Goal: Task Accomplishment & Management: Use online tool/utility

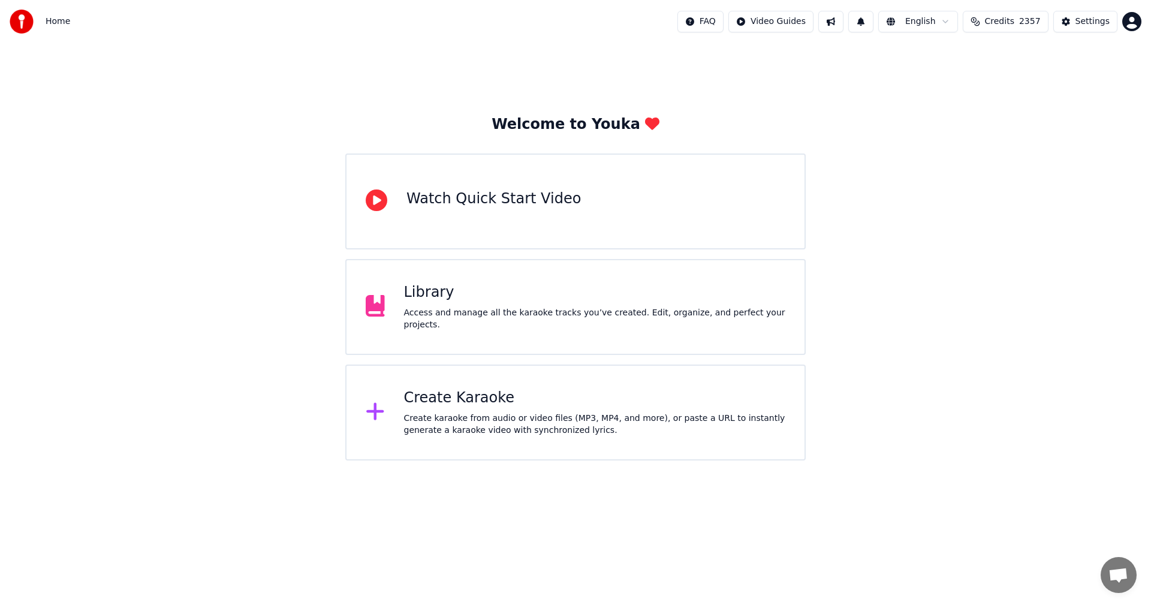
click at [507, 411] on div "Create Karaoke Create karaoke from audio or video files (MP3, MP4, and more), o…" at bounding box center [595, 413] width 382 height 48
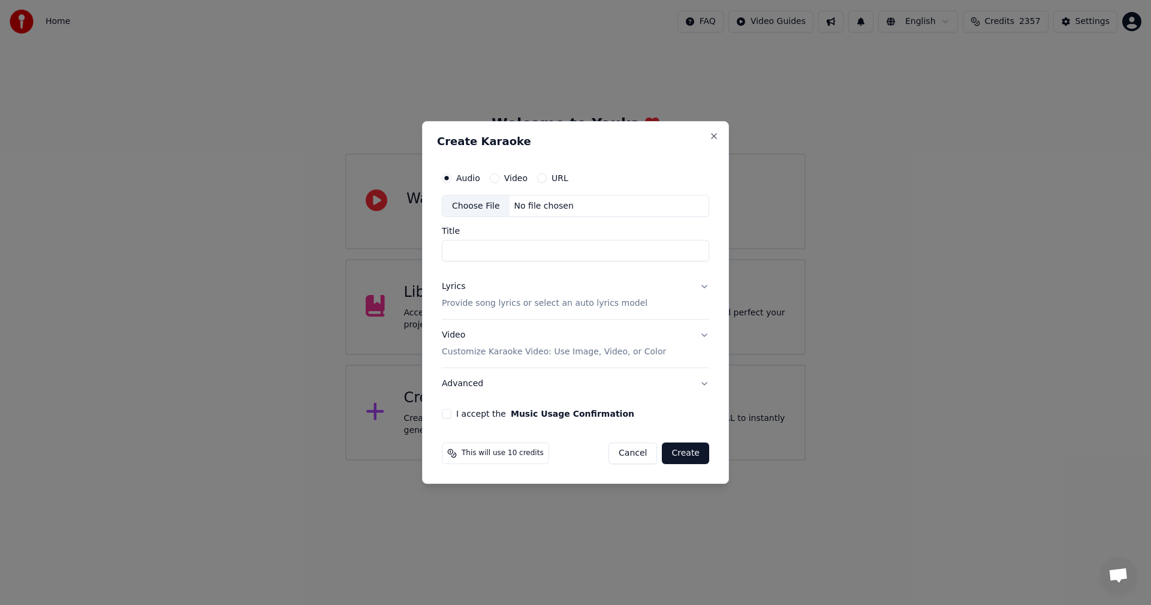
click at [474, 207] on div "Choose File" at bounding box center [476, 206] width 67 height 22
type input "*********"
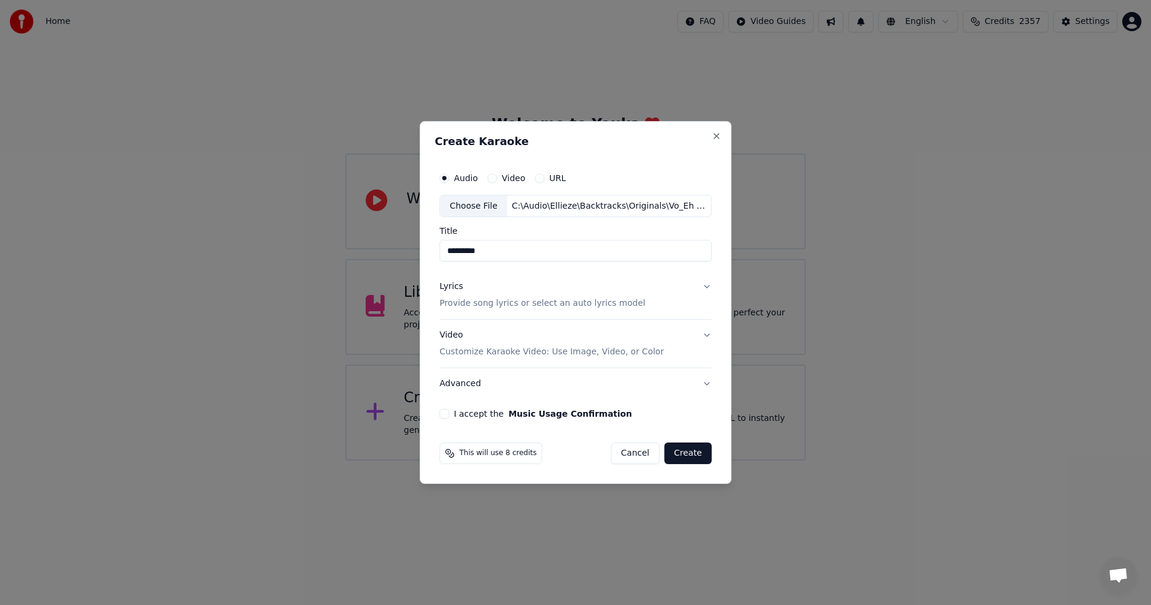
click at [477, 302] on p "Provide song lyrics or select an auto lyrics model" at bounding box center [543, 304] width 206 height 12
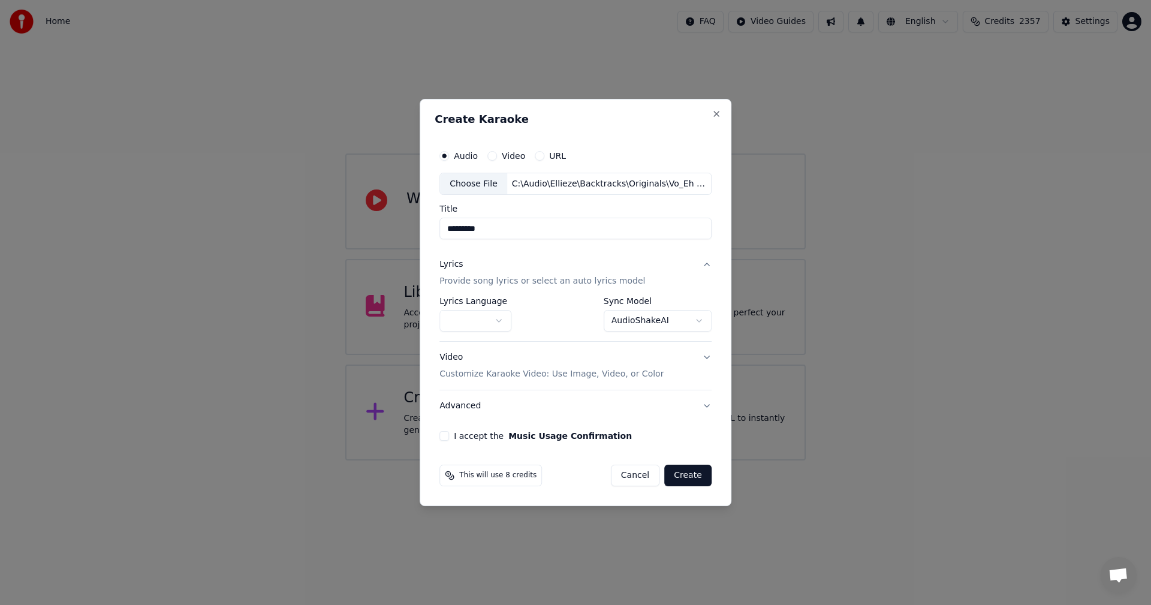
click at [487, 317] on body "**********" at bounding box center [575, 230] width 1151 height 461
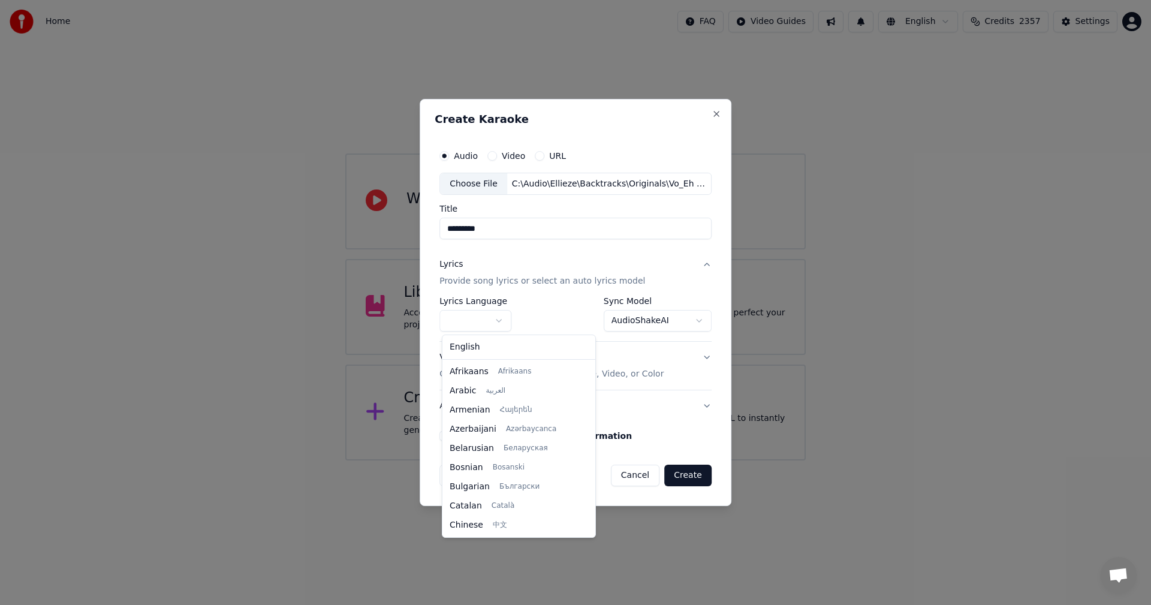
scroll to position [192, 0]
select select "**"
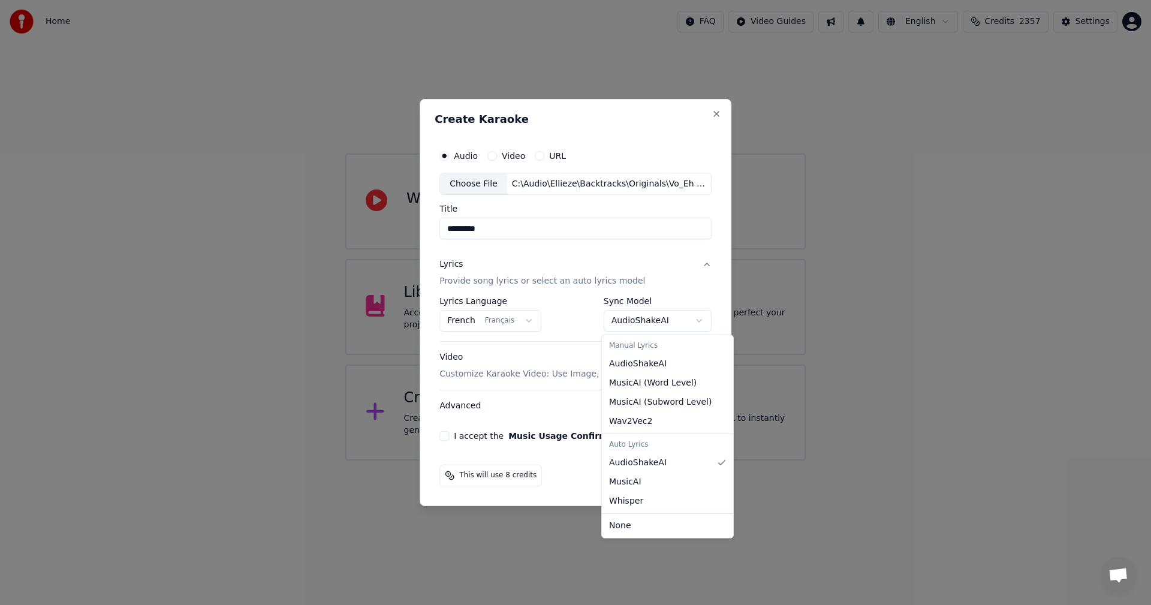
click at [651, 321] on body "**********" at bounding box center [575, 230] width 1151 height 461
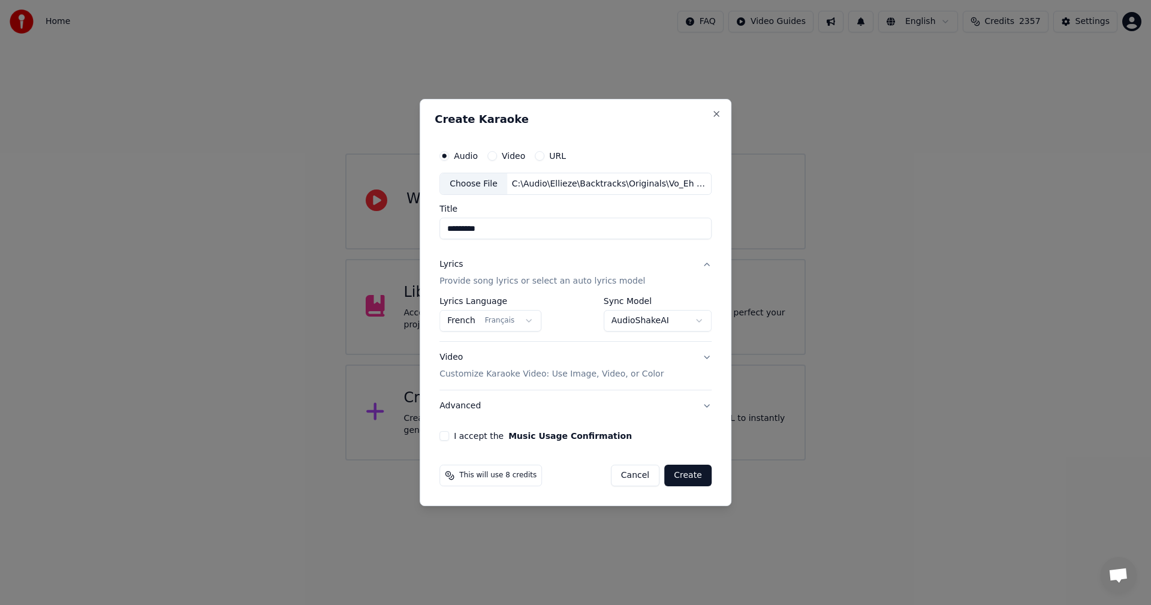
click at [445, 434] on button "I accept the Music Usage Confirmation" at bounding box center [445, 436] width 10 height 10
click at [693, 480] on button "Create" at bounding box center [687, 476] width 47 height 22
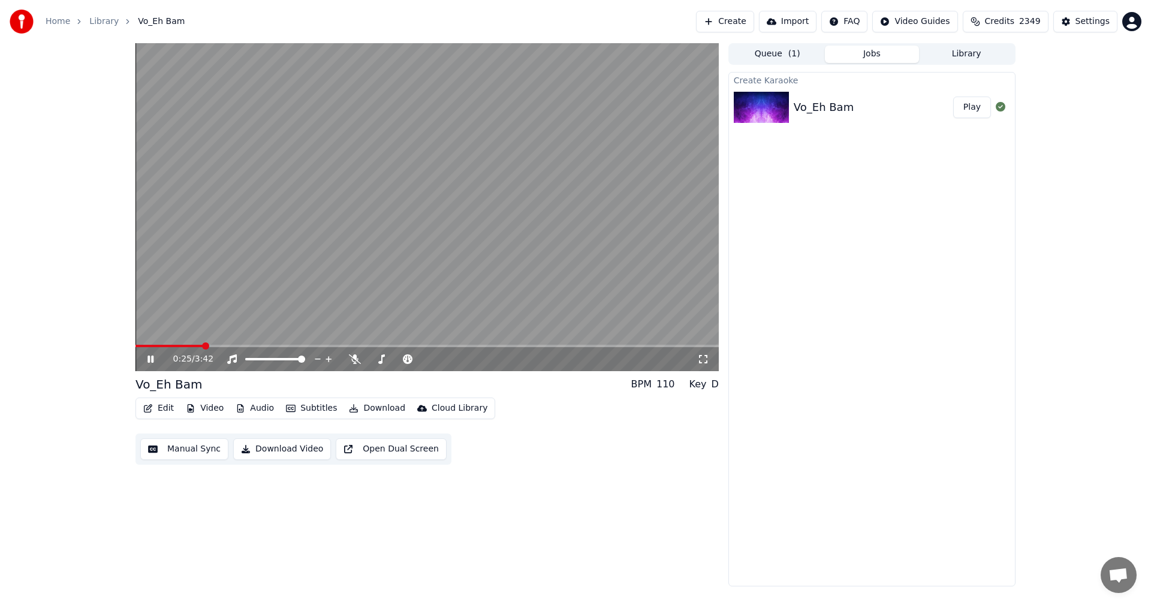
click at [663, 213] on video at bounding box center [427, 207] width 583 height 328
click at [148, 360] on icon at bounding box center [150, 359] width 7 height 8
click at [354, 361] on icon at bounding box center [355, 359] width 12 height 10
click at [149, 359] on icon at bounding box center [151, 359] width 6 height 7
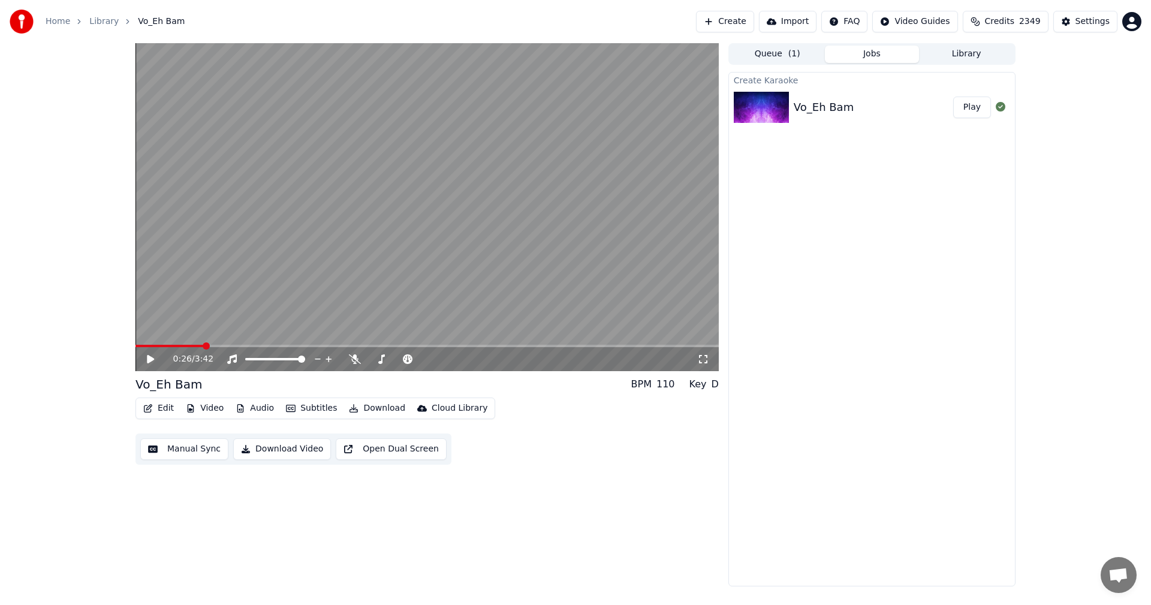
click at [152, 359] on icon at bounding box center [150, 359] width 7 height 8
click at [291, 281] on video at bounding box center [427, 207] width 583 height 328
click at [977, 109] on button "Play" at bounding box center [972, 108] width 38 height 22
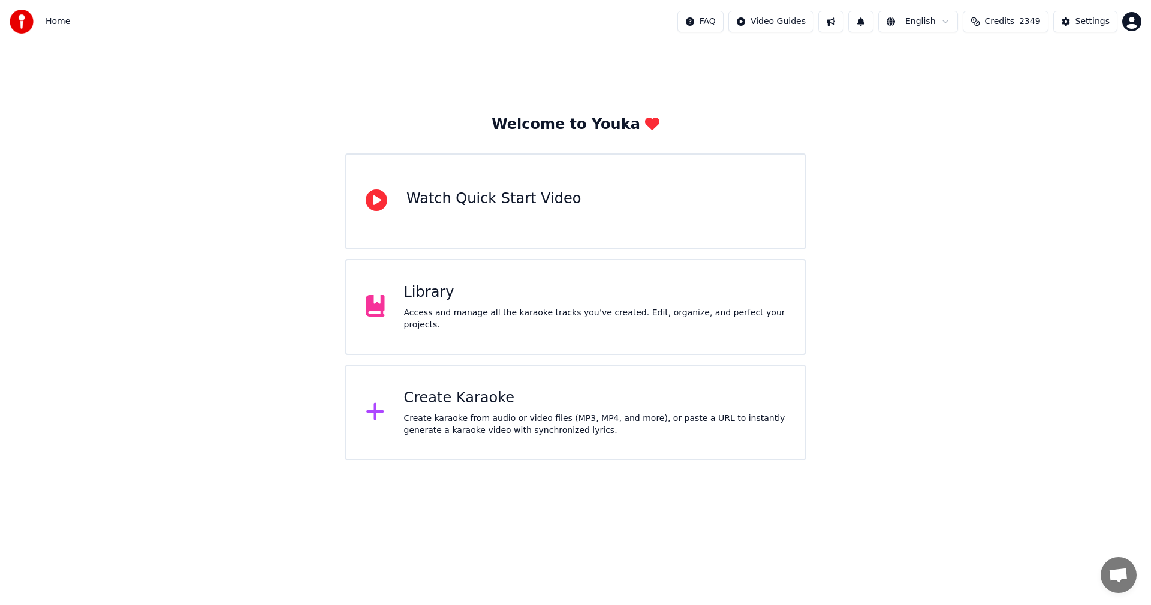
click at [506, 415] on div "Create karaoke from audio or video files (MP3, MP4, and more), or paste a URL t…" at bounding box center [595, 425] width 382 height 24
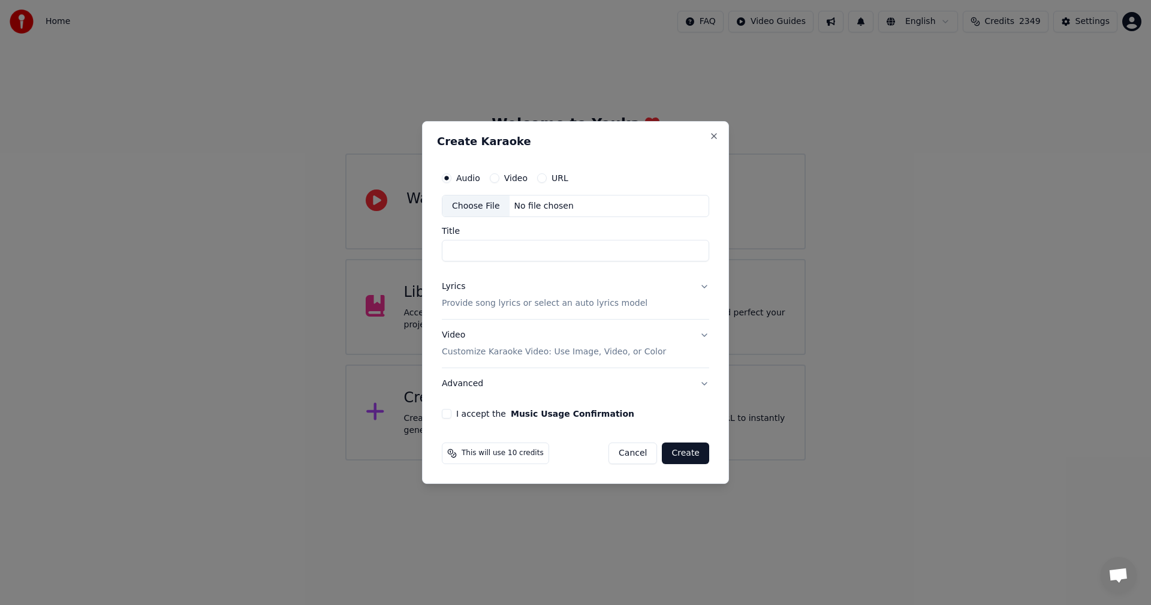
click at [470, 201] on div "Choose File" at bounding box center [476, 206] width 67 height 22
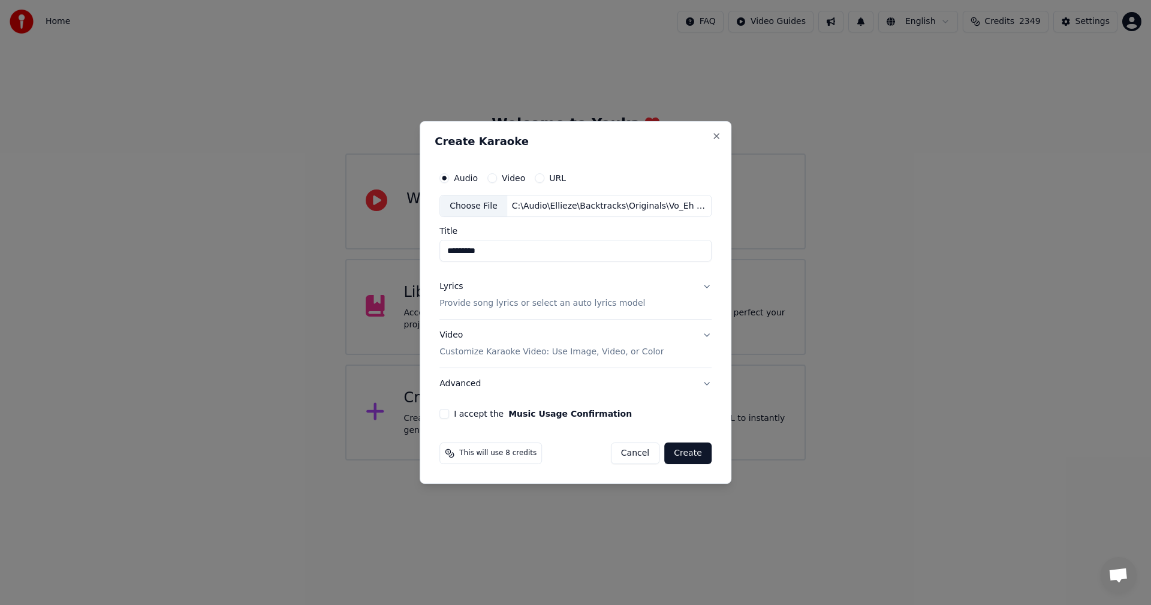
type input "*********"
click at [486, 303] on p "Provide song lyrics or select an auto lyrics model" at bounding box center [543, 304] width 206 height 12
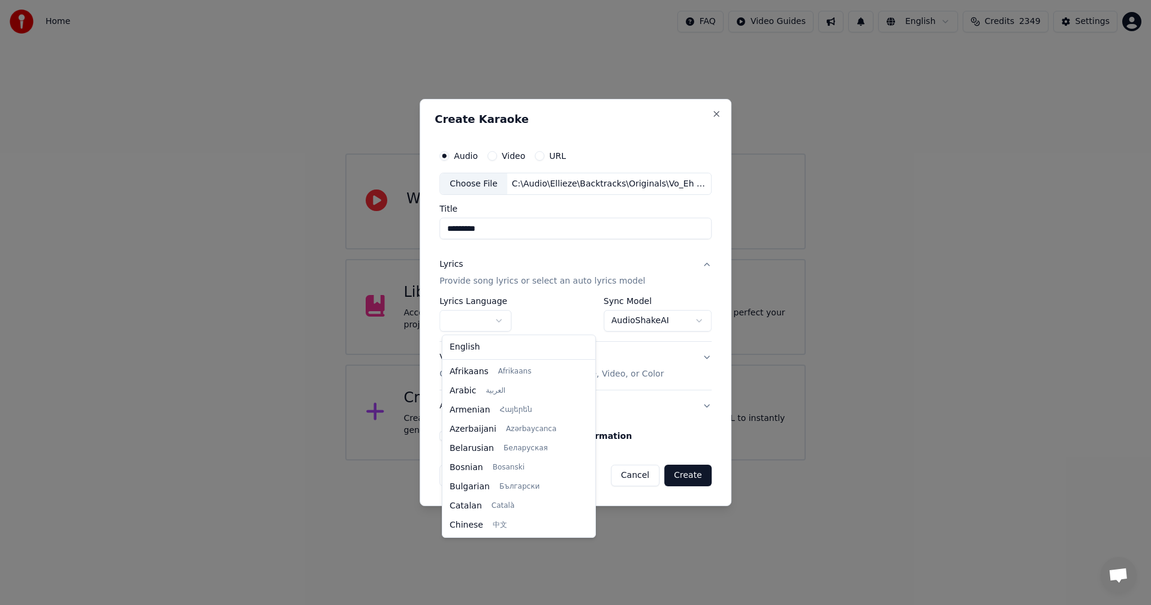
click at [502, 320] on body "**********" at bounding box center [575, 230] width 1151 height 461
select select "**"
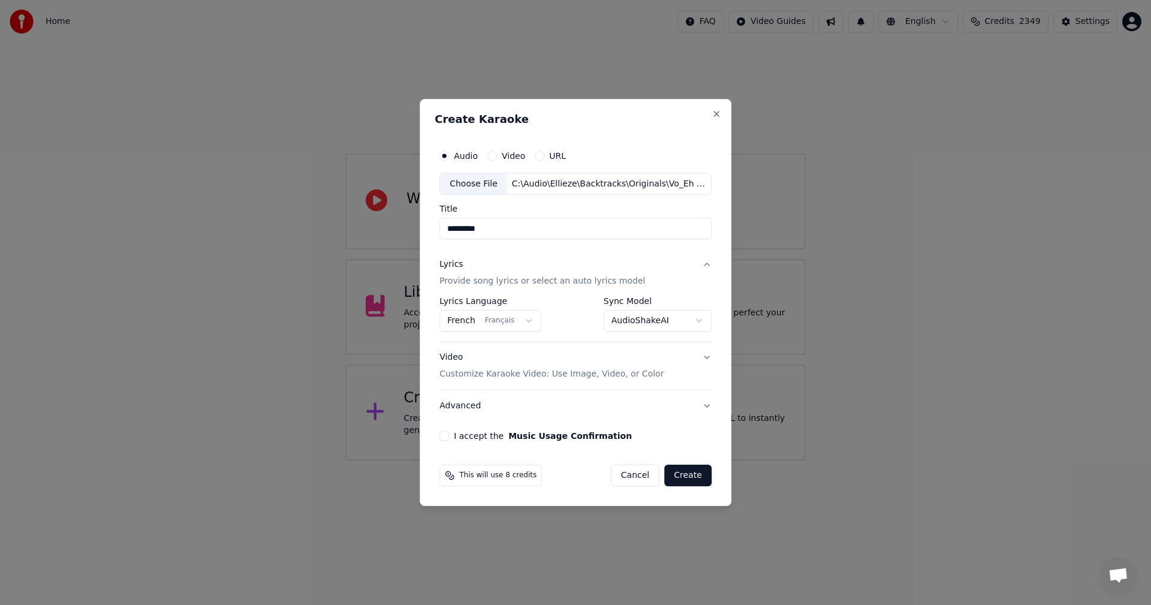
click at [670, 323] on body "**********" at bounding box center [575, 230] width 1151 height 461
click at [660, 323] on body "**********" at bounding box center [575, 230] width 1151 height 461
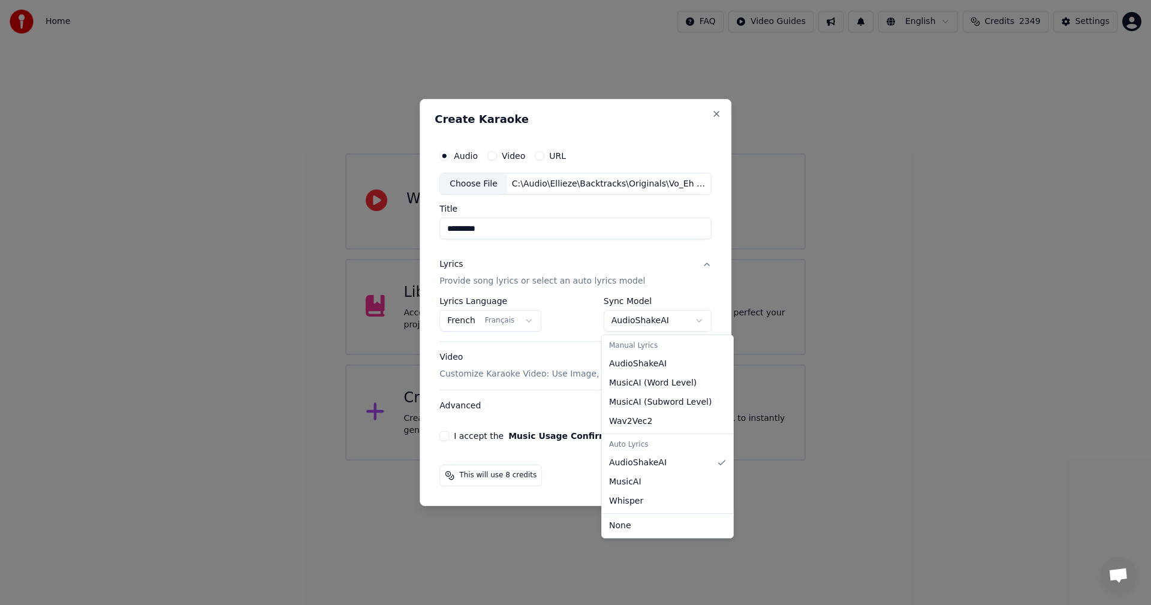
click at [636, 322] on body "**********" at bounding box center [575, 230] width 1151 height 461
select select "**********"
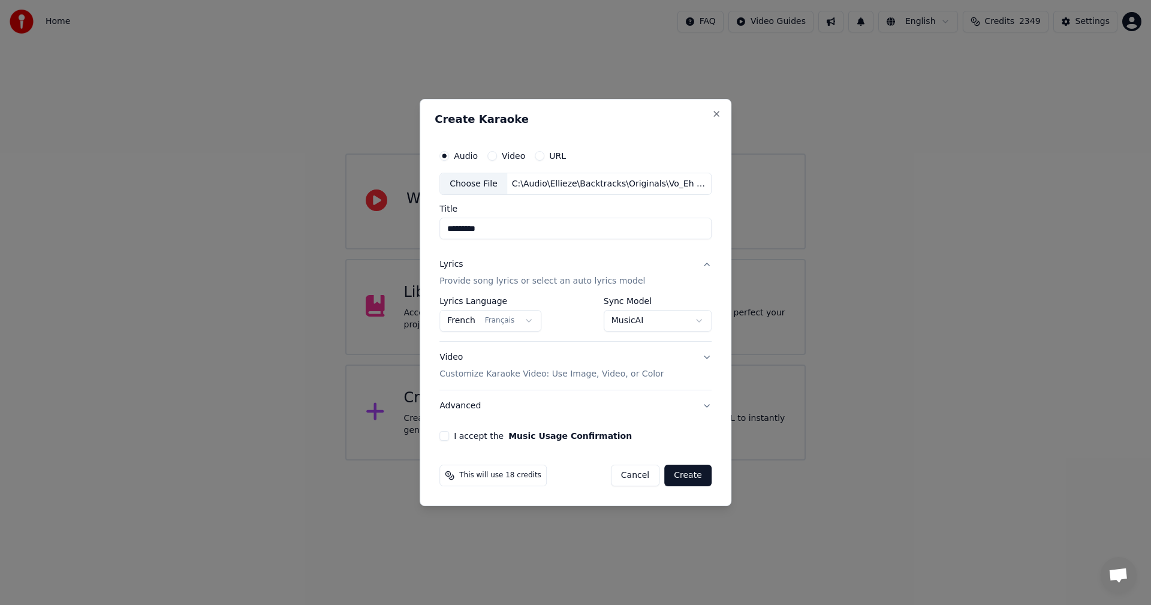
click at [447, 437] on button "I accept the Music Usage Confirmation" at bounding box center [445, 436] width 10 height 10
click at [690, 476] on button "Create" at bounding box center [687, 476] width 47 height 22
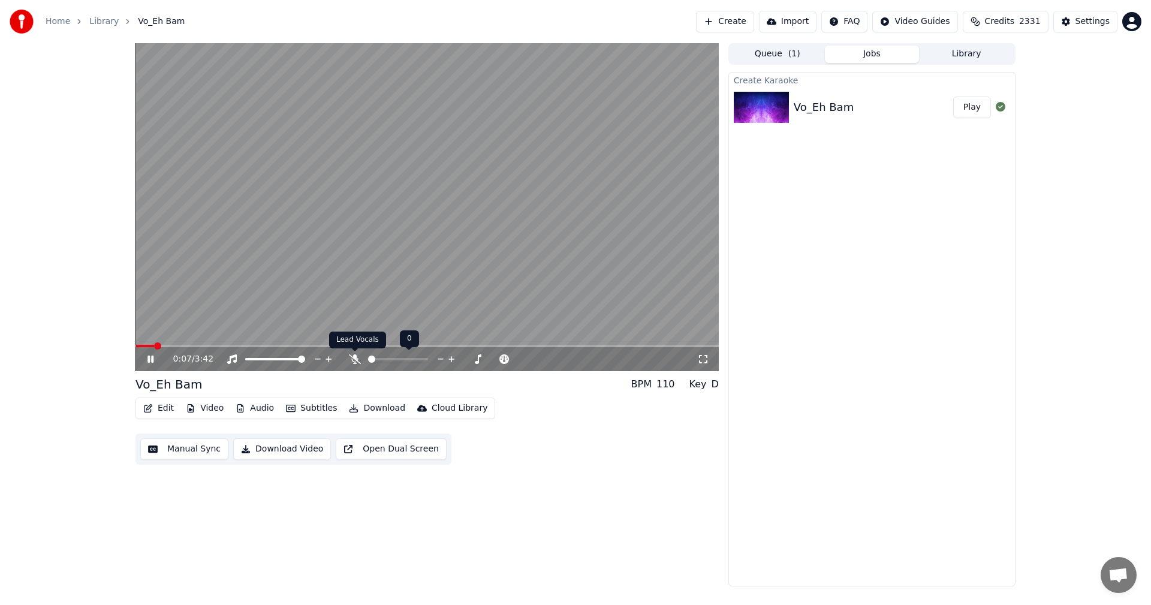
click at [356, 358] on icon at bounding box center [355, 359] width 12 height 10
click at [148, 361] on icon at bounding box center [159, 359] width 28 height 10
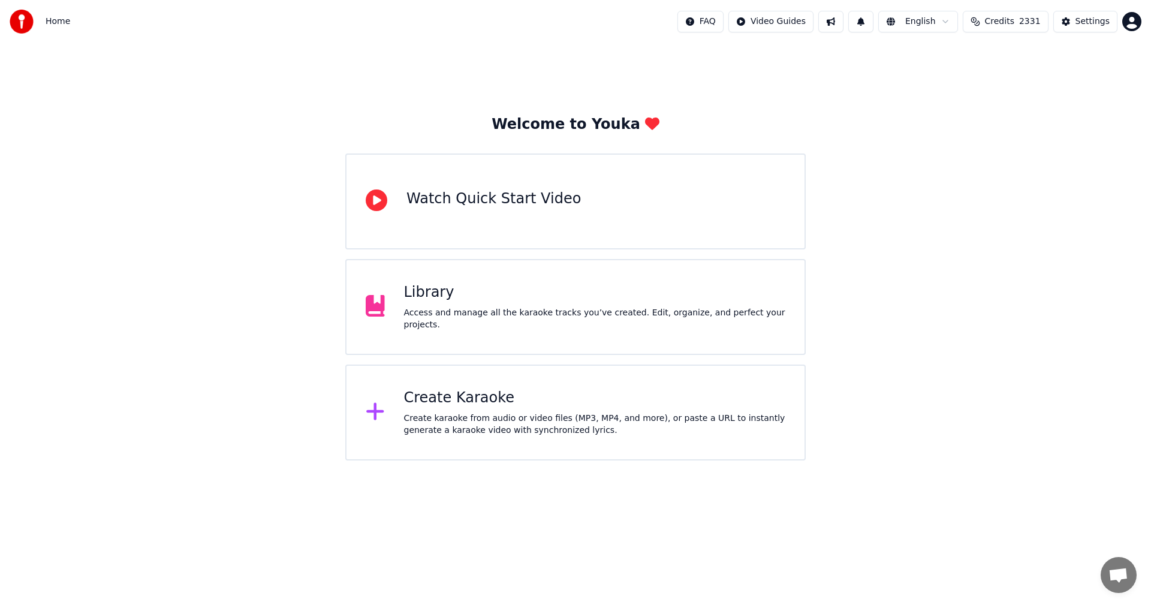
click at [485, 435] on div "Create karaoke from audio or video files (MP3, MP4, and more), or paste a URL t…" at bounding box center [595, 425] width 382 height 24
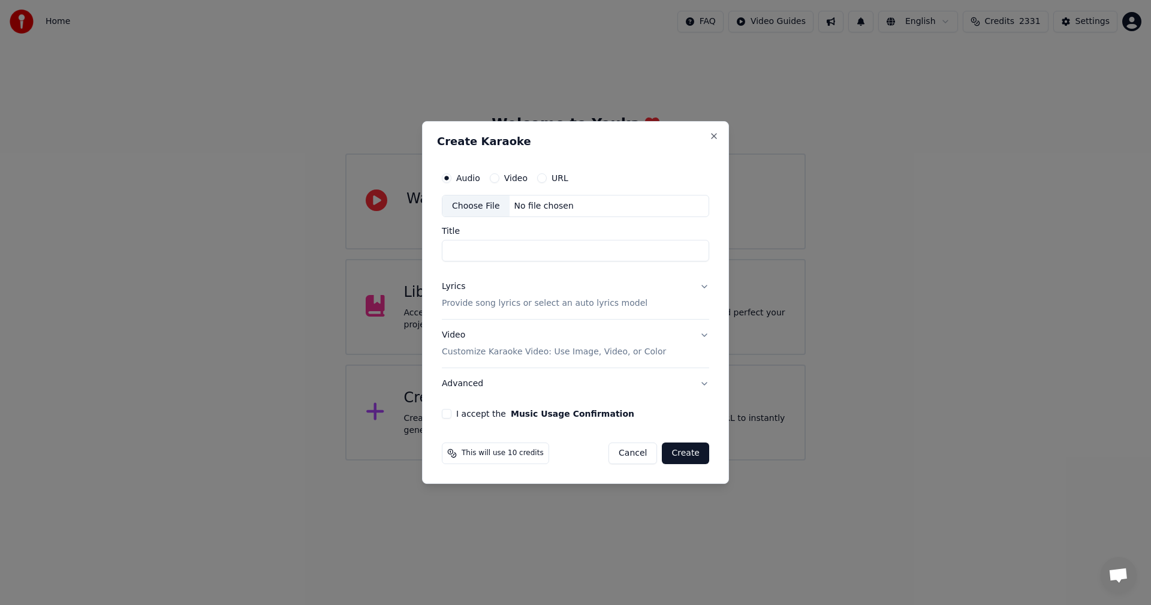
click at [470, 207] on div "Choose File" at bounding box center [476, 206] width 67 height 22
type input "*********"
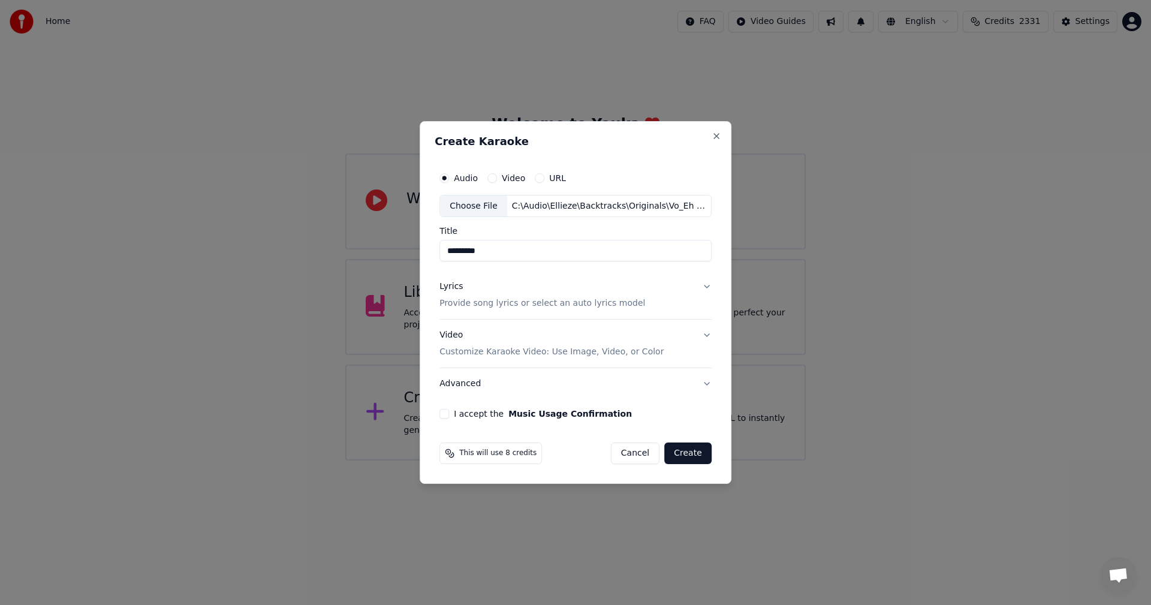
click at [521, 299] on p "Provide song lyrics or select an auto lyrics model" at bounding box center [543, 304] width 206 height 12
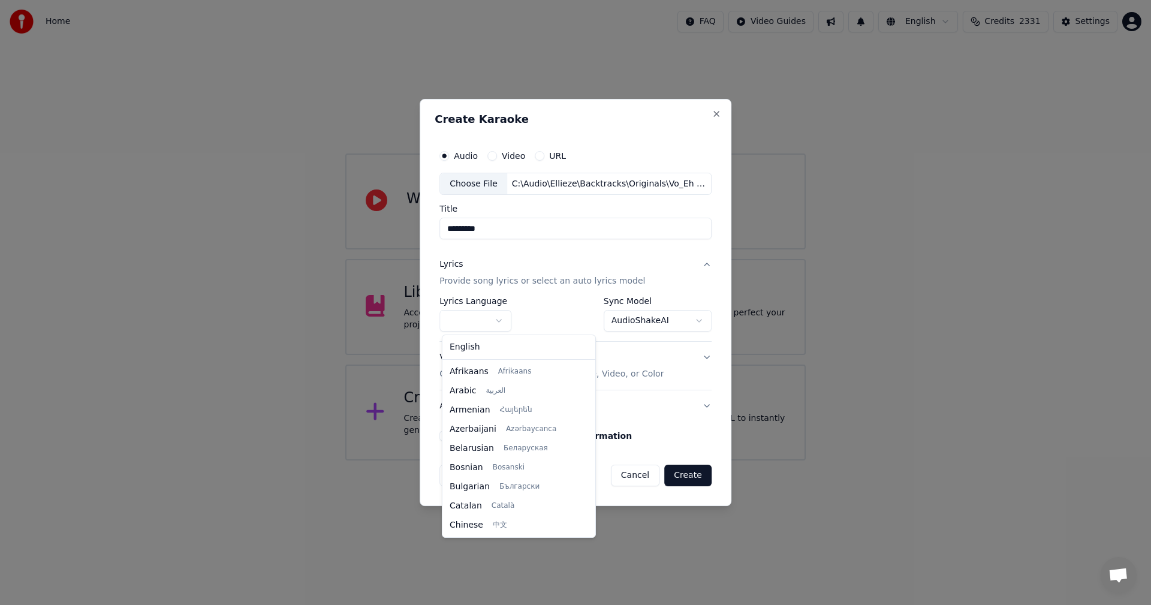
click at [500, 317] on body "**********" at bounding box center [575, 230] width 1151 height 461
select select "**"
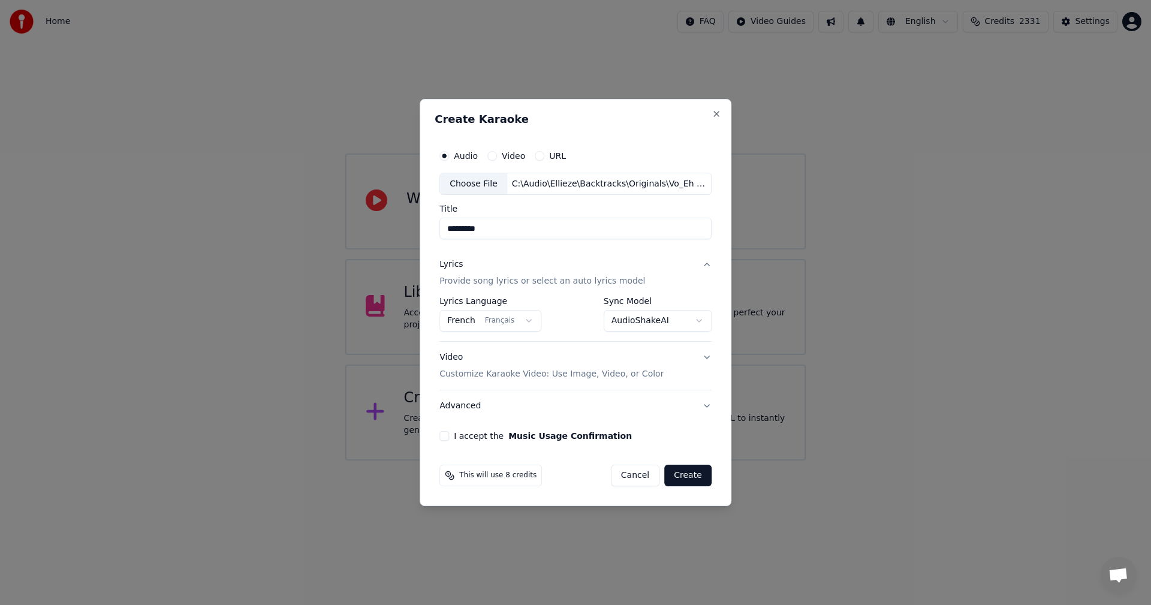
click at [682, 321] on body "**********" at bounding box center [575, 230] width 1151 height 461
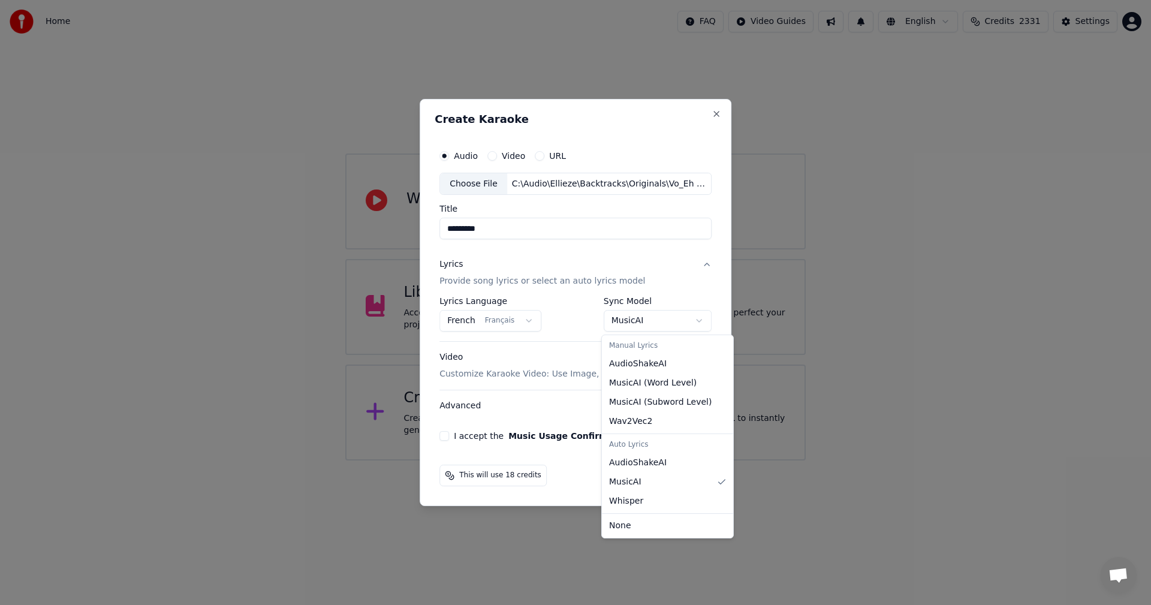
click at [654, 325] on body "**********" at bounding box center [575, 230] width 1151 height 461
click at [647, 319] on body "**********" at bounding box center [575, 230] width 1151 height 461
select select "**********"
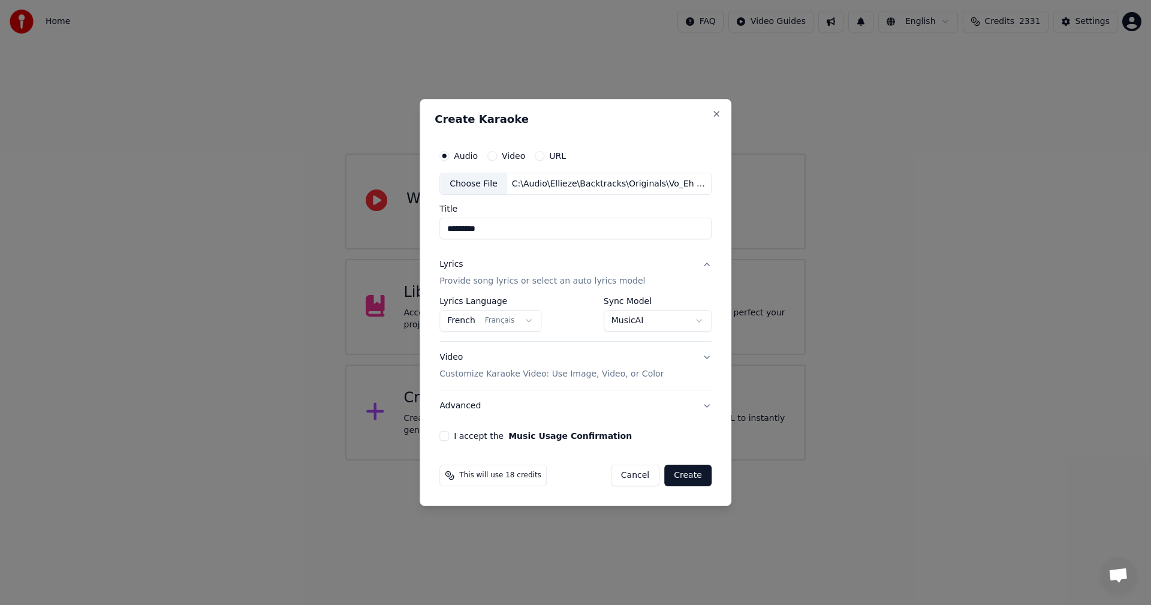
click at [449, 437] on button "I accept the Music Usage Confirmation" at bounding box center [445, 436] width 10 height 10
click at [693, 474] on button "Create" at bounding box center [687, 476] width 47 height 22
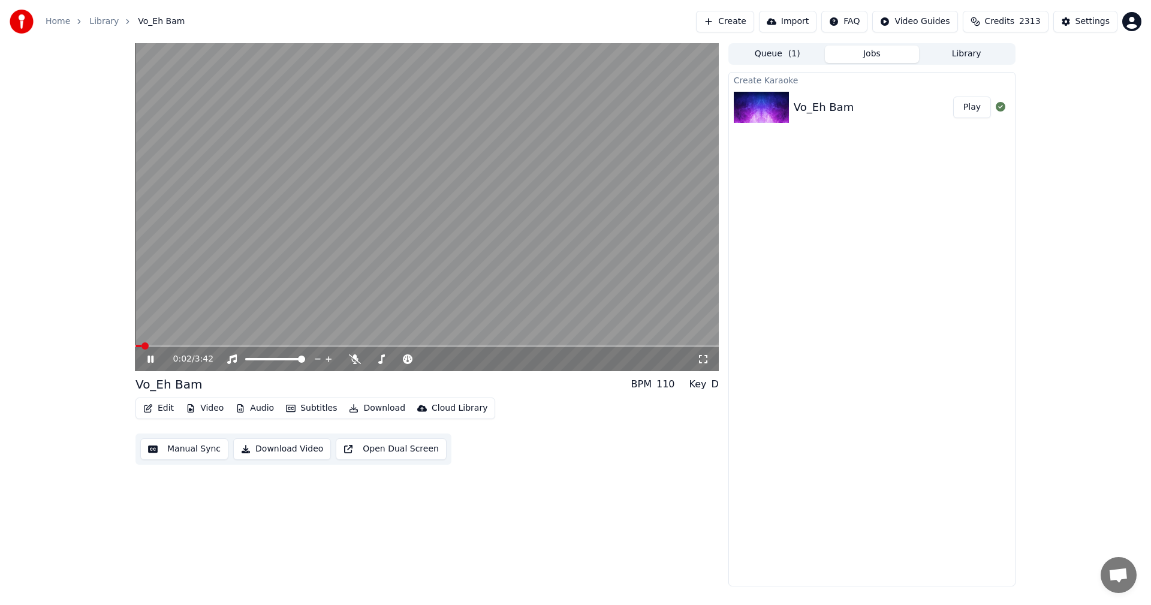
click at [551, 267] on video at bounding box center [427, 207] width 583 height 328
click at [862, 172] on div "Create Karaoke Vo_Eh Bam Play" at bounding box center [872, 329] width 287 height 515
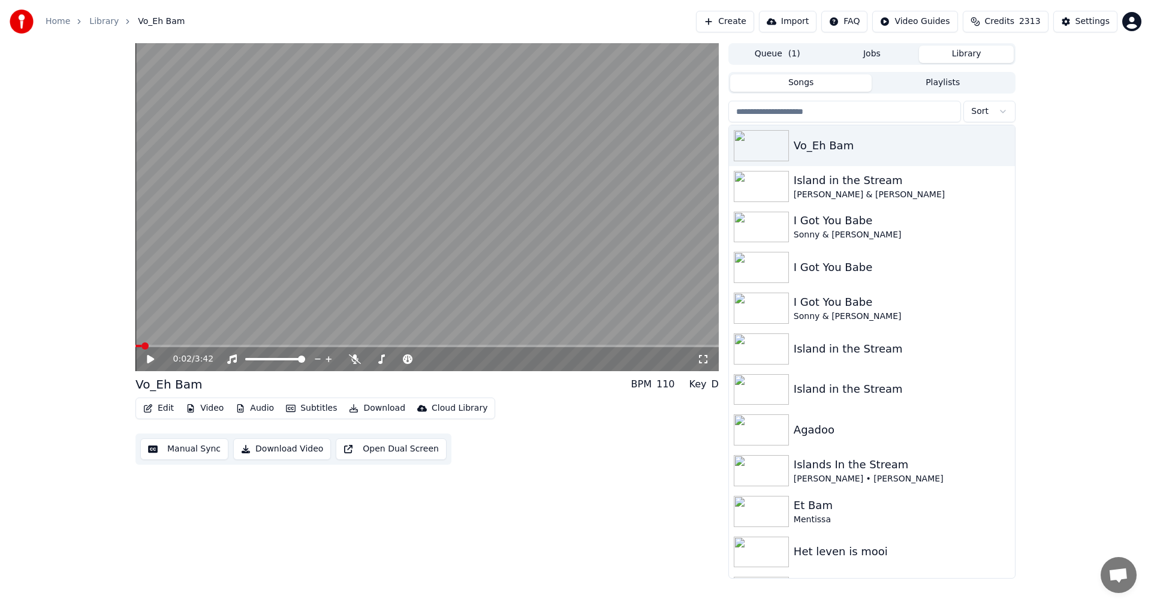
click at [961, 56] on button "Library" at bounding box center [966, 54] width 95 height 17
click at [1003, 143] on icon "button" at bounding box center [1004, 145] width 2 height 8
click at [979, 239] on div "Delete" at bounding box center [997, 244] width 92 height 19
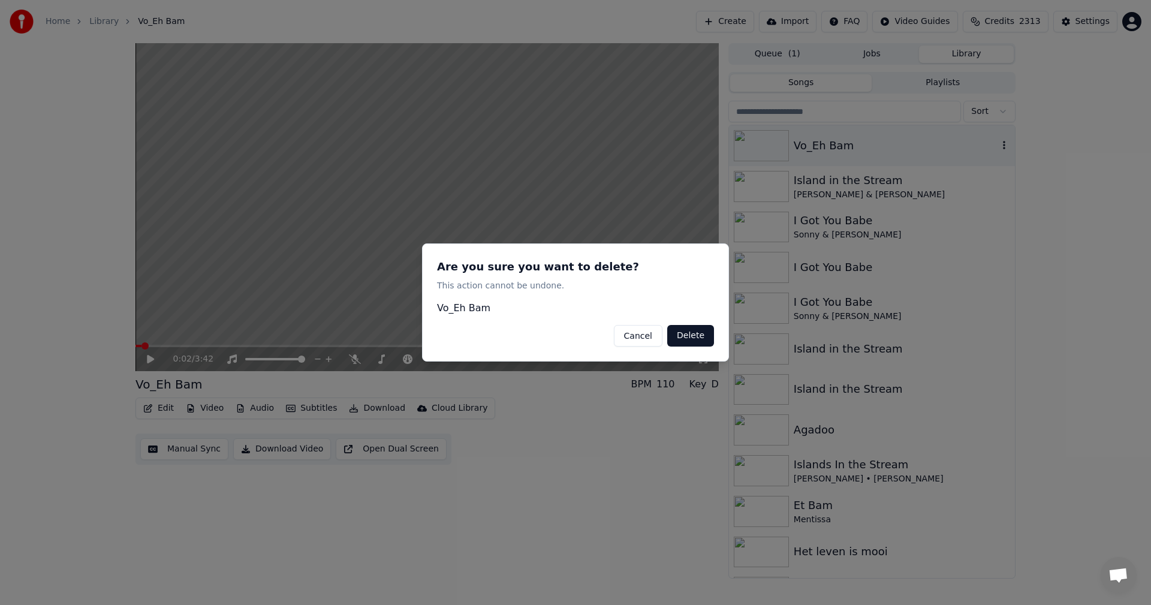
click at [694, 335] on button "Delete" at bounding box center [690, 336] width 47 height 22
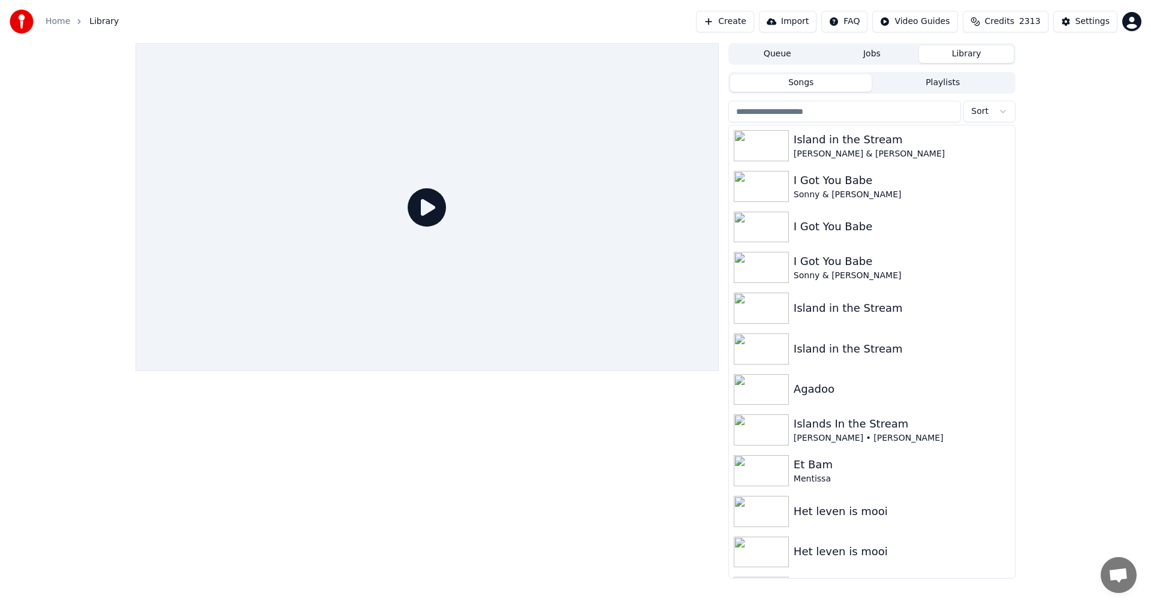
click at [862, 56] on button "Jobs" at bounding box center [872, 54] width 95 height 17
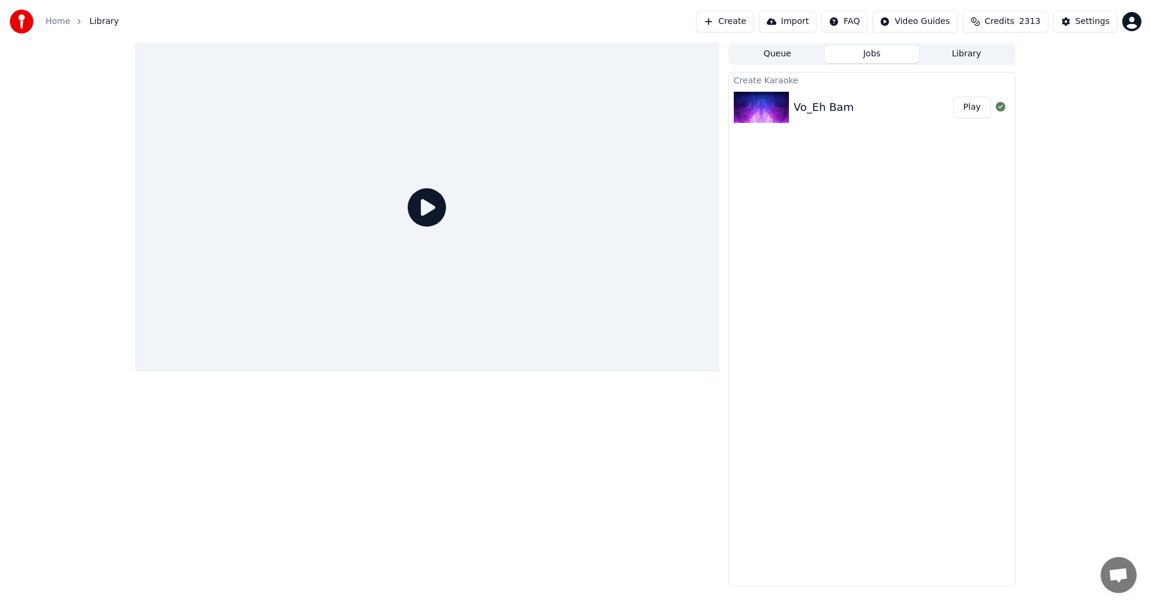
click at [744, 21] on button "Create" at bounding box center [725, 22] width 58 height 22
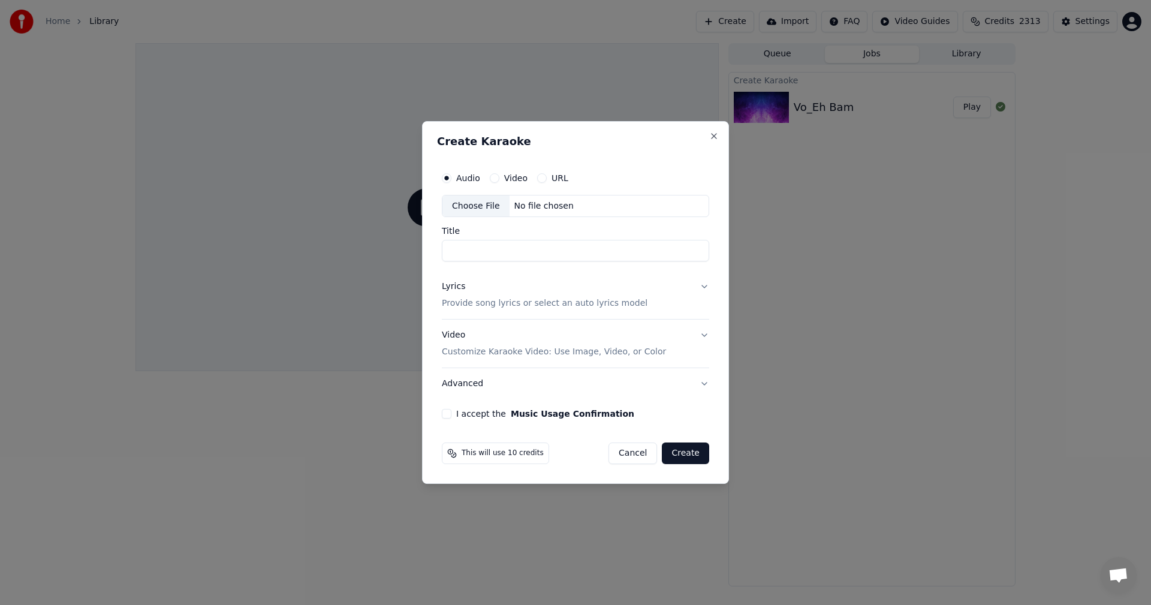
click at [474, 202] on div "Choose File" at bounding box center [476, 206] width 67 height 22
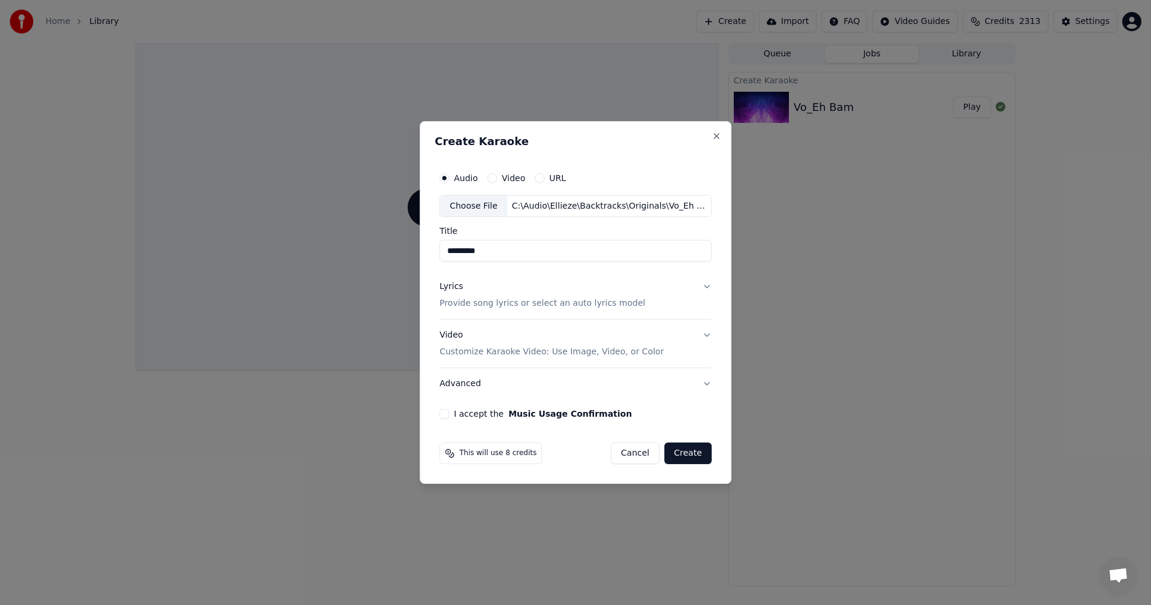
drag, startPoint x: 464, startPoint y: 251, endPoint x: 394, endPoint y: 240, distance: 70.9
click at [394, 240] on body "Home Library Create Import FAQ Video Guides Credits 2313 Settings Queue Jobs Li…" at bounding box center [575, 302] width 1151 height 605
type input "******"
click at [550, 302] on p "Provide song lyrics or select an auto lyrics model" at bounding box center [543, 304] width 206 height 12
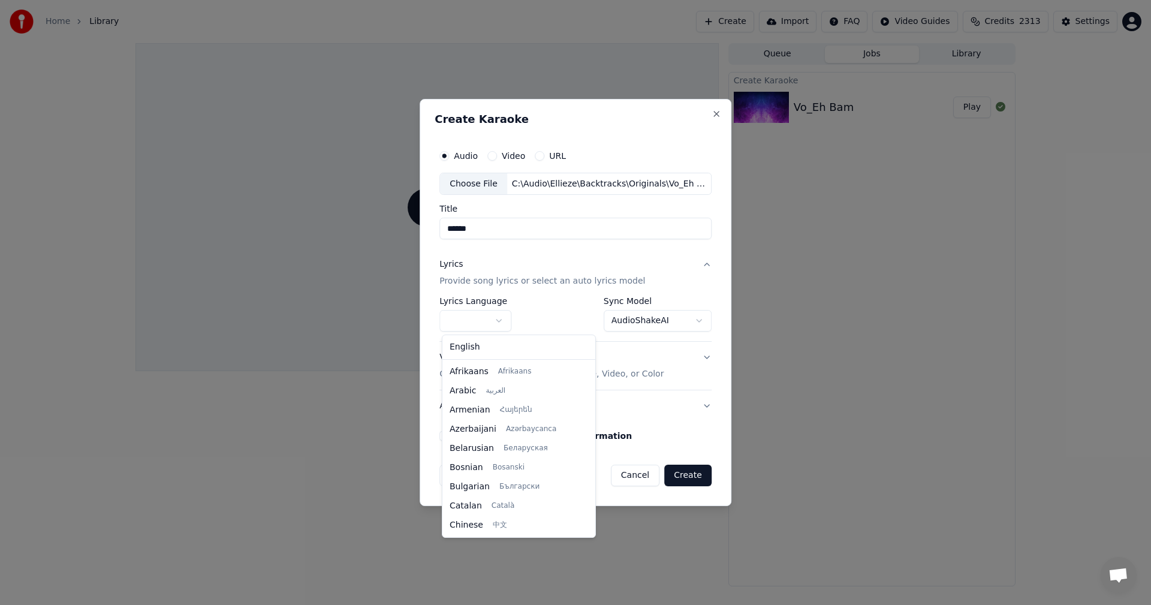
click at [501, 323] on body "**********" at bounding box center [575, 302] width 1151 height 605
click at [501, 318] on body "**********" at bounding box center [575, 302] width 1151 height 605
drag, startPoint x: 578, startPoint y: 373, endPoint x: 578, endPoint y: 413, distance: 40.2
click at [588, 413] on div at bounding box center [590, 416] width 4 height 27
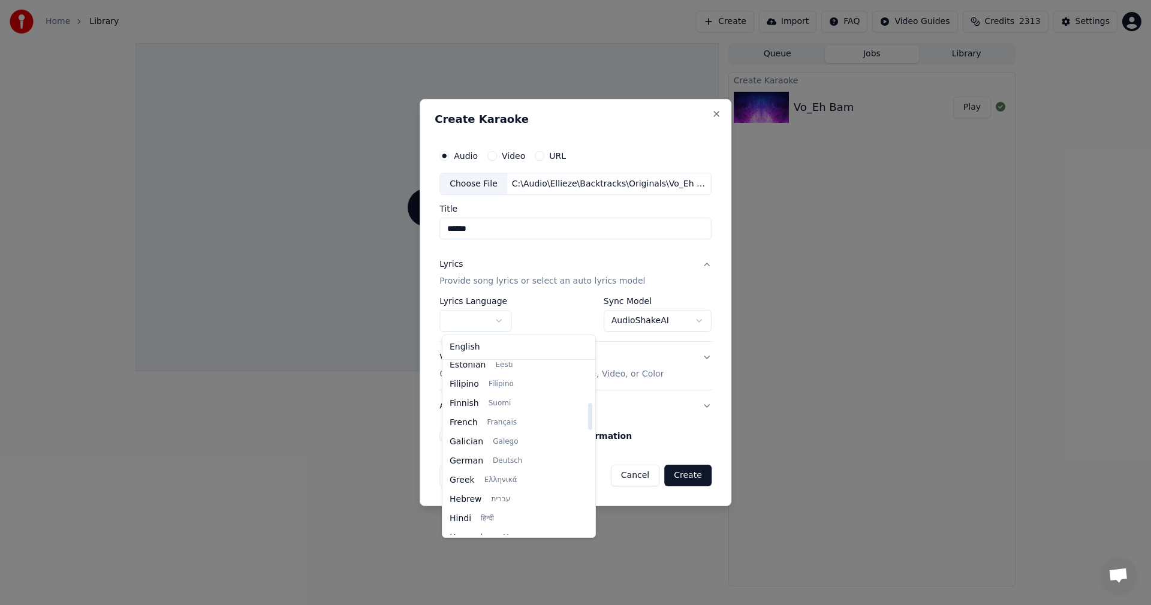
select select "**"
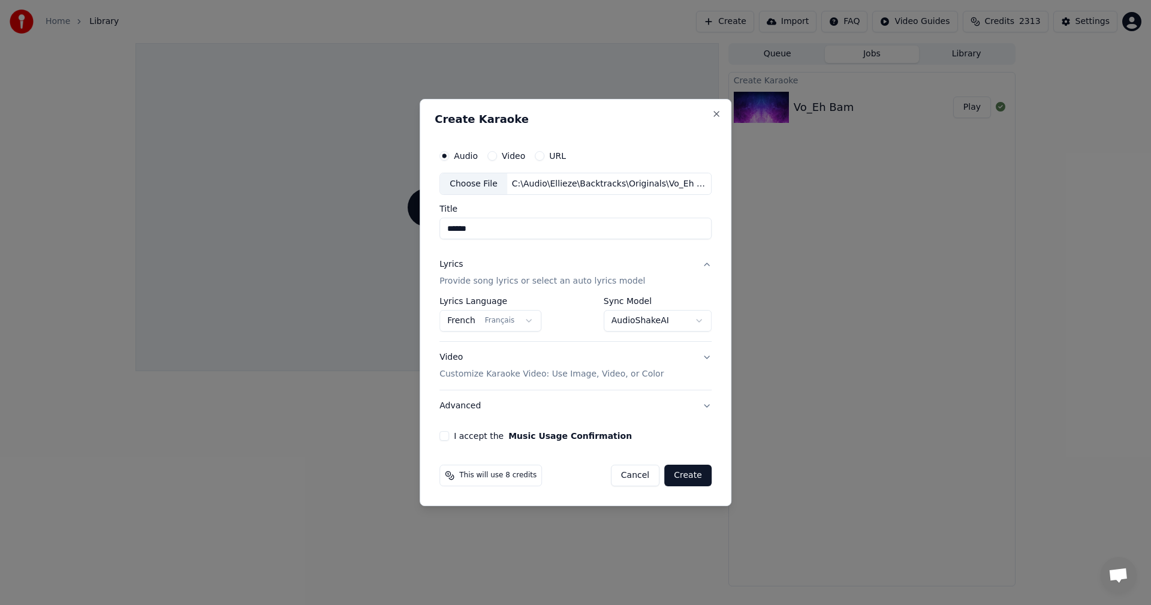
click at [642, 321] on body "**********" at bounding box center [575, 302] width 1151 height 605
click at [446, 435] on button "I accept the Music Usage Confirmation" at bounding box center [445, 436] width 10 height 10
click at [677, 476] on button "Create" at bounding box center [687, 476] width 47 height 22
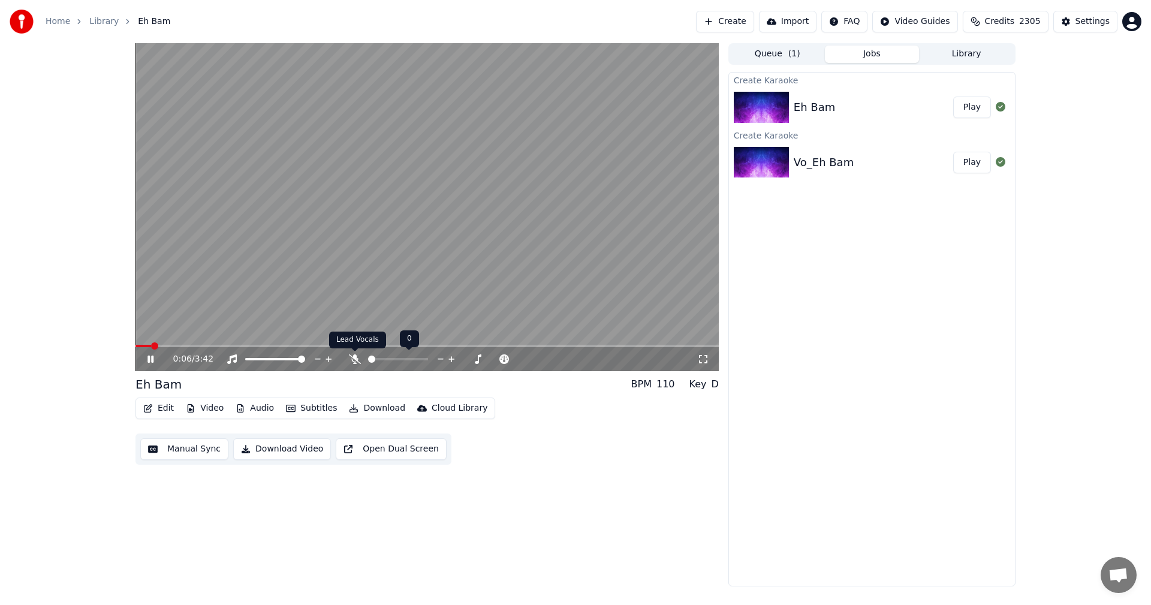
click at [356, 359] on icon at bounding box center [355, 359] width 12 height 10
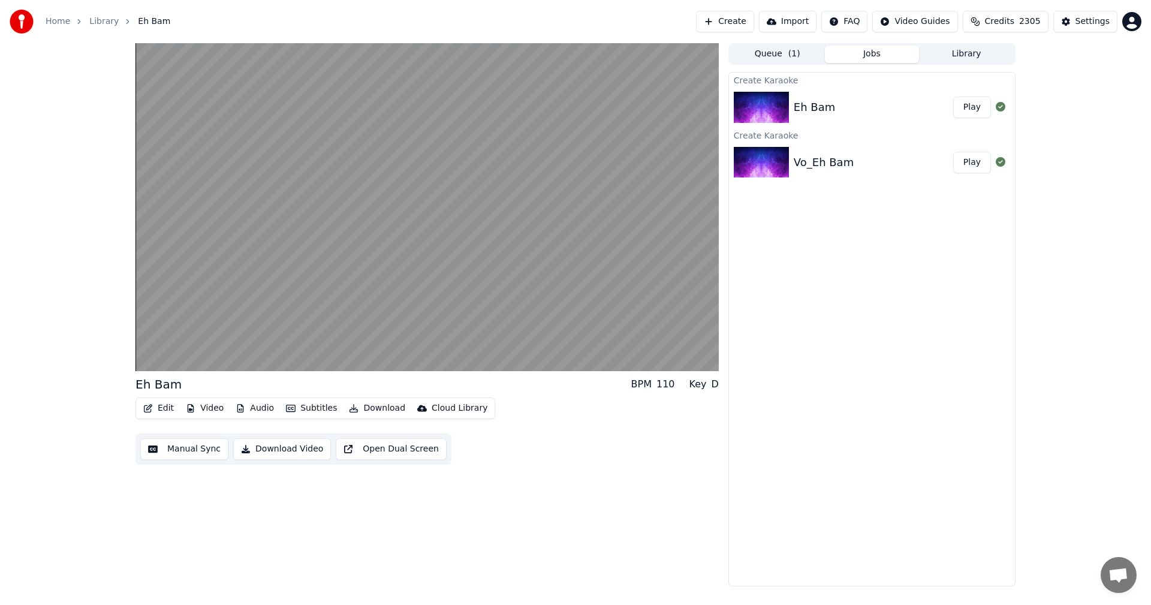
click at [974, 110] on button "Play" at bounding box center [972, 108] width 38 height 22
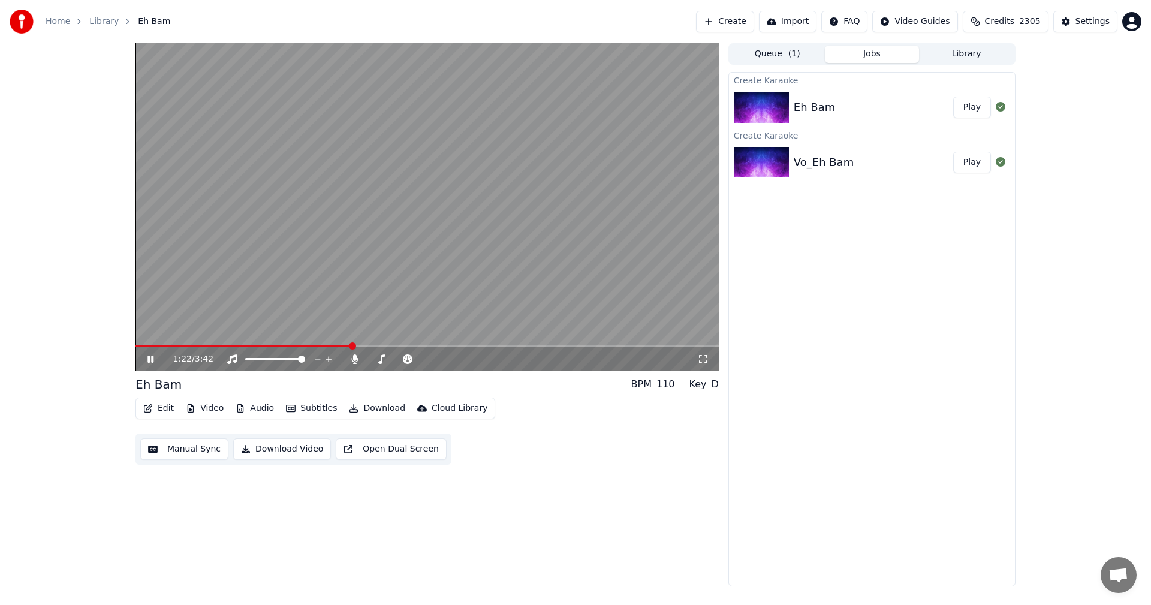
click at [151, 357] on icon at bounding box center [159, 359] width 28 height 10
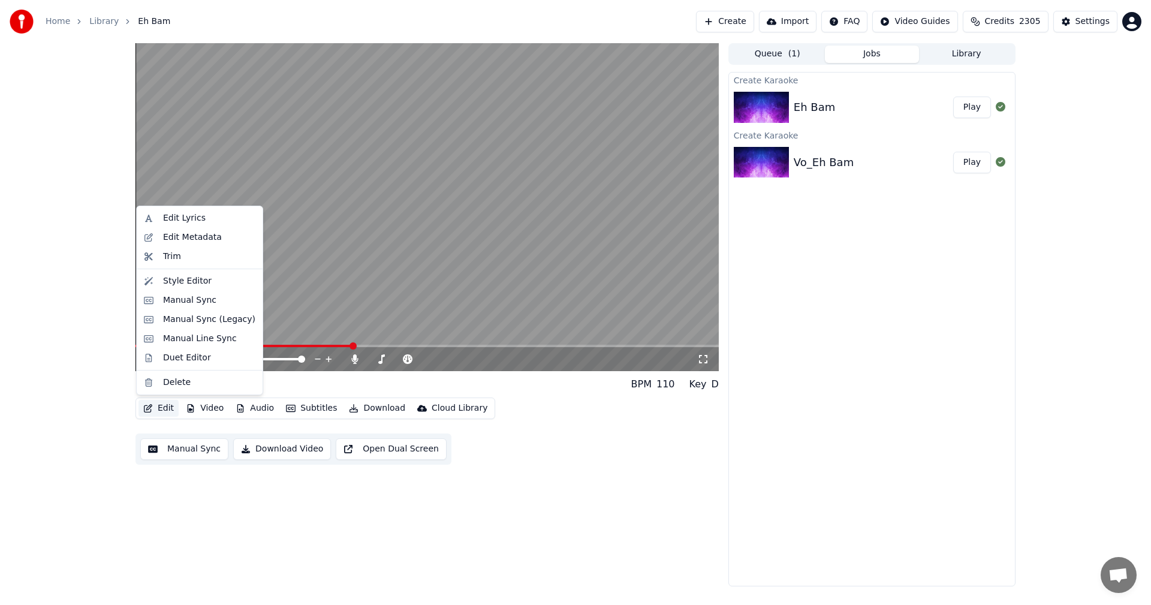
click at [160, 405] on button "Edit" at bounding box center [159, 408] width 40 height 17
click at [177, 218] on div "Edit Lyrics" at bounding box center [184, 218] width 43 height 12
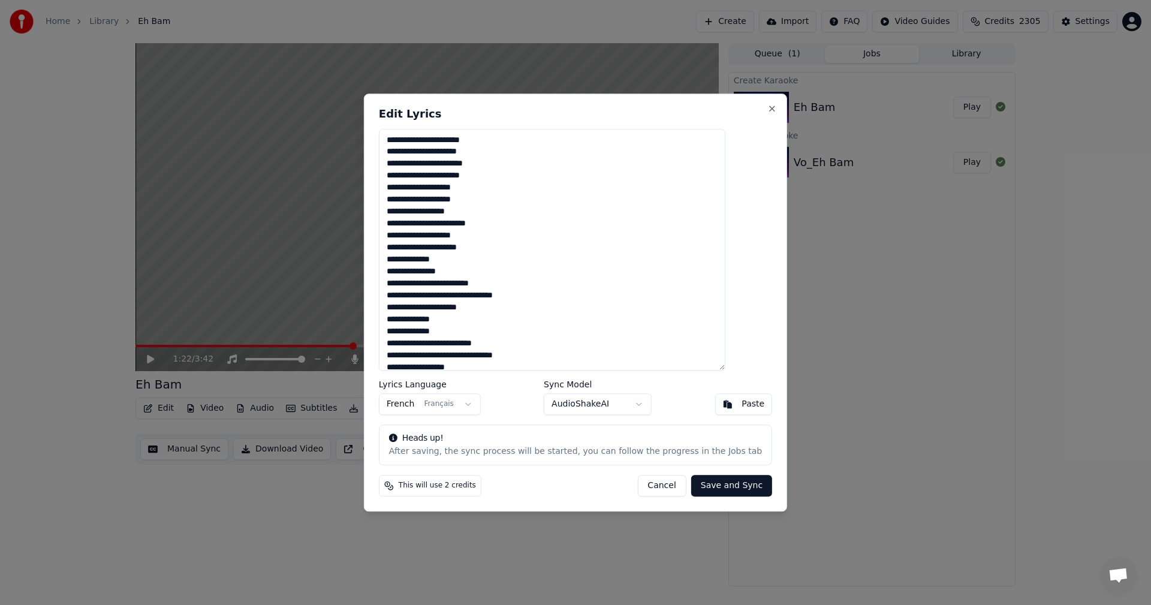
click at [437, 188] on textarea at bounding box center [552, 250] width 347 height 242
click at [423, 225] on textarea at bounding box center [552, 250] width 347 height 242
click at [438, 248] on textarea at bounding box center [552, 250] width 347 height 242
click at [437, 258] on textarea at bounding box center [552, 250] width 347 height 242
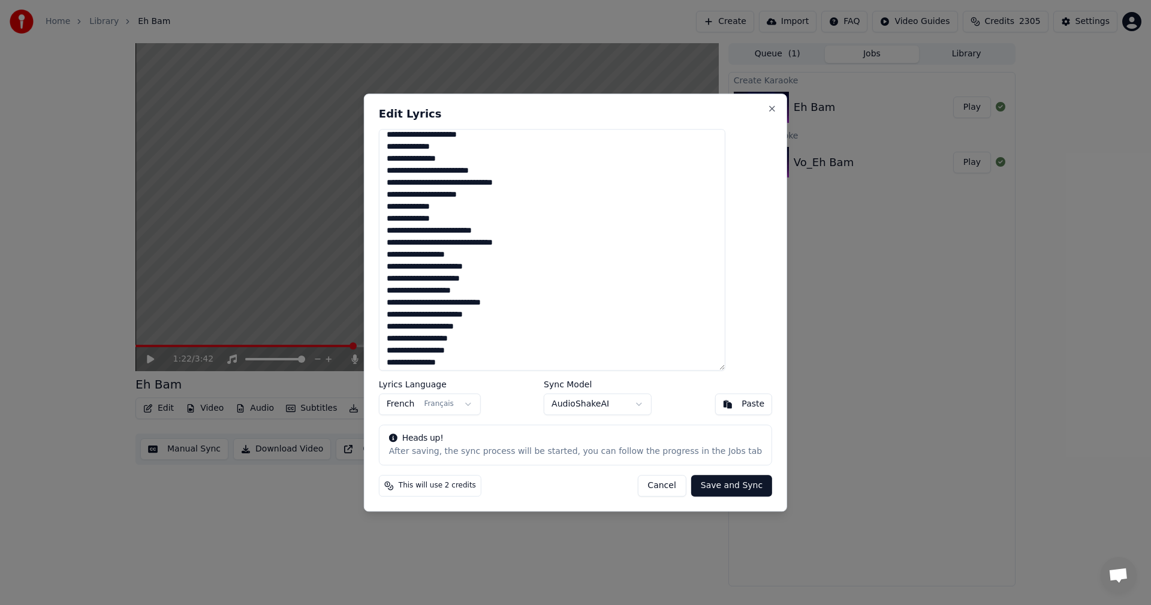
scroll to position [114, 0]
click at [437, 252] on textarea at bounding box center [552, 250] width 347 height 242
click at [475, 317] on textarea at bounding box center [552, 250] width 347 height 242
drag, startPoint x: 423, startPoint y: 337, endPoint x: 464, endPoint y: 339, distance: 40.8
click at [464, 339] on textarea at bounding box center [552, 250] width 347 height 242
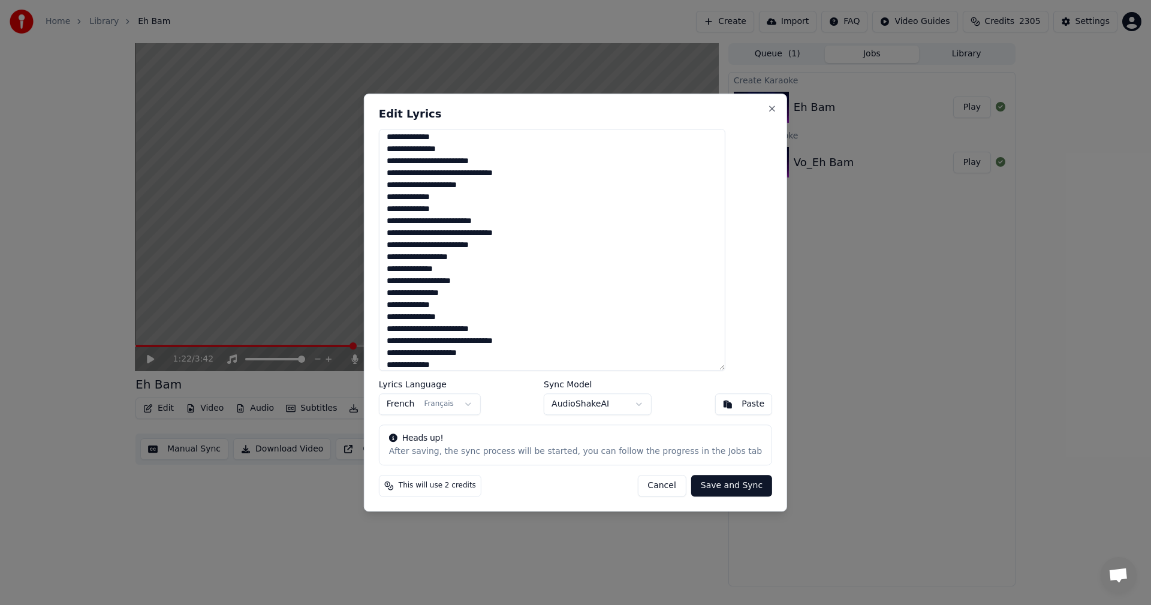
scroll to position [354, 0]
click at [422, 240] on textarea at bounding box center [552, 250] width 347 height 242
click at [444, 277] on textarea at bounding box center [552, 250] width 347 height 242
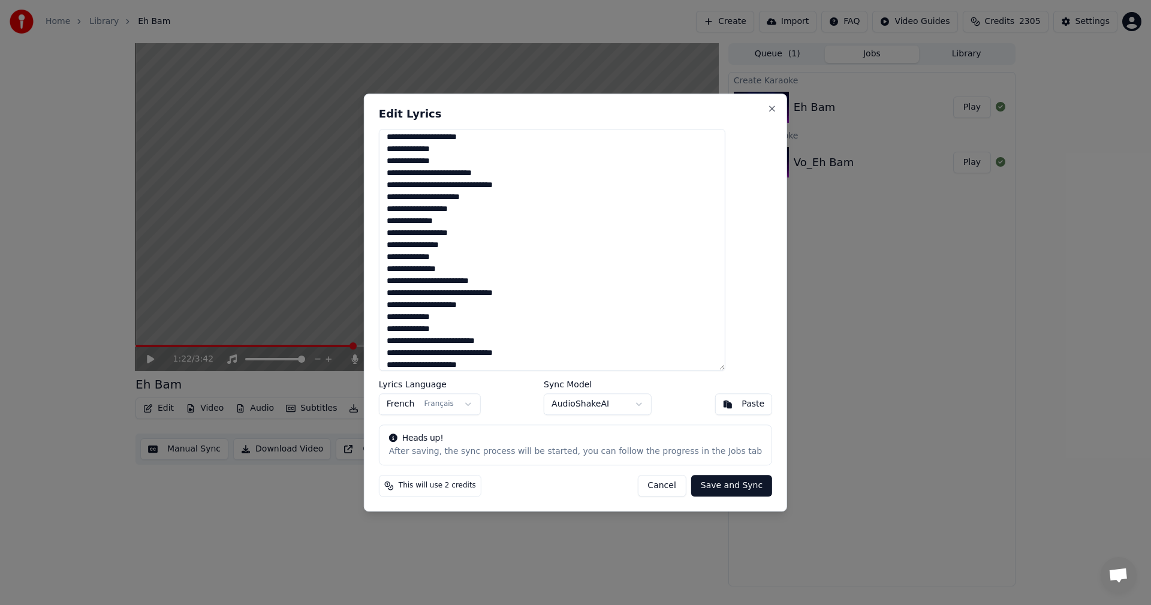
scroll to position [404, 0]
type textarea "**********"
click at [705, 483] on button "Save and Sync" at bounding box center [731, 486] width 81 height 22
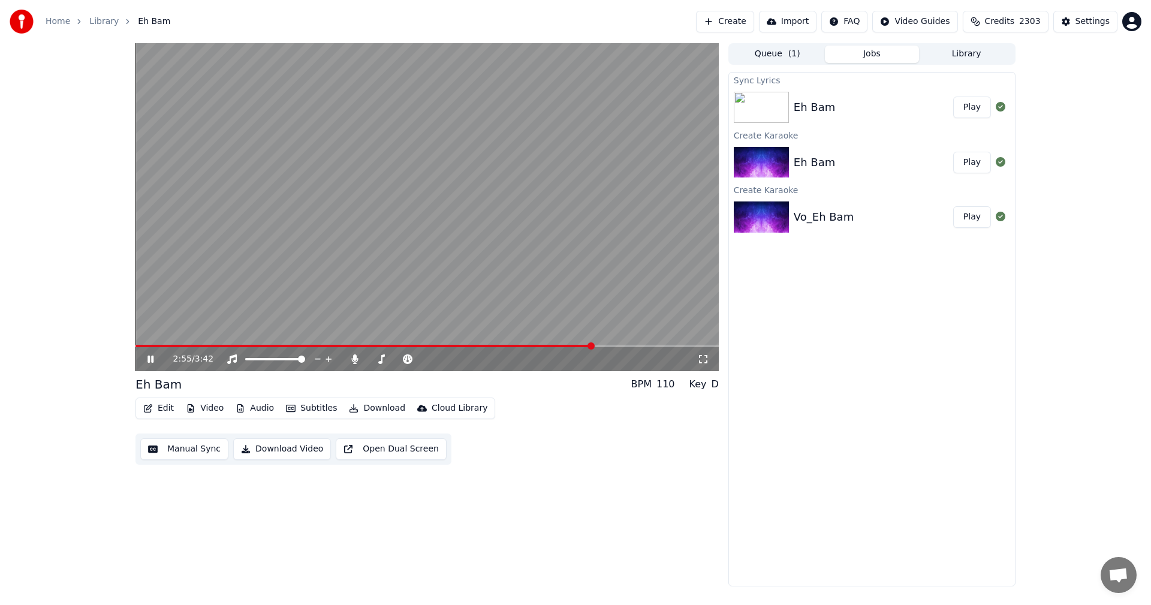
click at [594, 342] on span at bounding box center [591, 345] width 7 height 7
click at [152, 357] on icon at bounding box center [151, 359] width 6 height 7
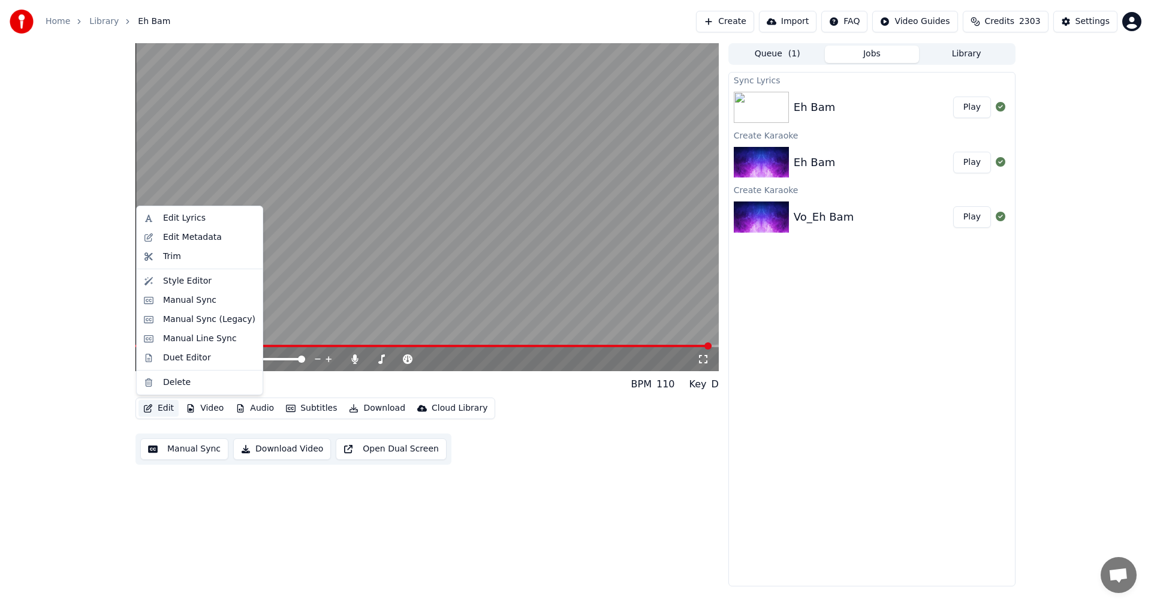
click at [163, 408] on button "Edit" at bounding box center [159, 408] width 40 height 17
click at [180, 303] on div "Manual Sync" at bounding box center [189, 300] width 53 height 12
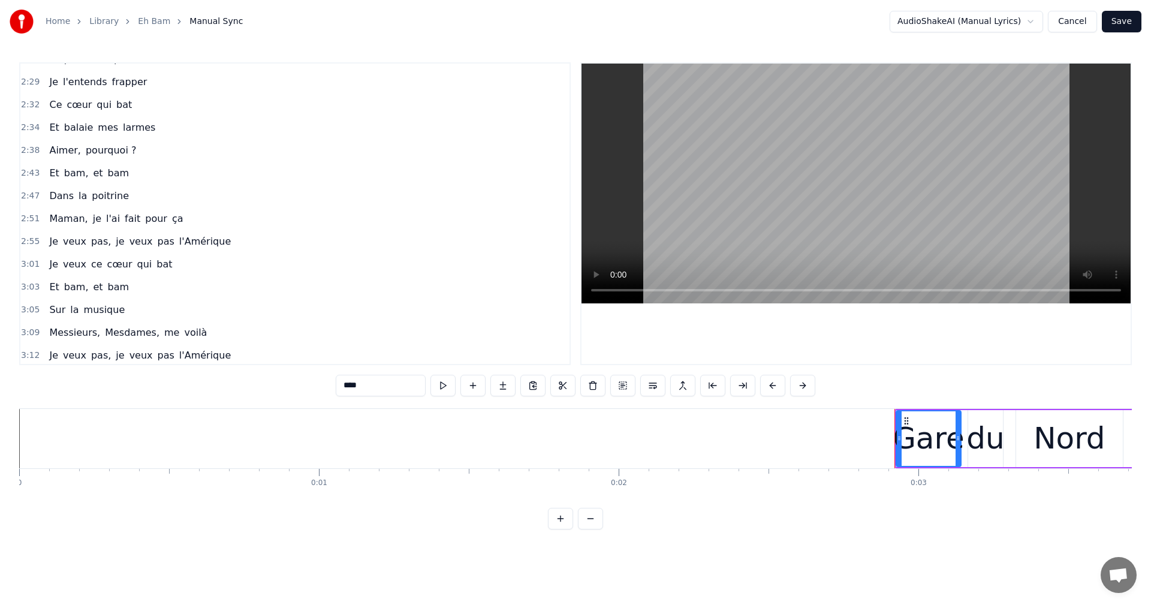
scroll to position [907, 0]
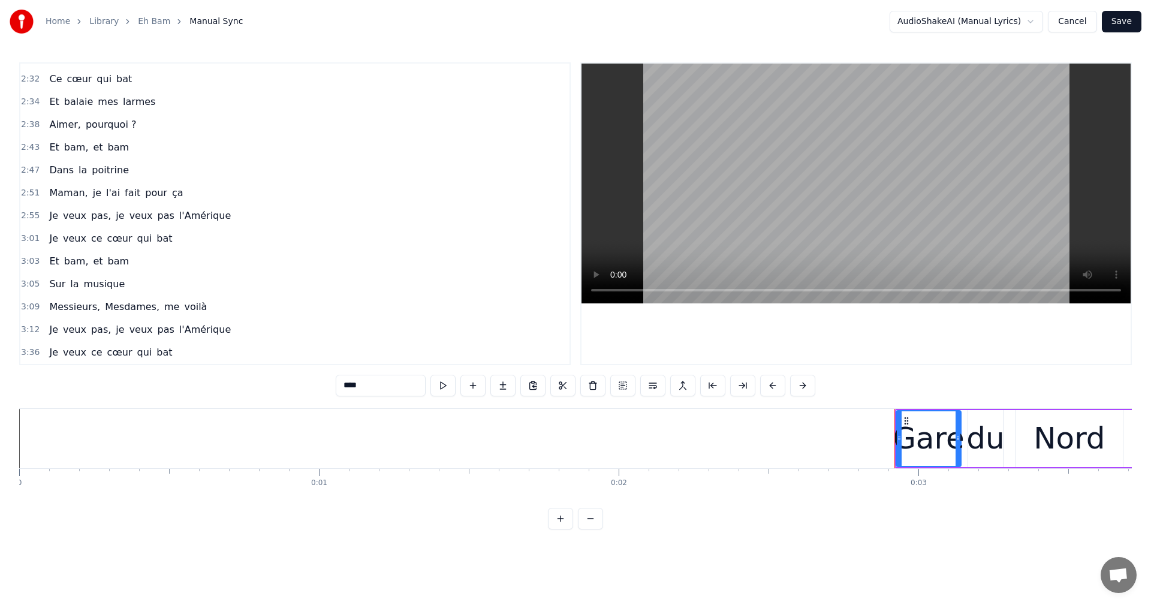
click at [76, 309] on span "Messieurs," at bounding box center [74, 307] width 53 height 14
type input "**********"
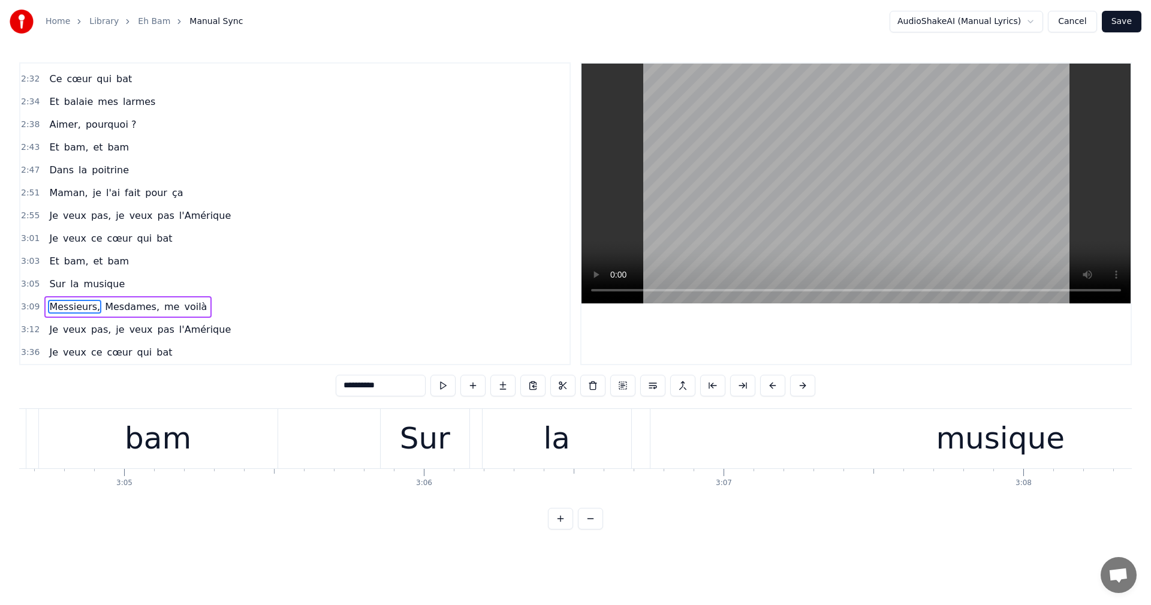
scroll to position [0, 56654]
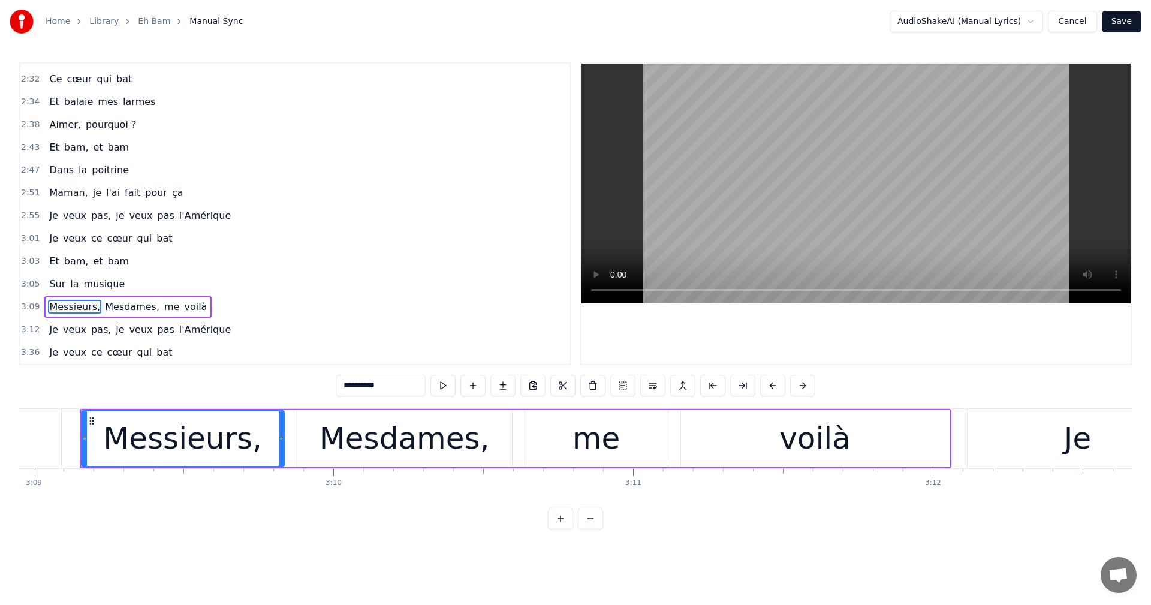
click at [31, 284] on span "3:05" at bounding box center [30, 284] width 19 height 12
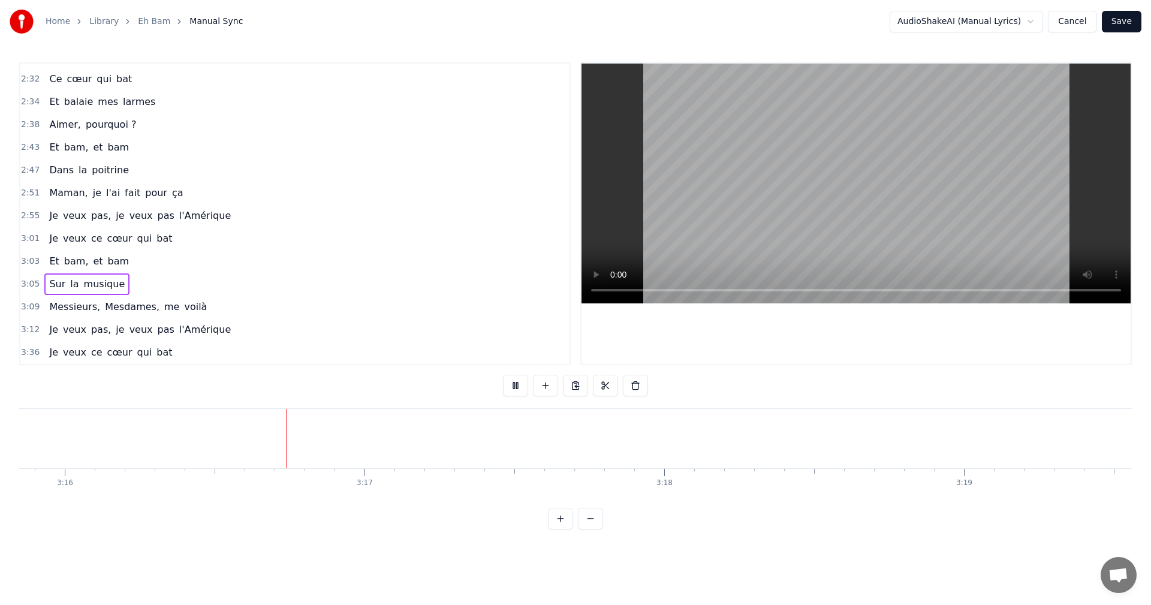
scroll to position [0, 58746]
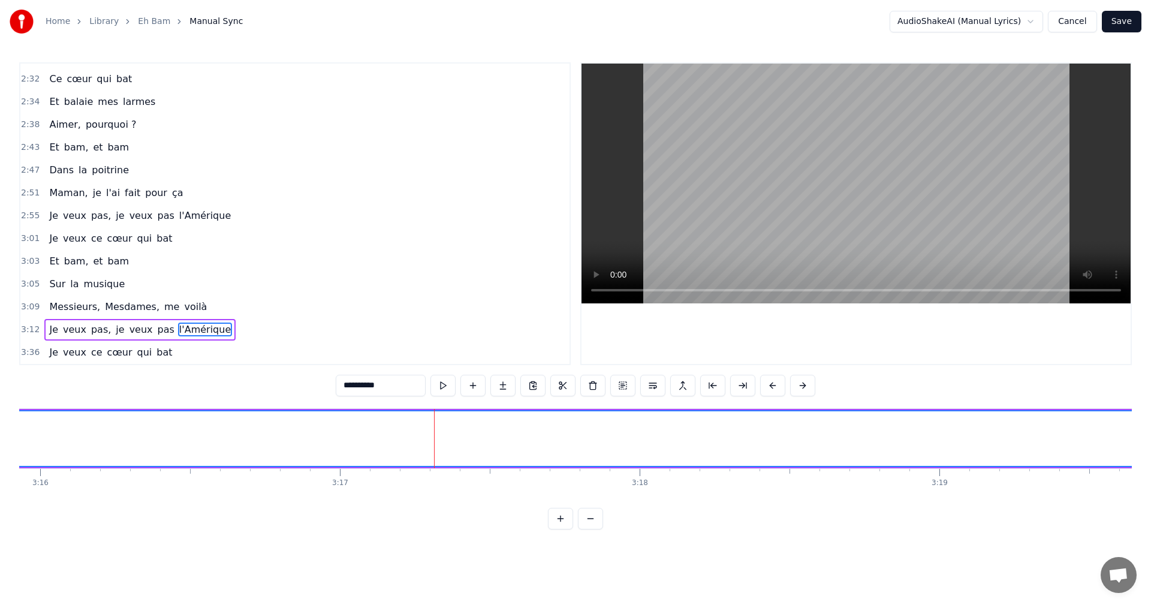
click at [178, 324] on span "l'Amérique" at bounding box center [205, 330] width 54 height 14
click at [77, 304] on span "Messieurs," at bounding box center [74, 307] width 53 height 14
type input "**********"
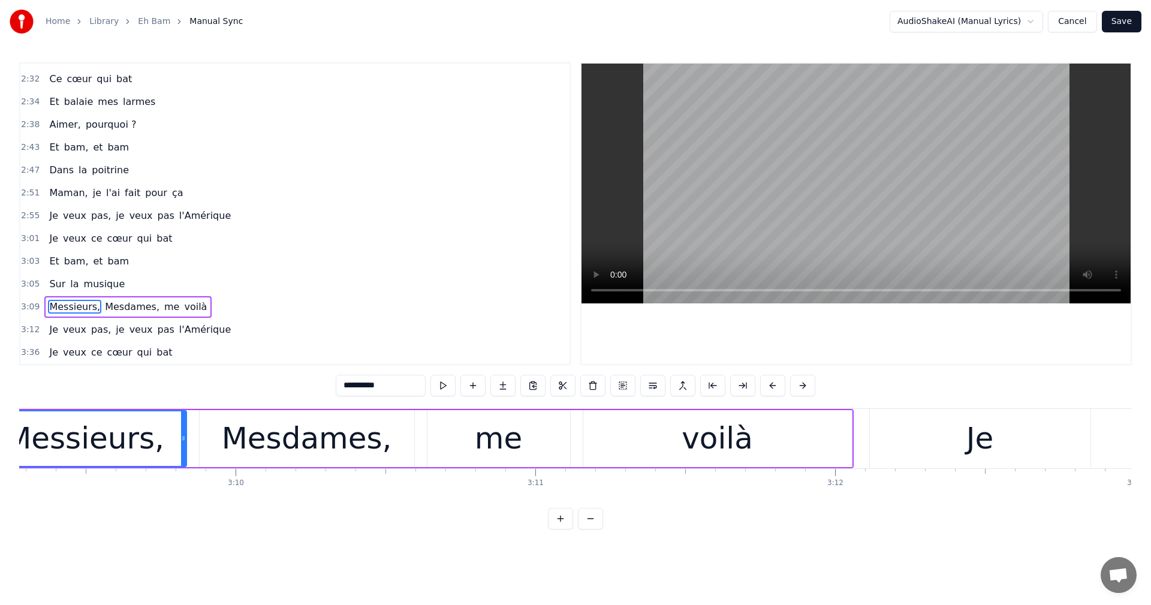
scroll to position [0, 56654]
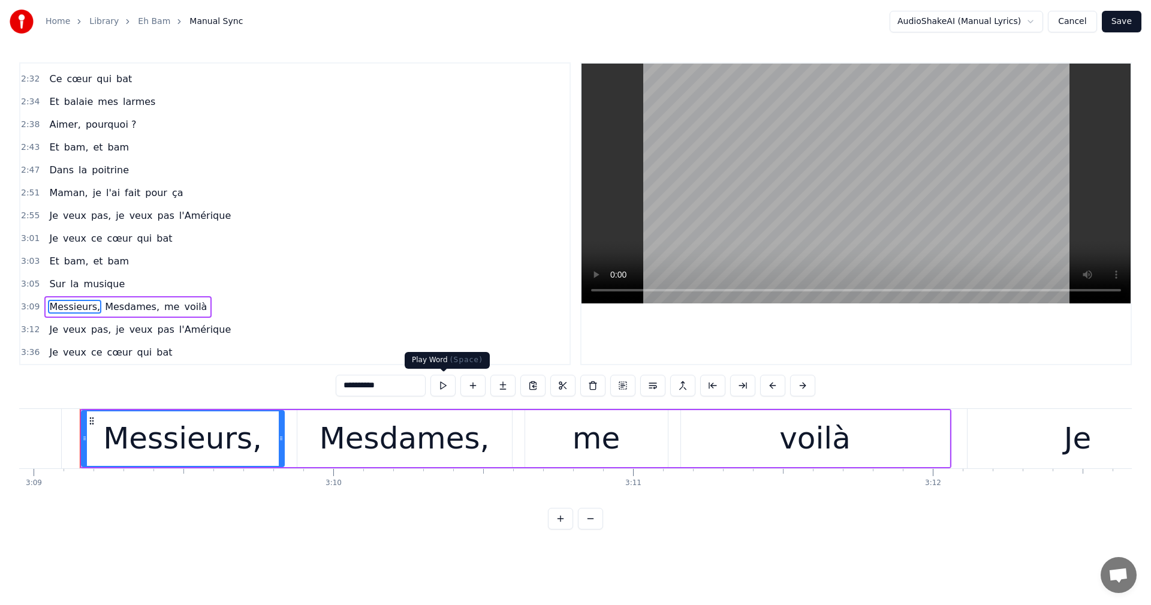
click at [444, 386] on button at bounding box center [443, 386] width 25 height 22
click at [23, 332] on span "3:12" at bounding box center [30, 330] width 19 height 12
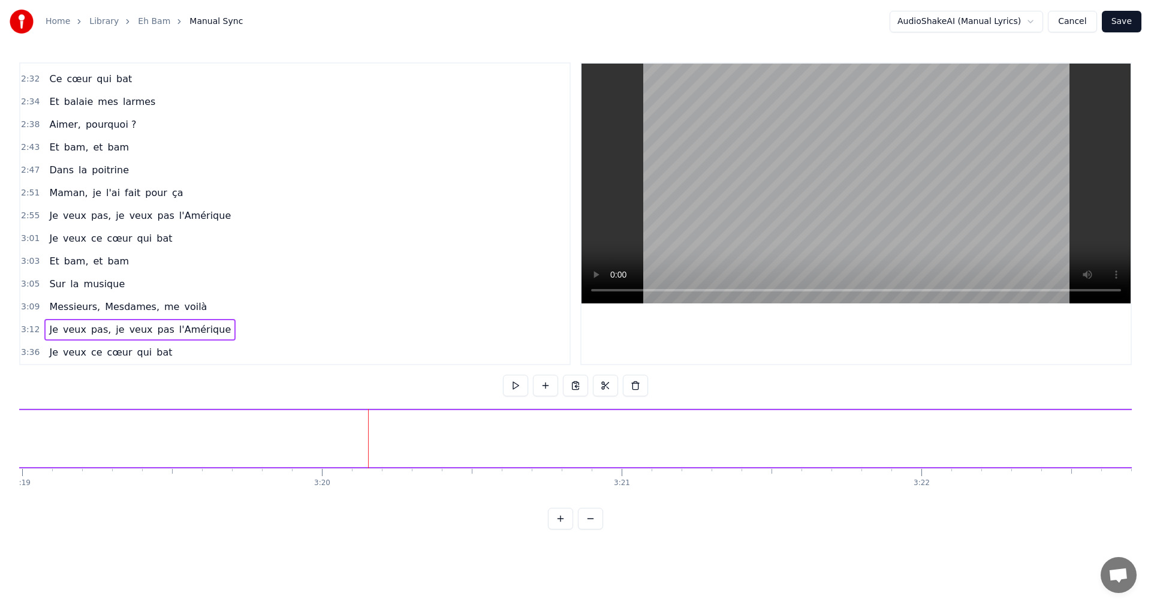
scroll to position [0, 59774]
click at [591, 530] on button at bounding box center [590, 519] width 25 height 22
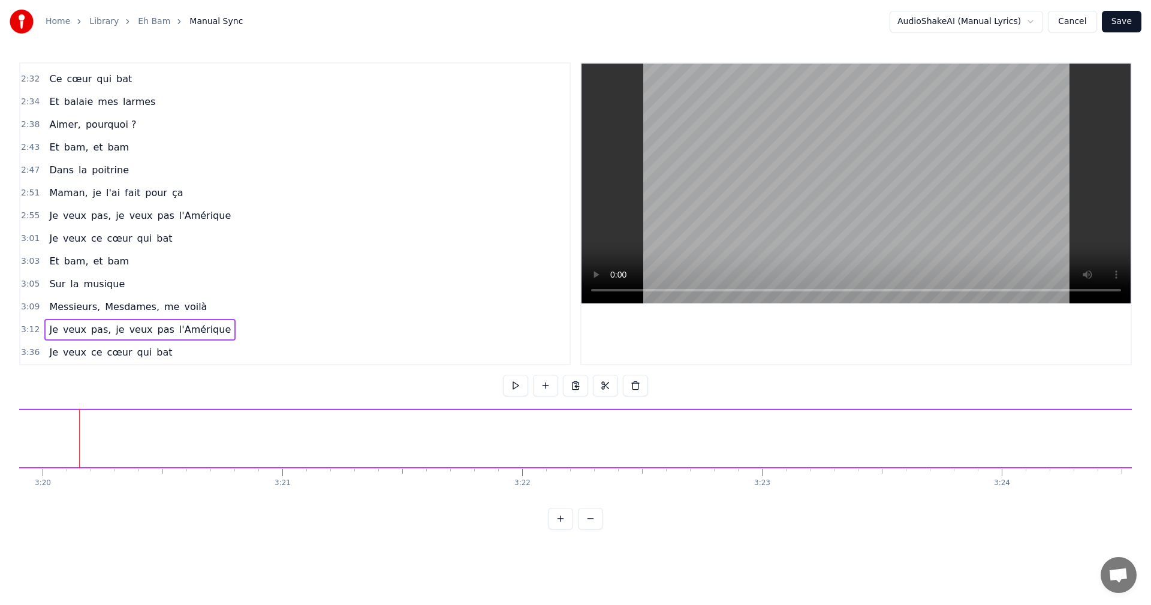
click at [591, 530] on button at bounding box center [590, 519] width 25 height 22
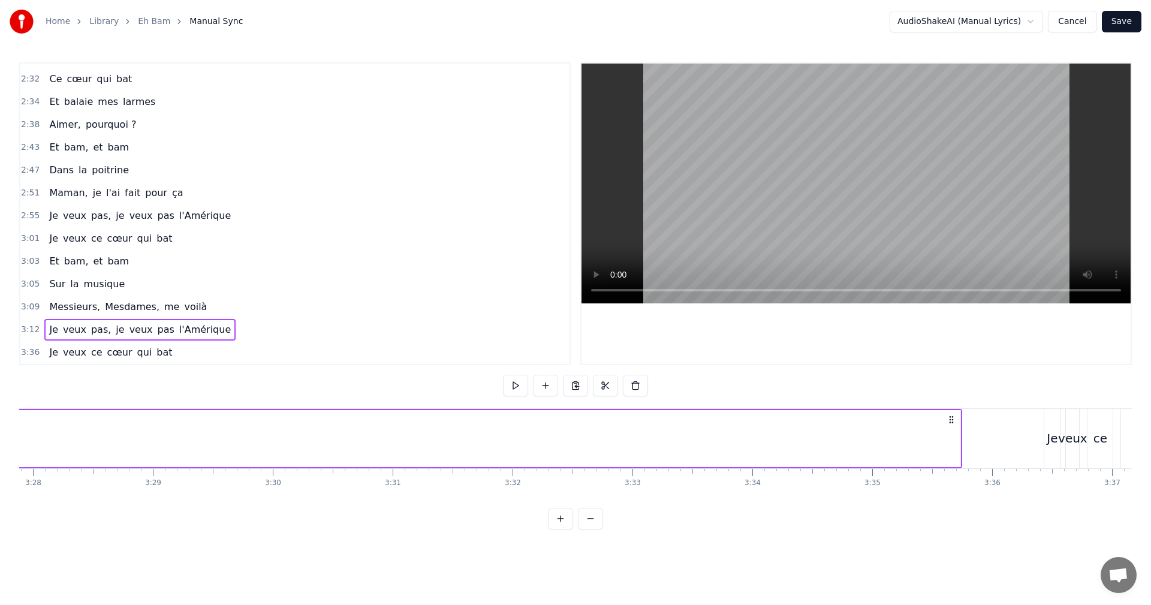
scroll to position [0, 24962]
drag, startPoint x: 931, startPoint y: 435, endPoint x: 892, endPoint y: 439, distance: 39.8
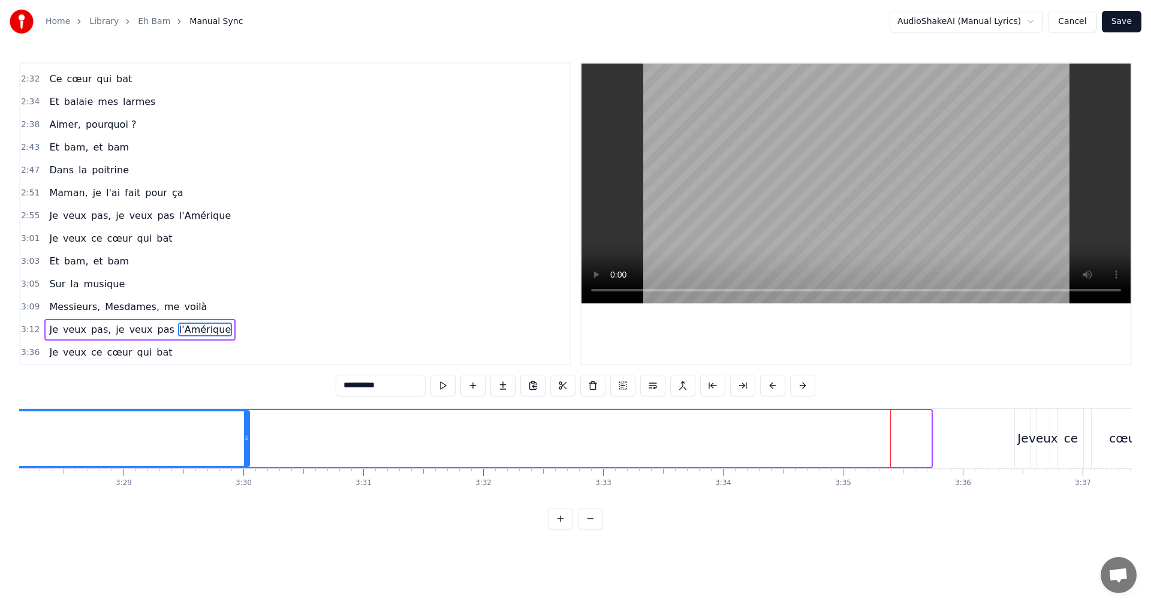
drag, startPoint x: 929, startPoint y: 443, endPoint x: 247, endPoint y: 465, distance: 682.2
click at [247, 465] on div at bounding box center [246, 438] width 5 height 55
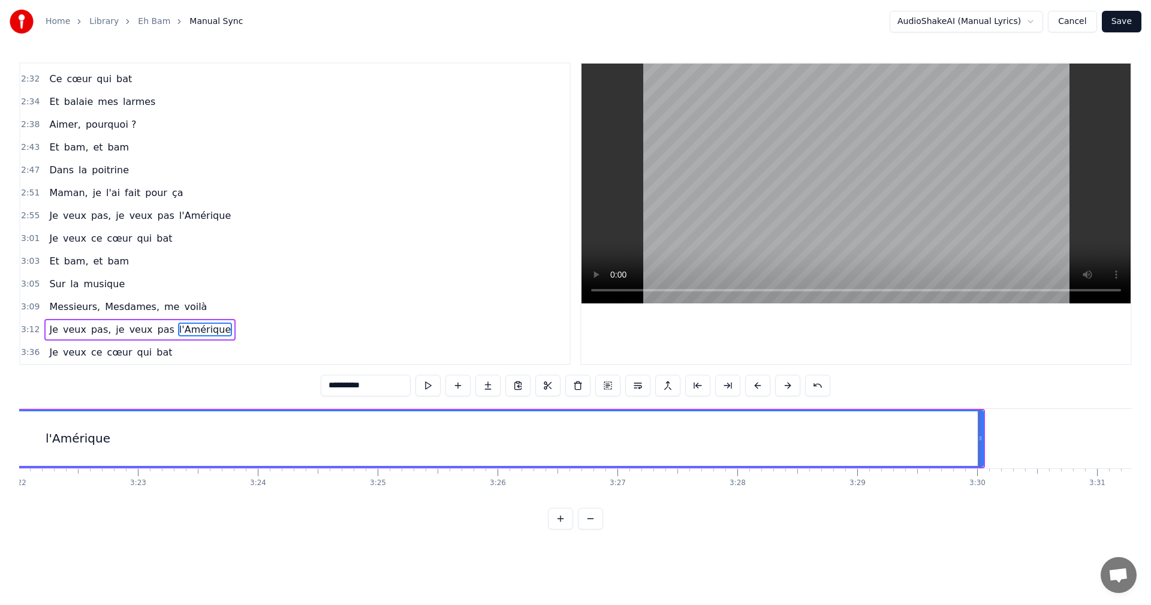
scroll to position [0, 24272]
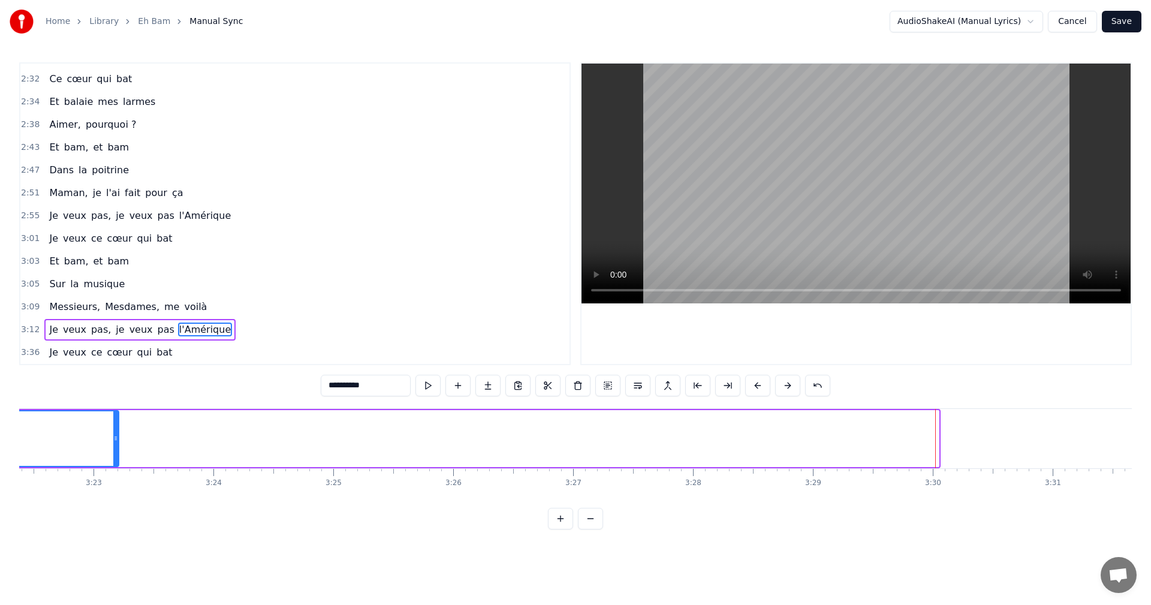
drag, startPoint x: 937, startPoint y: 435, endPoint x: 116, endPoint y: 456, distance: 820.6
click at [116, 456] on div at bounding box center [115, 438] width 5 height 55
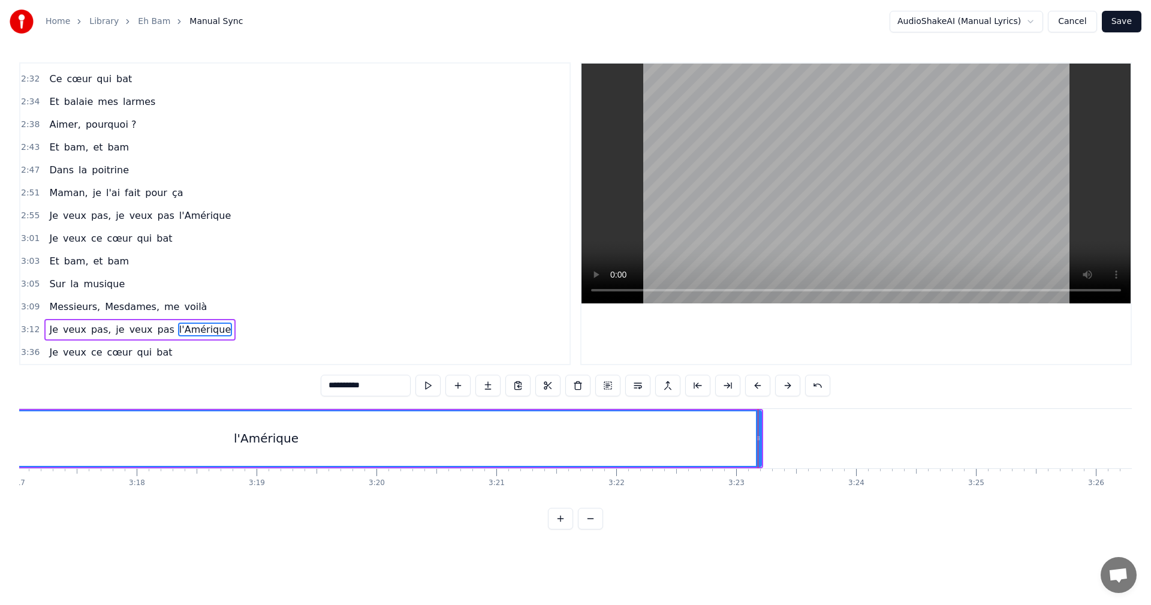
scroll to position [0, 23624]
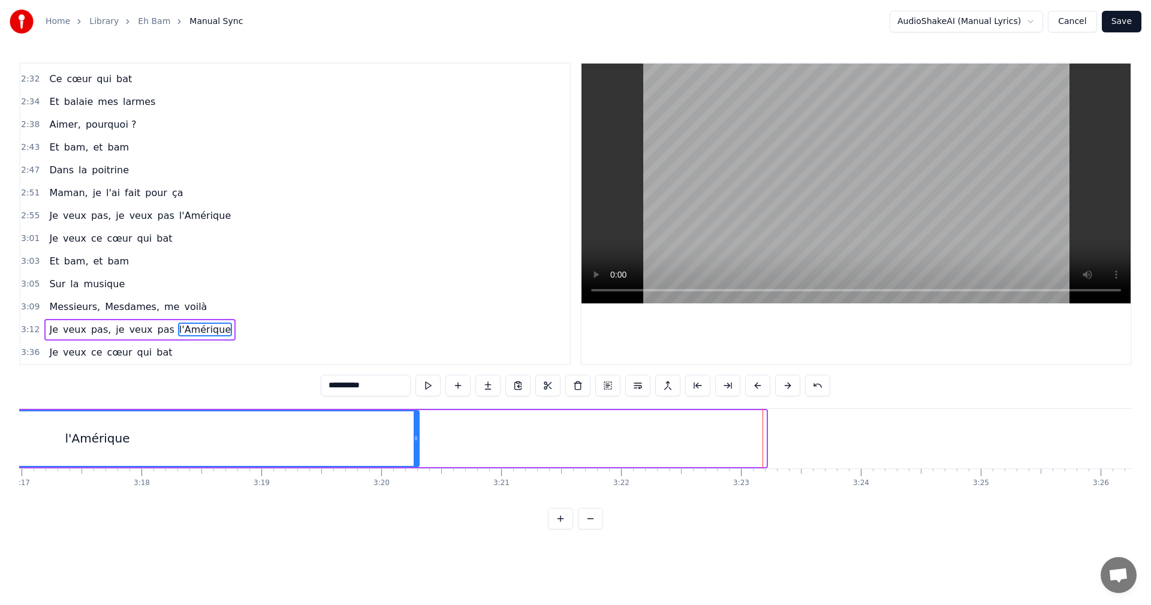
drag, startPoint x: 764, startPoint y: 428, endPoint x: 417, endPoint y: 439, distance: 347.4
click at [417, 439] on div at bounding box center [416, 438] width 5 height 55
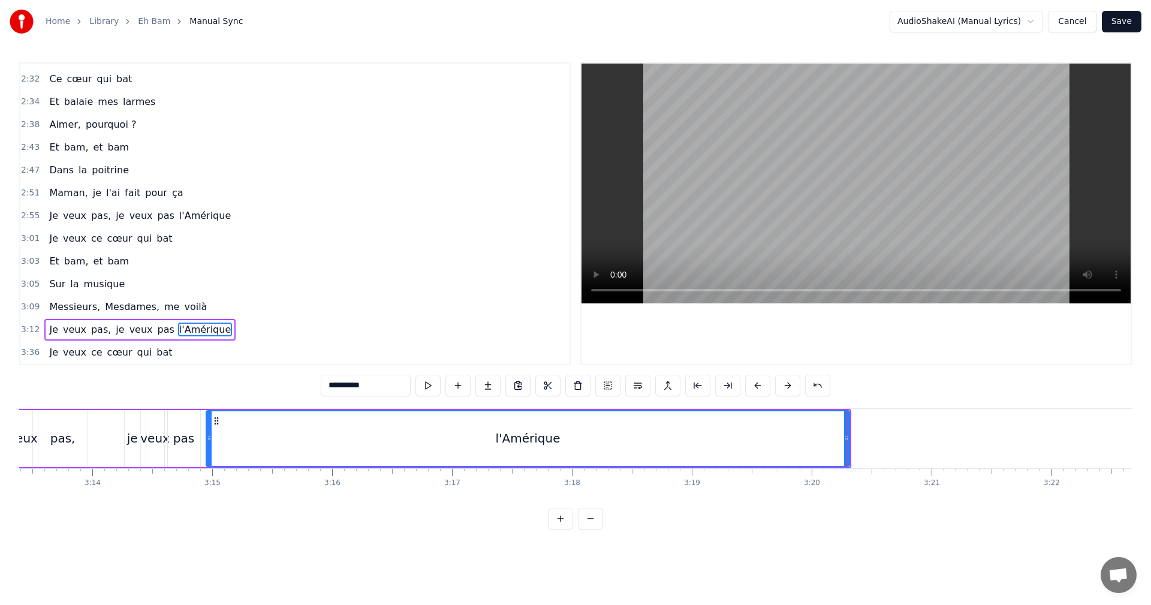
scroll to position [0, 23193]
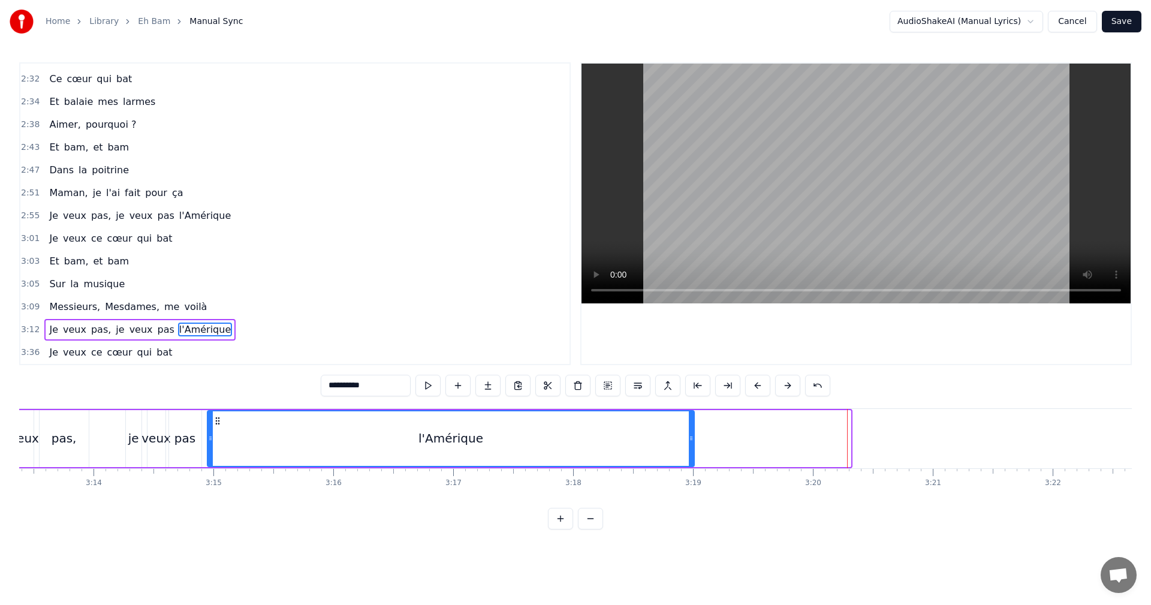
drag, startPoint x: 849, startPoint y: 424, endPoint x: 692, endPoint y: 441, distance: 157.5
click at [692, 441] on div at bounding box center [691, 438] width 5 height 55
click at [58, 310] on span "Messieurs," at bounding box center [74, 307] width 53 height 14
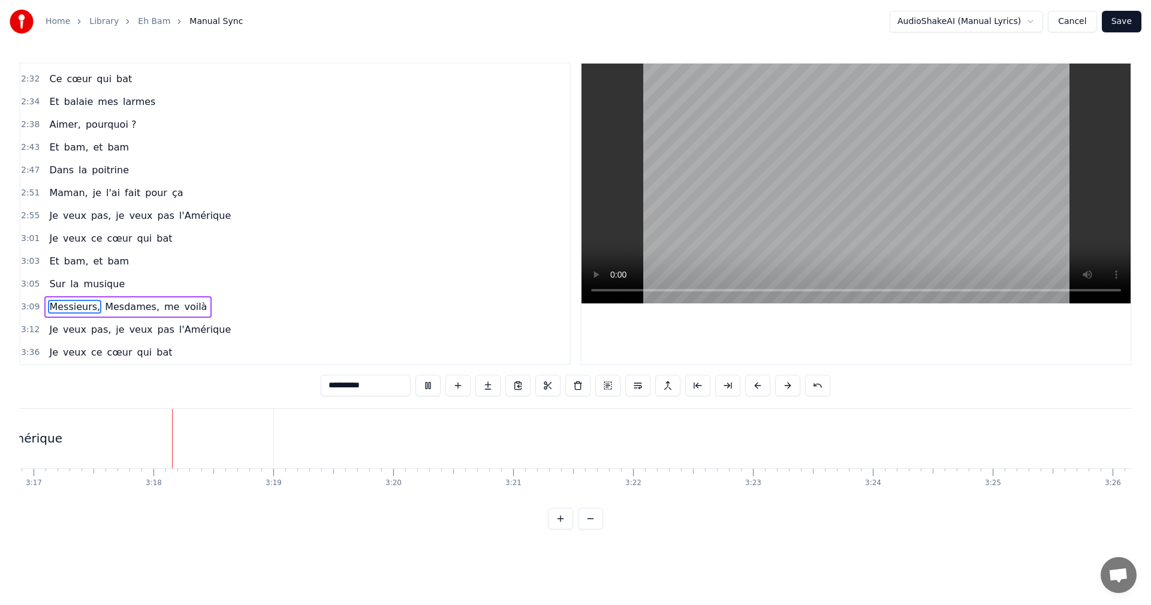
scroll to position [0, 23626]
click at [428, 387] on button at bounding box center [428, 386] width 25 height 22
click at [234, 435] on div "l'Amérique" at bounding box center [17, 438] width 488 height 59
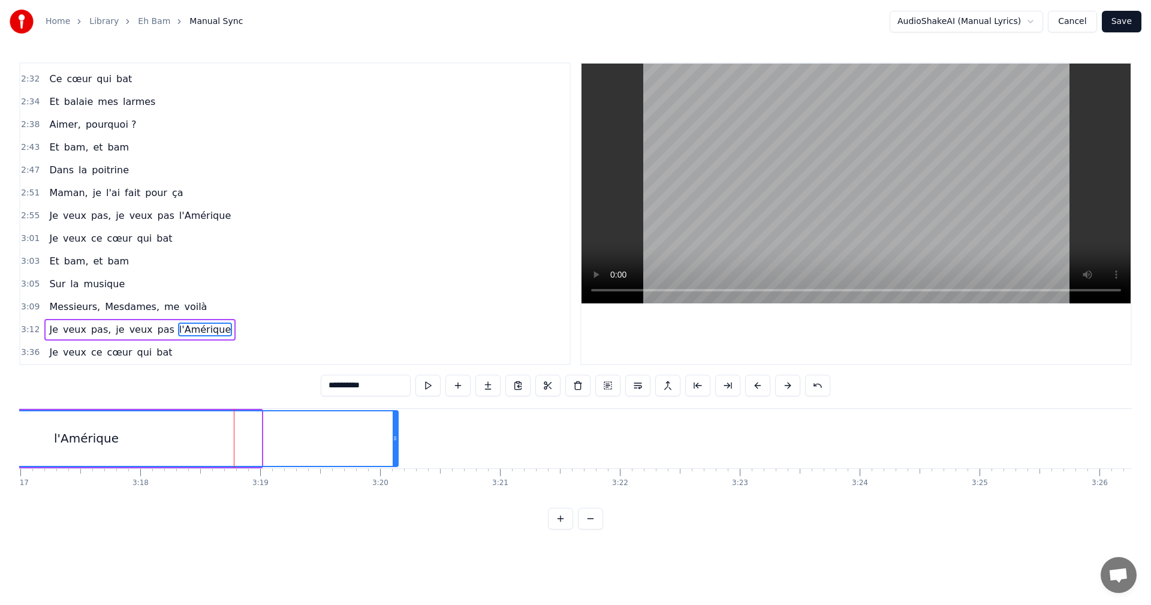
drag, startPoint x: 260, startPoint y: 429, endPoint x: 396, endPoint y: 429, distance: 136.7
click at [396, 429] on div at bounding box center [395, 438] width 5 height 55
click at [115, 331] on span "je" at bounding box center [120, 330] width 11 height 14
type input "**"
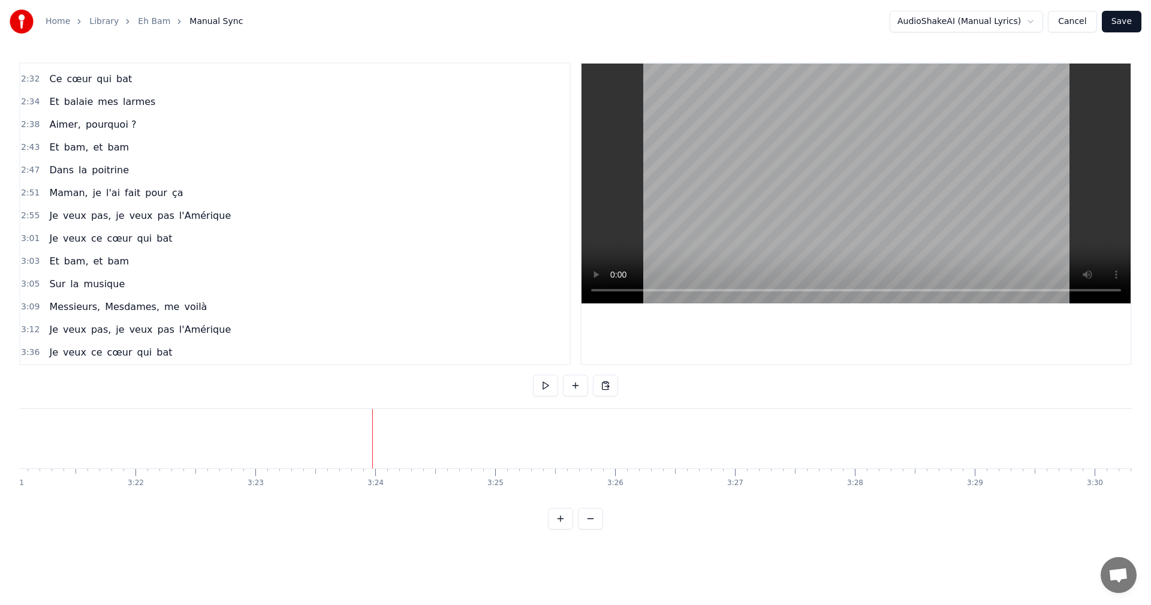
scroll to position [0, 24081]
click at [544, 387] on button at bounding box center [545, 386] width 25 height 22
click at [545, 386] on button at bounding box center [545, 386] width 25 height 22
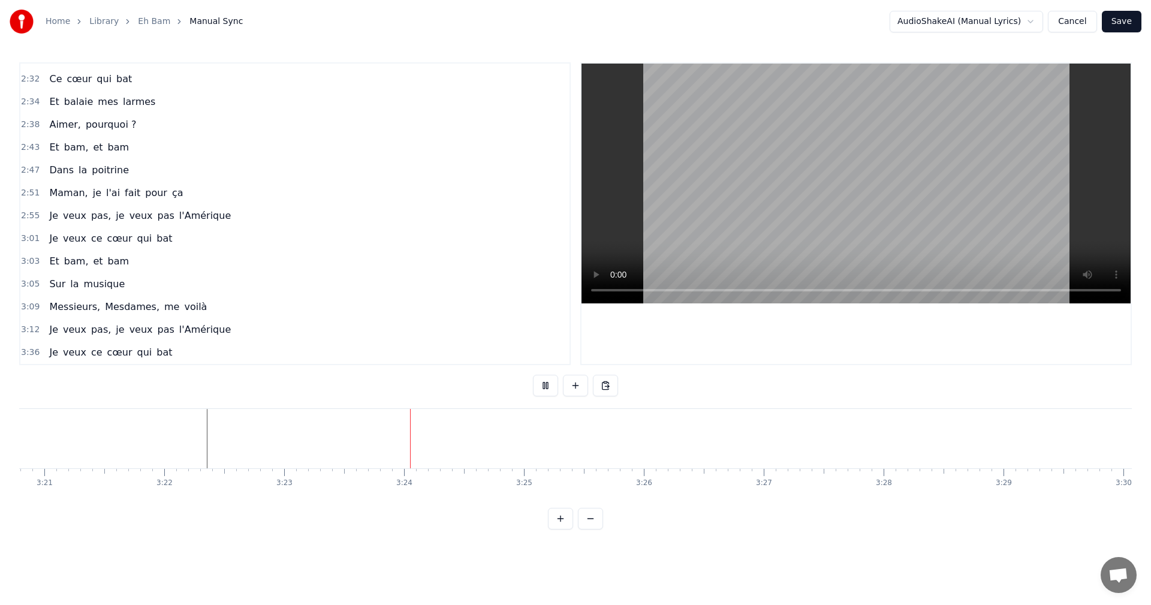
click at [545, 386] on button at bounding box center [545, 386] width 25 height 22
click at [579, 389] on button at bounding box center [575, 386] width 25 height 22
click at [434, 436] on div "<>" at bounding box center [442, 438] width 119 height 57
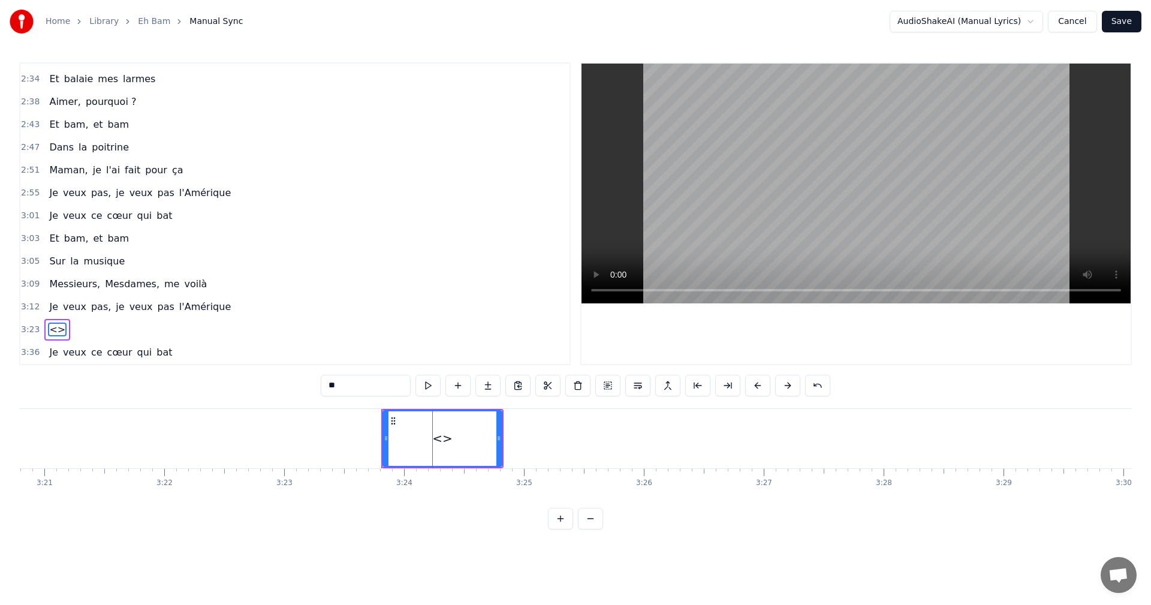
drag, startPoint x: 348, startPoint y: 385, endPoint x: 295, endPoint y: 383, distance: 53.4
click at [295, 383] on div "0:02 Gare du Nord en novembre 0:07 Les cheveux en pagaille 0:11 Comme une boule…" at bounding box center [575, 295] width 1113 height 467
click at [428, 384] on button at bounding box center [428, 386] width 25 height 22
click at [128, 307] on span "veux" at bounding box center [141, 307] width 26 height 14
type input "****"
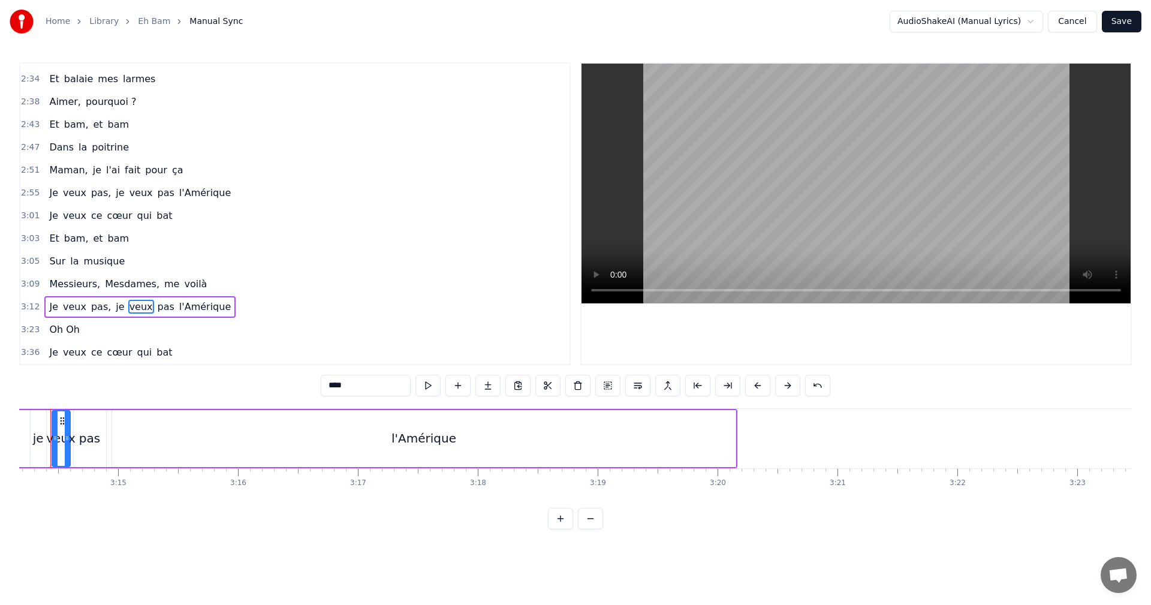
scroll to position [0, 23259]
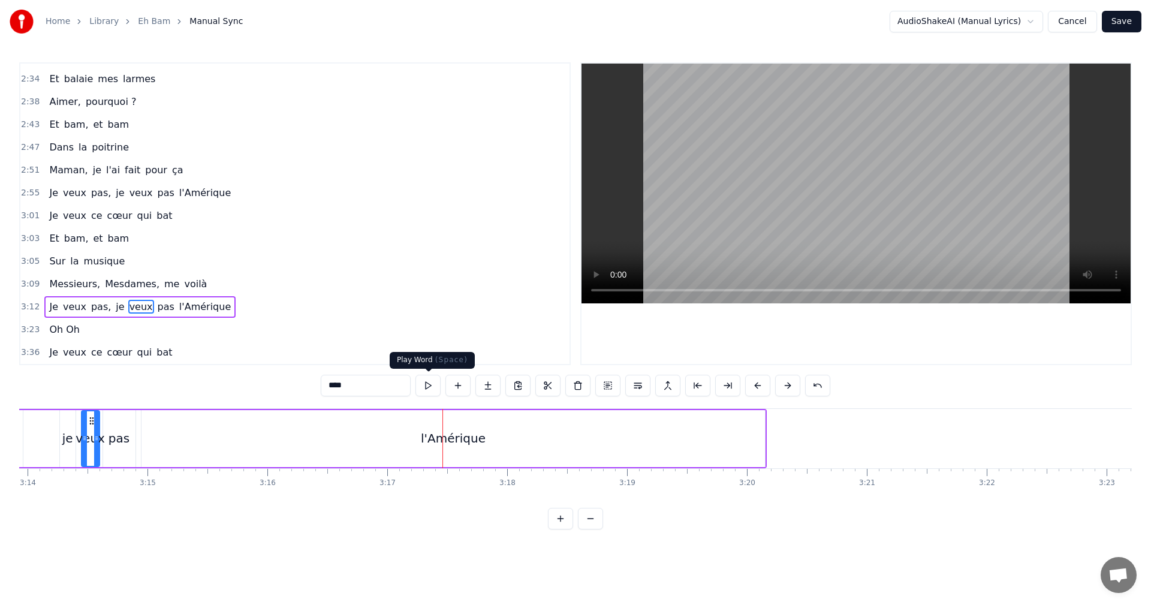
click at [429, 388] on button at bounding box center [428, 386] width 25 height 22
click at [31, 305] on span "3:12" at bounding box center [30, 307] width 19 height 12
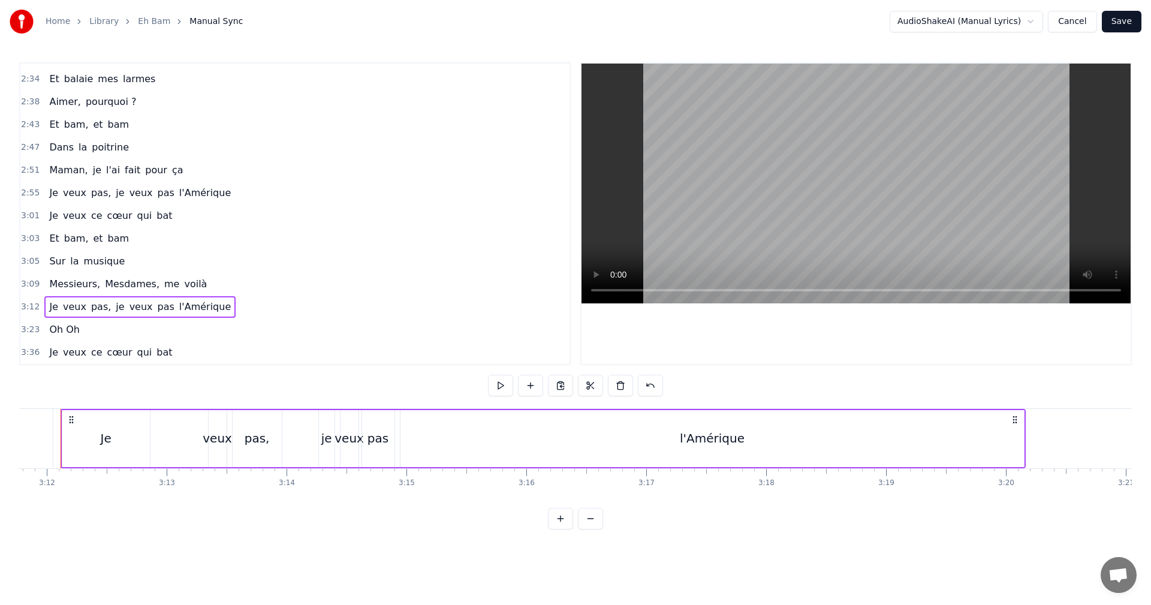
scroll to position [0, 22980]
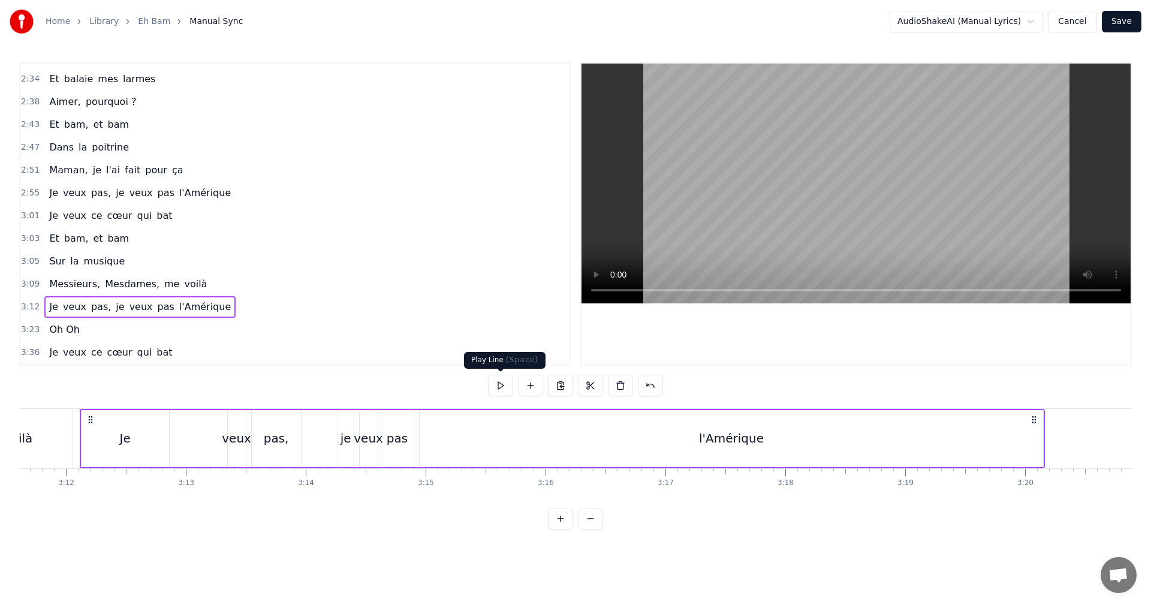
click at [503, 380] on button at bounding box center [500, 386] width 25 height 22
click at [29, 330] on span "3:23" at bounding box center [30, 330] width 19 height 12
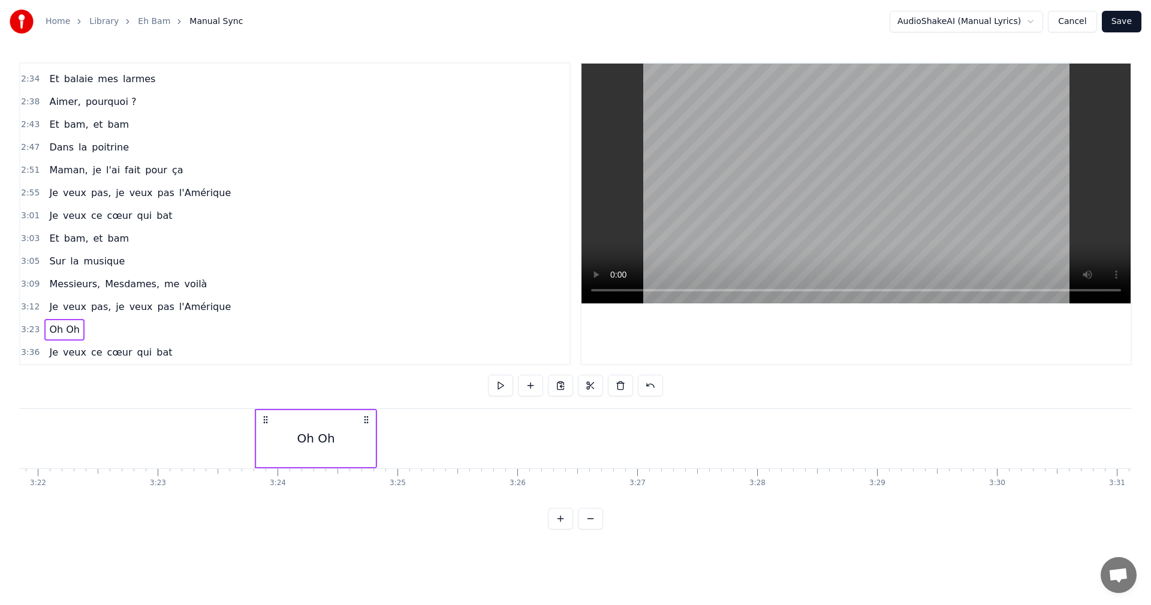
scroll to position [0, 24384]
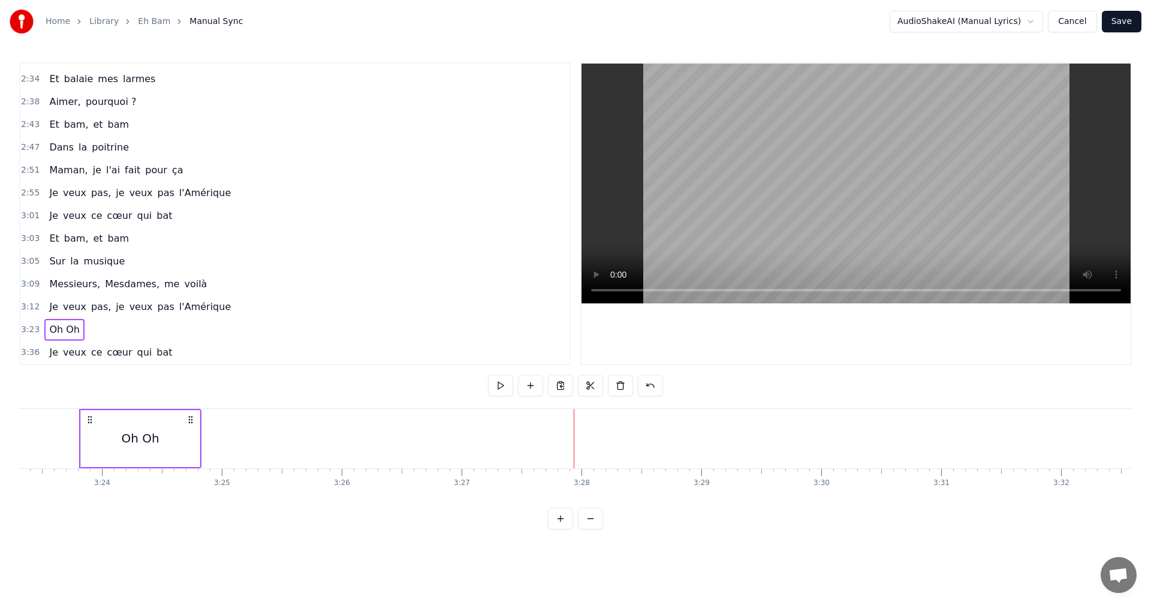
click at [198, 434] on div "Oh Oh" at bounding box center [140, 438] width 119 height 57
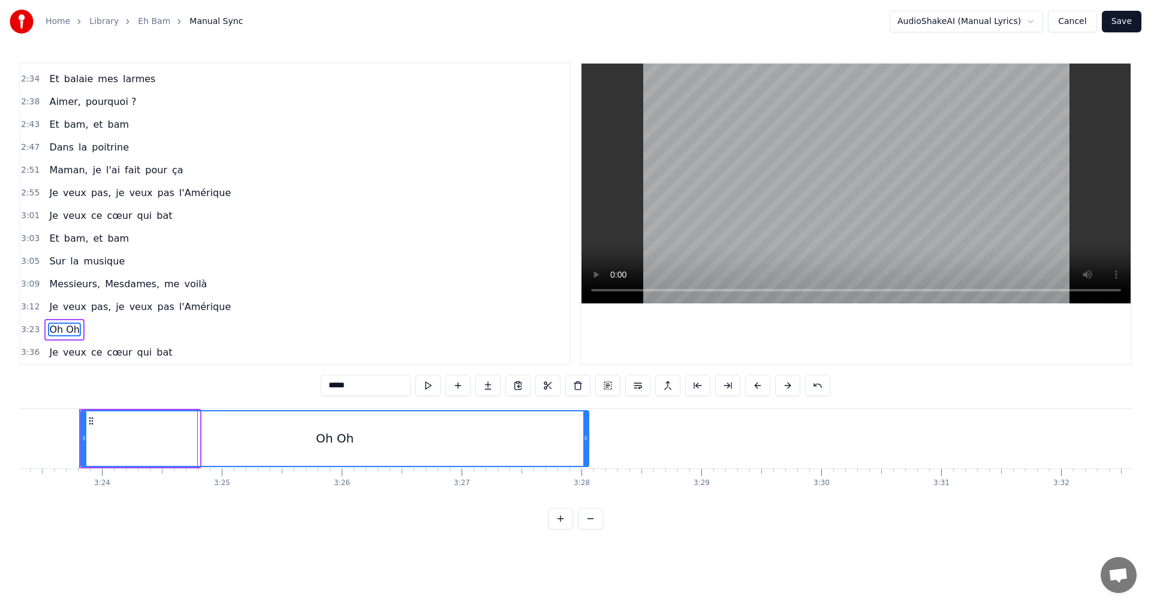
drag, startPoint x: 198, startPoint y: 434, endPoint x: 588, endPoint y: 433, distance: 389.2
click at [588, 433] on div at bounding box center [585, 438] width 5 height 55
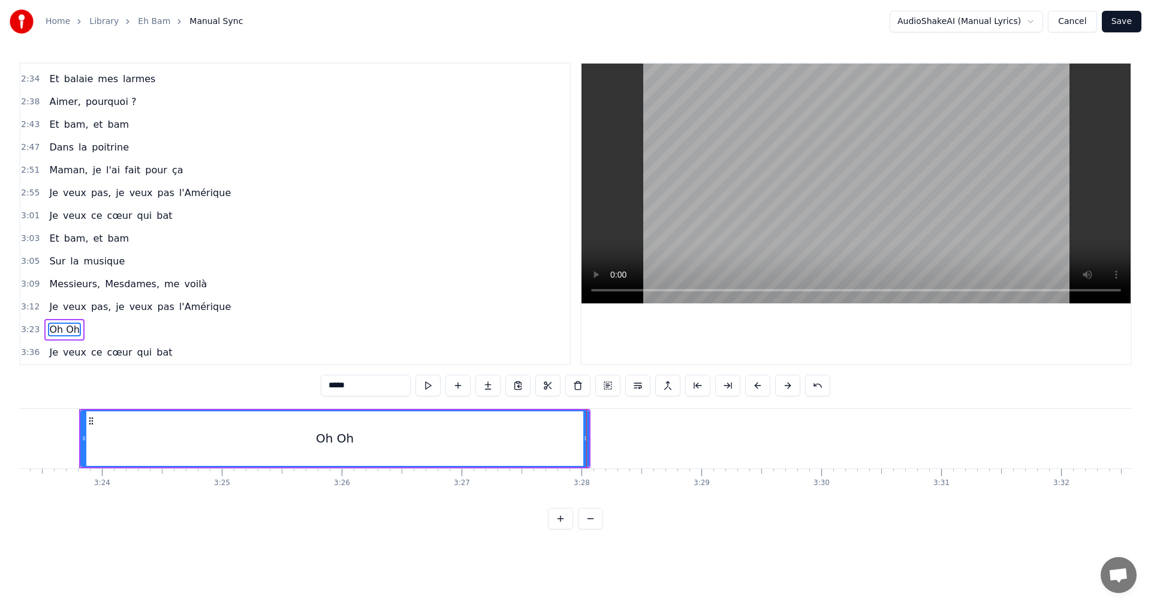
click at [169, 424] on div "Oh Oh" at bounding box center [335, 438] width 507 height 55
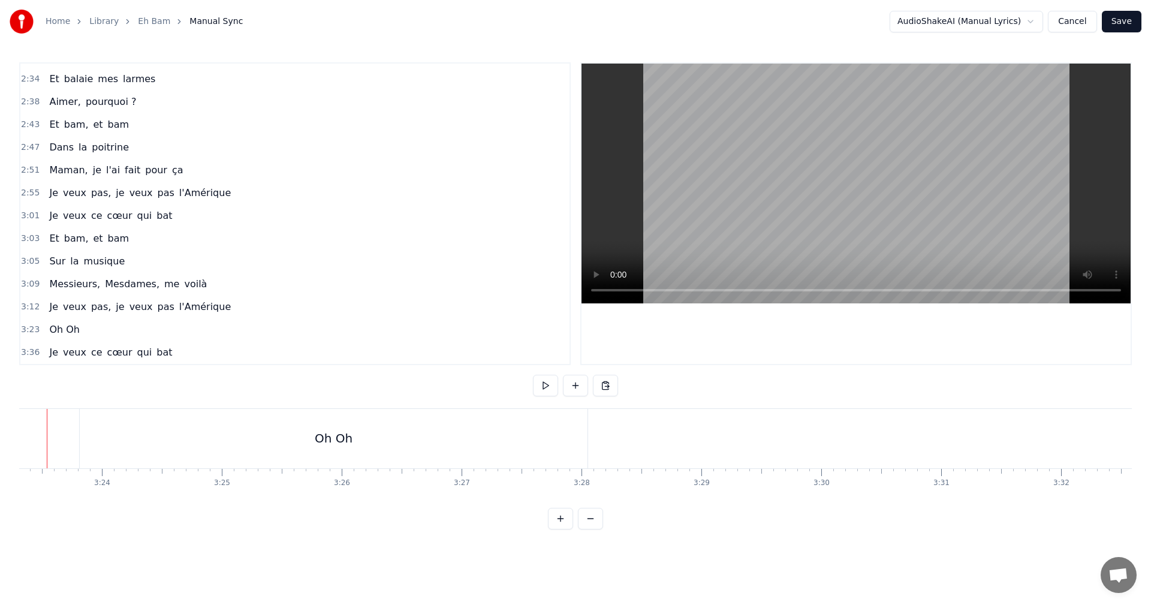
scroll to position [0, 24351]
click at [543, 383] on button at bounding box center [545, 386] width 25 height 22
click at [370, 438] on div "Oh Oh" at bounding box center [366, 438] width 38 height 18
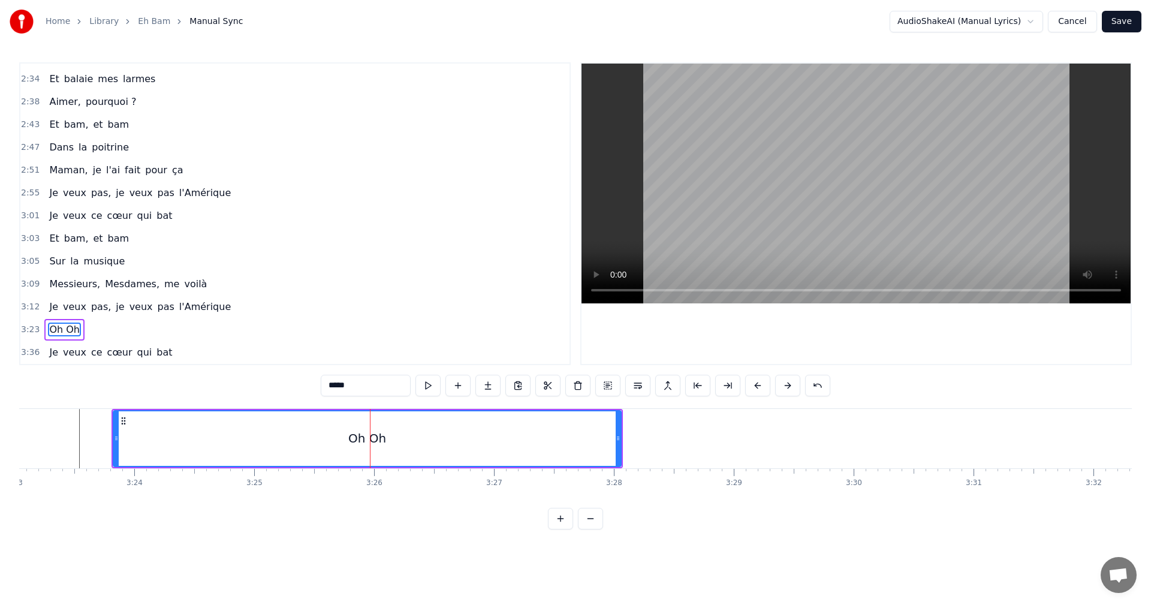
click at [370, 438] on div at bounding box center [370, 438] width 1 height 59
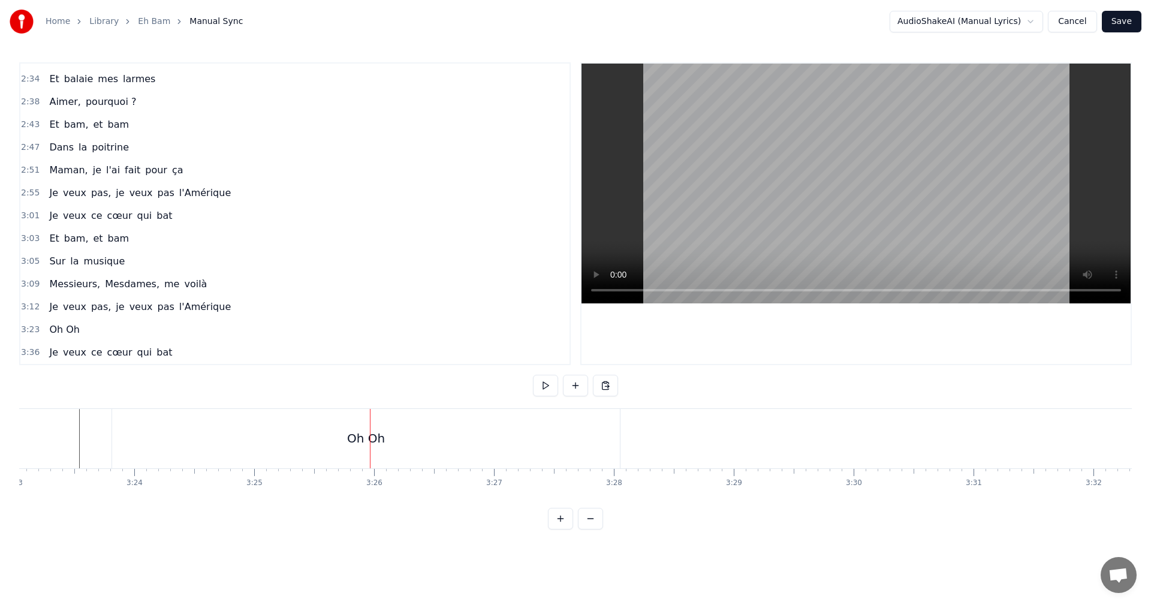
click at [370, 438] on div at bounding box center [370, 438] width 1 height 59
click at [236, 453] on div "Oh Oh" at bounding box center [366, 438] width 508 height 59
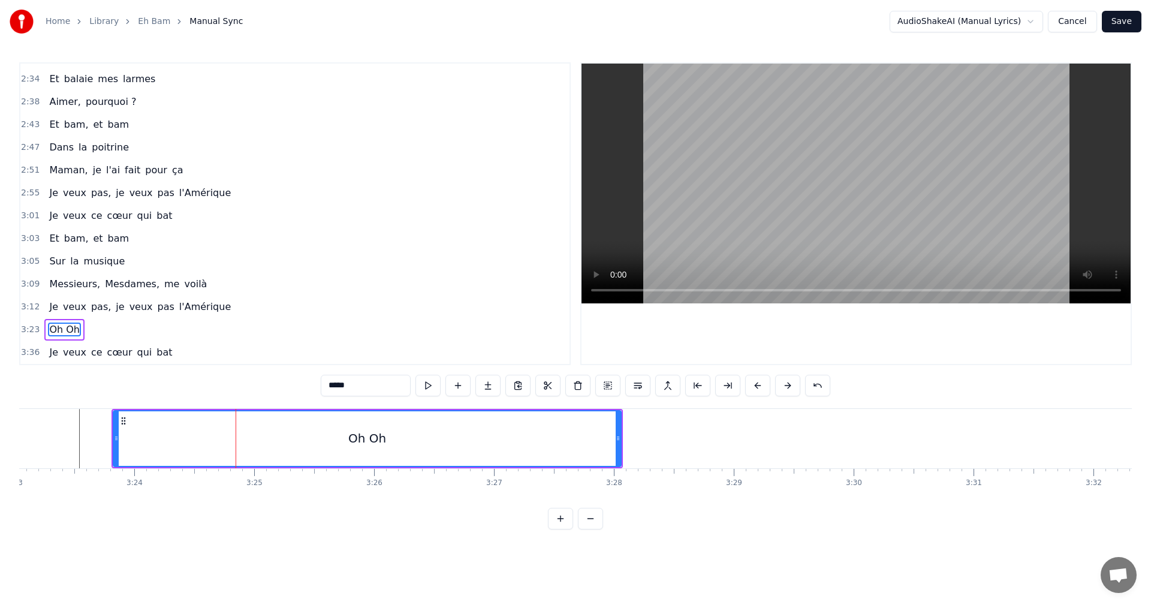
click at [370, 378] on input "*****" at bounding box center [366, 386] width 90 height 22
type input "*******"
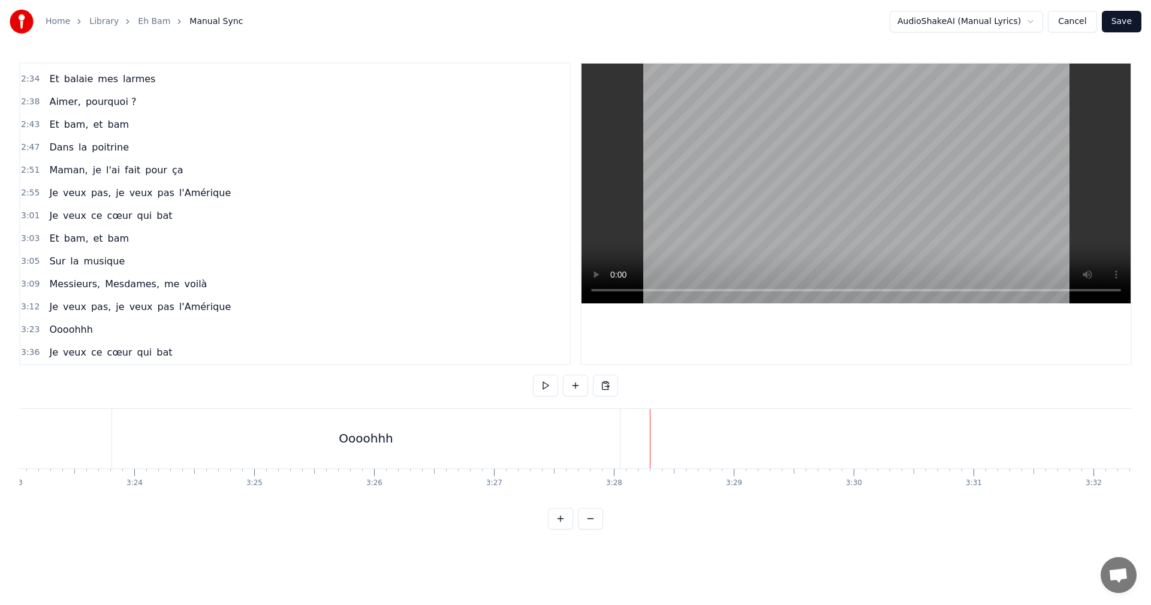
click at [335, 447] on div "Oooohhh" at bounding box center [366, 438] width 508 height 59
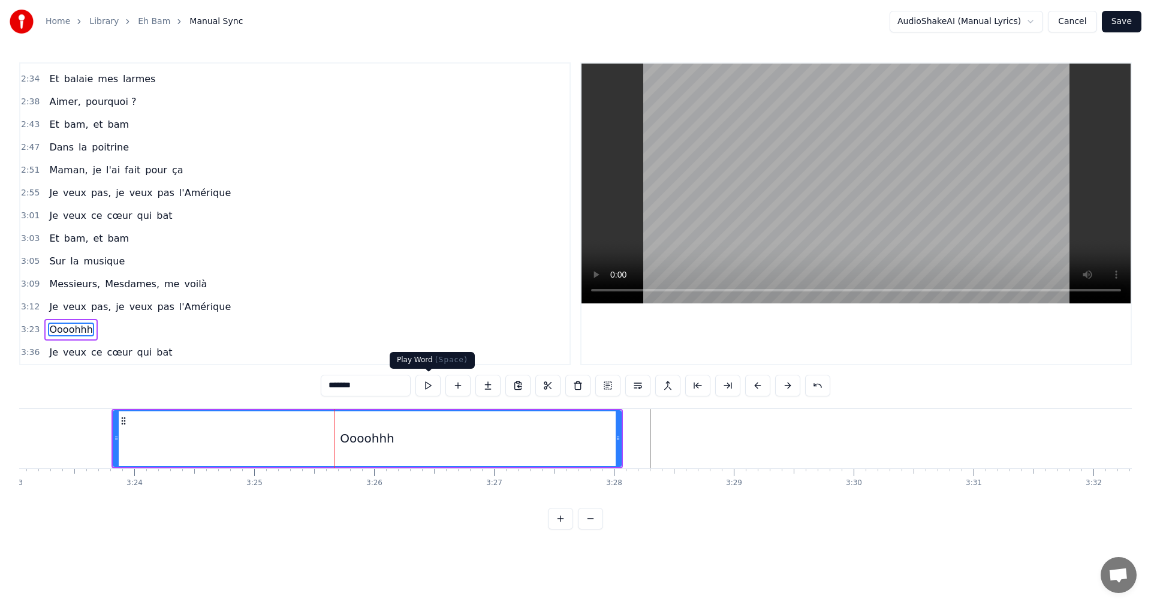
click at [427, 384] on button at bounding box center [428, 386] width 25 height 22
click at [431, 384] on button at bounding box center [428, 386] width 25 height 22
drag, startPoint x: 619, startPoint y: 419, endPoint x: 582, endPoint y: 426, distance: 38.5
click at [582, 426] on div at bounding box center [579, 438] width 5 height 55
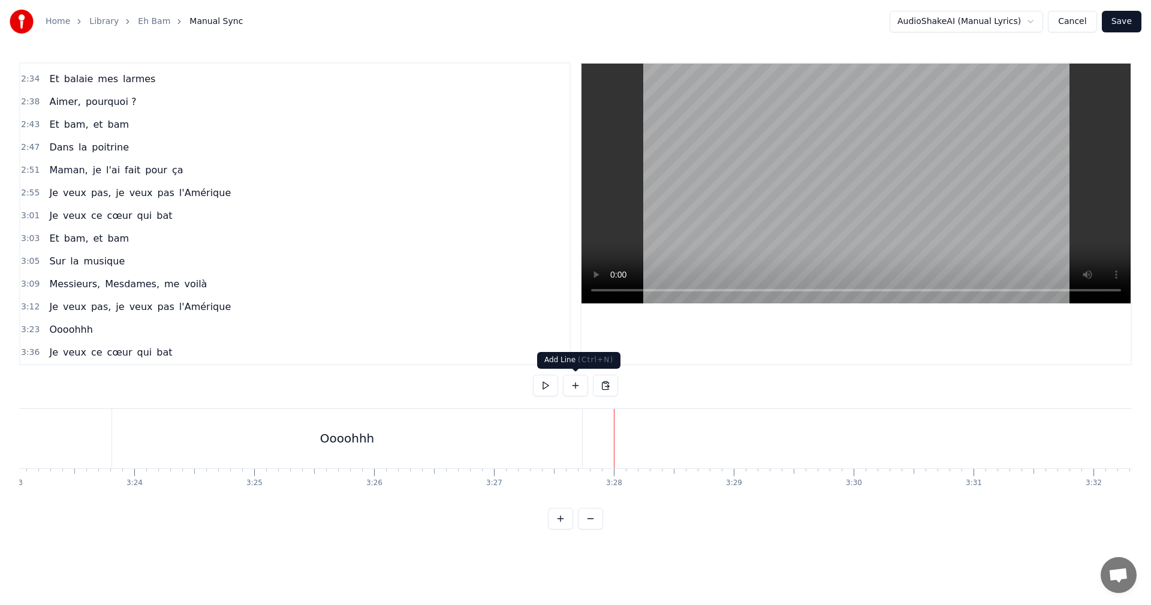
click at [572, 382] on button at bounding box center [575, 386] width 25 height 22
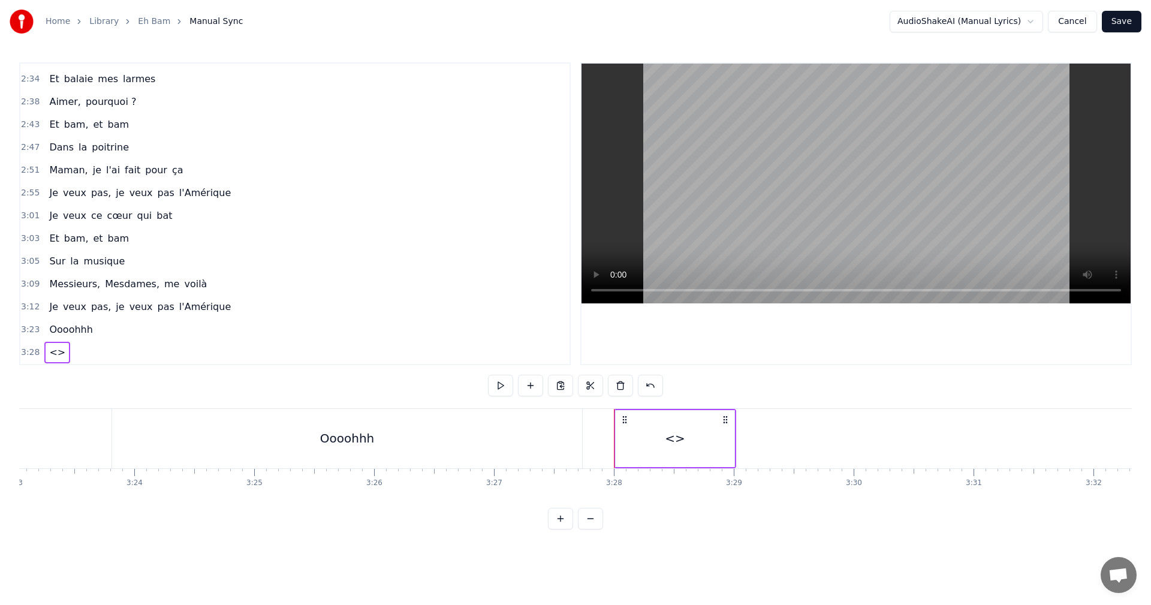
click at [645, 444] on div "<>" at bounding box center [675, 438] width 119 height 57
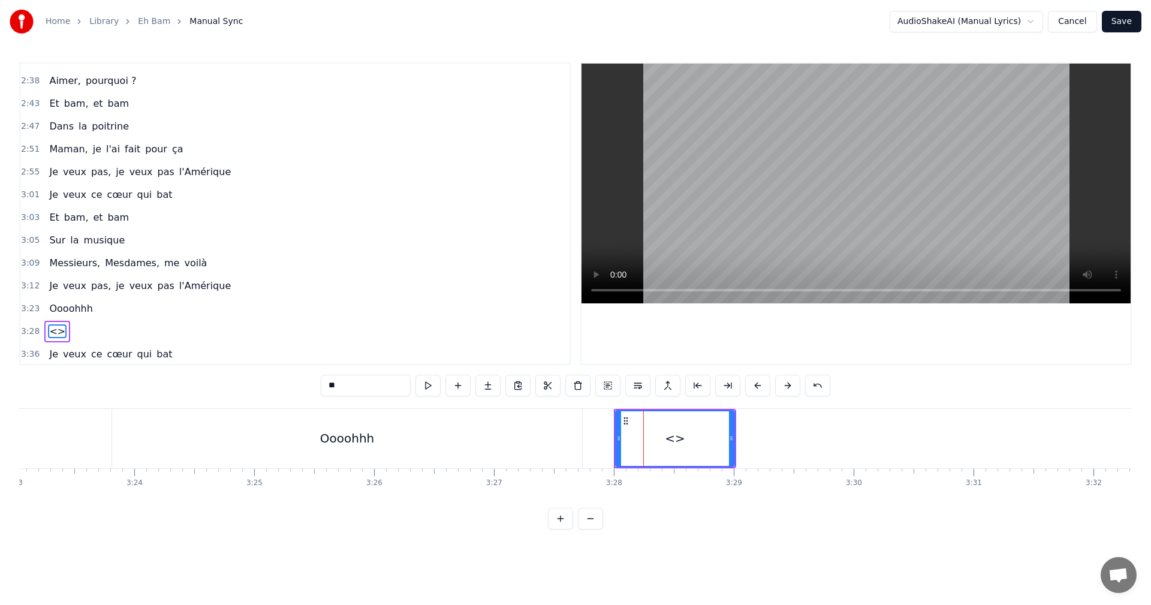
scroll to position [953, 0]
click at [359, 384] on input "**" at bounding box center [366, 386] width 90 height 22
click at [70, 304] on span "Oooohhh" at bounding box center [71, 307] width 46 height 14
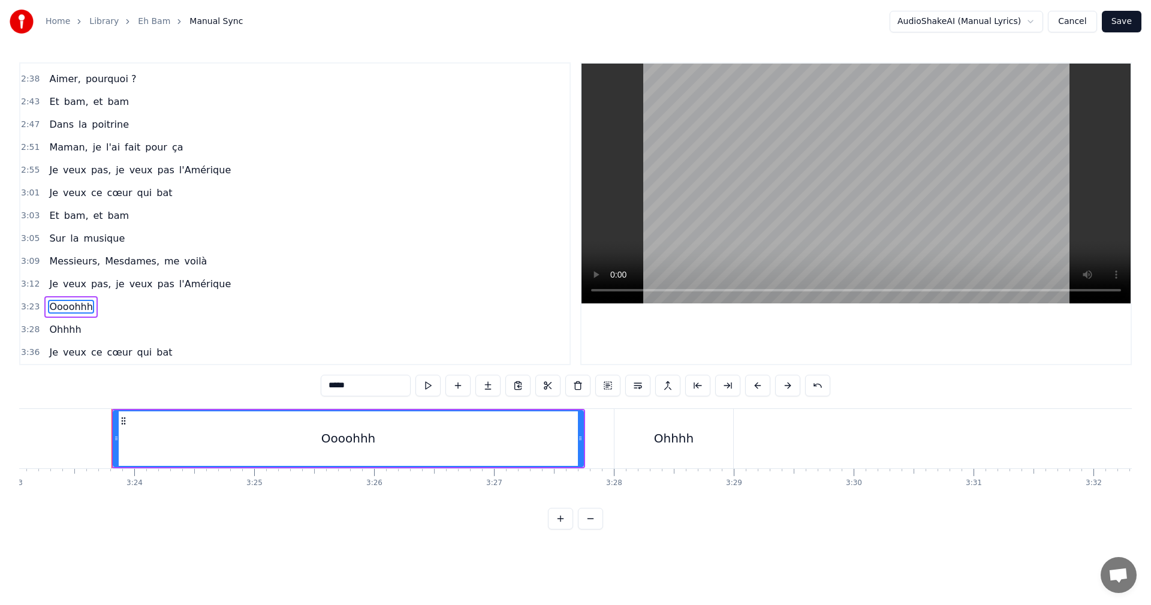
type input "*******"
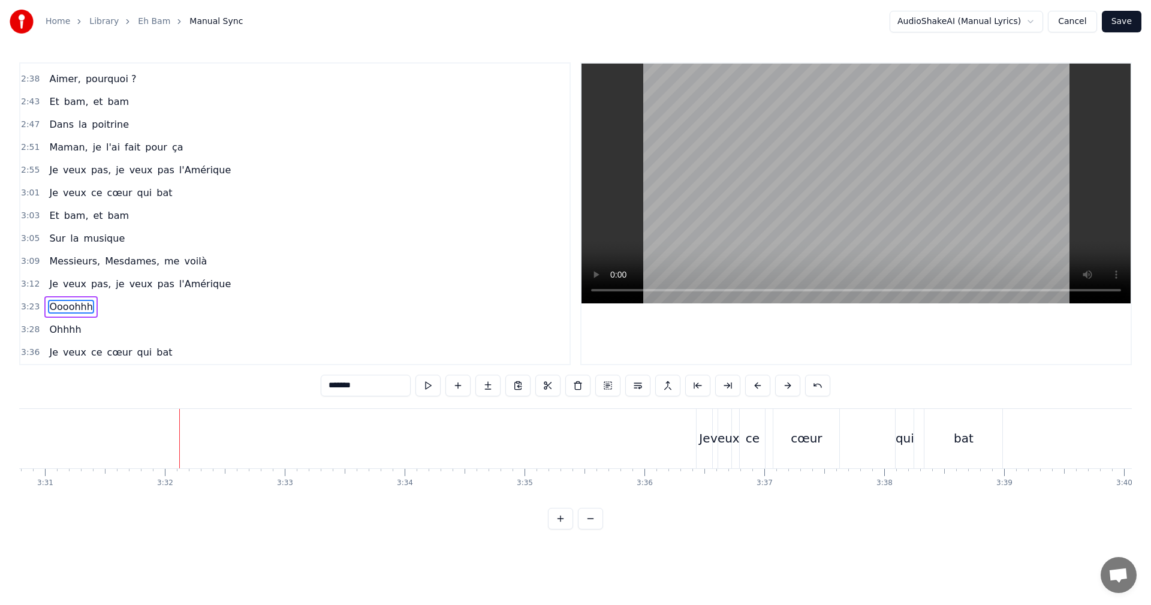
scroll to position [0, 25360]
click at [33, 285] on span "3:12" at bounding box center [30, 284] width 19 height 12
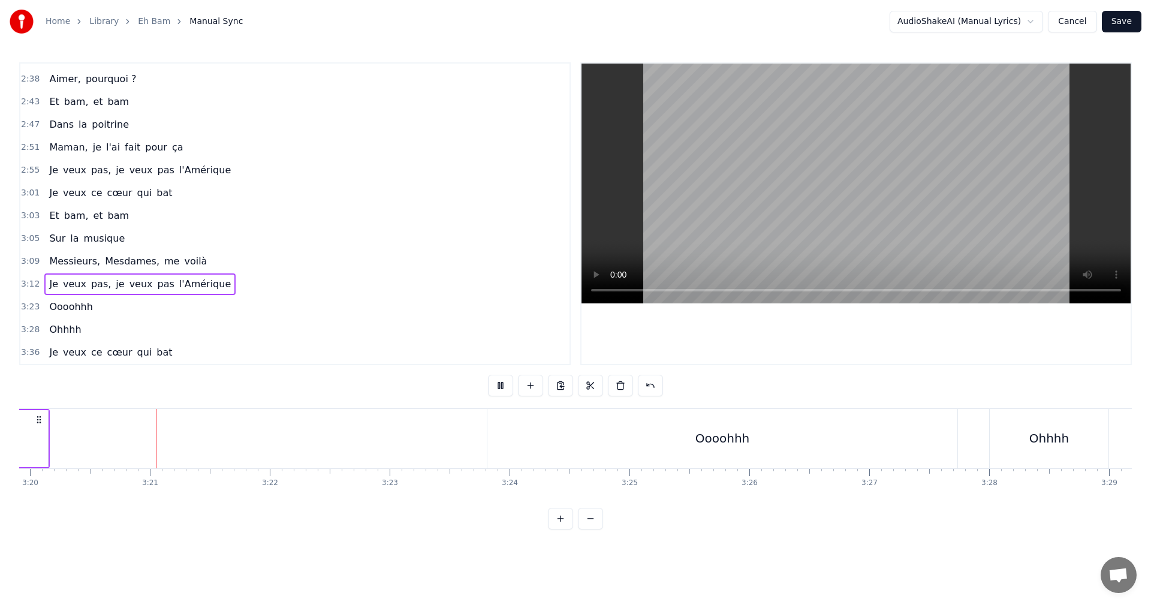
scroll to position [0, 23995]
click at [557, 434] on div "Oooohhh" at bounding box center [703, 438] width 470 height 59
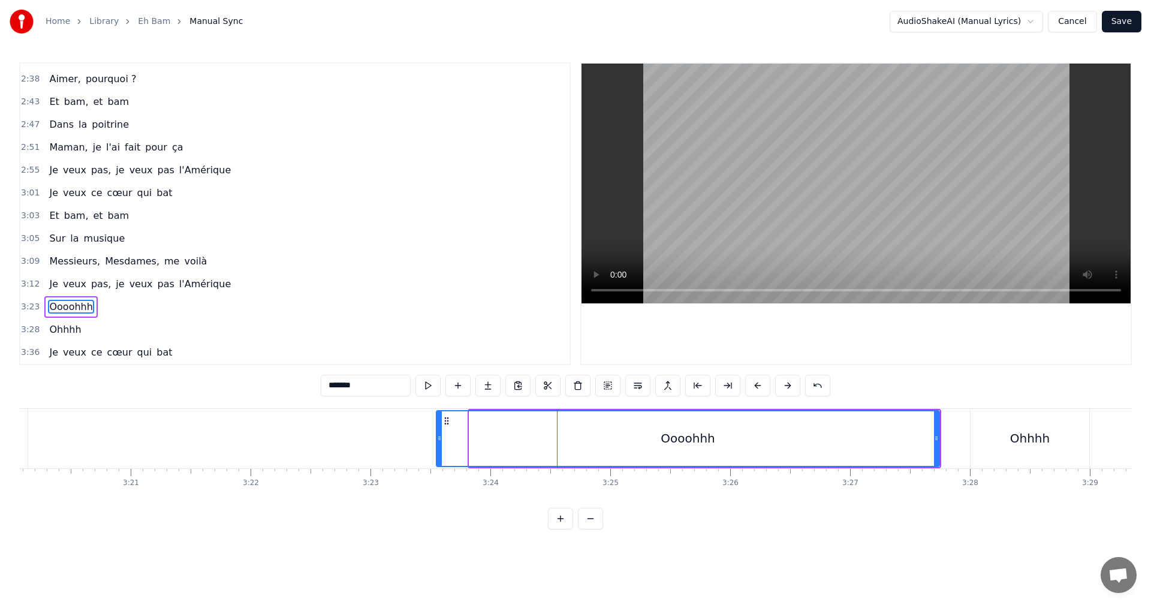
drag, startPoint x: 471, startPoint y: 432, endPoint x: 438, endPoint y: 434, distance: 33.1
click at [438, 434] on div at bounding box center [439, 438] width 5 height 55
click at [28, 287] on span "3:12" at bounding box center [30, 284] width 19 height 12
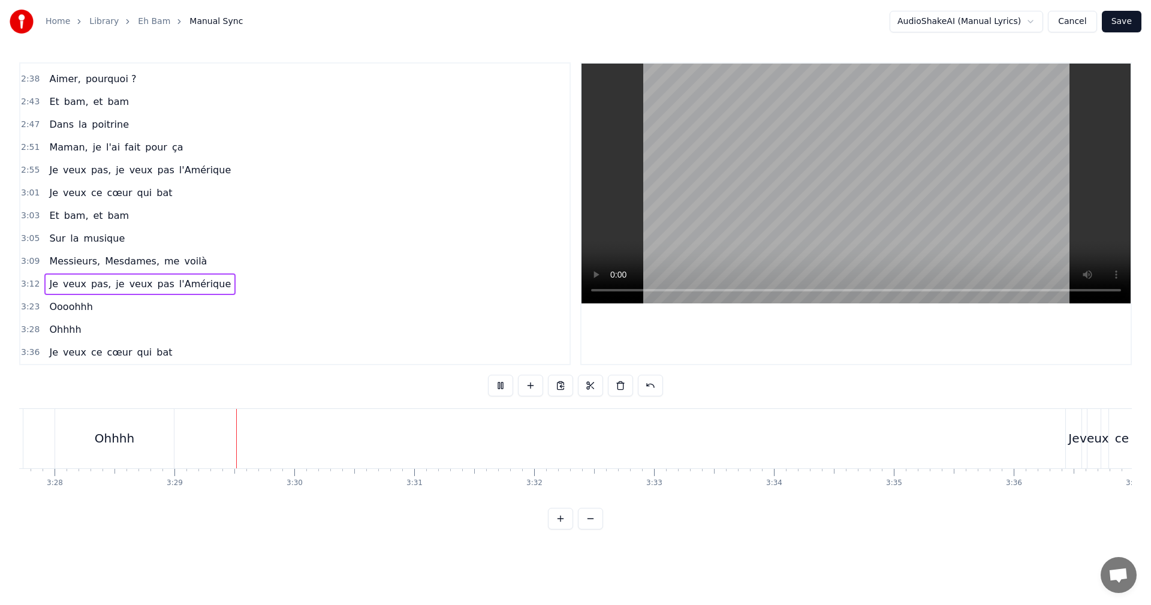
scroll to position [0, 25014]
click at [58, 432] on div "Ohhhh" at bounding box center [10, 438] width 119 height 59
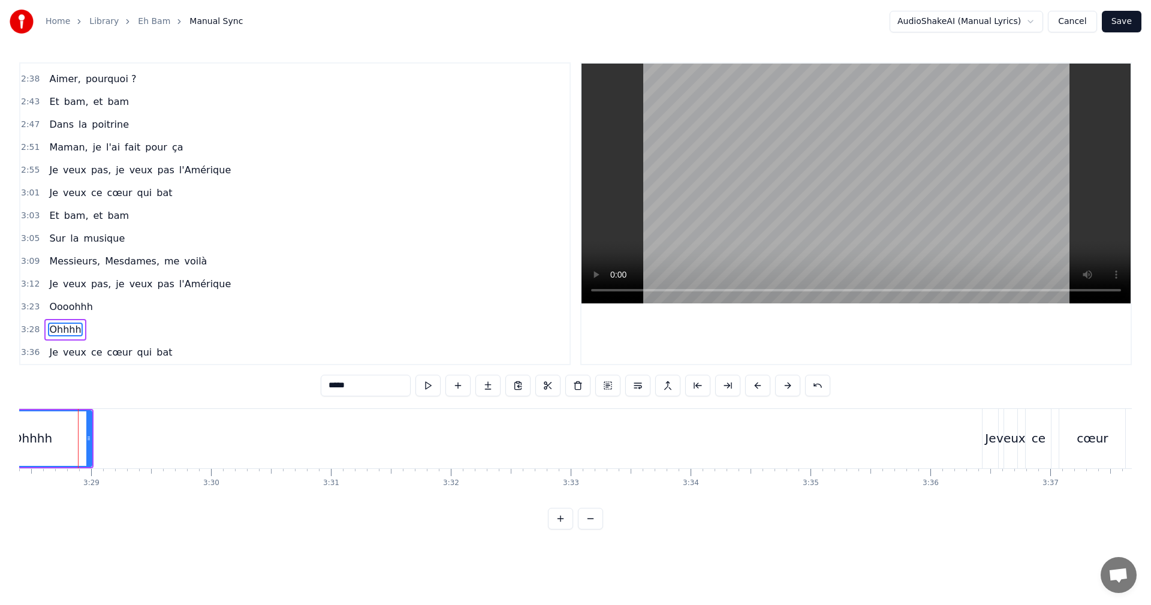
scroll to position [0, 24993]
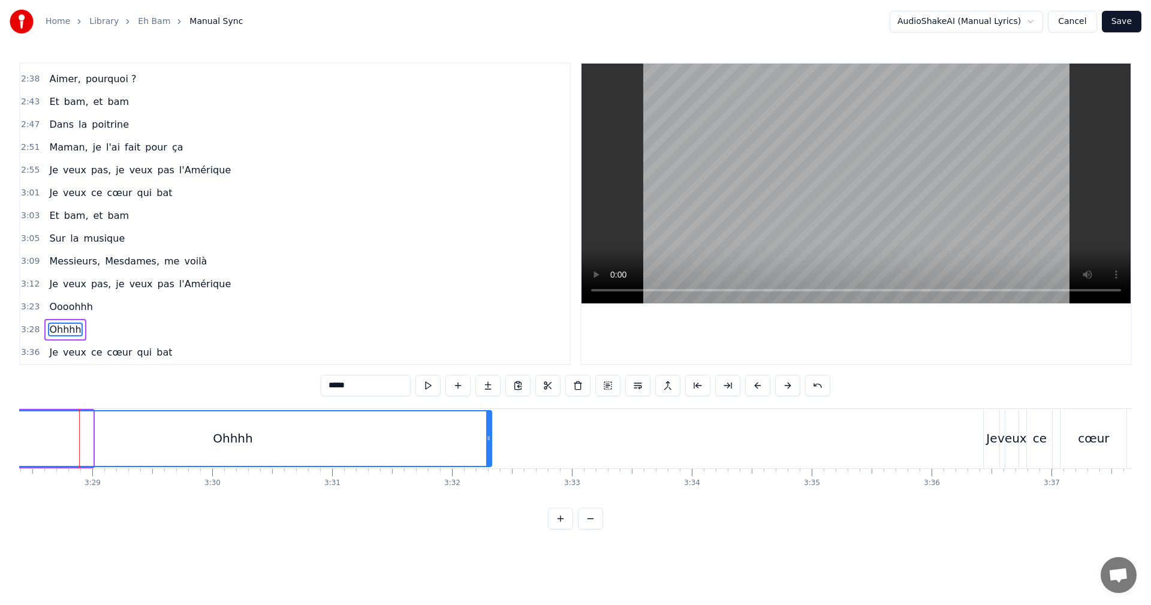
drag, startPoint x: 92, startPoint y: 434, endPoint x: 491, endPoint y: 452, distance: 399.2
click at [491, 452] on div at bounding box center [488, 438] width 5 height 55
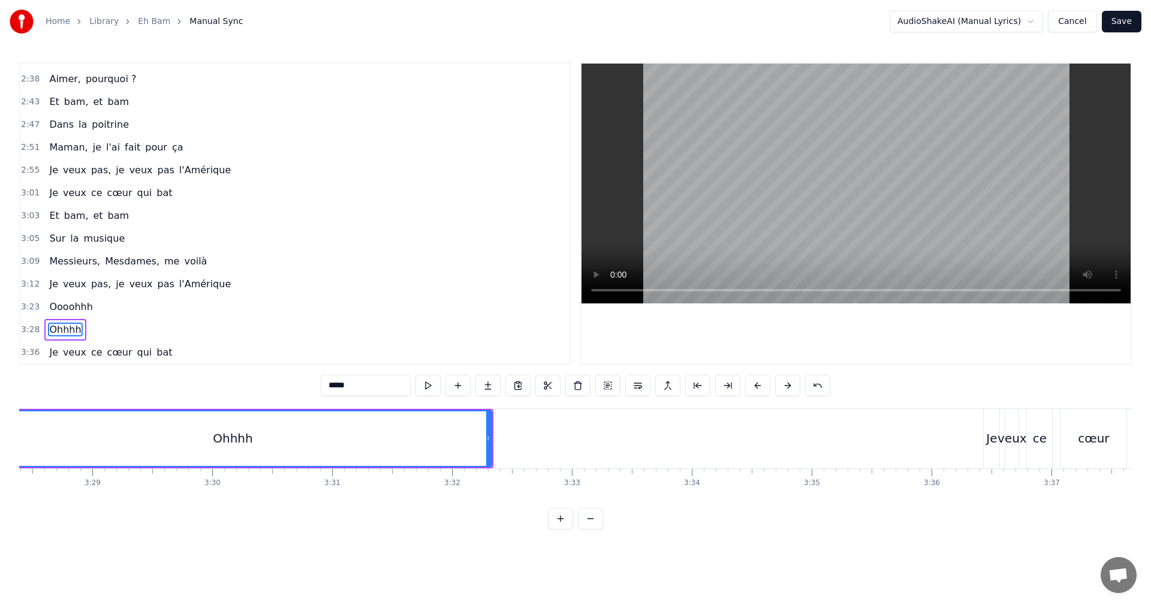
click at [94, 288] on span "pas," at bounding box center [101, 284] width 22 height 14
type input "****"
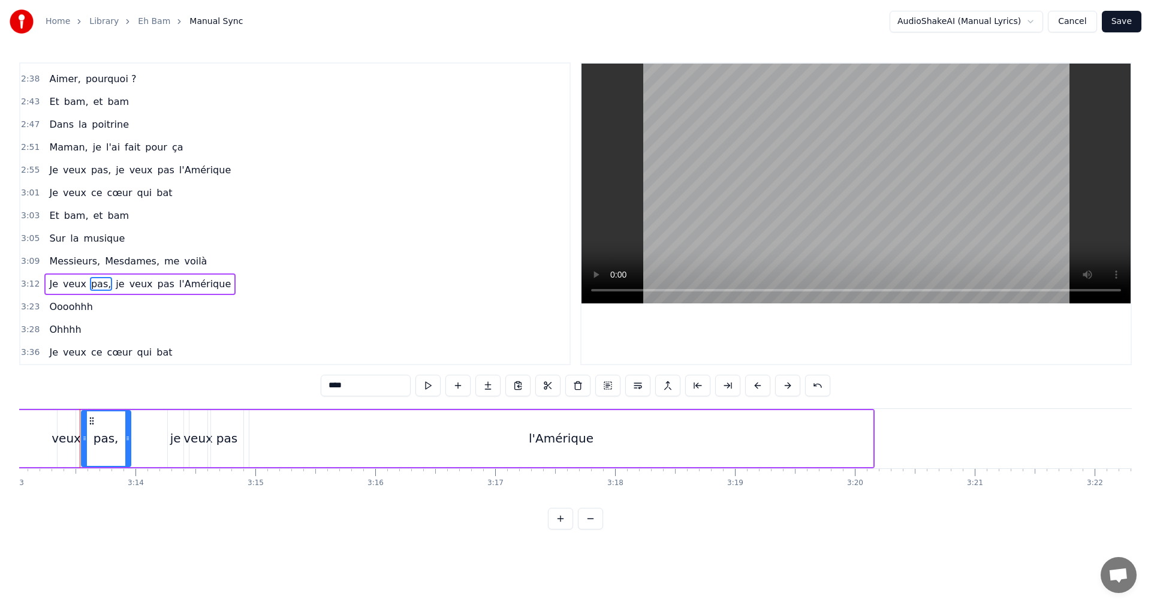
click at [26, 287] on span "3:12" at bounding box center [30, 284] width 19 height 12
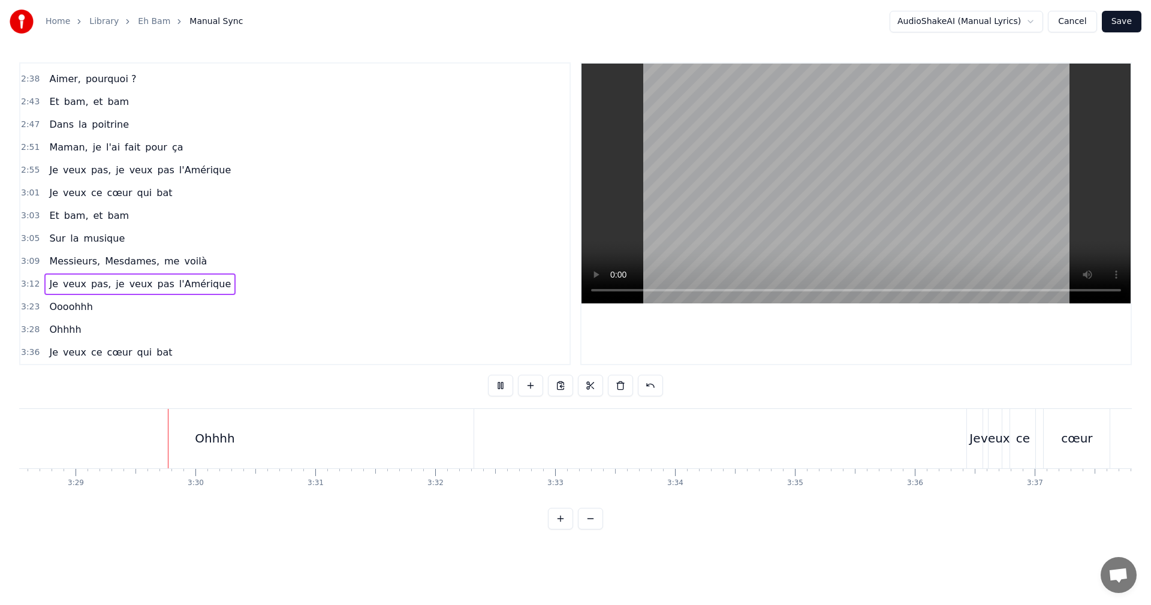
scroll to position [0, 25017]
click at [531, 386] on button at bounding box center [530, 386] width 25 height 22
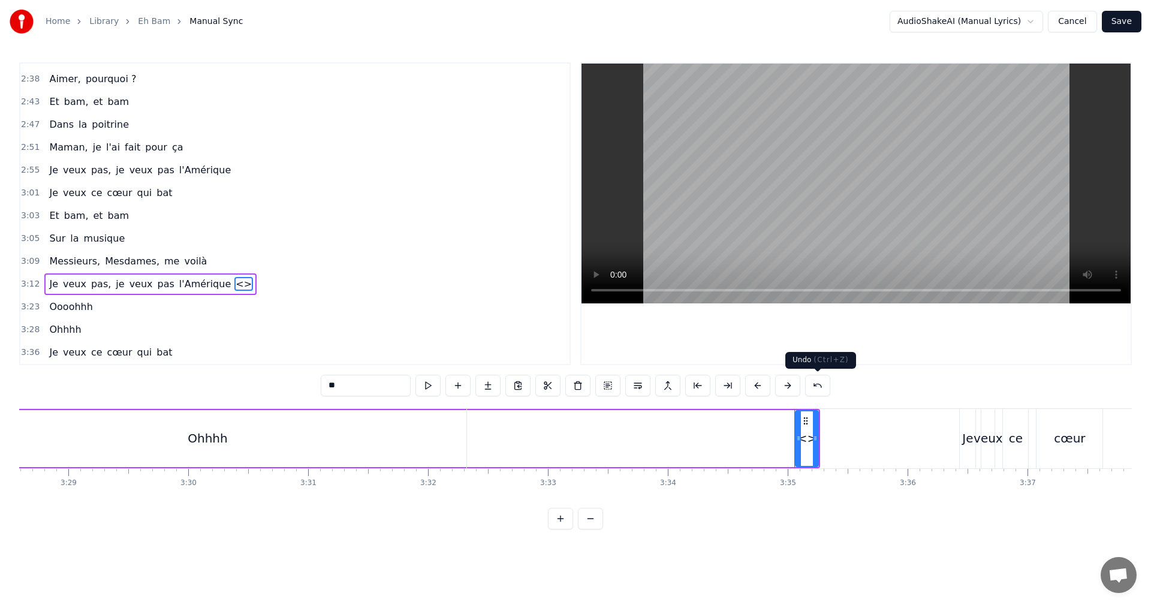
click at [817, 381] on button at bounding box center [817, 386] width 25 height 22
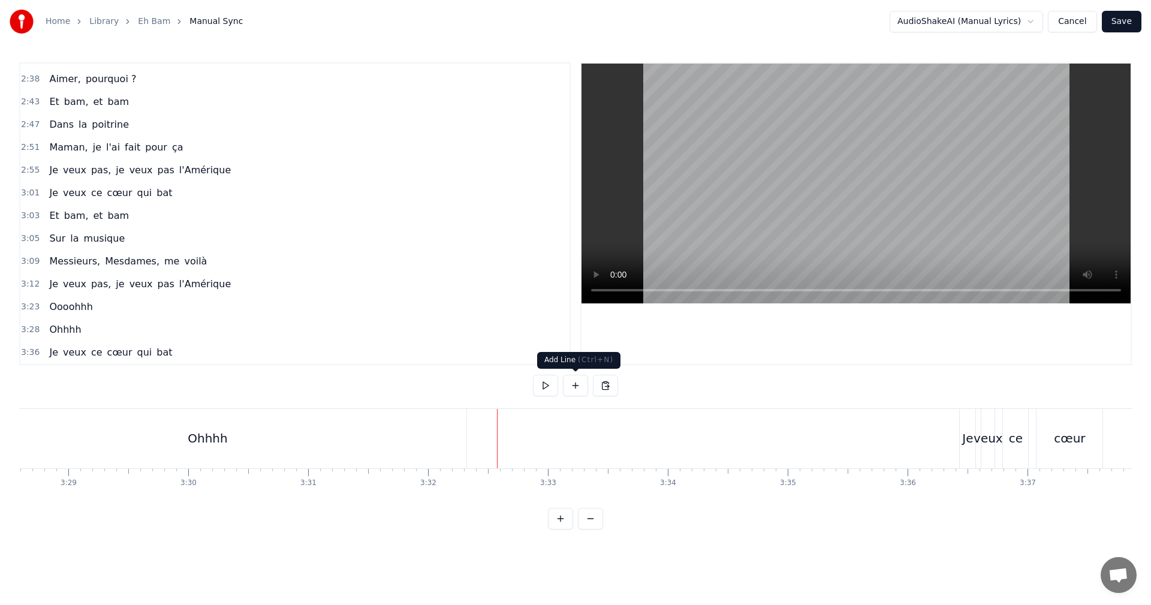
click at [578, 388] on button at bounding box center [575, 386] width 25 height 22
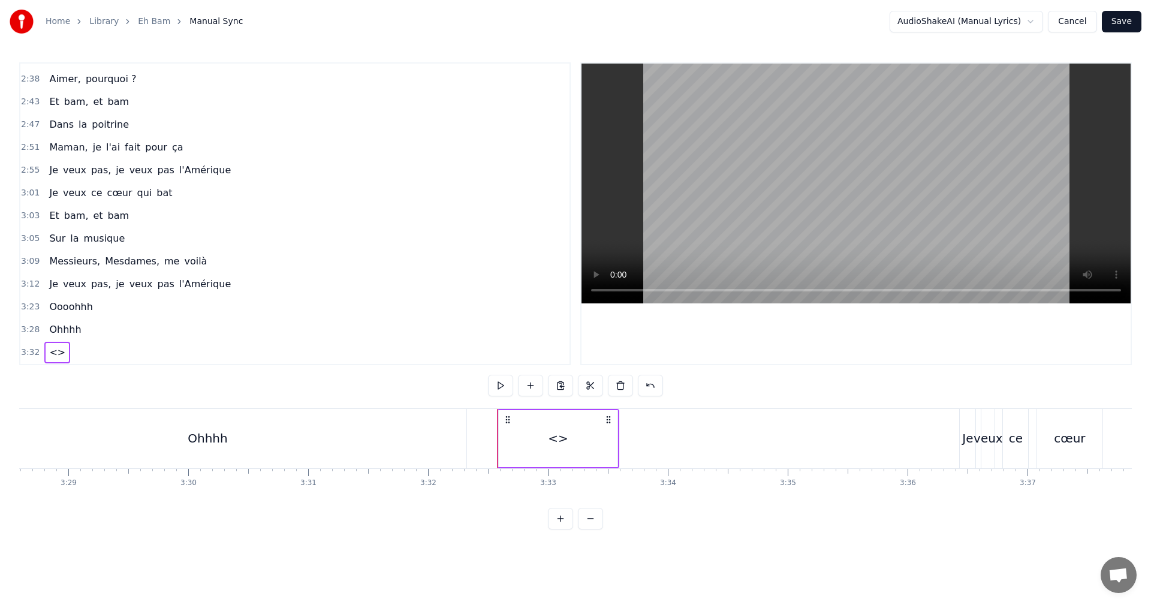
click at [535, 429] on div "<>" at bounding box center [558, 438] width 119 height 57
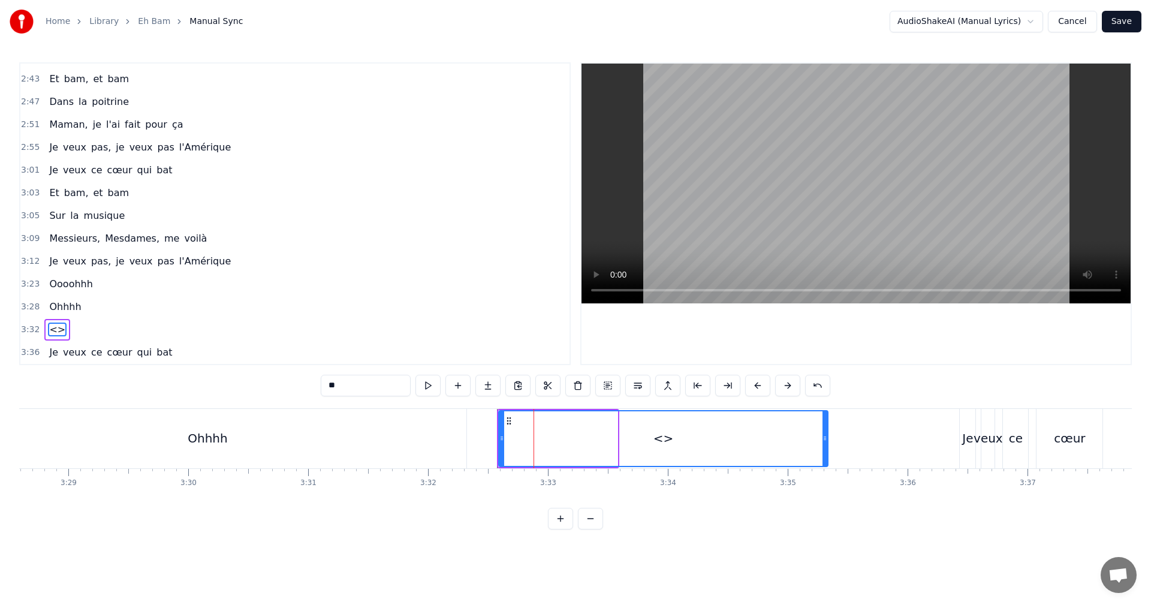
drag, startPoint x: 615, startPoint y: 432, endPoint x: 831, endPoint y: 426, distance: 215.3
click at [828, 426] on div at bounding box center [825, 438] width 5 height 55
click at [374, 386] on input "**" at bounding box center [366, 386] width 90 height 22
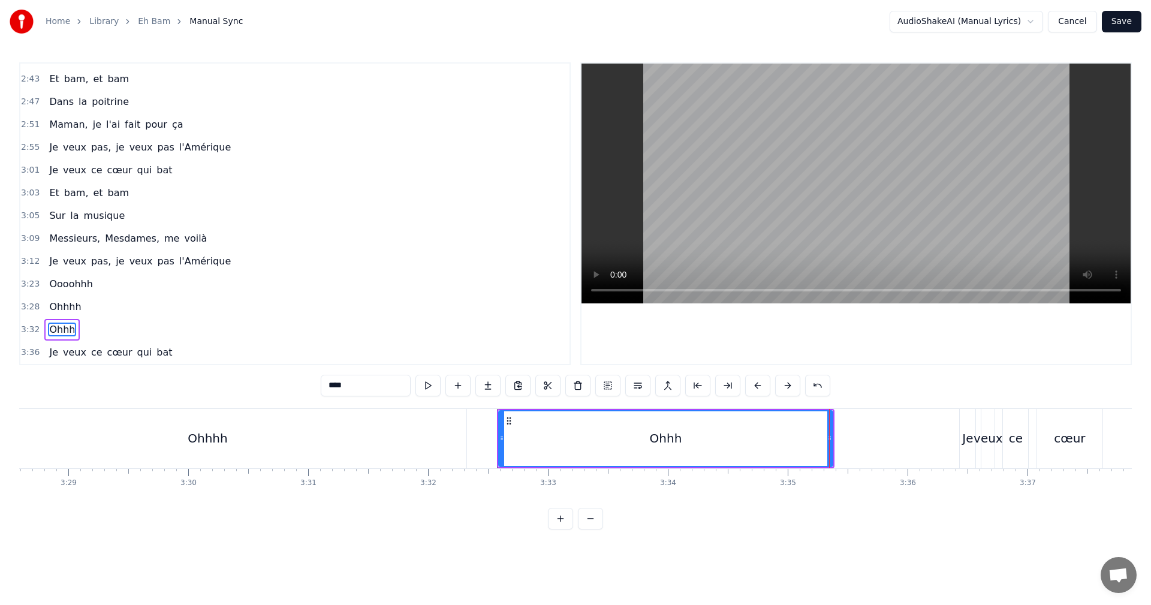
type input "****"
click at [25, 262] on span "3:12" at bounding box center [30, 261] width 19 height 12
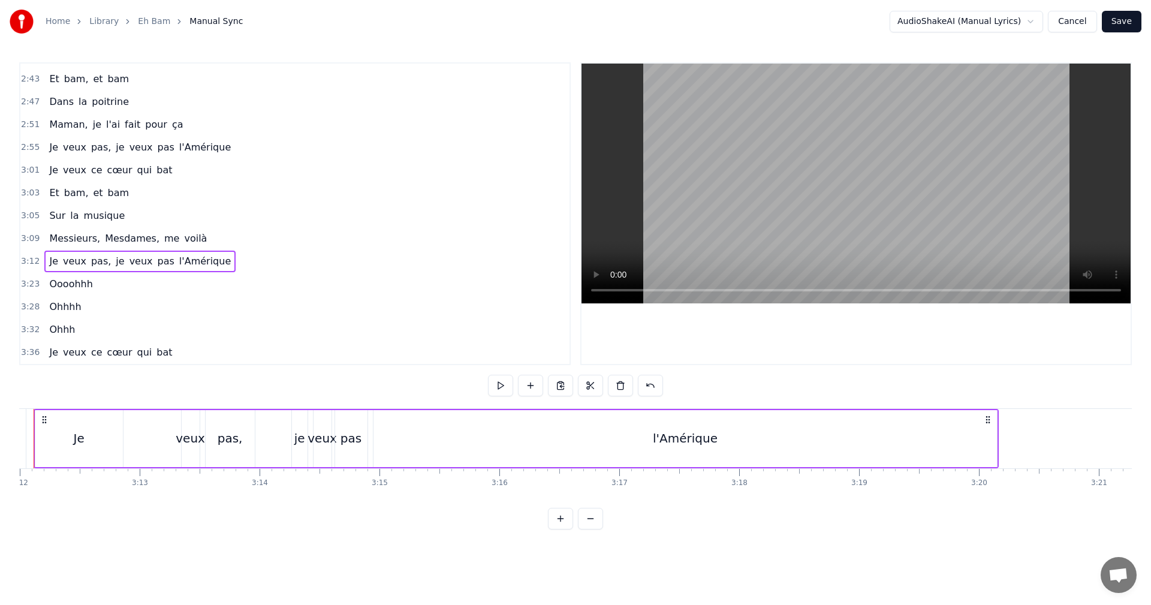
scroll to position [0, 22980]
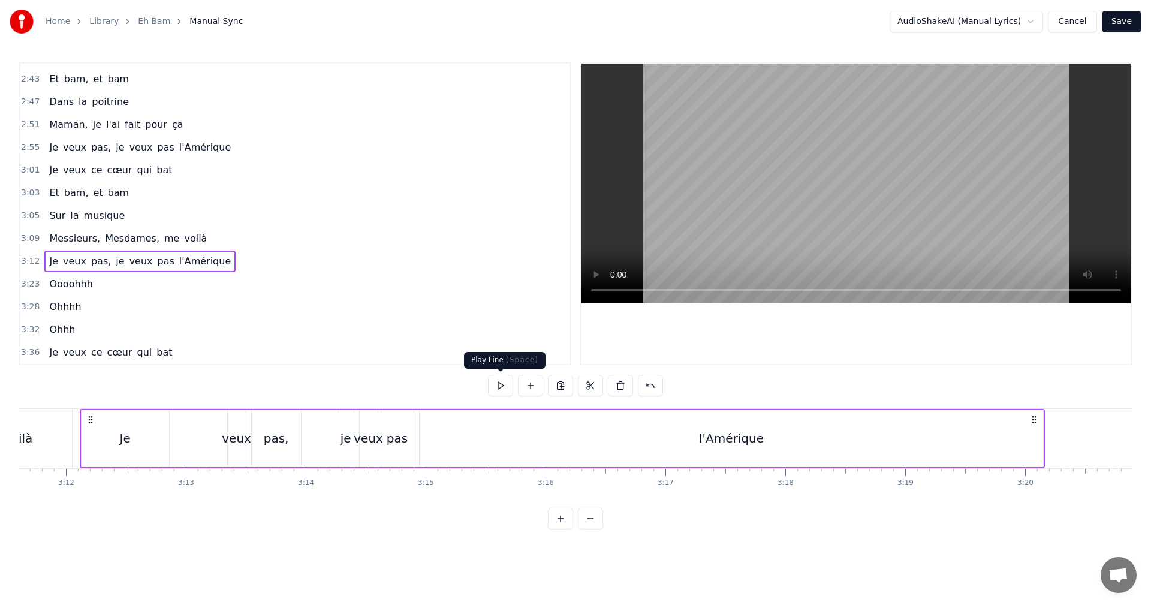
click at [501, 383] on button at bounding box center [500, 386] width 25 height 22
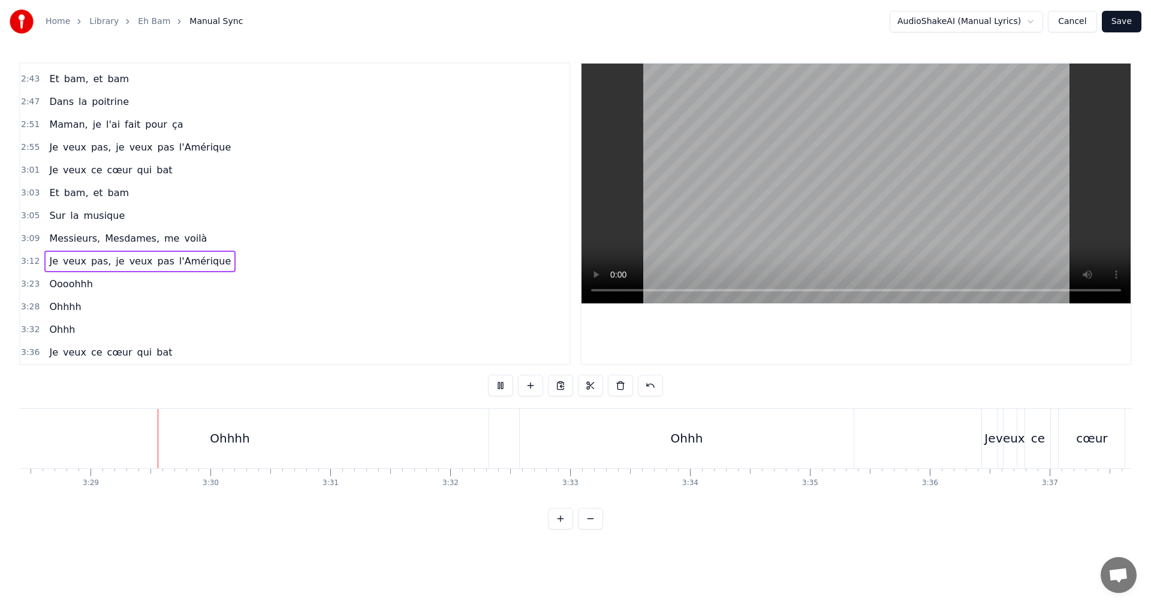
scroll to position [0, 25019]
click at [823, 425] on div "Ohhh" at bounding box center [662, 438] width 334 height 59
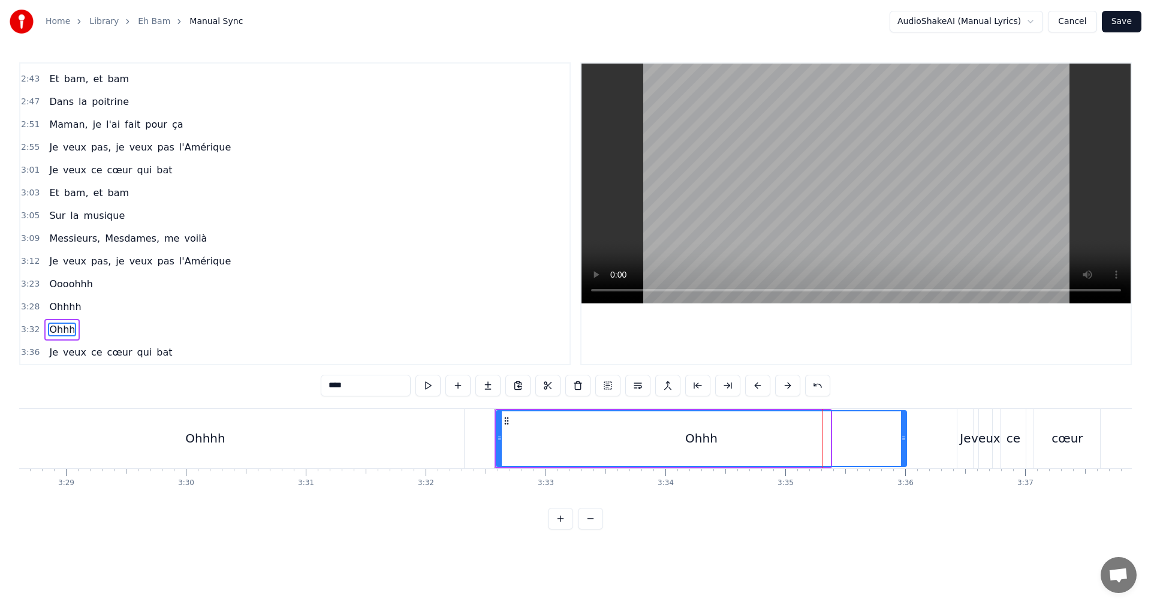
drag, startPoint x: 826, startPoint y: 427, endPoint x: 902, endPoint y: 427, distance: 76.2
click at [902, 427] on div at bounding box center [903, 438] width 5 height 55
click at [59, 284] on span "Oooohhh" at bounding box center [71, 284] width 46 height 14
type input "*******"
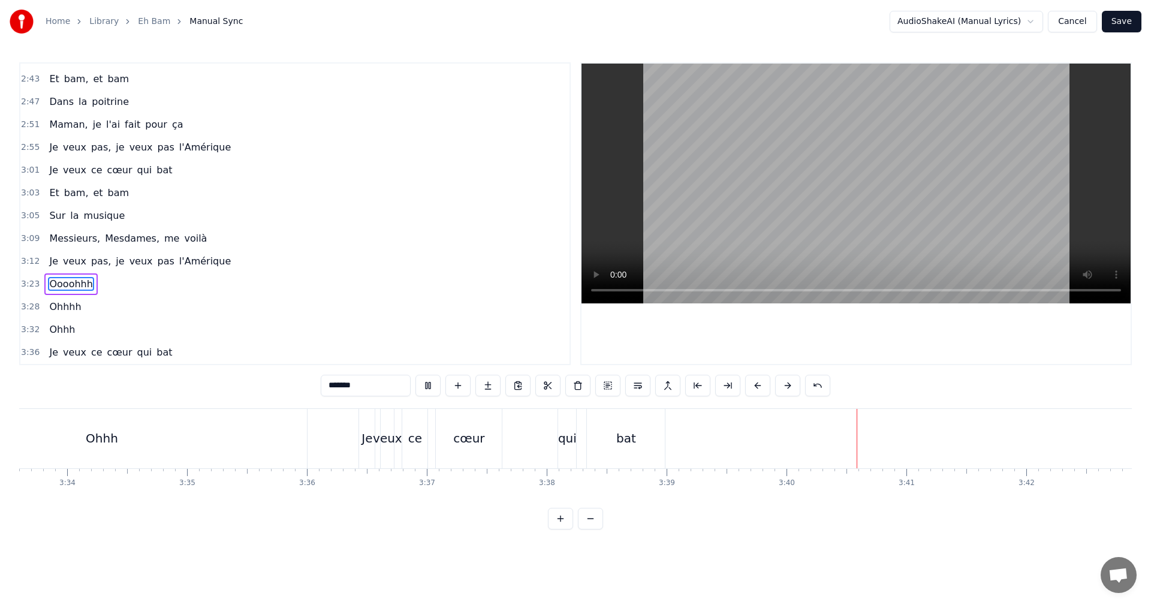
scroll to position [0, 25622]
click at [1123, 15] on button "Save" at bounding box center [1122, 22] width 40 height 22
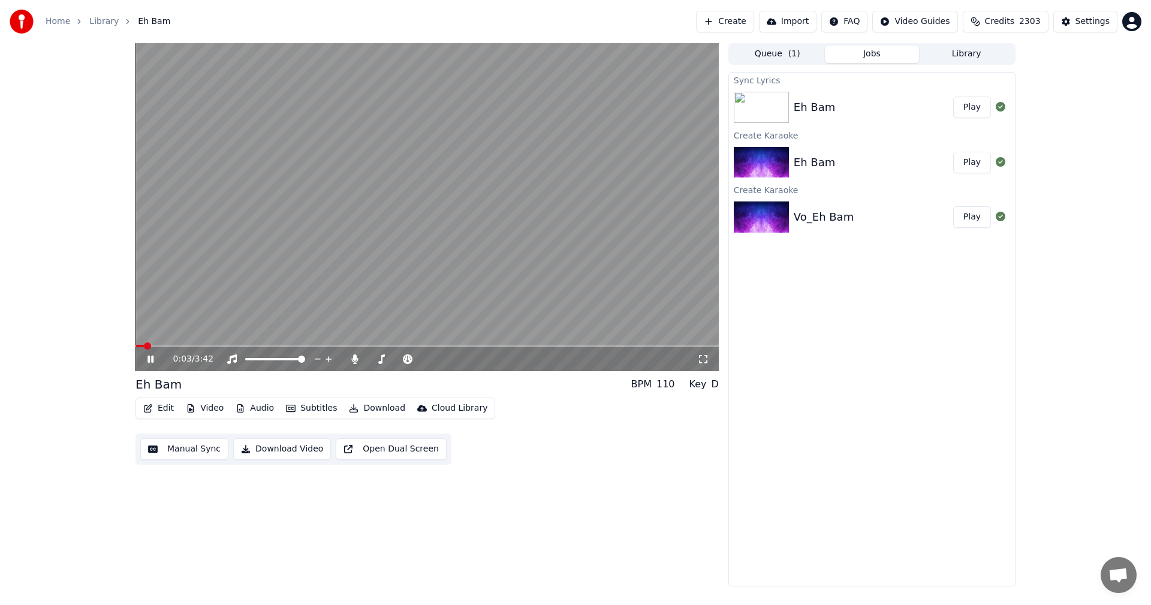
click at [597, 344] on video at bounding box center [427, 207] width 583 height 328
click at [600, 342] on span at bounding box center [598, 345] width 7 height 7
click at [150, 356] on icon at bounding box center [150, 359] width 7 height 8
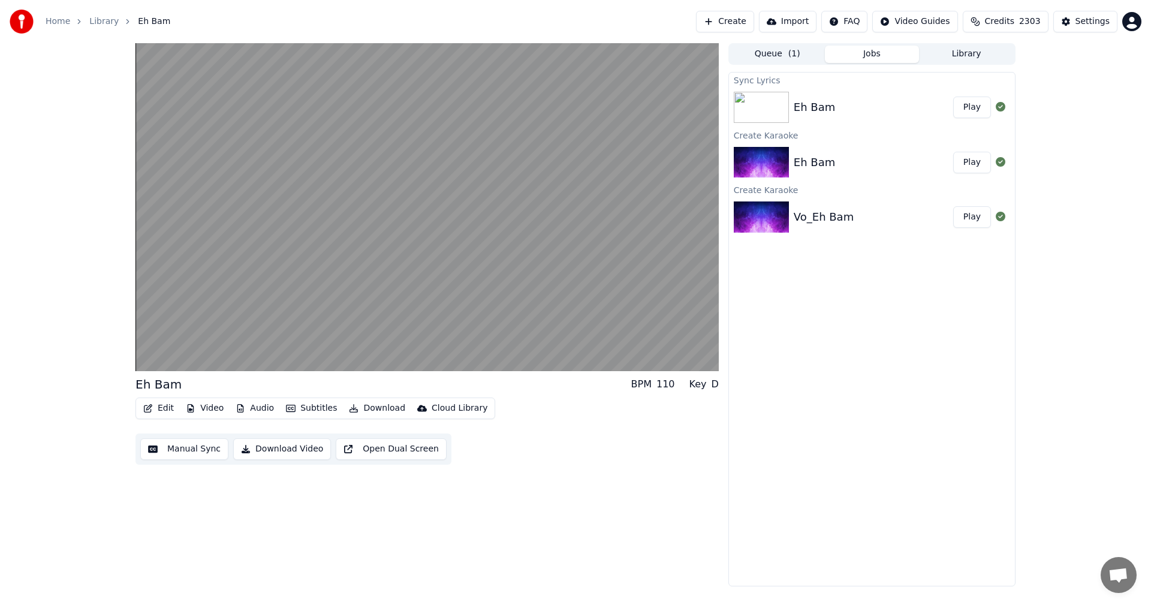
click at [156, 407] on button "Edit" at bounding box center [159, 408] width 40 height 17
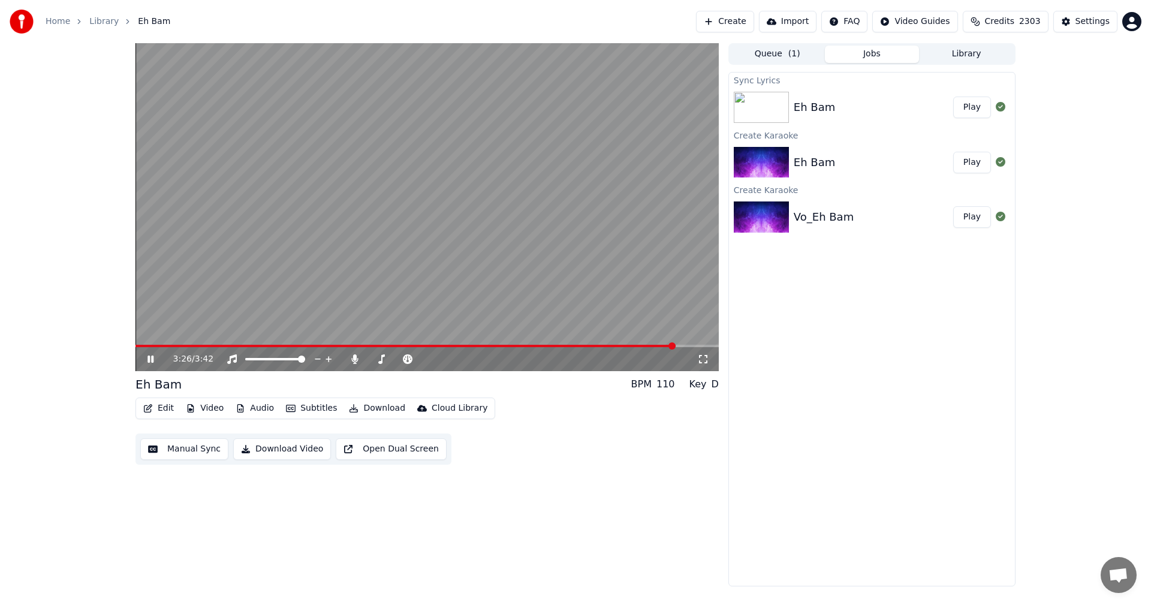
click at [281, 282] on video at bounding box center [427, 207] width 583 height 328
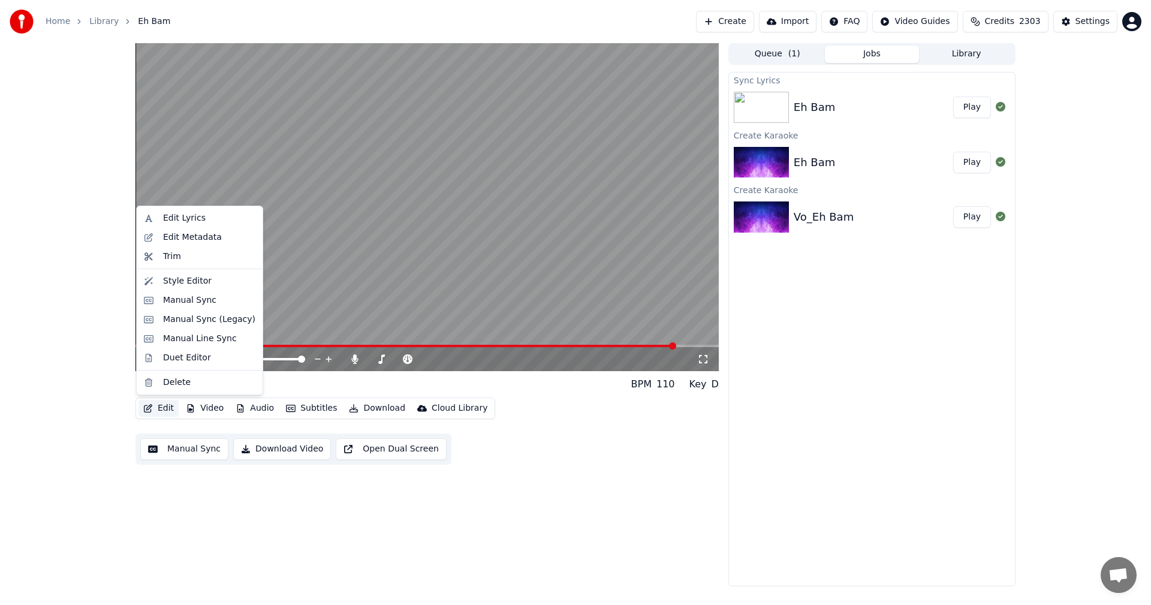
click at [159, 408] on button "Edit" at bounding box center [159, 408] width 40 height 17
click at [176, 300] on div "Manual Sync" at bounding box center [189, 300] width 53 height 12
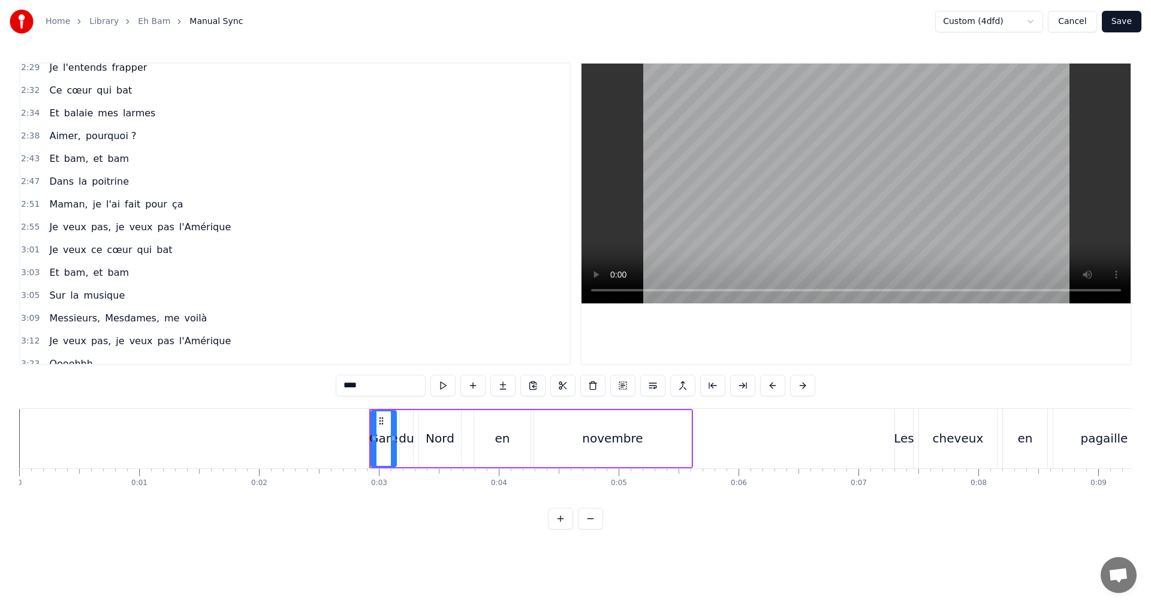
scroll to position [891, 0]
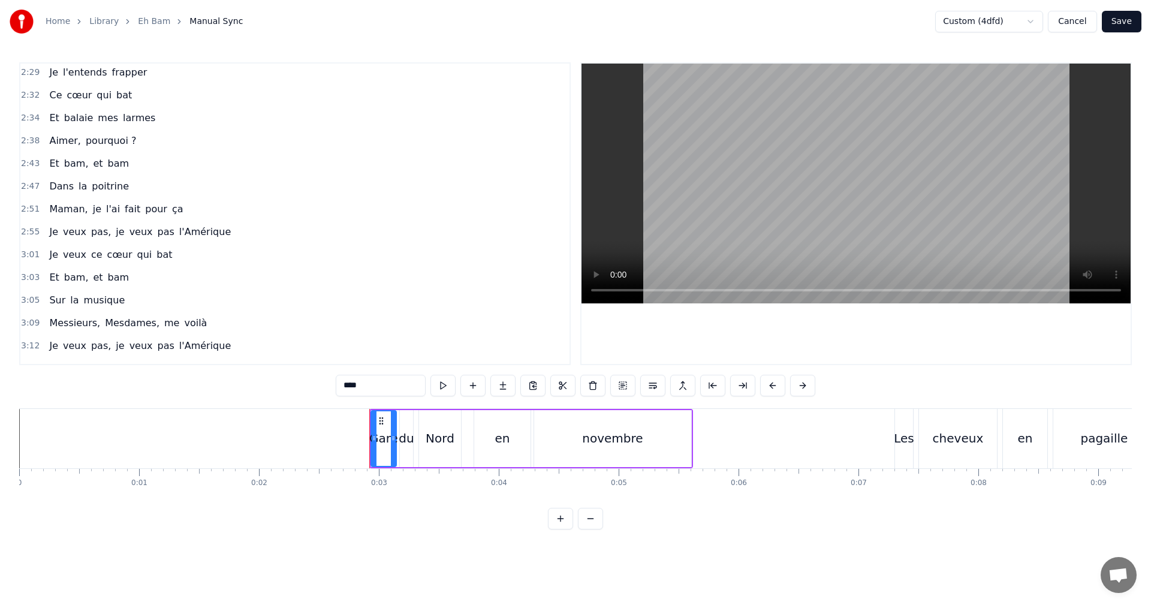
click at [25, 207] on span "2:51" at bounding box center [30, 209] width 19 height 12
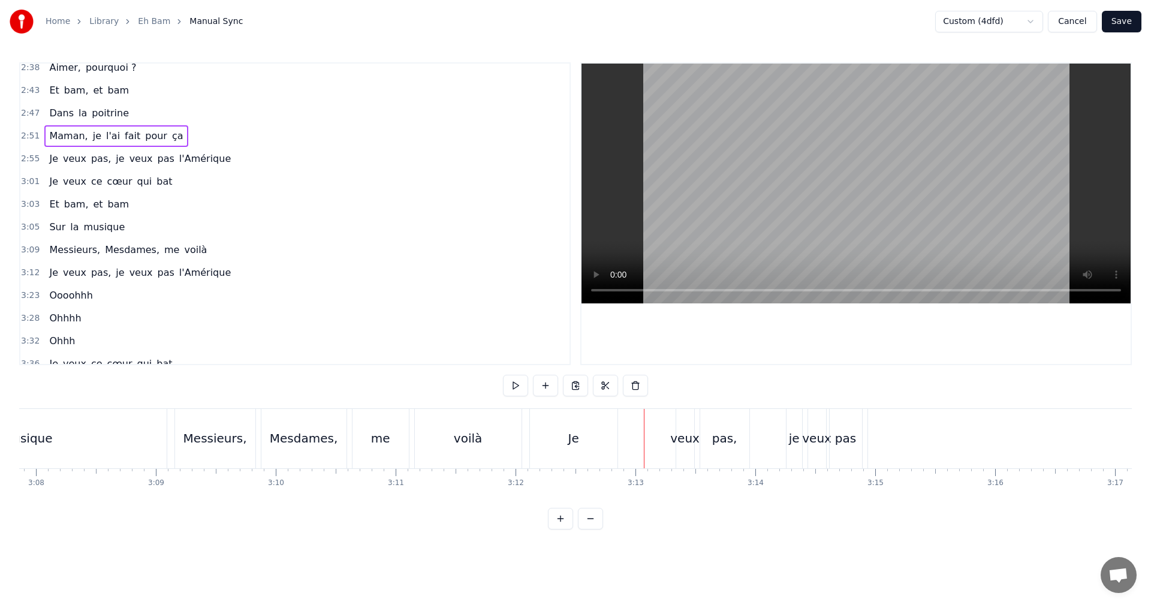
scroll to position [976, 0]
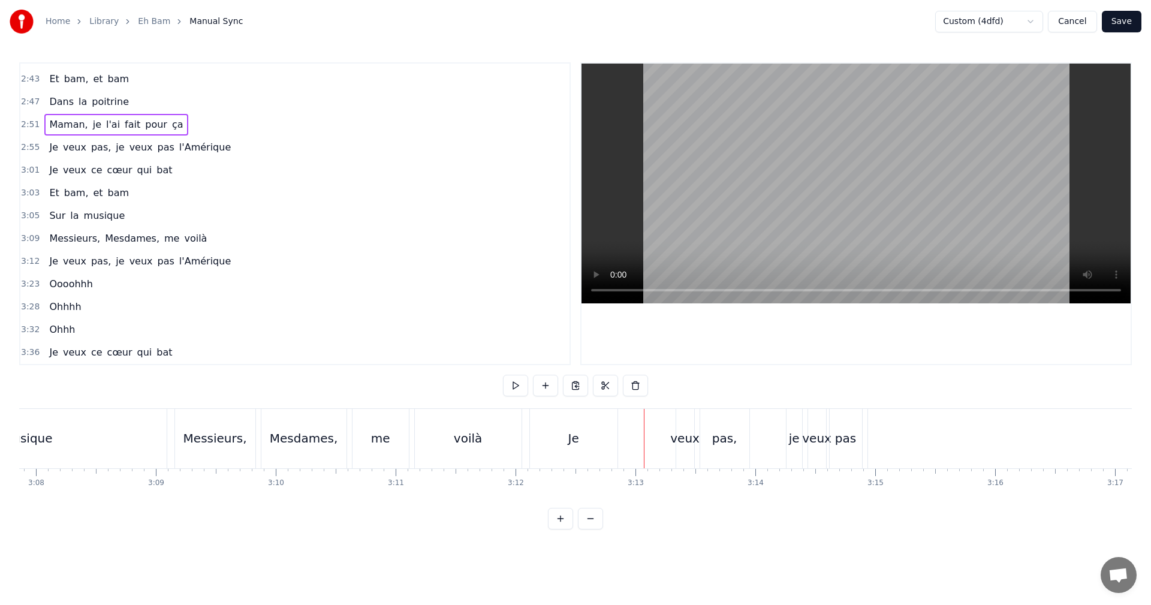
click at [32, 260] on span "3:12" at bounding box center [30, 261] width 19 height 12
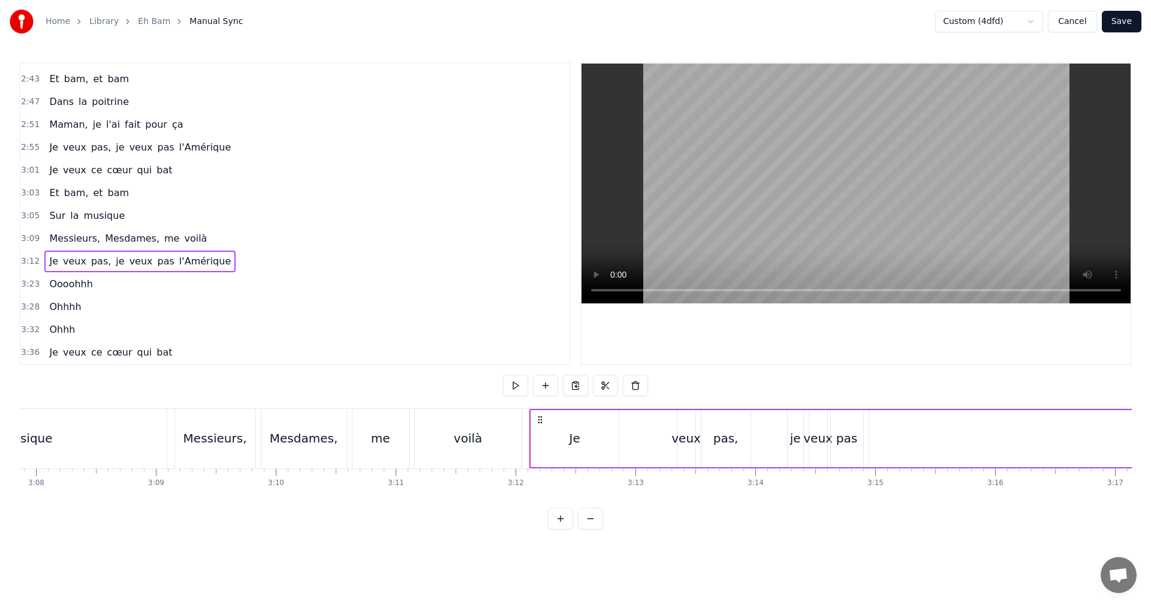
click at [44, 261] on div "Je veux pas, je veux pas l'Amérique" at bounding box center [139, 262] width 191 height 22
click at [22, 258] on span "3:12" at bounding box center [30, 261] width 19 height 12
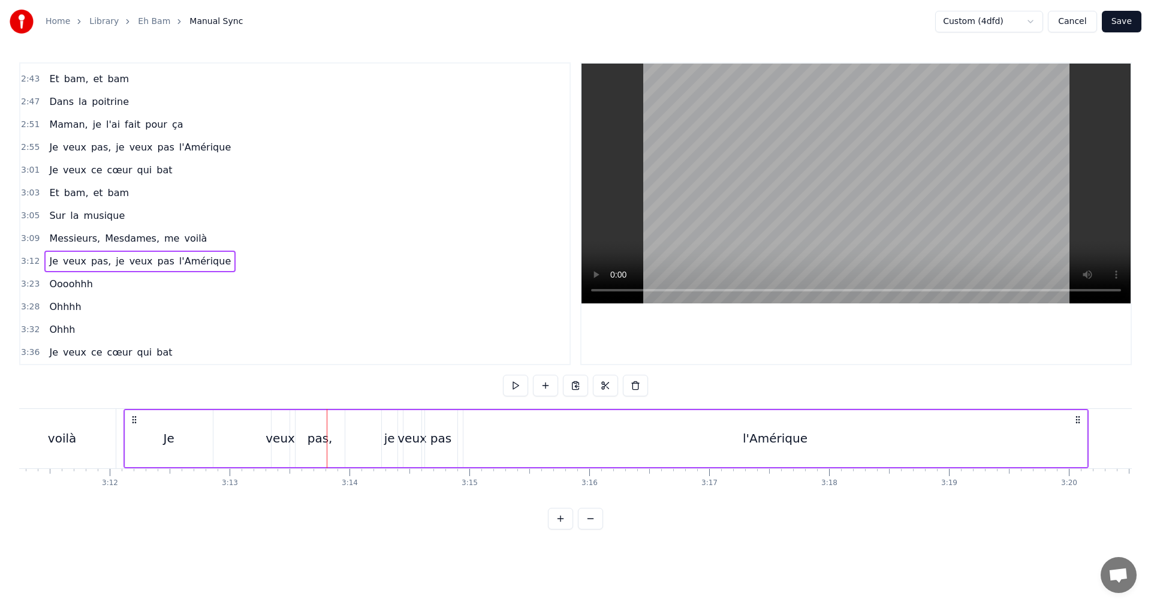
scroll to position [0, 22951]
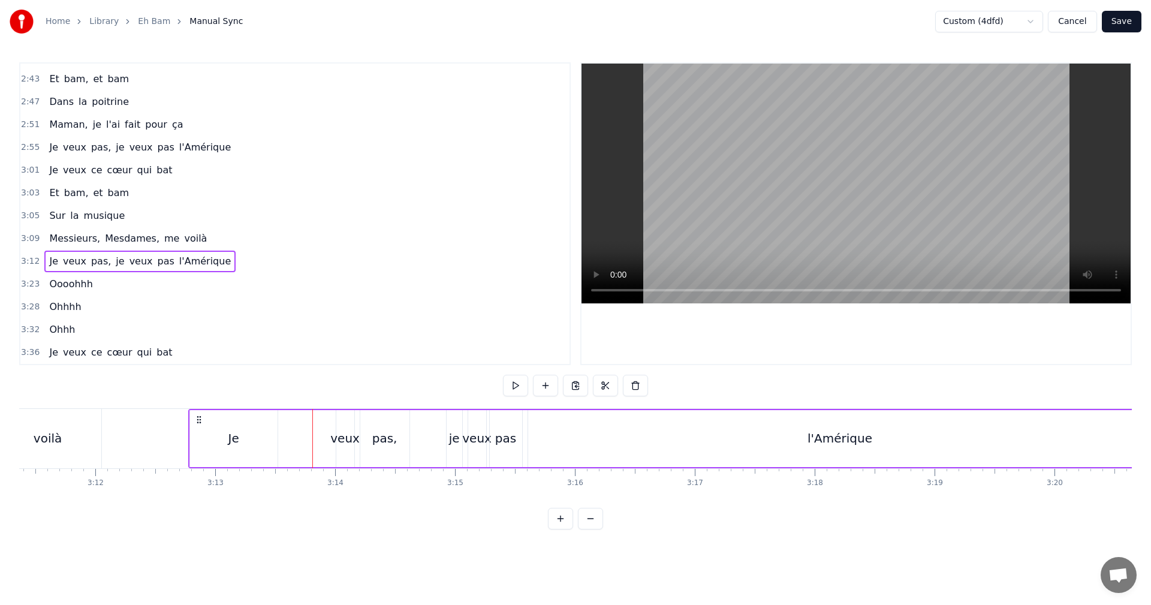
drag, startPoint x: 118, startPoint y: 419, endPoint x: 197, endPoint y: 432, distance: 80.3
click at [197, 432] on div "Je veux pas, je veux pas l'Amérique" at bounding box center [671, 438] width 966 height 59
click at [28, 236] on span "3:09" at bounding box center [30, 239] width 19 height 12
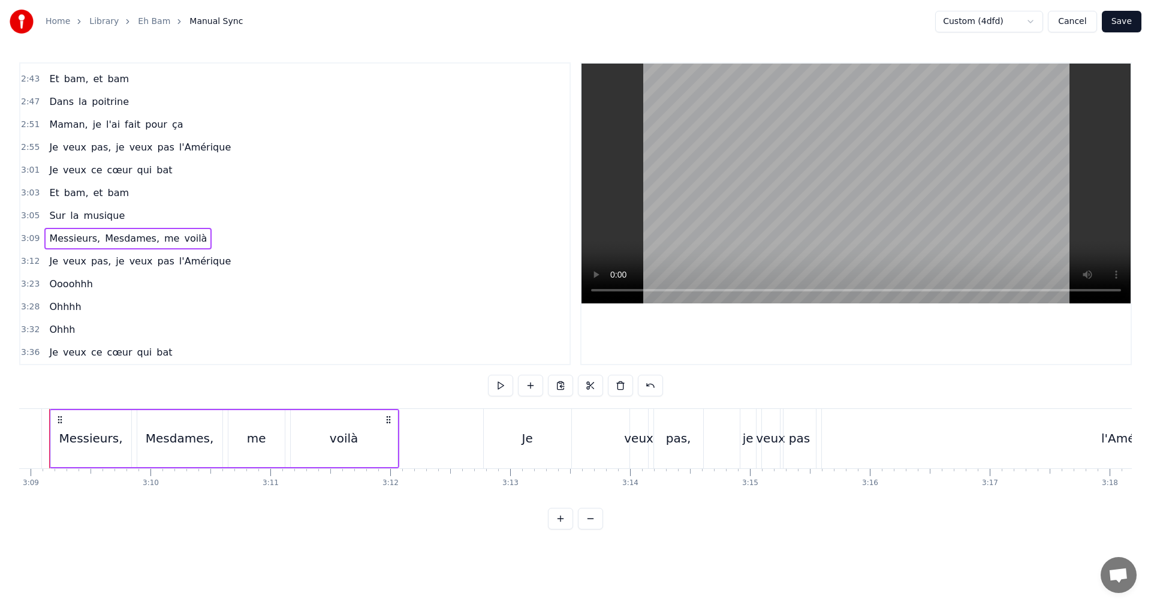
scroll to position [0, 22625]
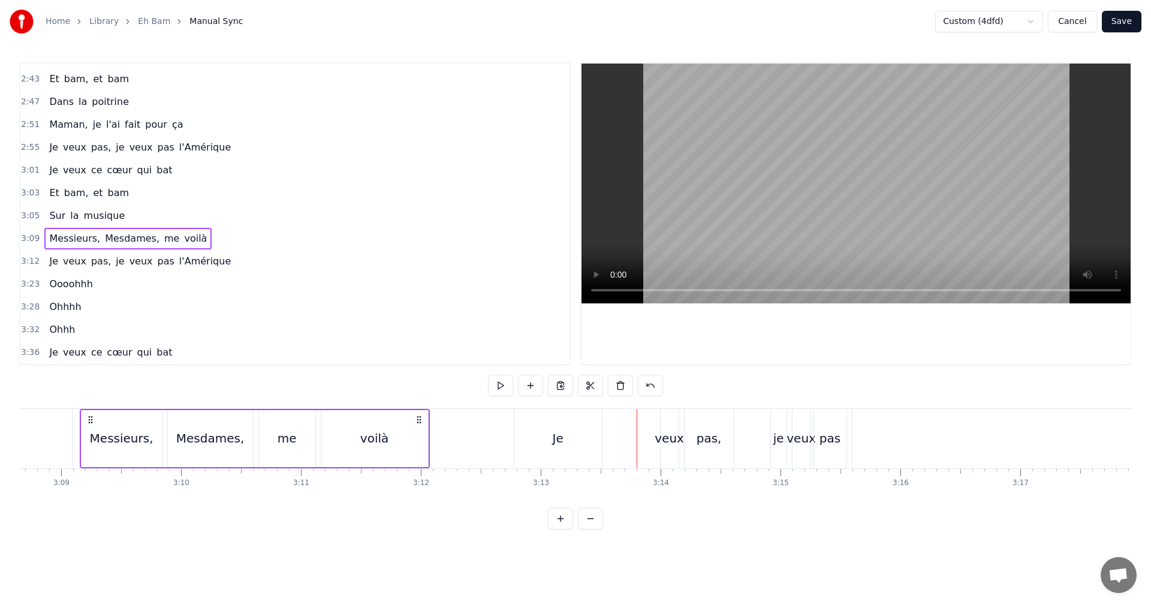
click at [74, 264] on span "veux" at bounding box center [75, 261] width 26 height 14
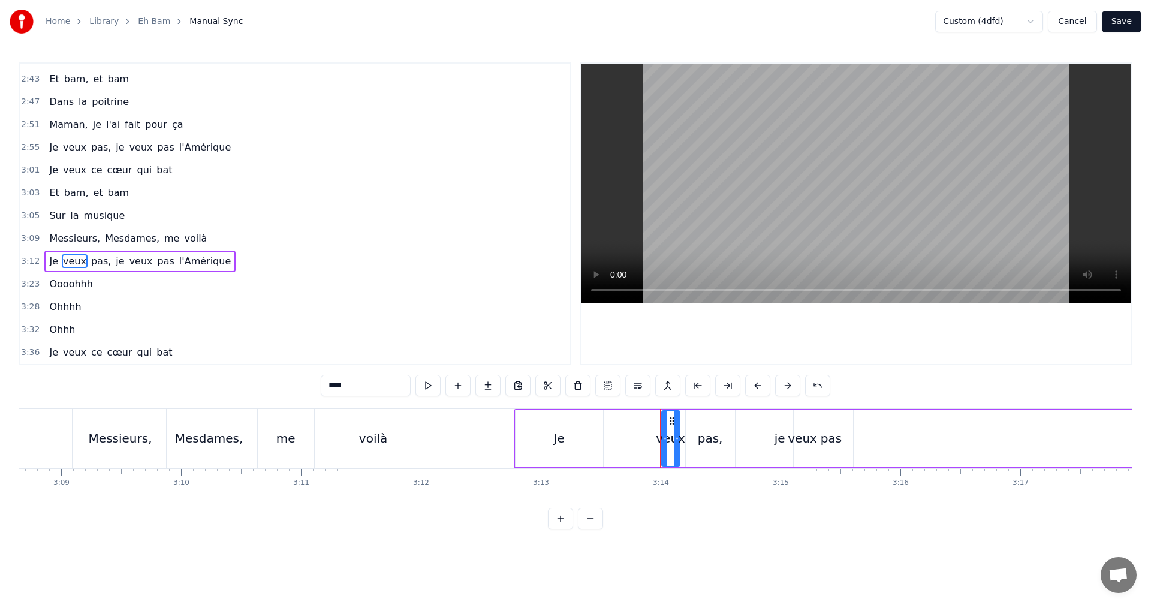
click at [49, 263] on span "Je" at bounding box center [53, 261] width 11 height 14
type input "**"
click at [525, 417] on icon at bounding box center [526, 421] width 10 height 10
click at [112, 269] on div "Je veux pas, je veux pas l'Amérique" at bounding box center [139, 262] width 191 height 22
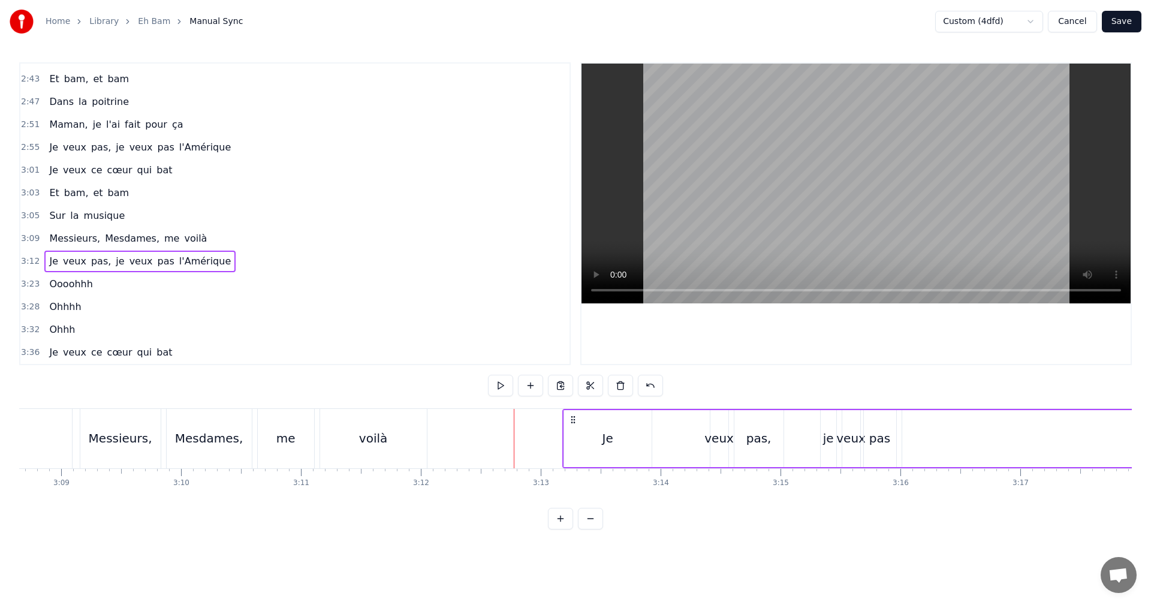
drag, startPoint x: 523, startPoint y: 418, endPoint x: 571, endPoint y: 427, distance: 49.4
click at [571, 427] on div "Je veux pas, je veux pas l'Amérique" at bounding box center [1045, 438] width 966 height 59
click at [25, 237] on span "3:09" at bounding box center [30, 239] width 19 height 12
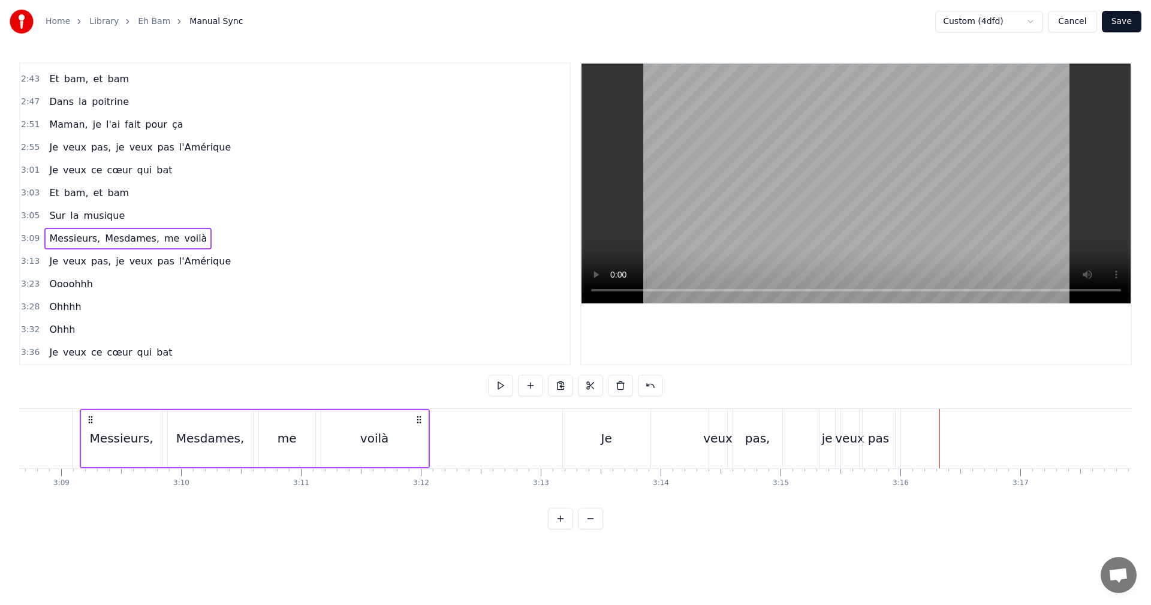
click at [615, 441] on div "Je" at bounding box center [607, 438] width 88 height 59
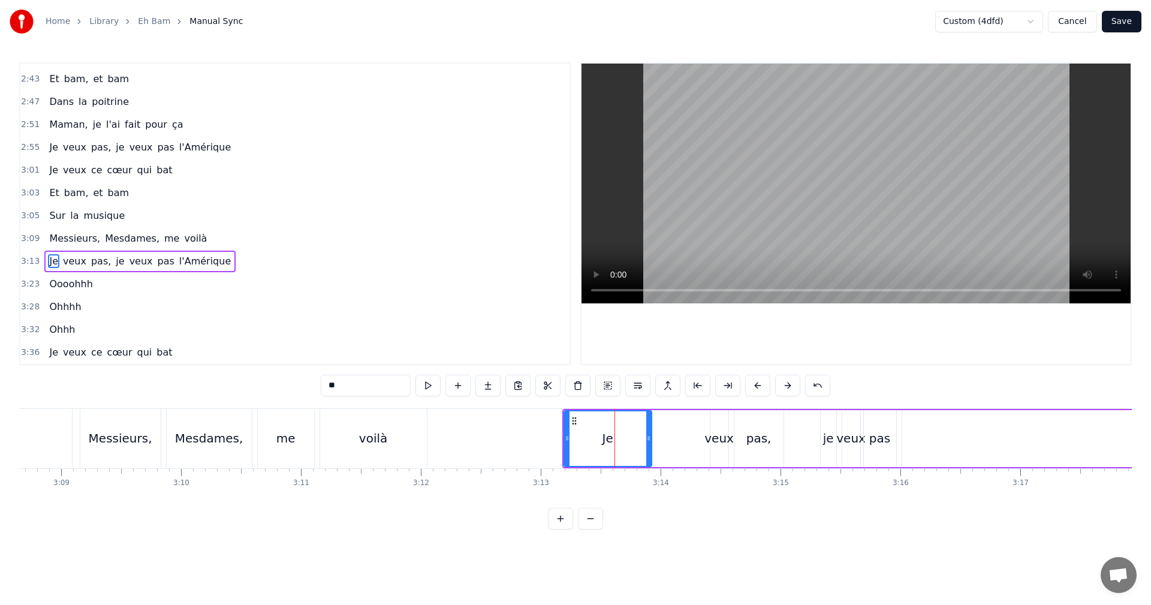
click at [699, 440] on div "Je veux pas, je veux pas l'Amérique" at bounding box center [1045, 438] width 966 height 59
click at [721, 443] on div "veux" at bounding box center [719, 438] width 29 height 18
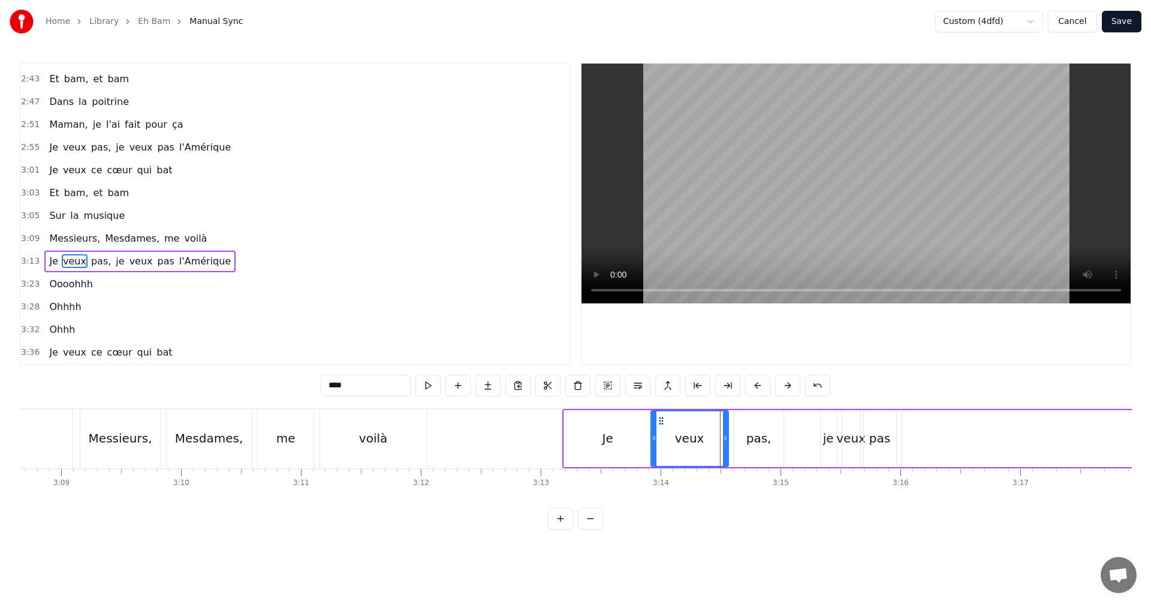
drag, startPoint x: 714, startPoint y: 438, endPoint x: 655, endPoint y: 442, distance: 58.9
click at [655, 442] on icon at bounding box center [654, 439] width 5 height 10
click at [44, 267] on div "Je veux pas, je veux pas l'Amérique" at bounding box center [139, 262] width 191 height 22
click at [579, 454] on div "Je" at bounding box center [608, 438] width 88 height 57
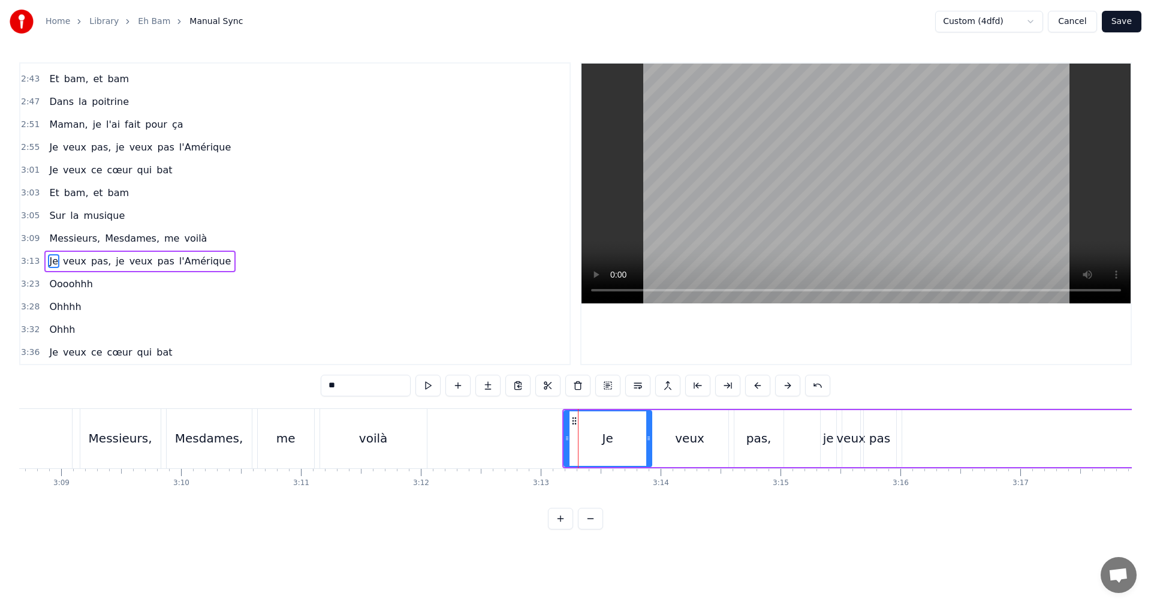
drag, startPoint x: 601, startPoint y: 428, endPoint x: 651, endPoint y: 432, distance: 50.5
click at [651, 432] on div "Je" at bounding box center [608, 438] width 89 height 57
click at [22, 241] on span "3:09" at bounding box center [30, 239] width 19 height 12
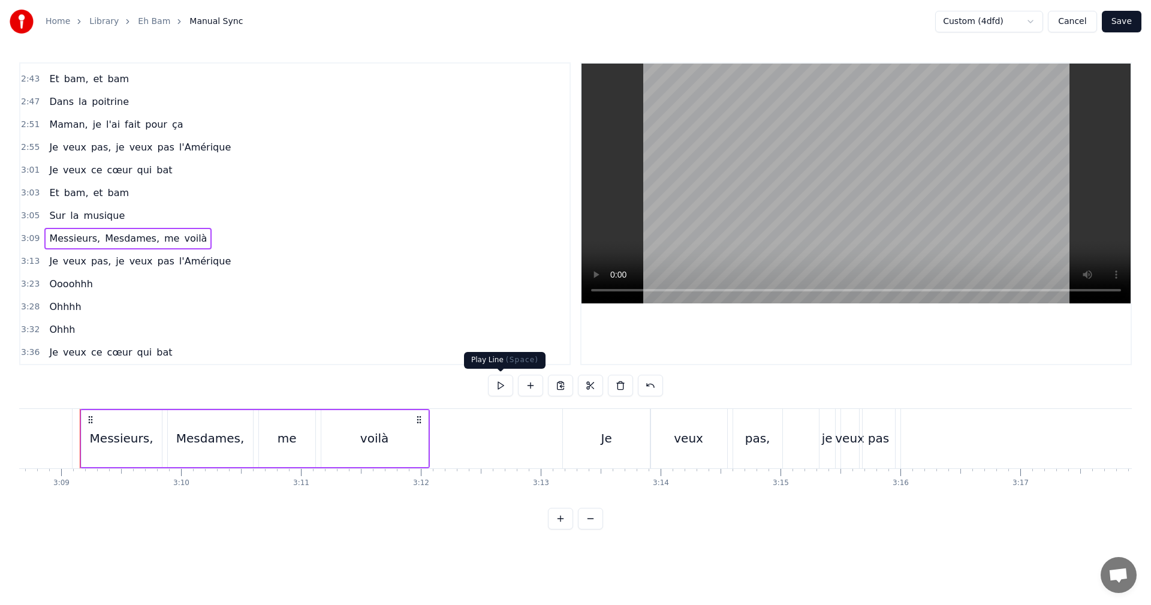
click at [500, 384] on button at bounding box center [500, 386] width 25 height 22
click at [49, 264] on span "Je" at bounding box center [53, 261] width 11 height 14
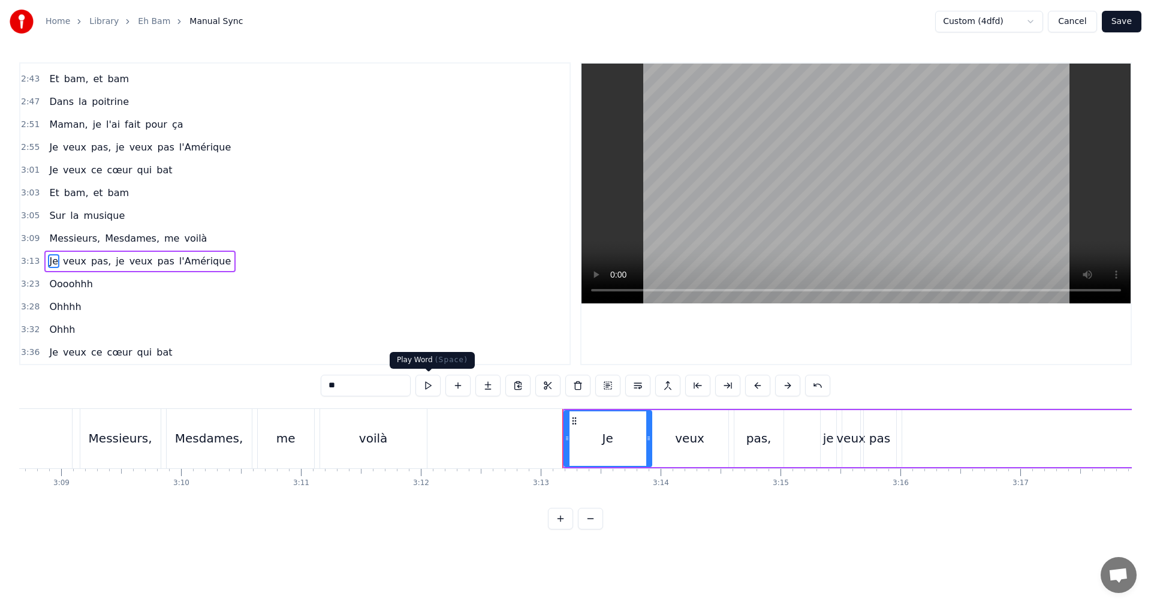
click at [425, 387] on button at bounding box center [428, 386] width 25 height 22
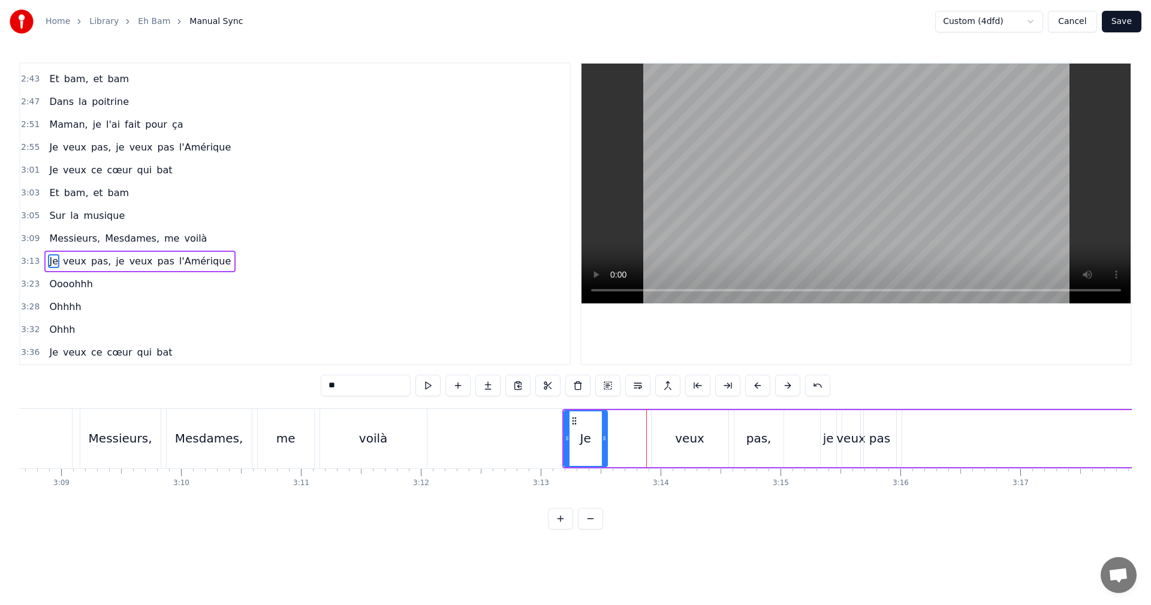
drag, startPoint x: 649, startPoint y: 437, endPoint x: 604, endPoint y: 438, distance: 44.4
click at [604, 438] on icon at bounding box center [604, 439] width 5 height 10
drag, startPoint x: 701, startPoint y: 433, endPoint x: 661, endPoint y: 439, distance: 40.6
click at [660, 439] on div "veux" at bounding box center [690, 438] width 77 height 57
type input "****"
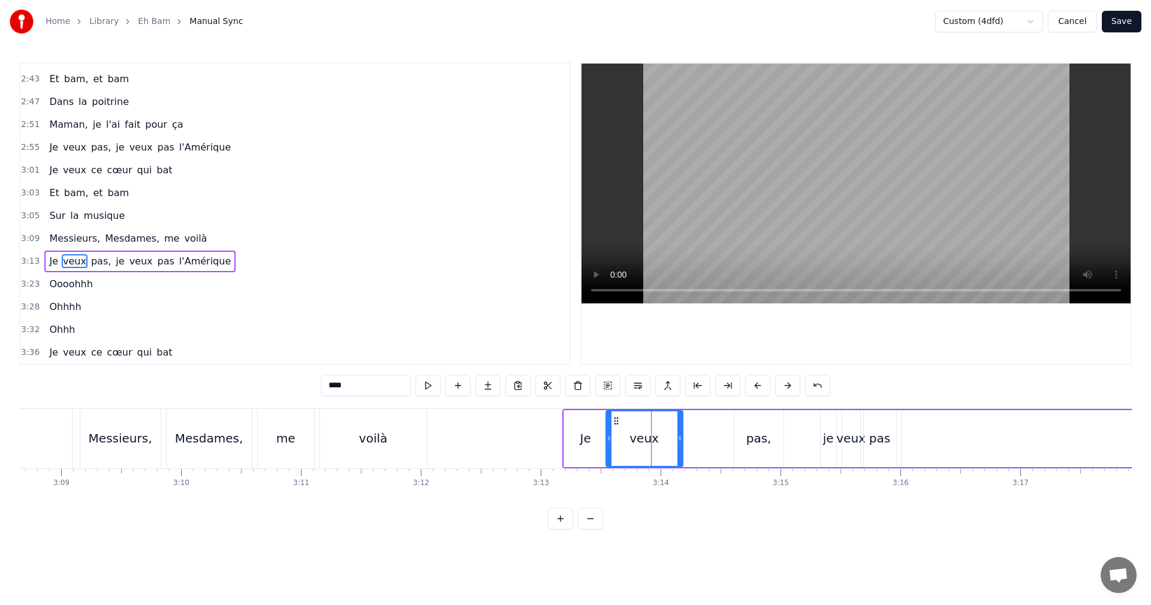
drag, startPoint x: 660, startPoint y: 420, endPoint x: 615, endPoint y: 421, distance: 44.4
click at [615, 421] on icon at bounding box center [617, 421] width 10 height 10
drag, startPoint x: 680, startPoint y: 439, endPoint x: 652, endPoint y: 443, distance: 28.5
click at [652, 443] on div at bounding box center [651, 438] width 5 height 55
drag, startPoint x: 759, startPoint y: 444, endPoint x: 734, endPoint y: 449, distance: 25.2
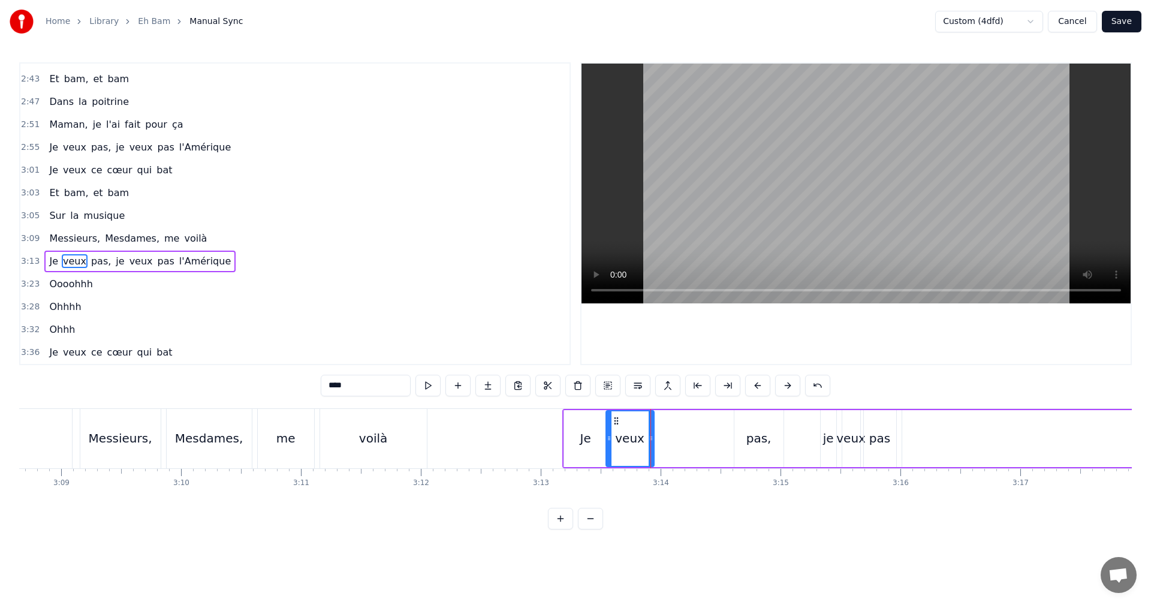
click at [719, 445] on div "Je veux pas, je veux pas l'Amérique" at bounding box center [1045, 438] width 966 height 59
click at [756, 450] on div "pas," at bounding box center [759, 438] width 49 height 57
drag, startPoint x: 745, startPoint y: 420, endPoint x: 664, endPoint y: 429, distance: 81.5
click at [664, 429] on div "pas," at bounding box center [678, 438] width 48 height 55
click at [567, 418] on div "Je" at bounding box center [585, 438] width 43 height 57
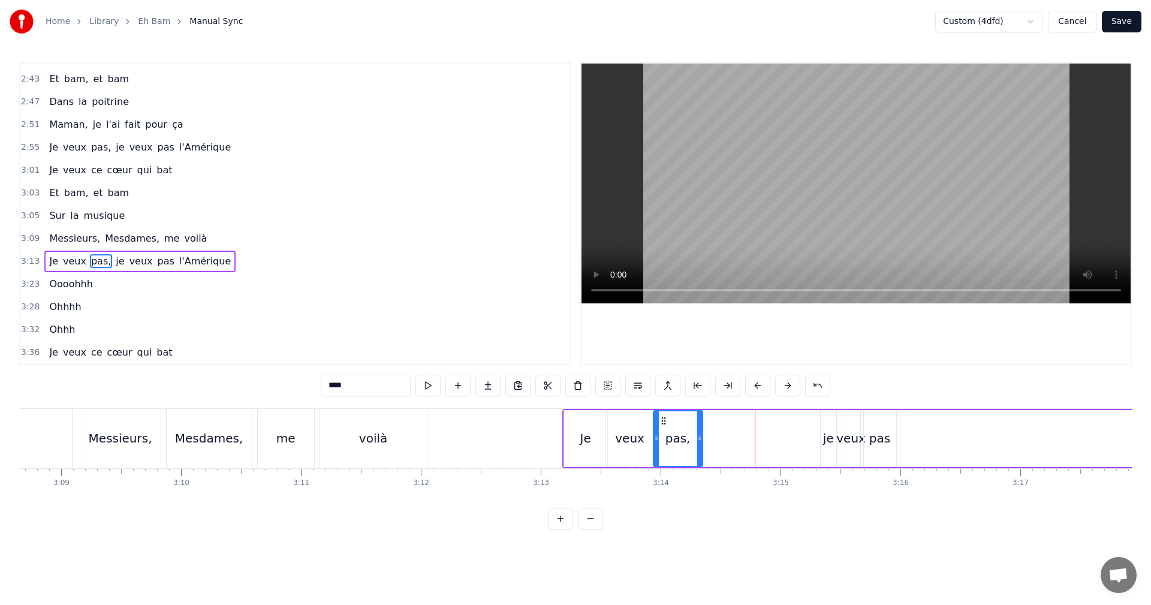
type input "**"
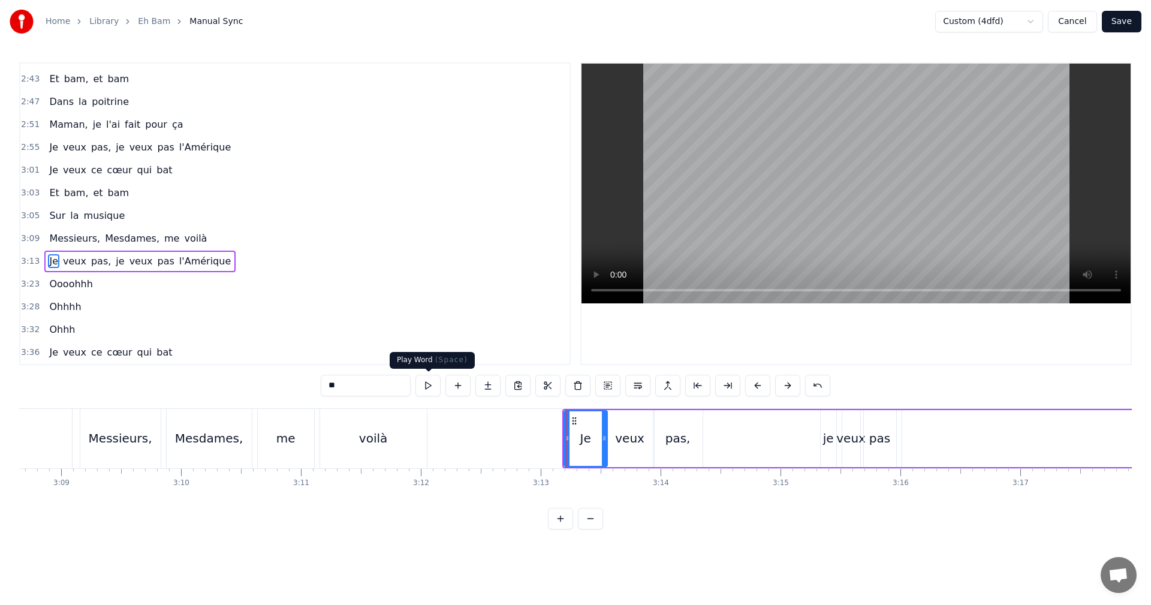
click at [429, 386] on button at bounding box center [428, 386] width 25 height 22
click at [21, 233] on span "3:09" at bounding box center [30, 239] width 19 height 12
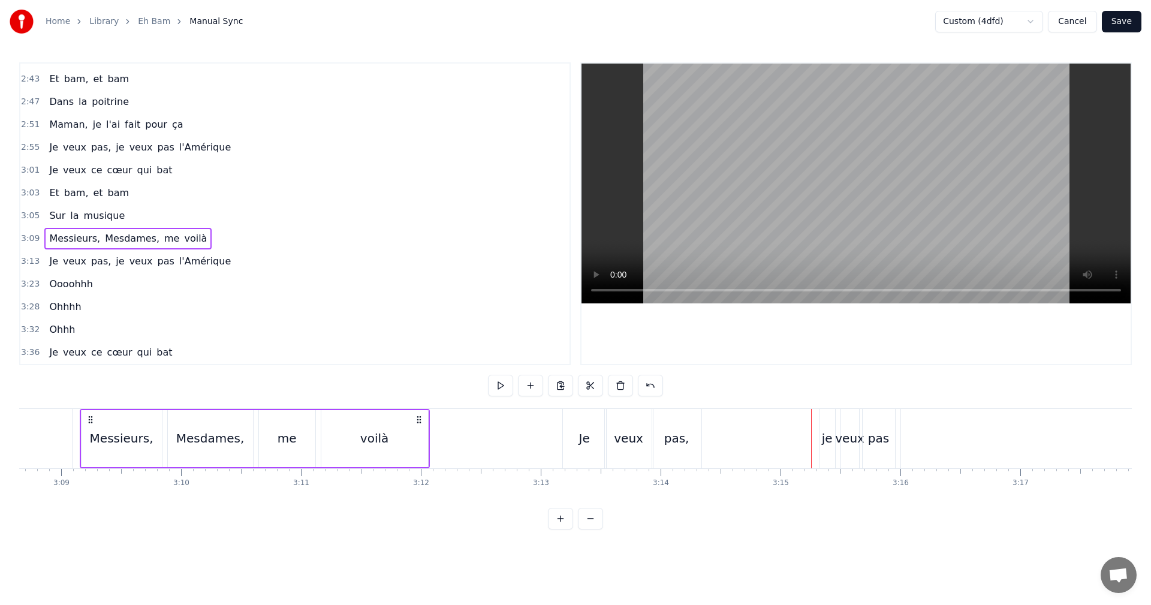
click at [816, 431] on div "Je veux pas, je veux pas l'Amérique" at bounding box center [1045, 438] width 966 height 59
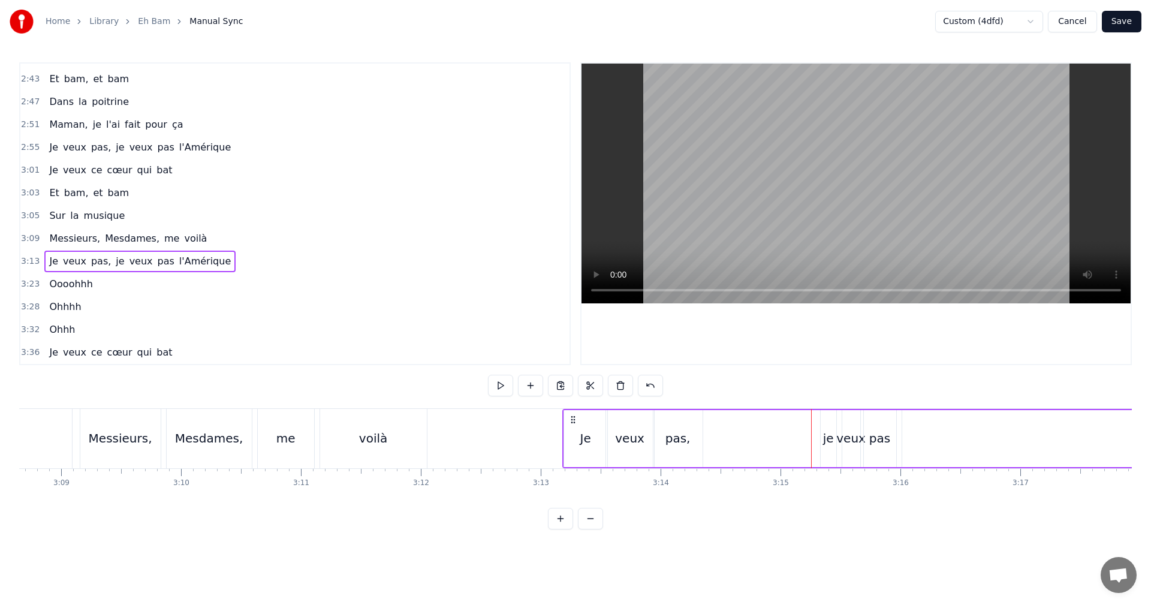
click at [115, 264] on span "je" at bounding box center [120, 261] width 11 height 14
drag, startPoint x: 822, startPoint y: 439, endPoint x: 730, endPoint y: 441, distance: 91.8
click at [730, 441] on icon at bounding box center [732, 439] width 5 height 10
drag, startPoint x: 833, startPoint y: 438, endPoint x: 789, endPoint y: 438, distance: 43.8
click at [790, 438] on circle at bounding box center [790, 438] width 1 height 1
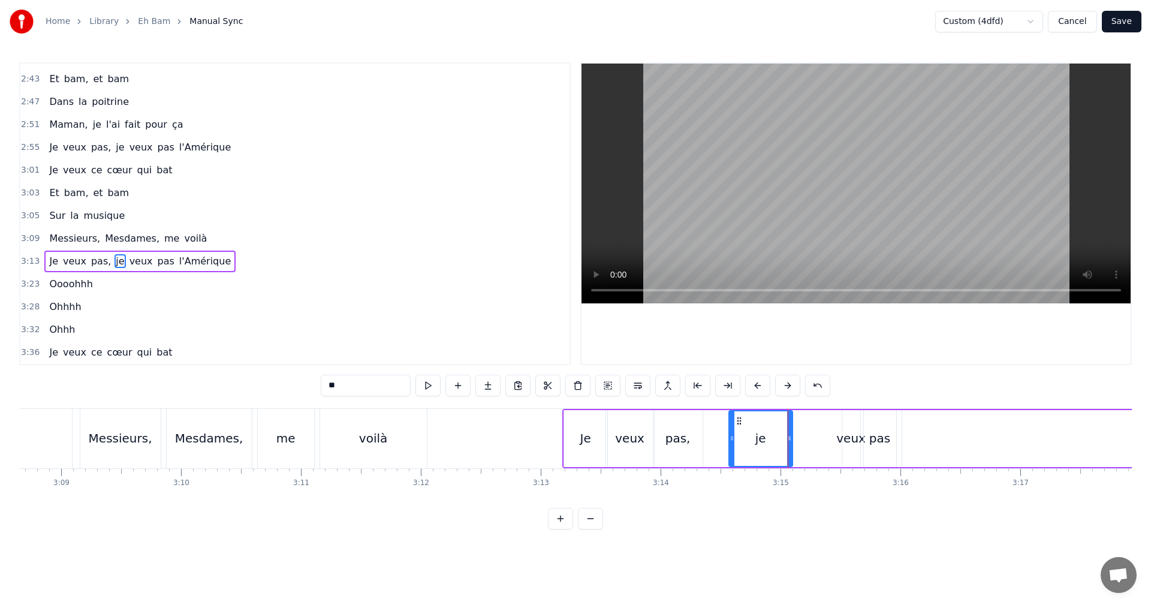
click at [851, 431] on div "veux" at bounding box center [851, 438] width 29 height 18
drag, startPoint x: 844, startPoint y: 435, endPoint x: 794, endPoint y: 442, distance: 50.8
click at [793, 442] on icon at bounding box center [794, 439] width 5 height 10
drag, startPoint x: 858, startPoint y: 436, endPoint x: 846, endPoint y: 439, distance: 12.4
click at [846, 439] on icon at bounding box center [846, 439] width 5 height 10
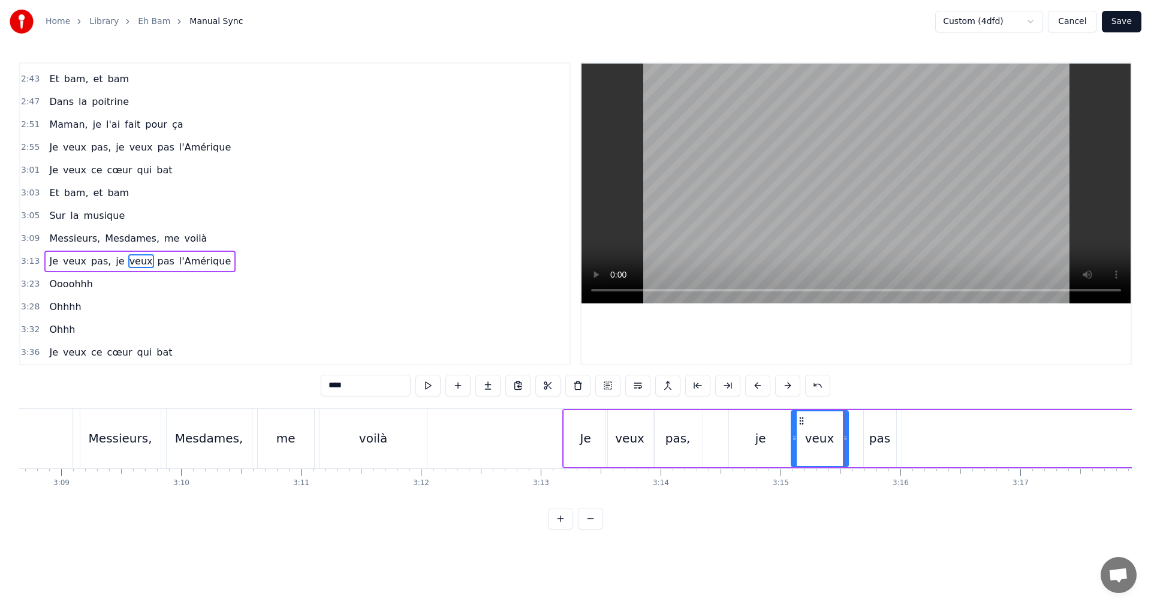
click at [874, 436] on div "pas" at bounding box center [880, 438] width 21 height 18
type input "***"
drag, startPoint x: 867, startPoint y: 436, endPoint x: 852, endPoint y: 440, distance: 16.0
click at [852, 440] on icon at bounding box center [851, 439] width 5 height 10
click at [58, 270] on div "Je veux pas, je veux pas l'Amérique" at bounding box center [139, 262] width 191 height 22
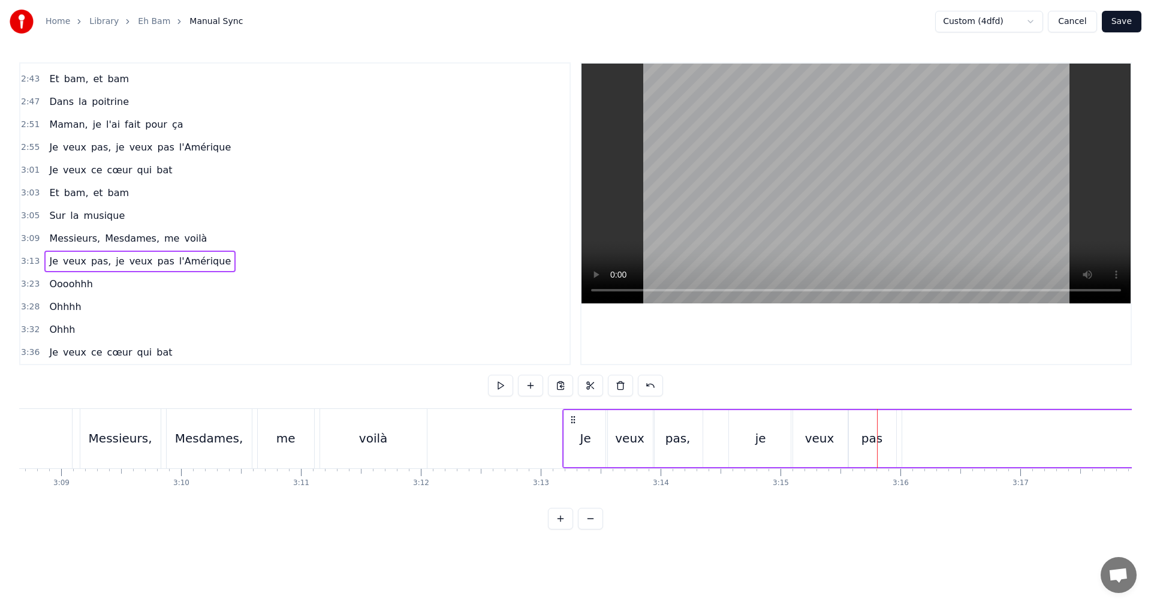
click at [29, 234] on span "3:09" at bounding box center [30, 239] width 19 height 12
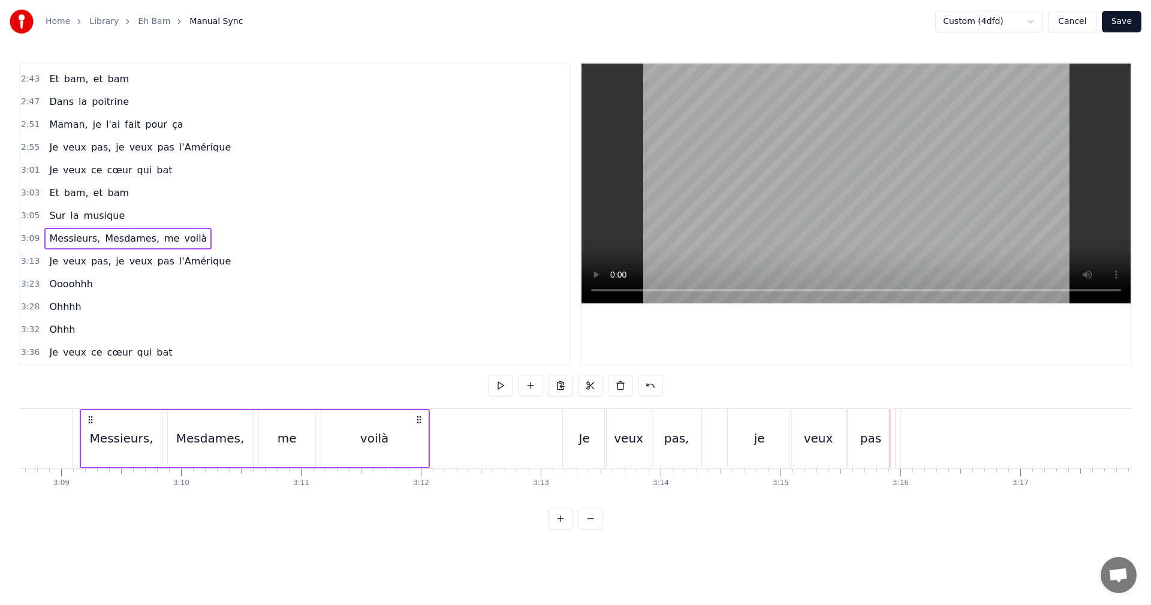
click at [747, 428] on div "je" at bounding box center [760, 438] width 64 height 59
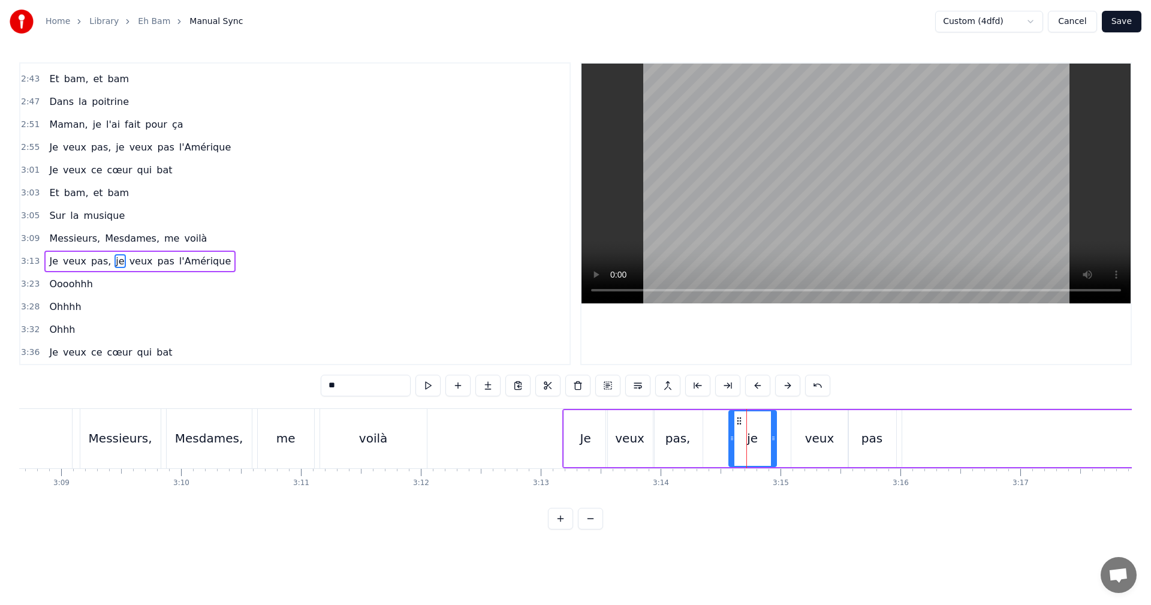
drag, startPoint x: 790, startPoint y: 438, endPoint x: 775, endPoint y: 440, distance: 15.0
click at [775, 440] on icon at bounding box center [773, 439] width 5 height 10
click at [807, 438] on div "veux" at bounding box center [819, 438] width 29 height 18
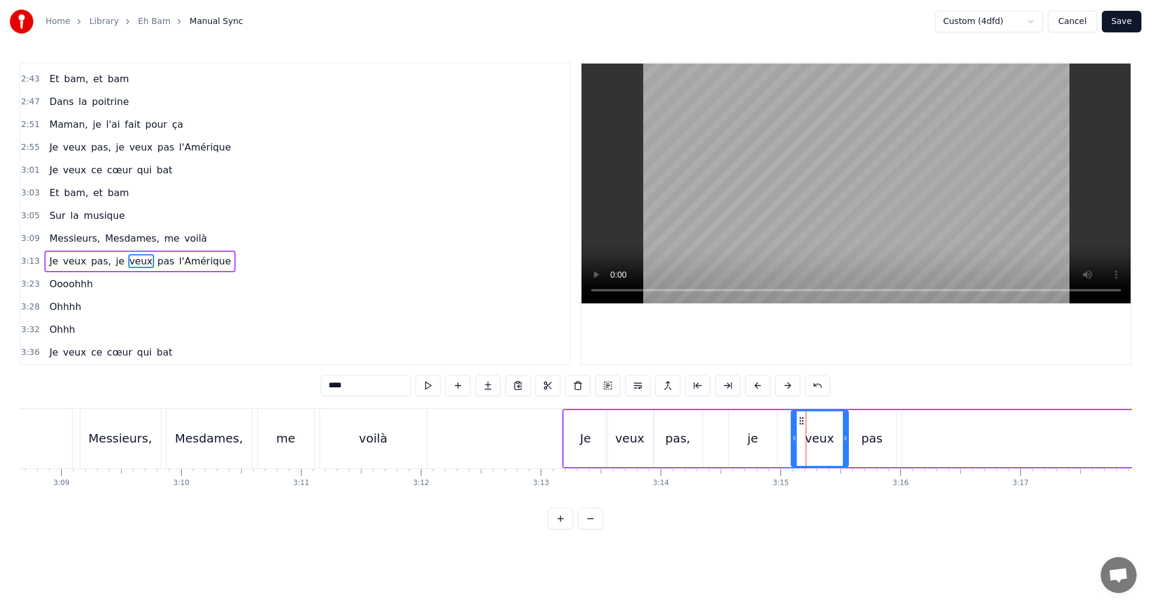
drag, startPoint x: 824, startPoint y: 424, endPoint x: 800, endPoint y: 425, distance: 24.0
click at [799, 425] on div "veux" at bounding box center [820, 438] width 56 height 55
drag, startPoint x: 800, startPoint y: 420, endPoint x: 787, endPoint y: 423, distance: 12.9
click at [787, 423] on icon at bounding box center [789, 421] width 10 height 10
click at [826, 438] on icon at bounding box center [825, 439] width 5 height 10
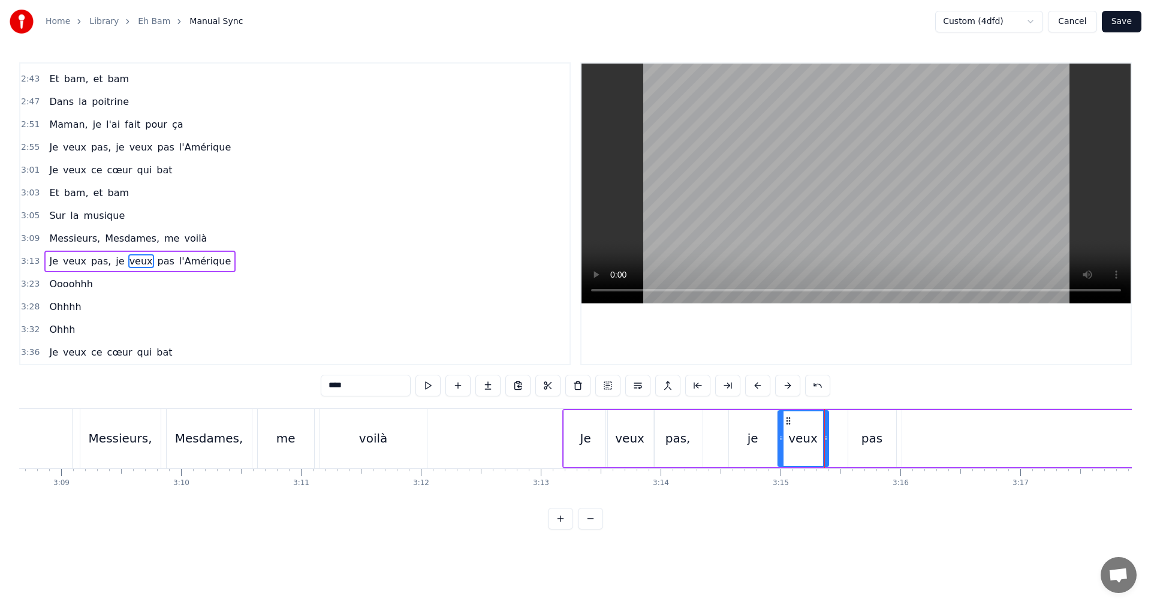
click at [858, 436] on div "pas" at bounding box center [873, 438] width 48 height 57
drag, startPoint x: 858, startPoint y: 418, endPoint x: 839, endPoint y: 420, distance: 18.7
click at [839, 420] on icon at bounding box center [840, 421] width 10 height 10
type input "**********"
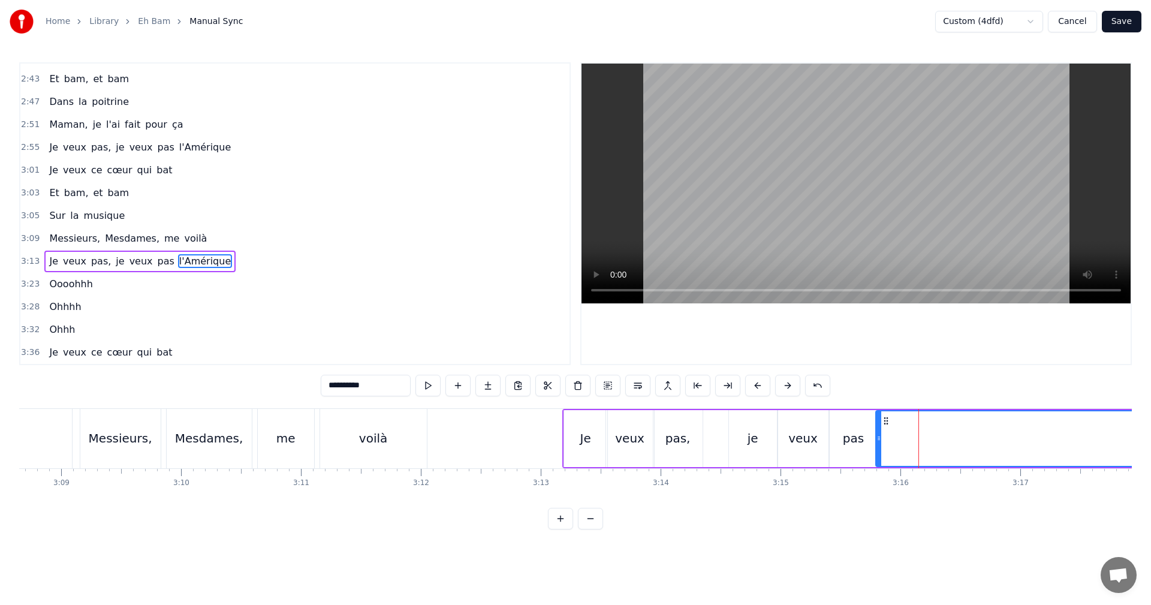
drag, startPoint x: 905, startPoint y: 439, endPoint x: 879, endPoint y: 441, distance: 26.5
click at [879, 441] on icon at bounding box center [879, 439] width 5 height 10
click at [32, 242] on span "3:09" at bounding box center [30, 239] width 19 height 12
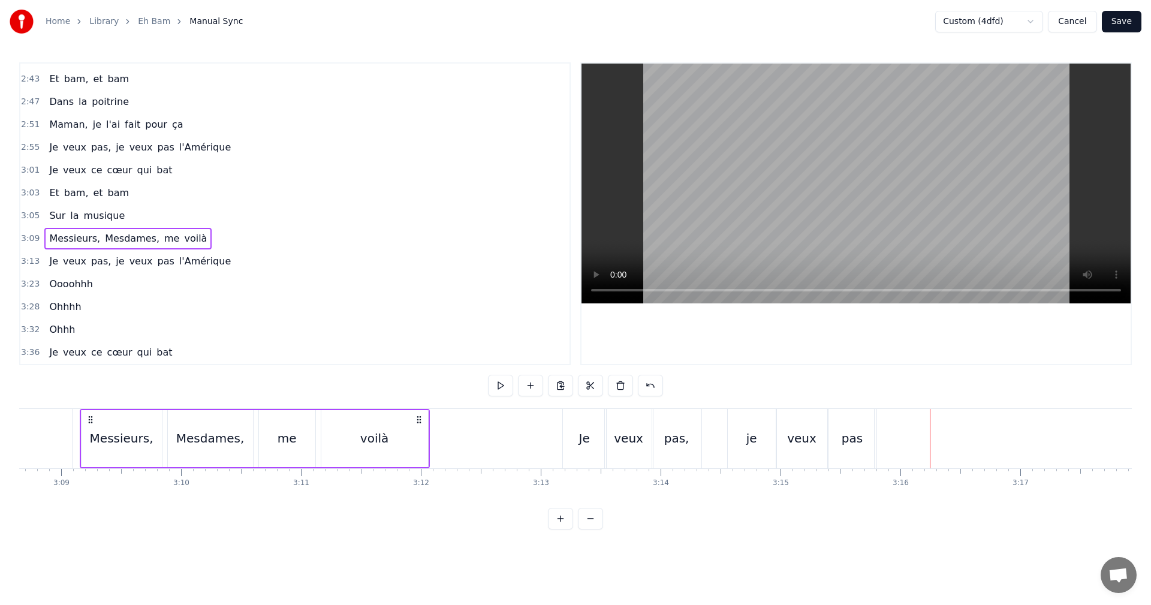
drag, startPoint x: 745, startPoint y: 425, endPoint x: 721, endPoint y: 424, distance: 24.0
click at [721, 424] on div "Je veux pas, je veux pas l'Amérique" at bounding box center [1045, 438] width 966 height 59
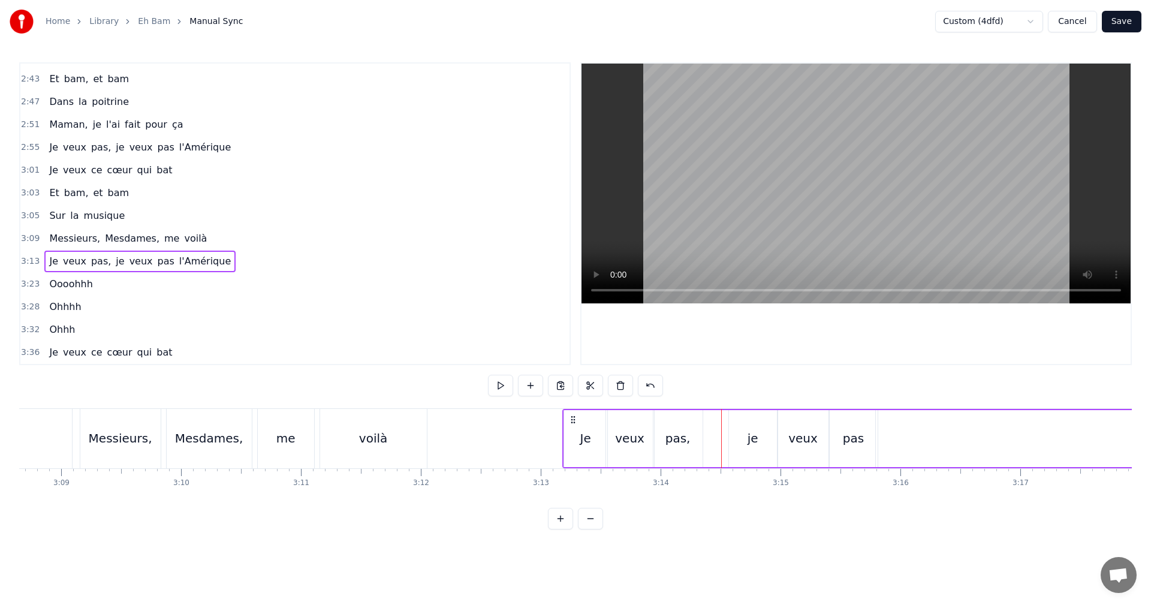
click at [751, 425] on div "je" at bounding box center [753, 438] width 48 height 57
drag, startPoint x: 756, startPoint y: 422, endPoint x: 742, endPoint y: 422, distance: 13.8
click at [742, 422] on div "je" at bounding box center [753, 438] width 47 height 55
drag, startPoint x: 739, startPoint y: 420, endPoint x: 714, endPoint y: 422, distance: 25.8
click at [714, 422] on icon at bounding box center [714, 421] width 10 height 10
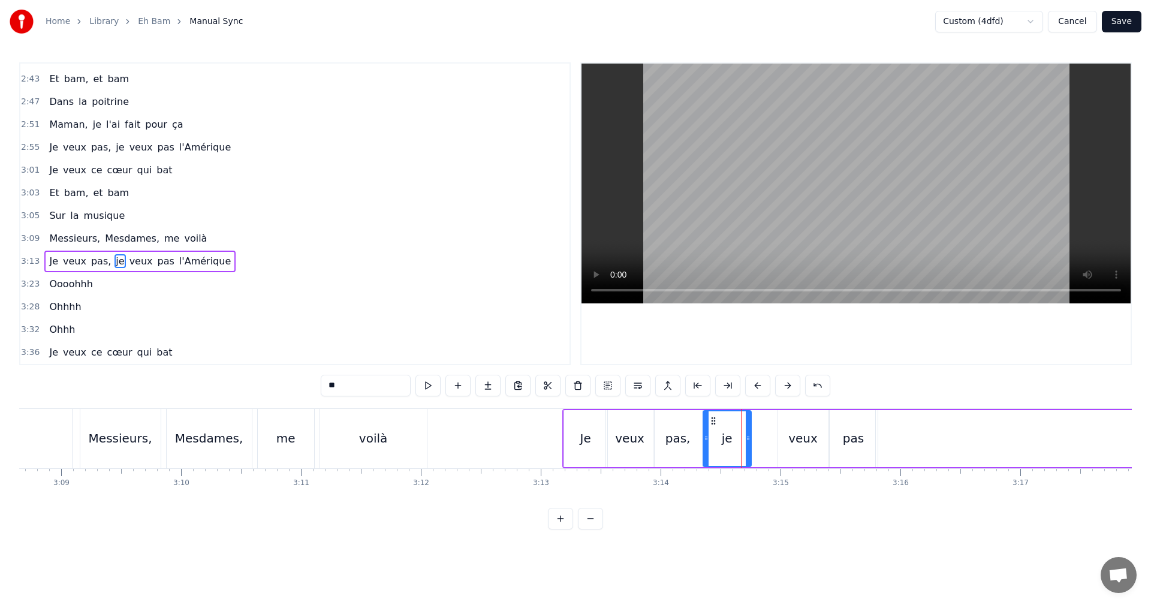
click at [800, 428] on div "veux" at bounding box center [803, 438] width 50 height 57
drag, startPoint x: 790, startPoint y: 417, endPoint x: 762, endPoint y: 422, distance: 27.9
click at [762, 422] on icon at bounding box center [761, 421] width 10 height 10
click at [846, 429] on div "pas" at bounding box center [854, 438] width 48 height 57
drag, startPoint x: 840, startPoint y: 420, endPoint x: 813, endPoint y: 421, distance: 26.4
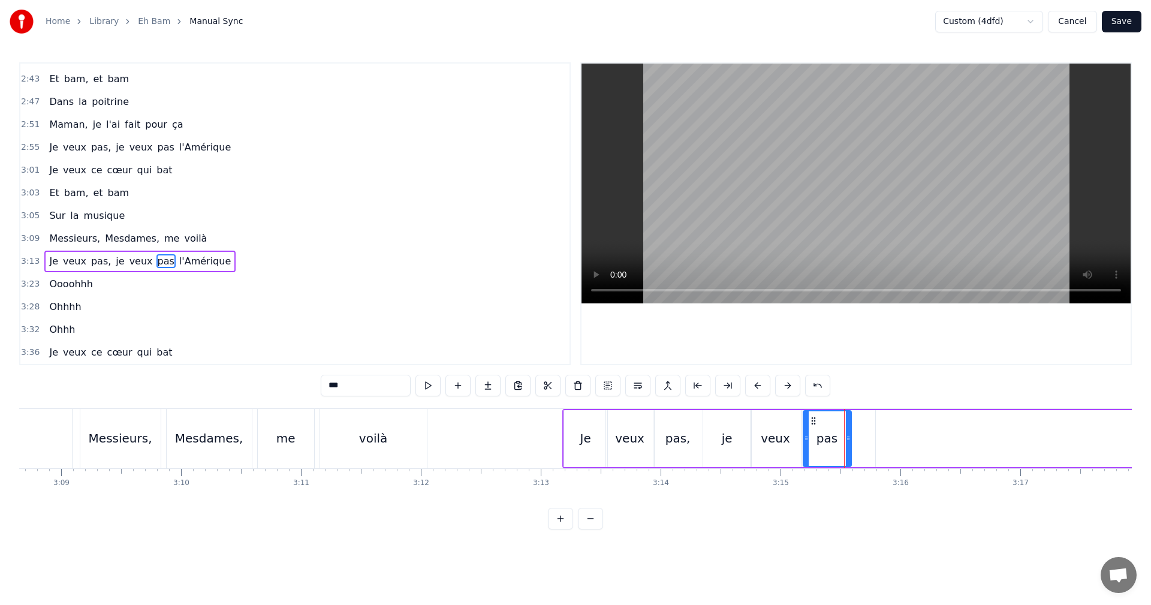
click at [813, 421] on icon at bounding box center [814, 421] width 10 height 10
type input "**********"
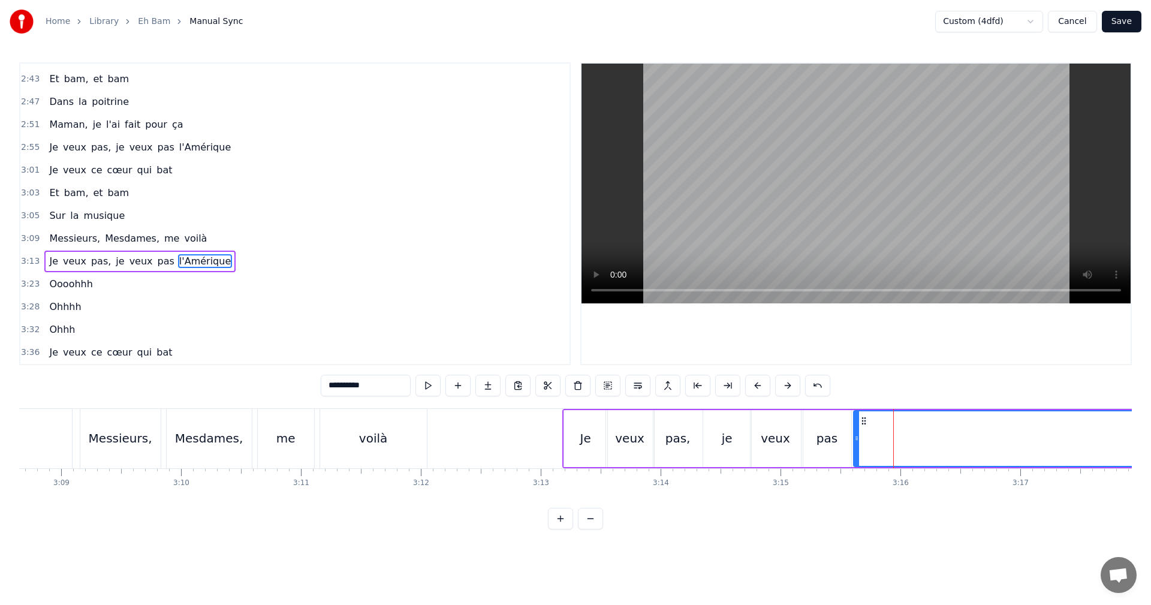
drag, startPoint x: 888, startPoint y: 420, endPoint x: 867, endPoint y: 425, distance: 22.1
click at [867, 425] on icon at bounding box center [864, 421] width 10 height 10
click at [27, 234] on span "3:09" at bounding box center [30, 239] width 19 height 12
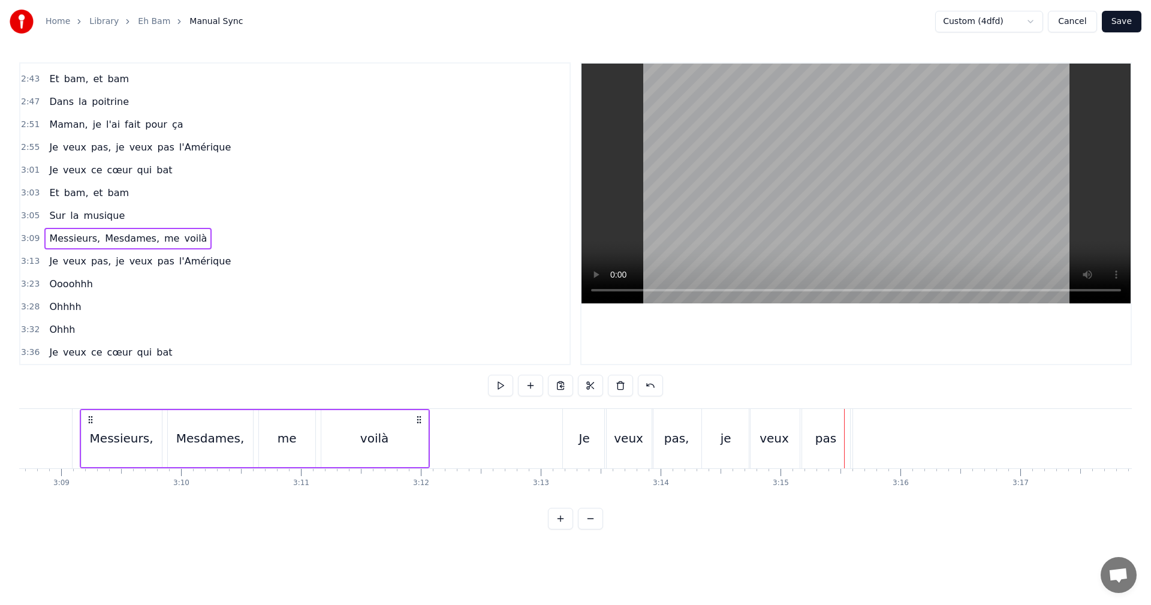
click at [730, 421] on div "je" at bounding box center [726, 438] width 48 height 59
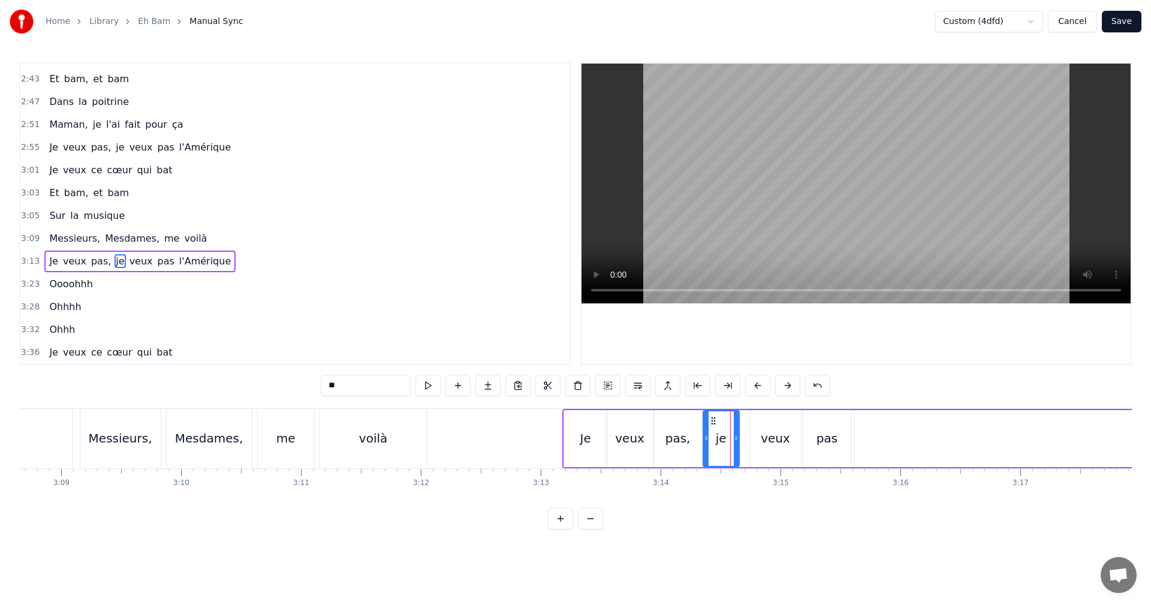
drag, startPoint x: 750, startPoint y: 438, endPoint x: 738, endPoint y: 438, distance: 12.0
click at [738, 438] on icon at bounding box center [736, 439] width 5 height 10
click at [783, 433] on div "veux" at bounding box center [775, 438] width 29 height 18
drag, startPoint x: 759, startPoint y: 417, endPoint x: 747, endPoint y: 418, distance: 12.6
click at [747, 418] on circle at bounding box center [747, 417] width 1 height 1
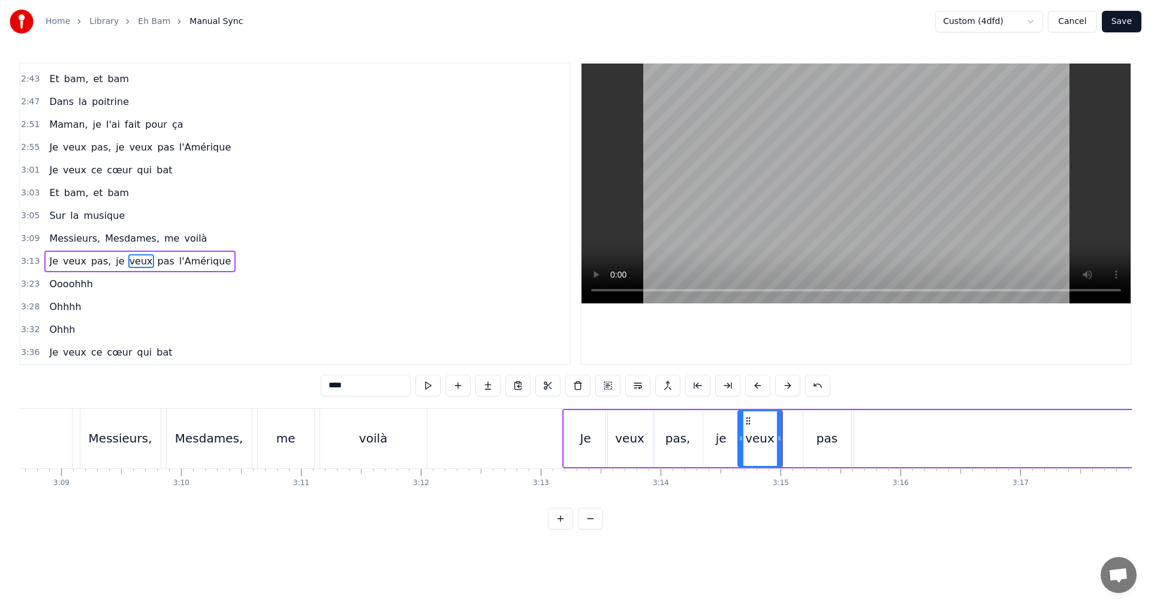
drag, startPoint x: 786, startPoint y: 438, endPoint x: 780, endPoint y: 440, distance: 6.3
click at [780, 440] on icon at bounding box center [779, 439] width 5 height 10
drag, startPoint x: 826, startPoint y: 437, endPoint x: 813, endPoint y: 439, distance: 12.7
click at [813, 439] on div "pas" at bounding box center [828, 438] width 48 height 57
drag, startPoint x: 814, startPoint y: 418, endPoint x: 795, endPoint y: 421, distance: 19.4
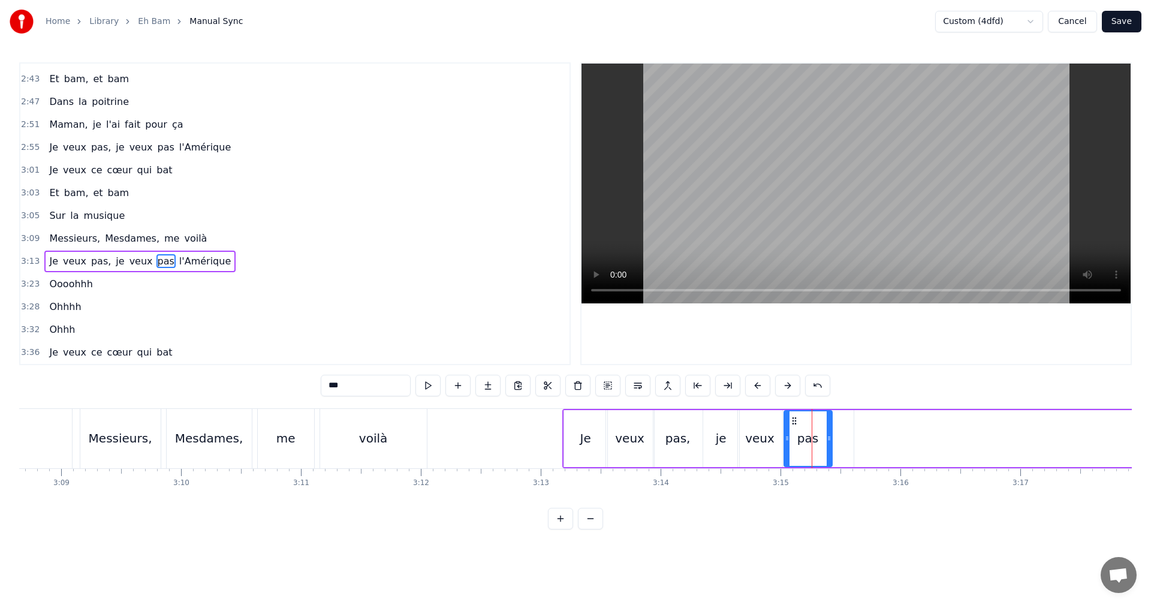
click at [795, 421] on icon at bounding box center [795, 421] width 10 height 10
click at [427, 387] on button at bounding box center [428, 386] width 25 height 22
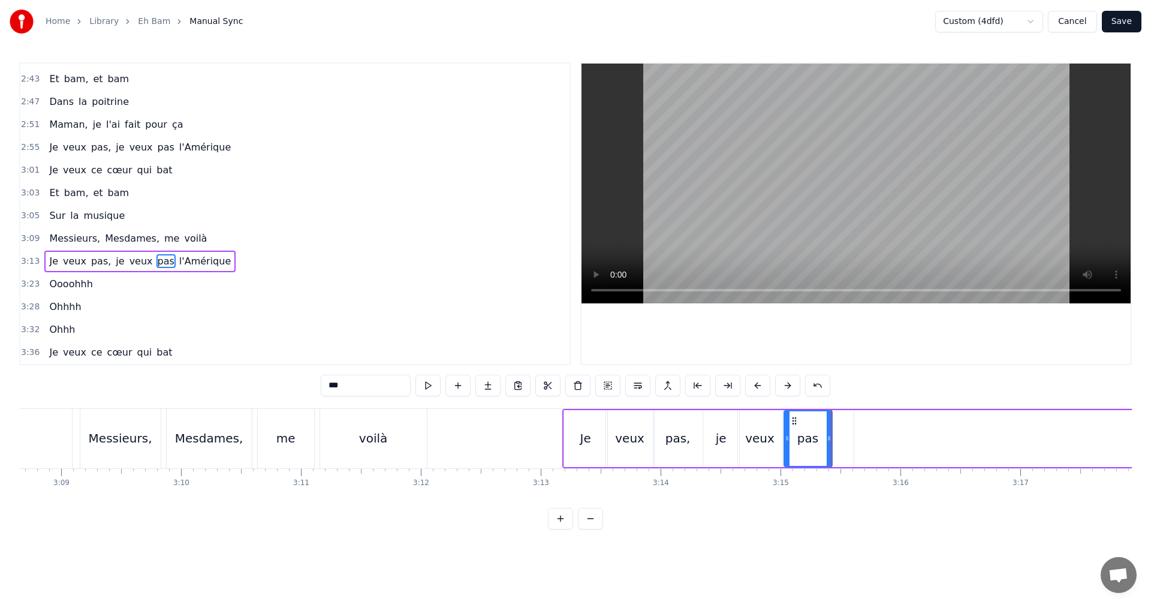
click at [427, 387] on button at bounding box center [428, 386] width 25 height 22
click at [747, 425] on div "veux" at bounding box center [760, 438] width 44 height 57
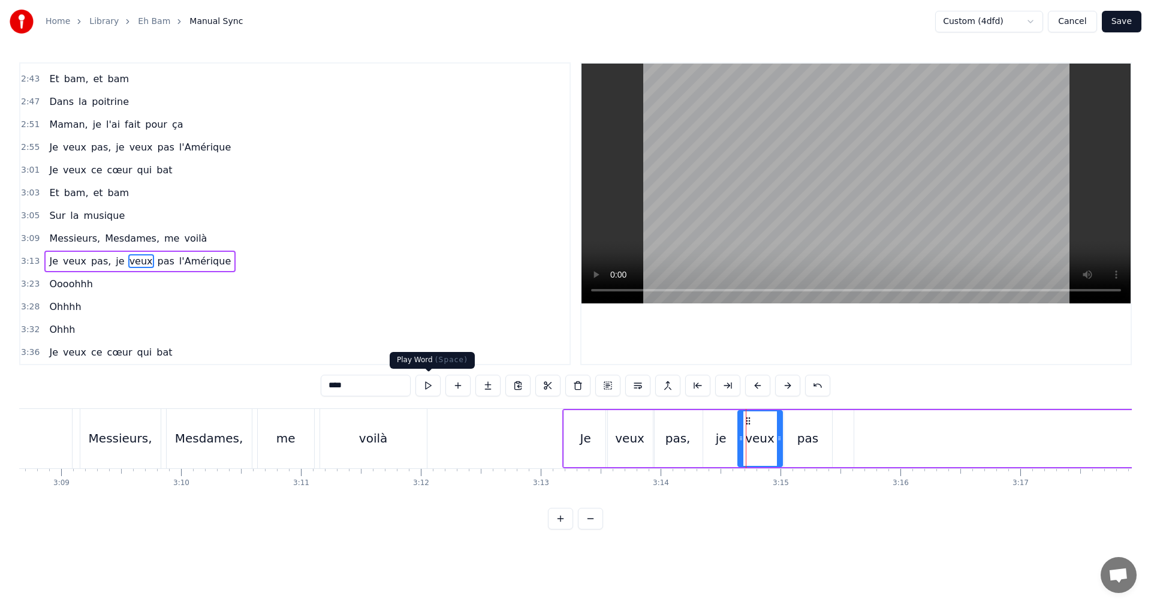
click at [428, 387] on button at bounding box center [428, 386] width 25 height 22
click at [580, 416] on div "Je" at bounding box center [585, 438] width 43 height 57
type input "**"
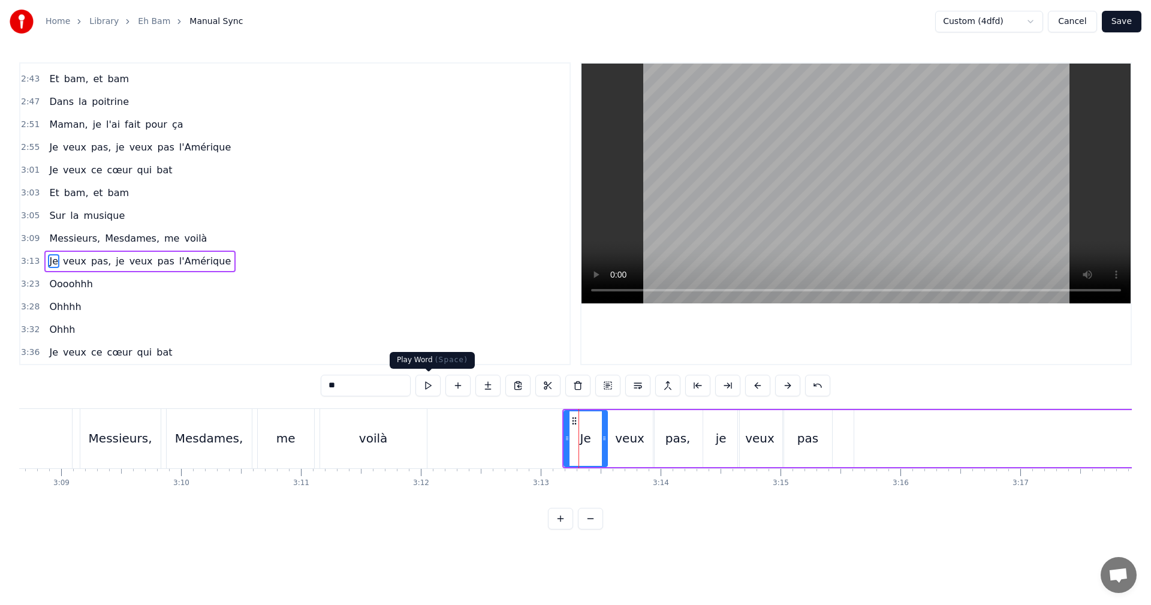
click at [428, 388] on button at bounding box center [428, 386] width 25 height 22
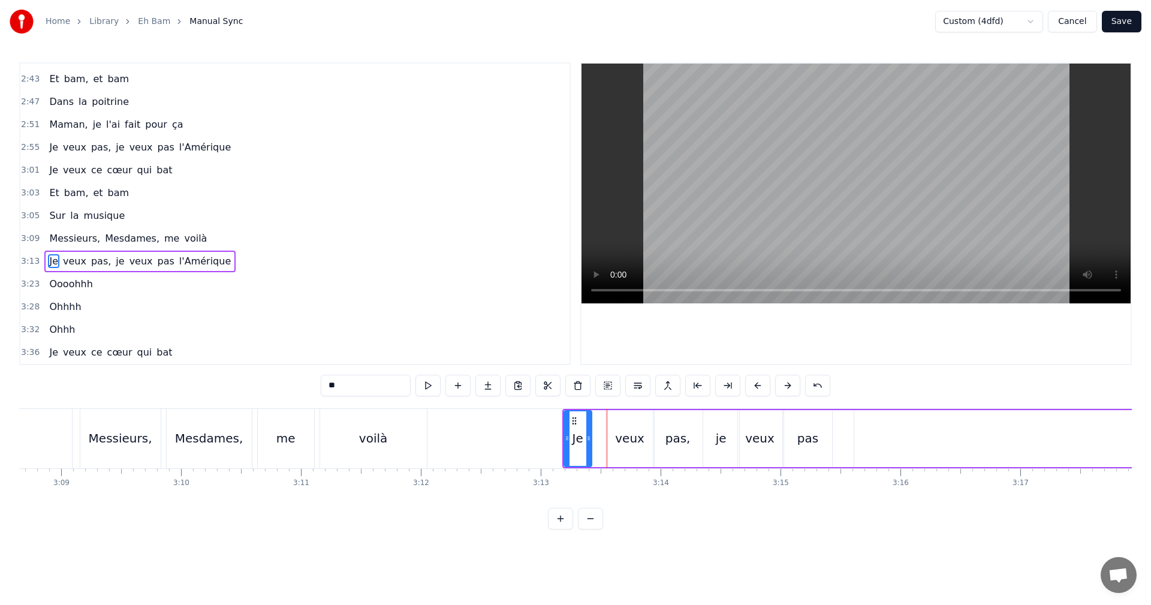
drag, startPoint x: 604, startPoint y: 437, endPoint x: 589, endPoint y: 438, distance: 15.6
click at [589, 438] on icon at bounding box center [588, 439] width 5 height 10
drag, startPoint x: 630, startPoint y: 440, endPoint x: 602, endPoint y: 444, distance: 27.9
click at [602, 444] on div "Je veux pas, je veux pas l'Amérique" at bounding box center [1034, 438] width 944 height 59
click at [616, 418] on div "veux" at bounding box center [630, 438] width 48 height 57
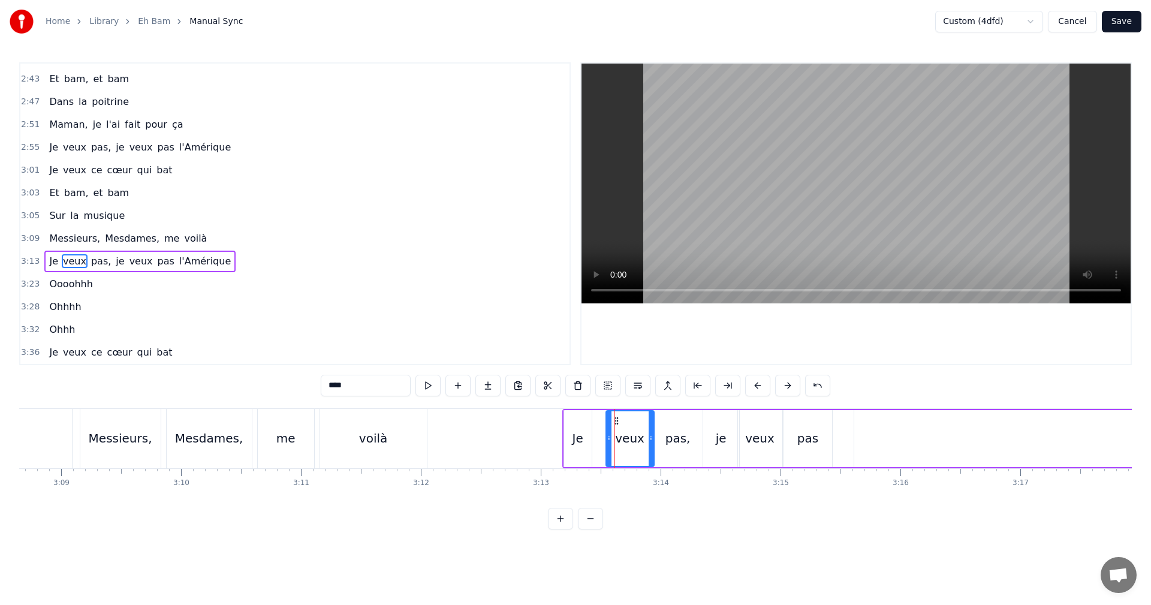
drag, startPoint x: 615, startPoint y: 418, endPoint x: 597, endPoint y: 420, distance: 18.7
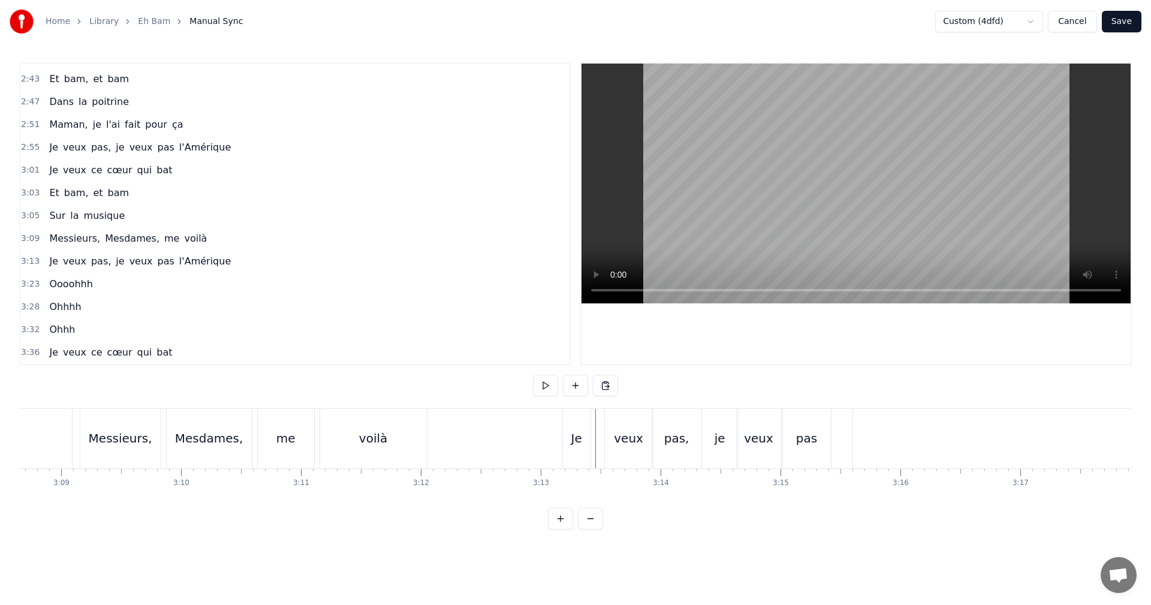
click at [616, 420] on div "veux" at bounding box center [629, 438] width 48 height 59
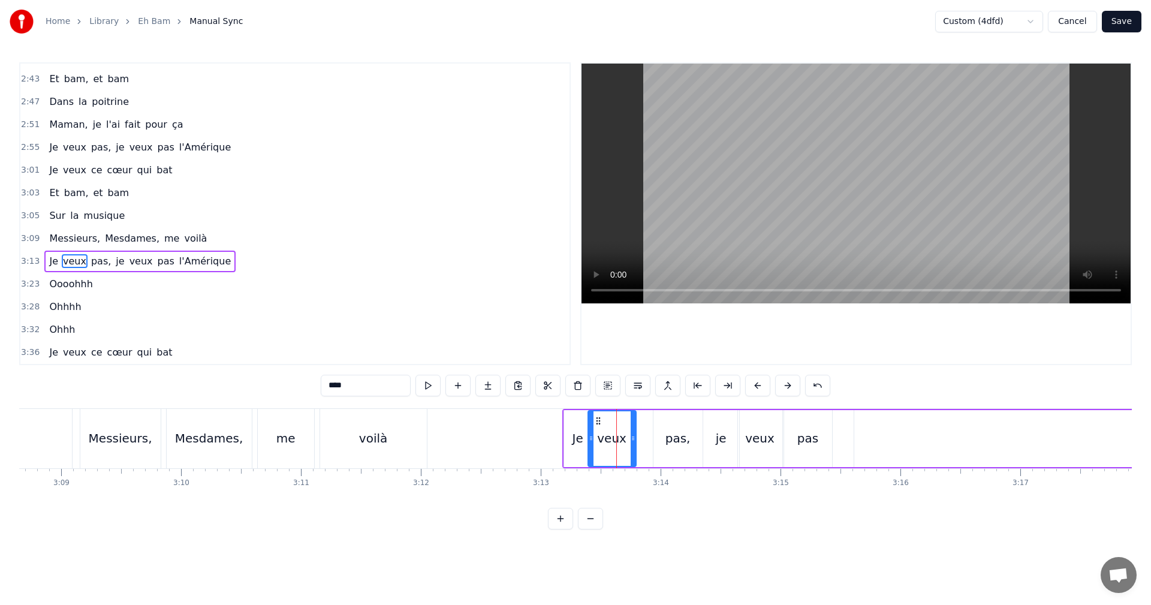
drag, startPoint x: 616, startPoint y: 420, endPoint x: 598, endPoint y: 425, distance: 18.8
click at [598, 425] on icon at bounding box center [599, 421] width 10 height 10
drag, startPoint x: 631, startPoint y: 437, endPoint x: 609, endPoint y: 441, distance: 22.5
click at [609, 441] on icon at bounding box center [611, 439] width 5 height 10
click at [669, 433] on div "pas," at bounding box center [678, 438] width 49 height 57
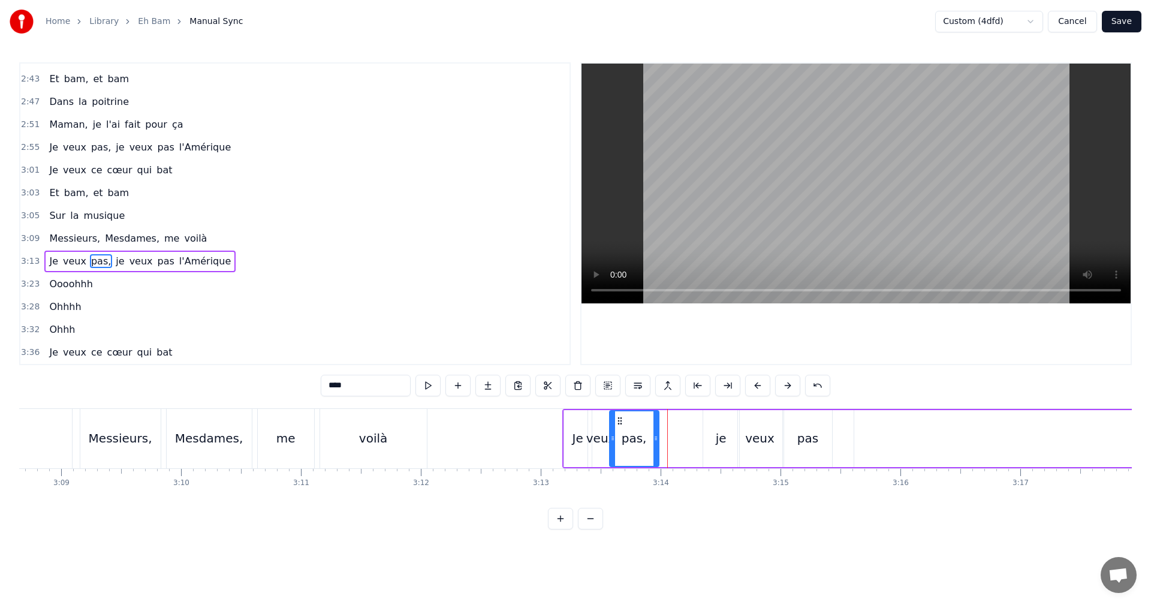
drag, startPoint x: 663, startPoint y: 419, endPoint x: 619, endPoint y: 420, distance: 43.8
click at [619, 420] on icon at bounding box center [620, 421] width 10 height 10
drag, startPoint x: 657, startPoint y: 438, endPoint x: 638, endPoint y: 440, distance: 18.7
click at [638, 440] on icon at bounding box center [637, 439] width 5 height 10
click at [572, 419] on div "Je" at bounding box center [578, 438] width 28 height 57
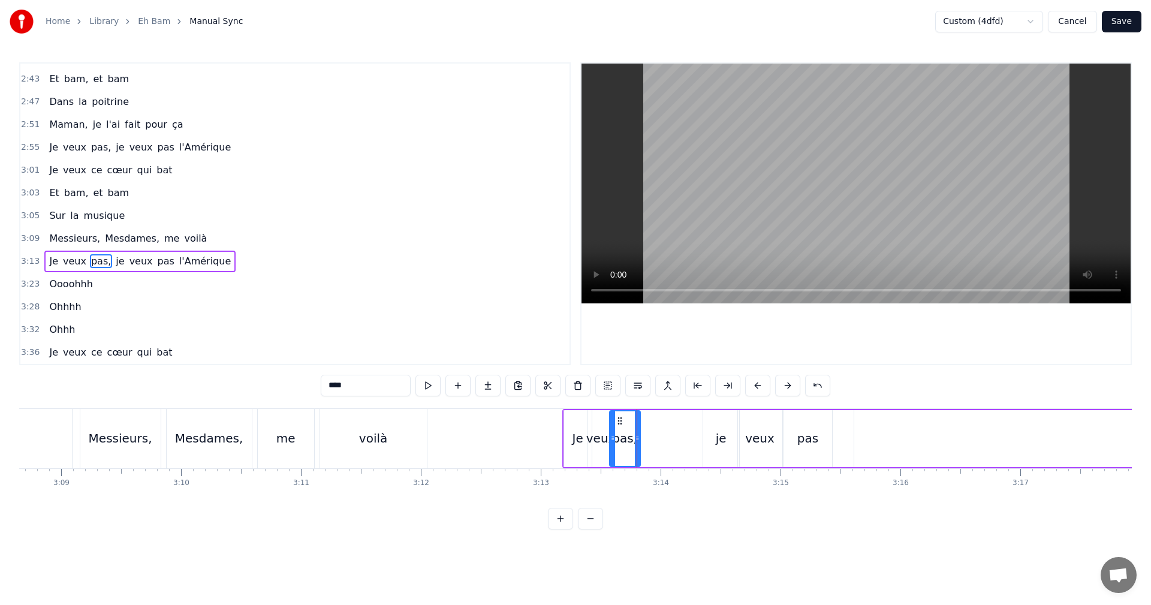
type input "**"
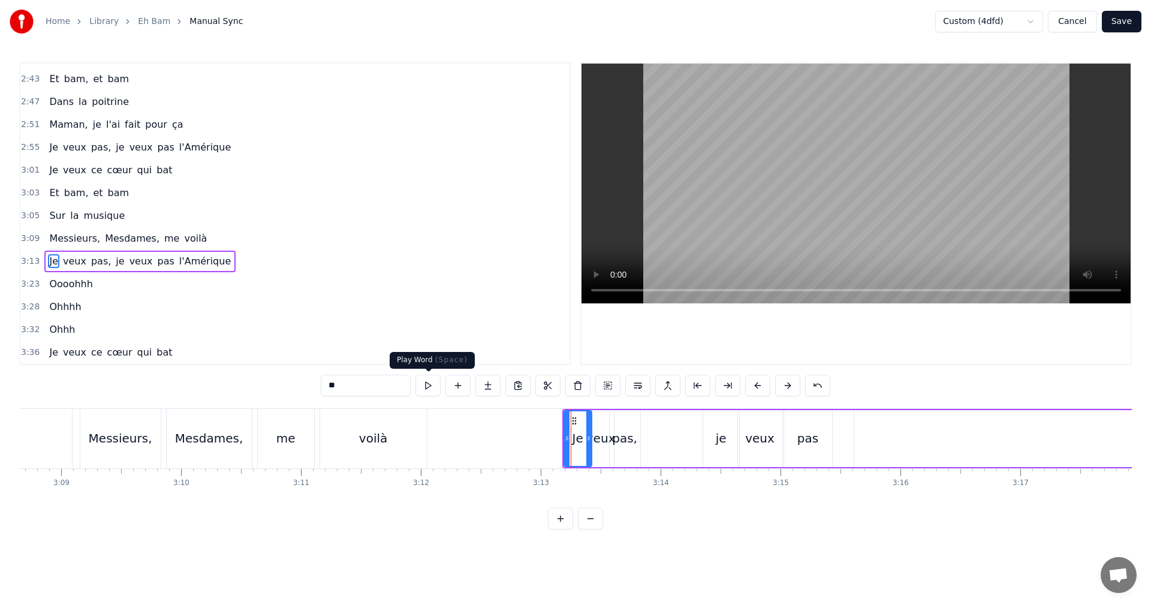
click at [426, 380] on button at bounding box center [428, 386] width 25 height 22
click at [28, 242] on span "3:09" at bounding box center [30, 239] width 19 height 12
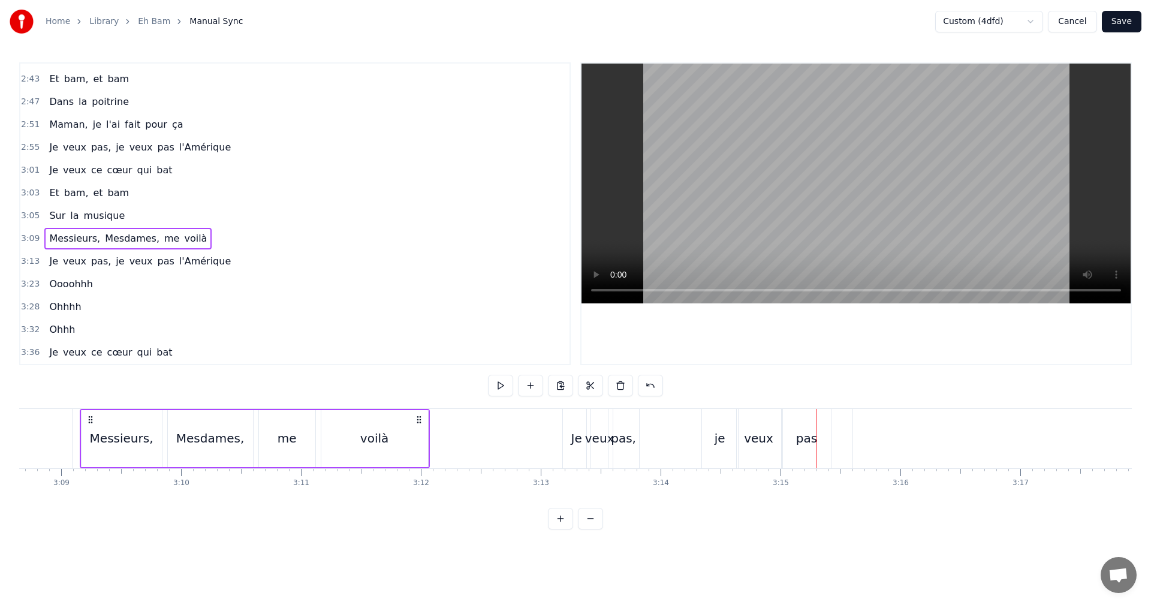
drag, startPoint x: 714, startPoint y: 420, endPoint x: 703, endPoint y: 422, distance: 10.3
click at [703, 422] on div "je" at bounding box center [720, 438] width 36 height 59
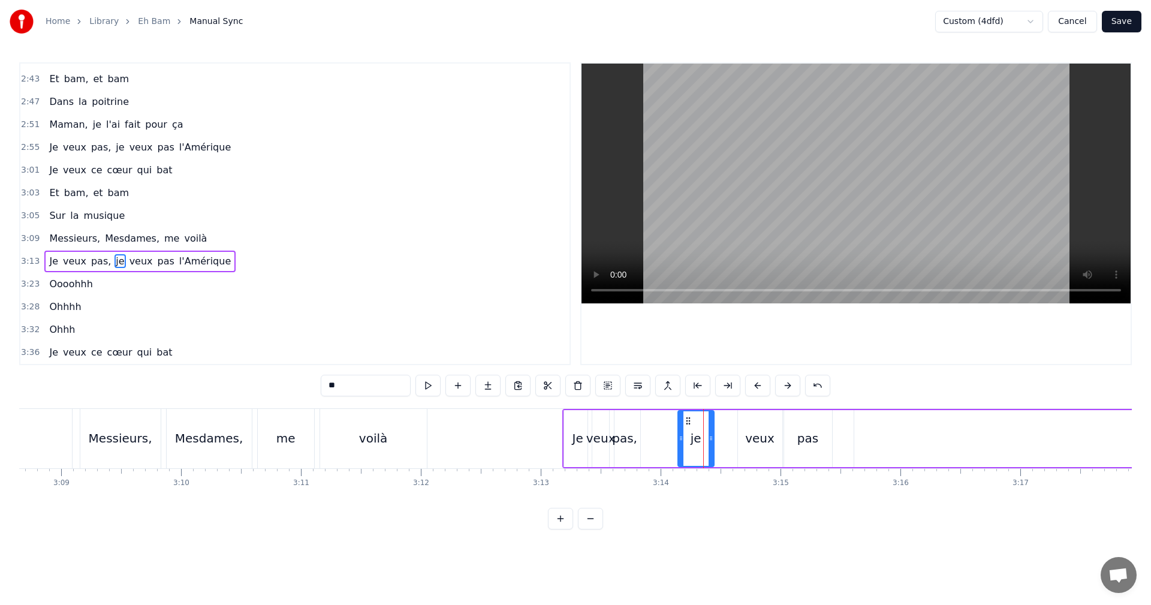
drag, startPoint x: 711, startPoint y: 420, endPoint x: 686, endPoint y: 423, distance: 25.3
click at [686, 423] on icon at bounding box center [689, 421] width 10 height 10
click at [752, 425] on div "veux" at bounding box center [760, 438] width 44 height 57
drag, startPoint x: 749, startPoint y: 419, endPoint x: 712, endPoint y: 428, distance: 37.7
click at [712, 428] on div "veux" at bounding box center [723, 438] width 43 height 55
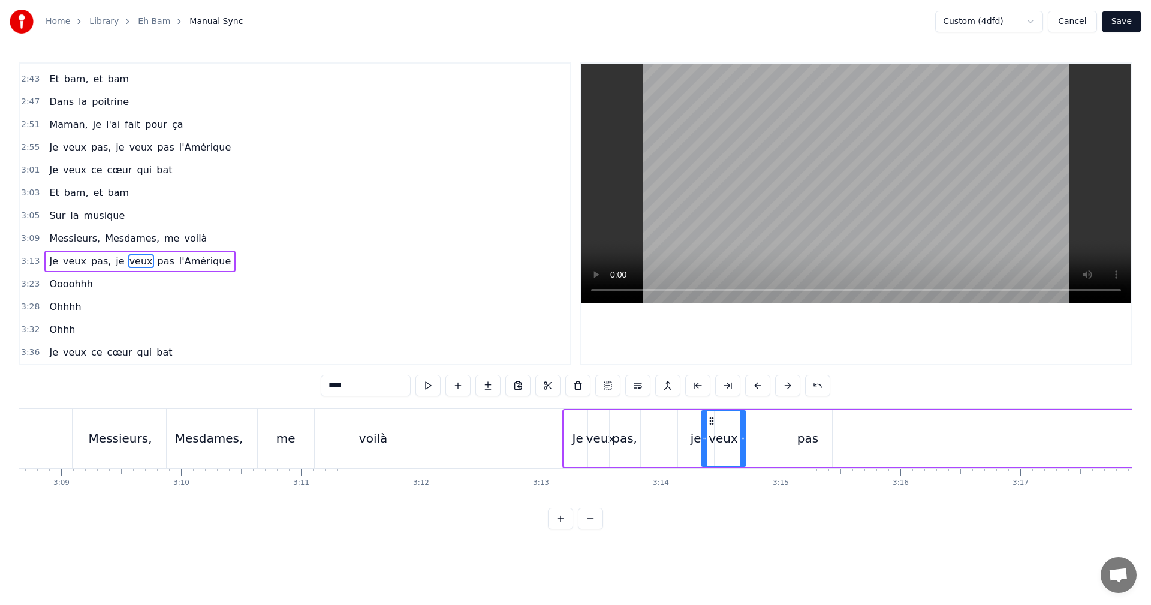
click at [795, 425] on div "pas" at bounding box center [808, 438] width 48 height 57
type input "***"
drag, startPoint x: 793, startPoint y: 420, endPoint x: 744, endPoint y: 424, distance: 49.4
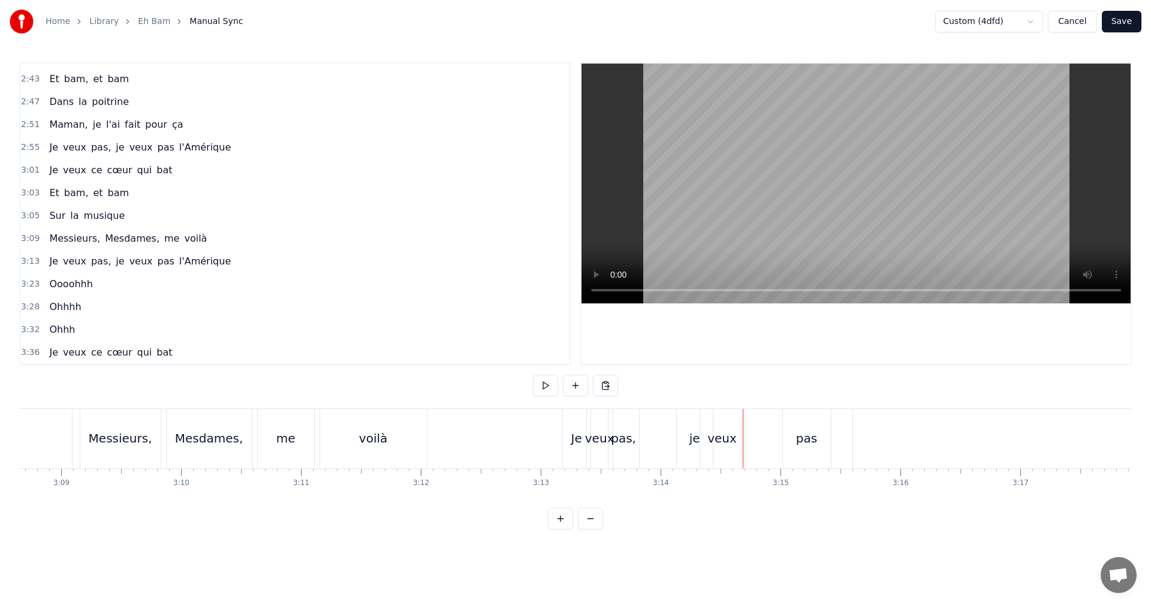
click at [798, 422] on div "pas" at bounding box center [807, 438] width 48 height 59
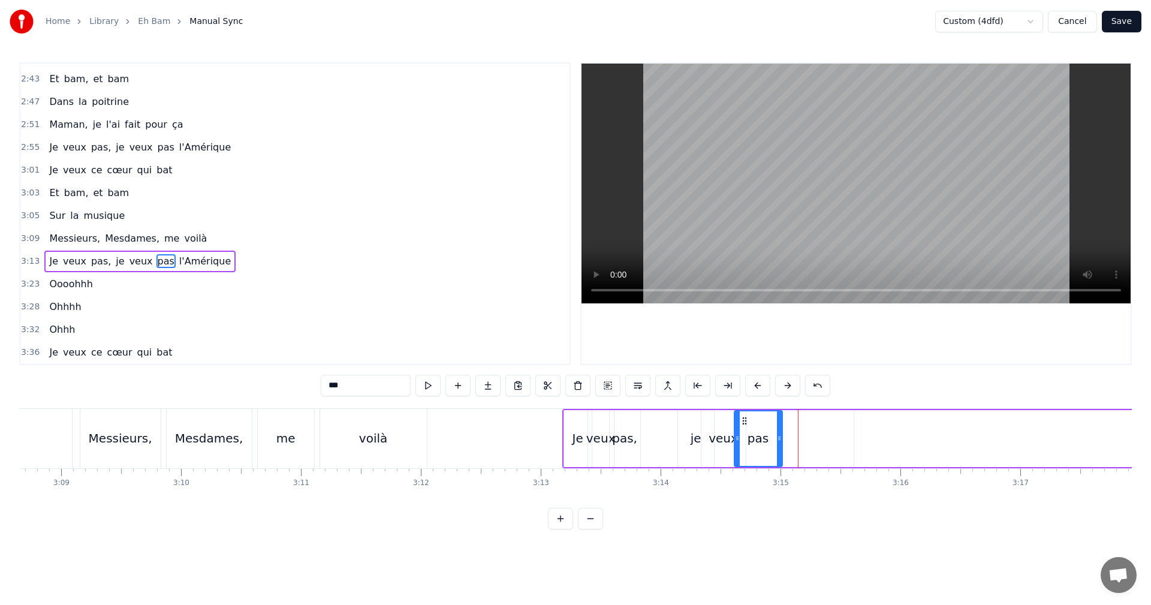
drag, startPoint x: 793, startPoint y: 417, endPoint x: 744, endPoint y: 421, distance: 49.9
click at [744, 421] on icon at bounding box center [745, 421] width 10 height 10
drag, startPoint x: 780, startPoint y: 428, endPoint x: 771, endPoint y: 429, distance: 9.1
click at [771, 429] on div at bounding box center [770, 438] width 5 height 55
click at [848, 437] on div "Je veux pas, je veux pas l'Amérique" at bounding box center [1034, 438] width 944 height 59
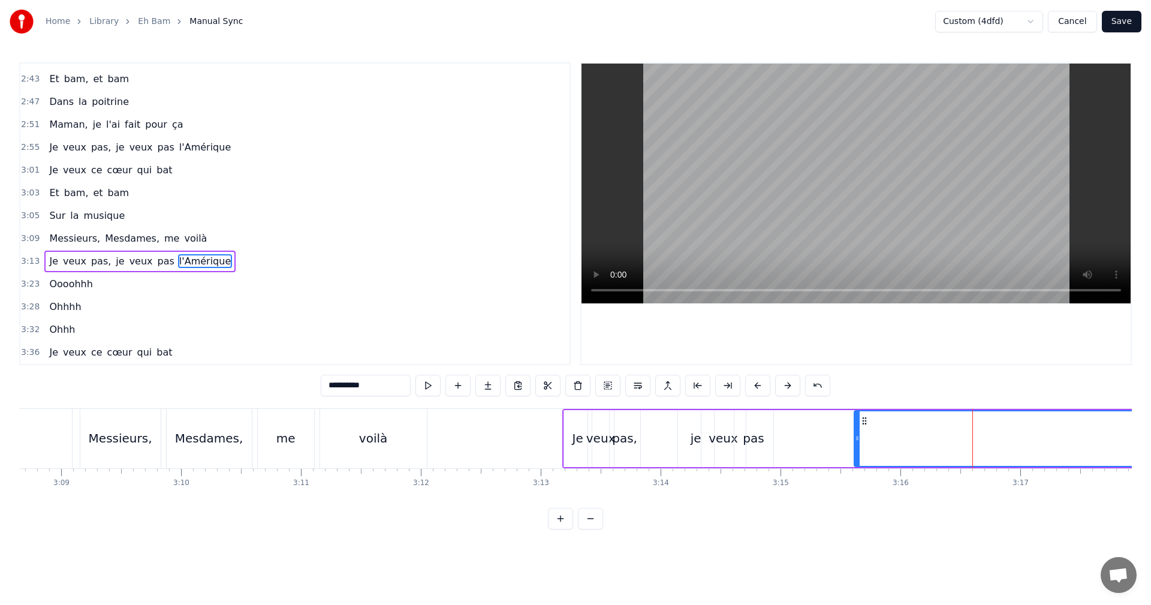
click at [830, 421] on div "Je veux pas, je veux pas l'Amérique" at bounding box center [1034, 438] width 944 height 59
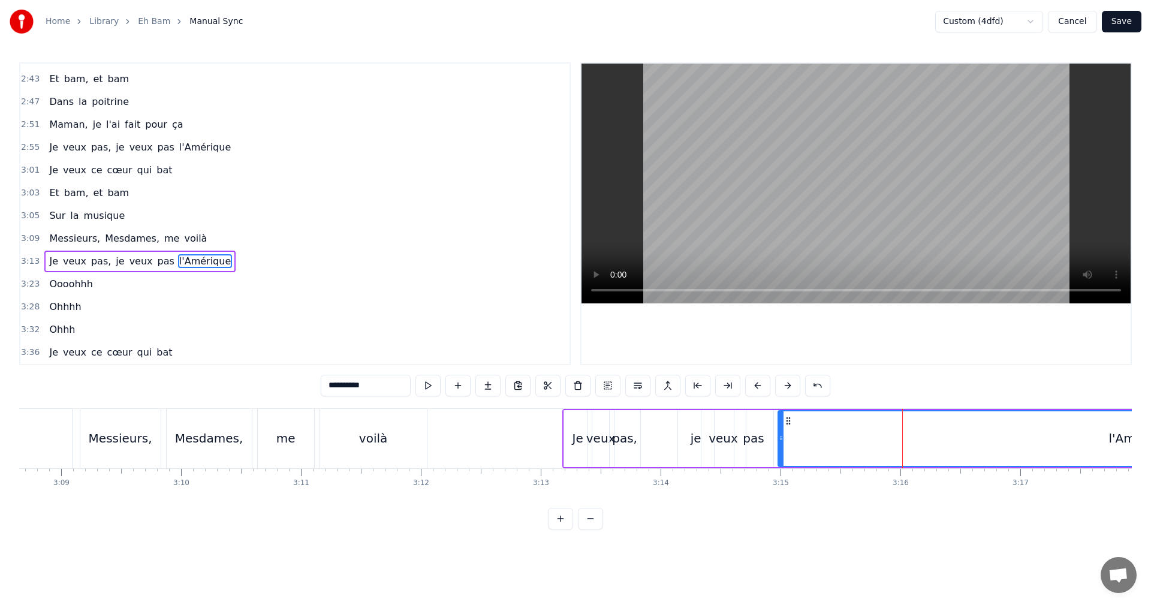
drag, startPoint x: 856, startPoint y: 436, endPoint x: 780, endPoint y: 441, distance: 76.3
click at [780, 441] on icon at bounding box center [781, 439] width 5 height 10
click at [23, 238] on span "3:09" at bounding box center [30, 239] width 19 height 12
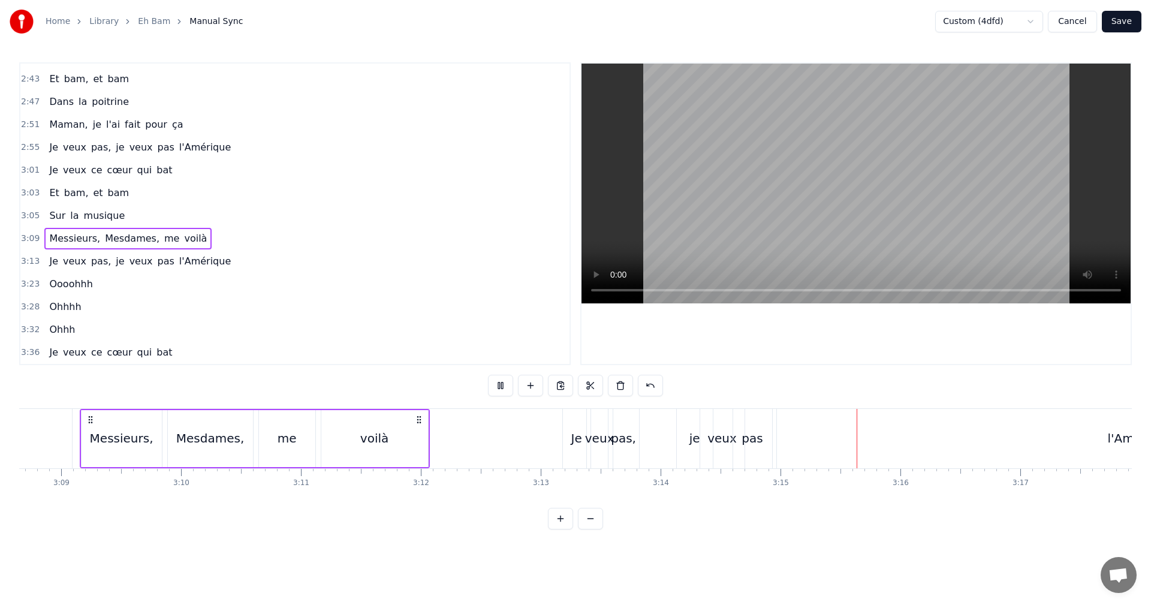
click at [521, 292] on div "3:23 Oooohhh" at bounding box center [294, 284] width 549 height 23
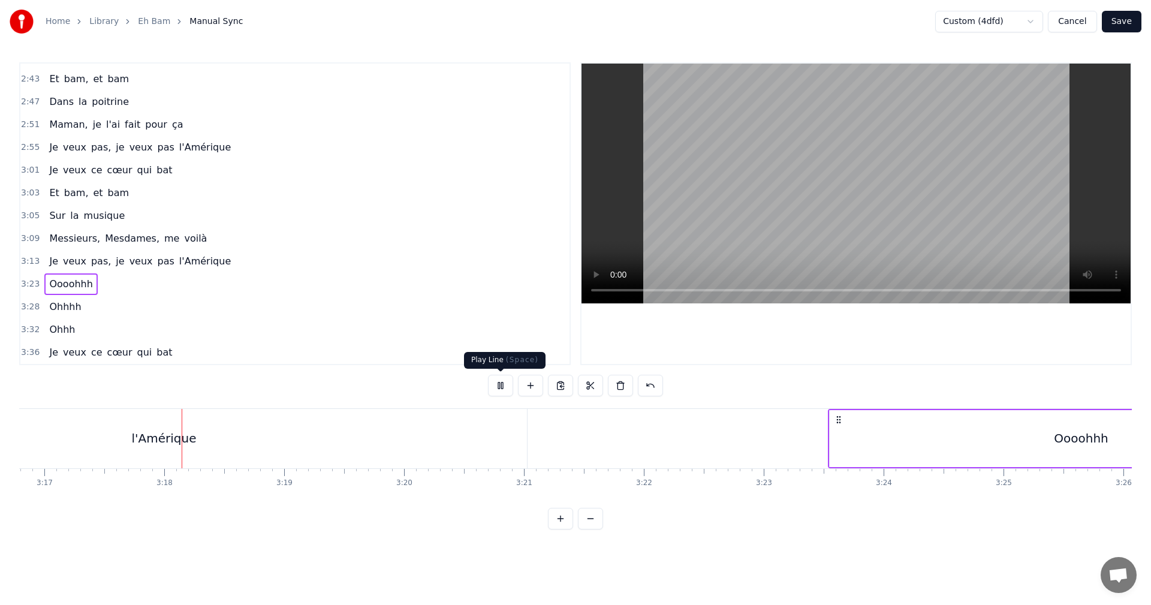
scroll to position [0, 23627]
click at [498, 389] on button at bounding box center [500, 386] width 25 height 22
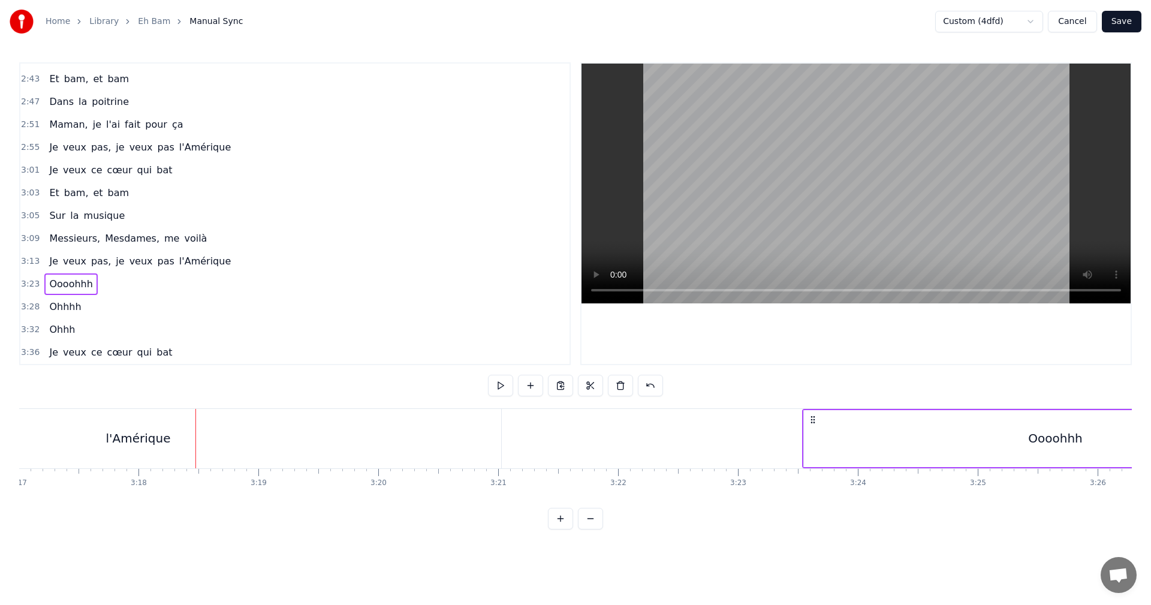
click at [22, 258] on span "3:13" at bounding box center [30, 261] width 19 height 12
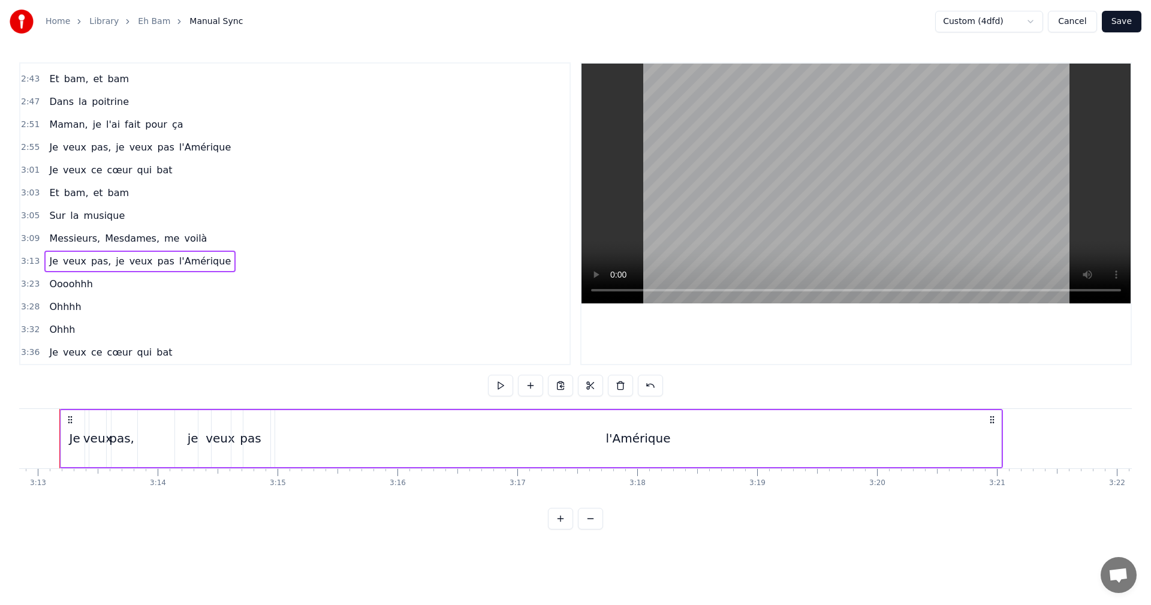
scroll to position [0, 23108]
click at [198, 440] on div "je" at bounding box center [213, 438] width 36 height 57
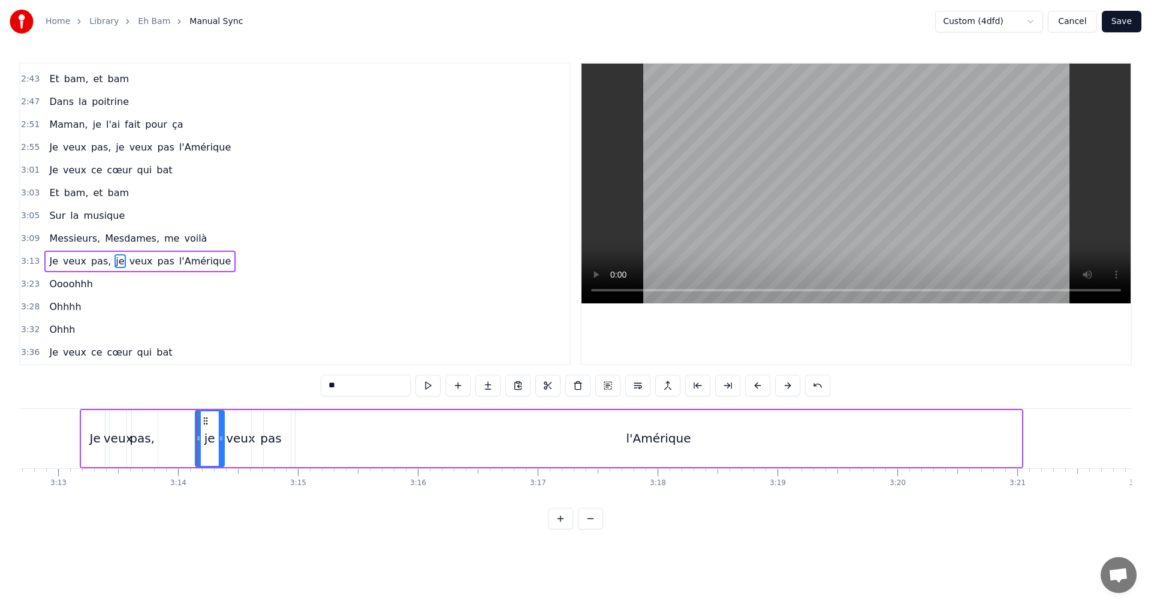
drag, startPoint x: 227, startPoint y: 436, endPoint x: 220, endPoint y: 437, distance: 7.2
click at [220, 437] on icon at bounding box center [221, 439] width 5 height 10
click at [236, 433] on div "veux" at bounding box center [240, 438] width 29 height 18
drag, startPoint x: 262, startPoint y: 436, endPoint x: 249, endPoint y: 438, distance: 12.7
click at [249, 438] on icon at bounding box center [247, 439] width 5 height 10
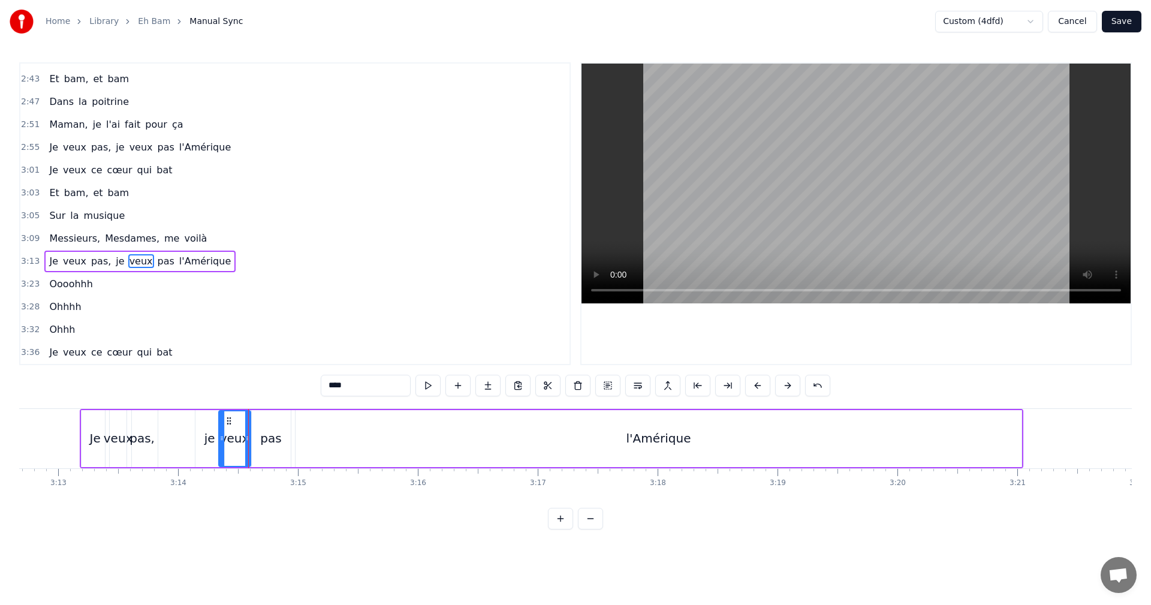
click at [267, 433] on div "pas" at bounding box center [270, 438] width 21 height 18
type input "***"
click at [32, 261] on span "3:13" at bounding box center [30, 261] width 19 height 12
click at [1013, 437] on div "l'Amérique" at bounding box center [659, 438] width 727 height 57
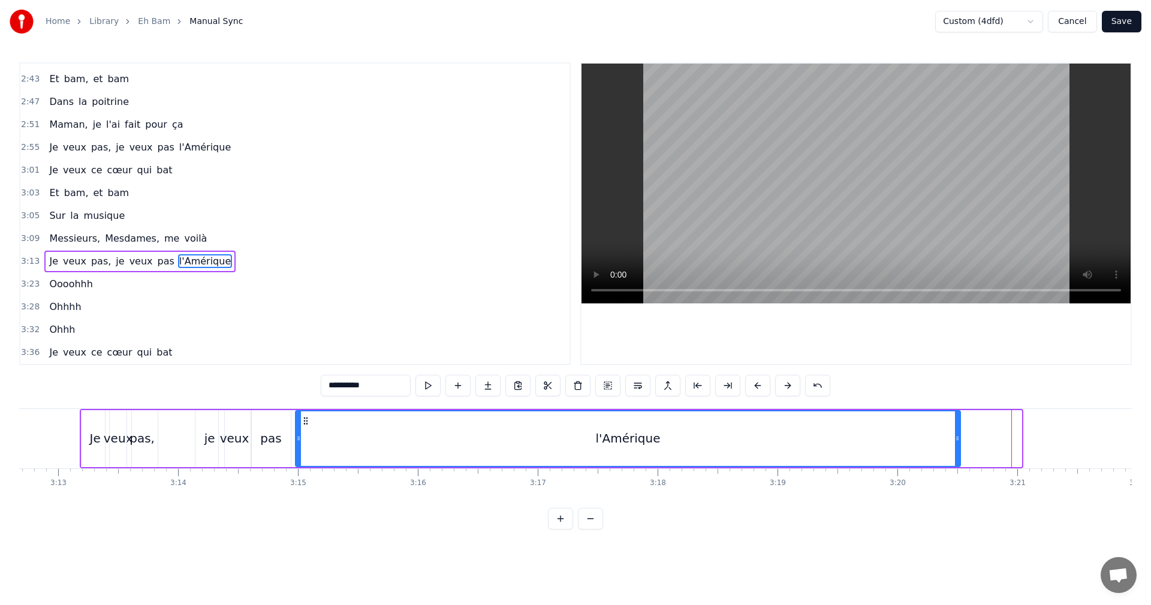
drag, startPoint x: 1021, startPoint y: 437, endPoint x: 959, endPoint y: 443, distance: 61.5
click at [959, 443] on icon at bounding box center [957, 439] width 5 height 10
click at [56, 270] on div "Je veux pas, je veux pas l'Amérique" at bounding box center [139, 262] width 191 height 22
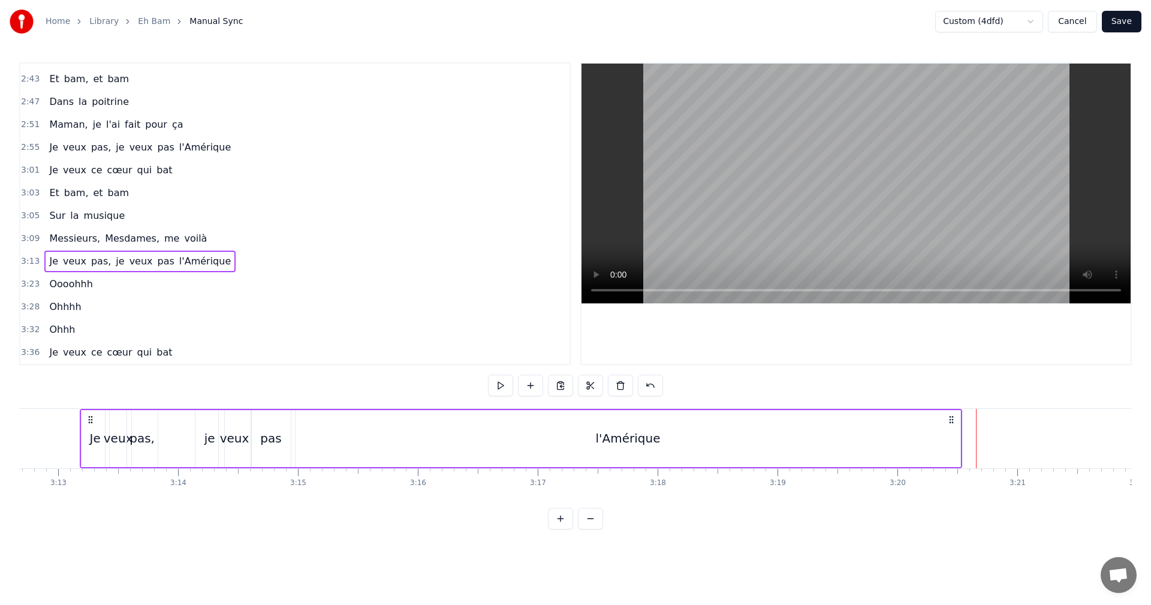
click at [960, 433] on div "l'Amérique" at bounding box center [629, 438] width 666 height 57
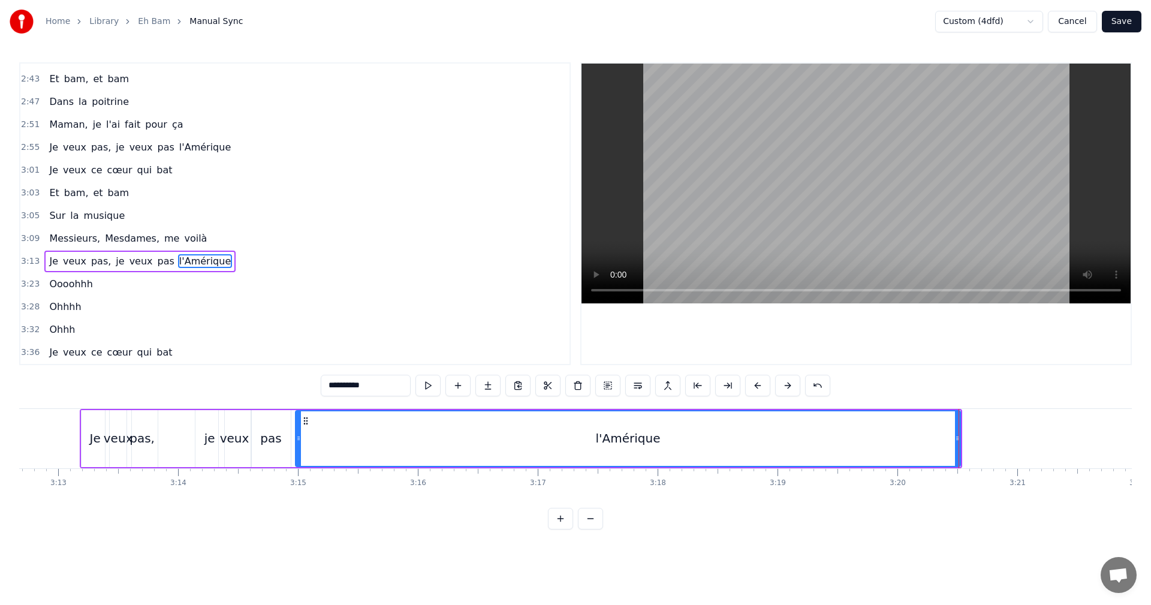
drag, startPoint x: 959, startPoint y: 432, endPoint x: 926, endPoint y: 437, distance: 34.0
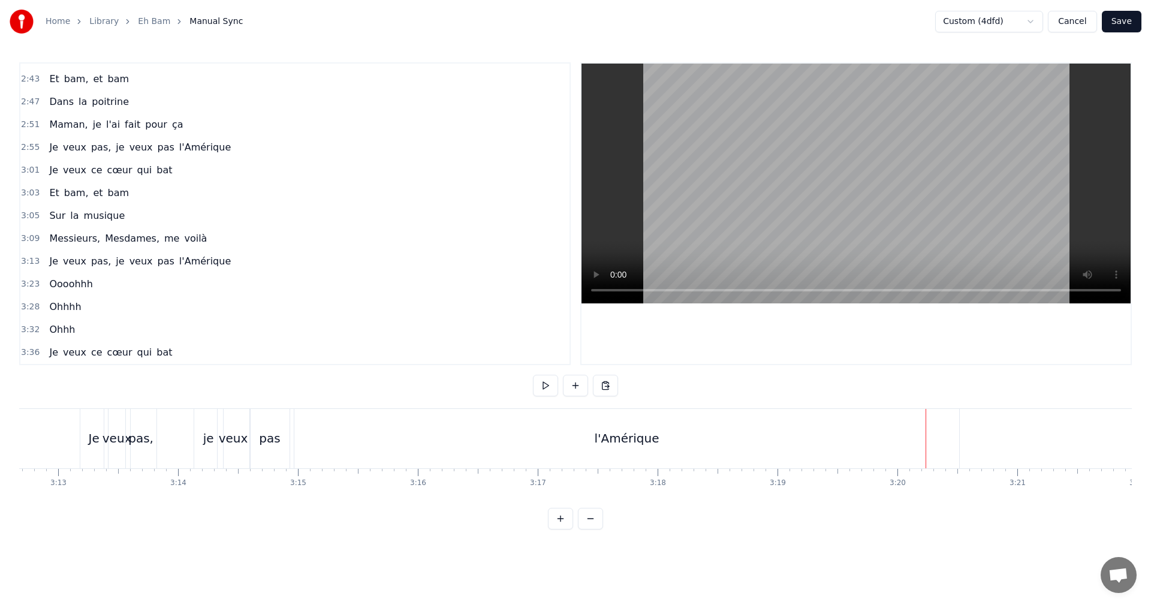
click at [946, 429] on div "l'Amérique" at bounding box center [627, 438] width 666 height 59
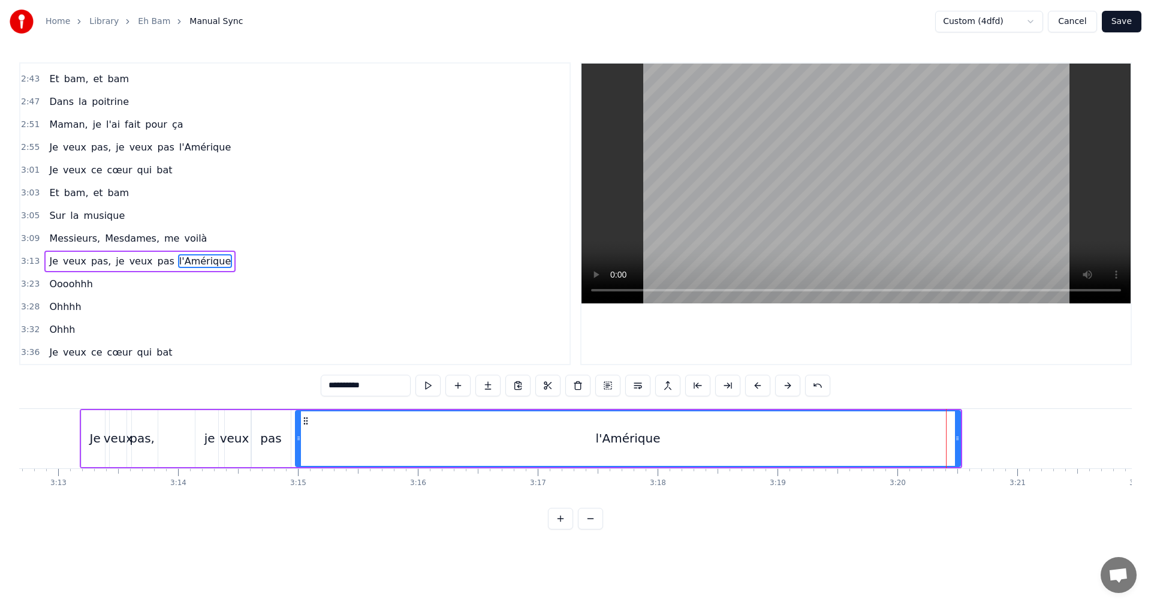
click at [946, 429] on div at bounding box center [946, 438] width 1 height 59
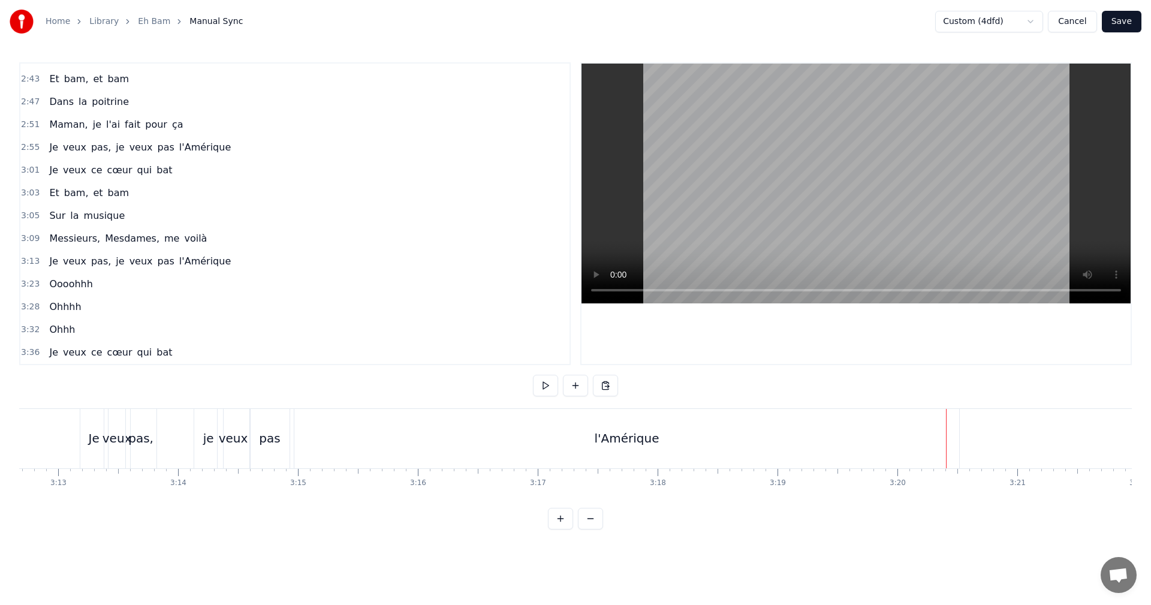
click at [832, 427] on div "l'Amérique" at bounding box center [627, 438] width 666 height 59
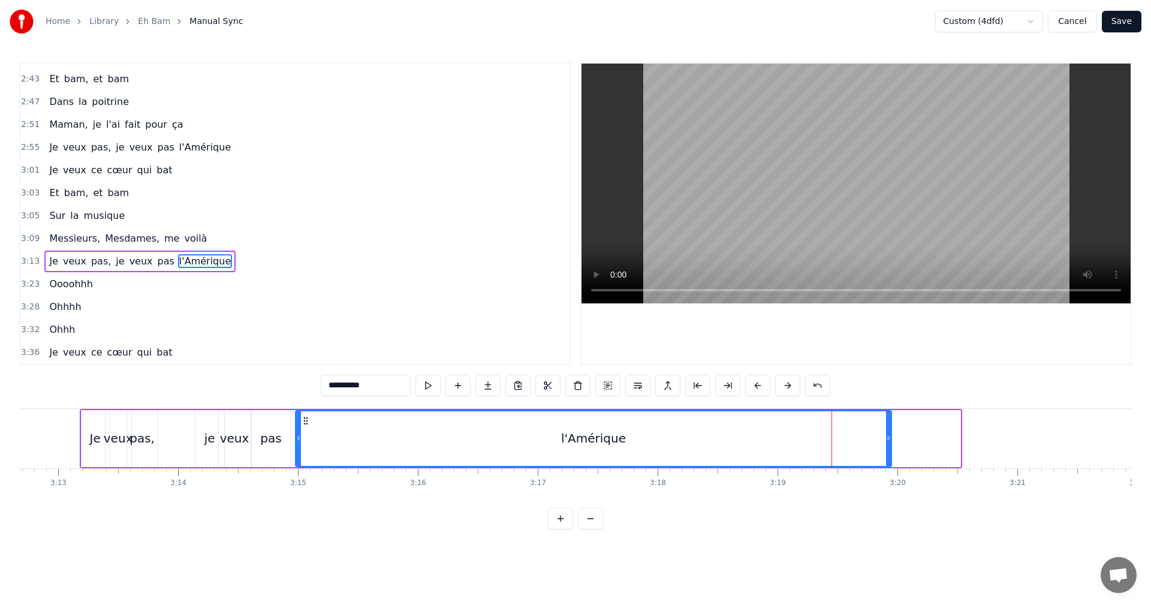
drag, startPoint x: 958, startPoint y: 437, endPoint x: 890, endPoint y: 449, distance: 68.7
click at [890, 449] on div at bounding box center [888, 438] width 5 height 55
click at [430, 381] on button at bounding box center [428, 386] width 25 height 22
click at [1126, 13] on button "Save" at bounding box center [1122, 22] width 40 height 22
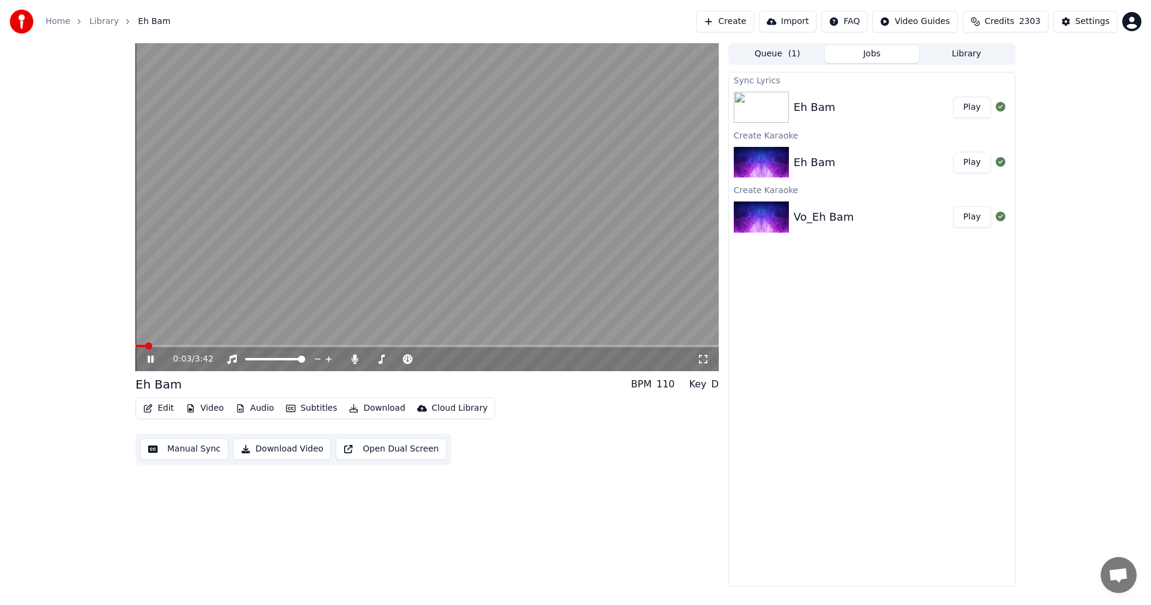
click at [605, 345] on span at bounding box center [427, 346] width 583 height 2
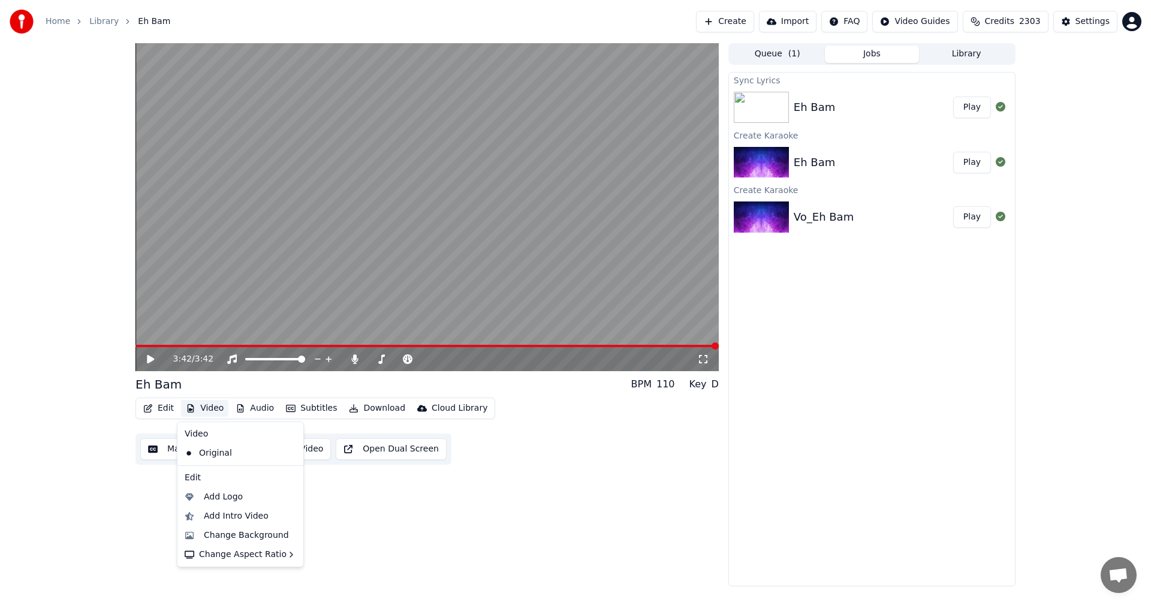
click at [206, 404] on button "Video" at bounding box center [204, 408] width 47 height 17
click at [223, 497] on div "Add Logo" at bounding box center [223, 497] width 39 height 12
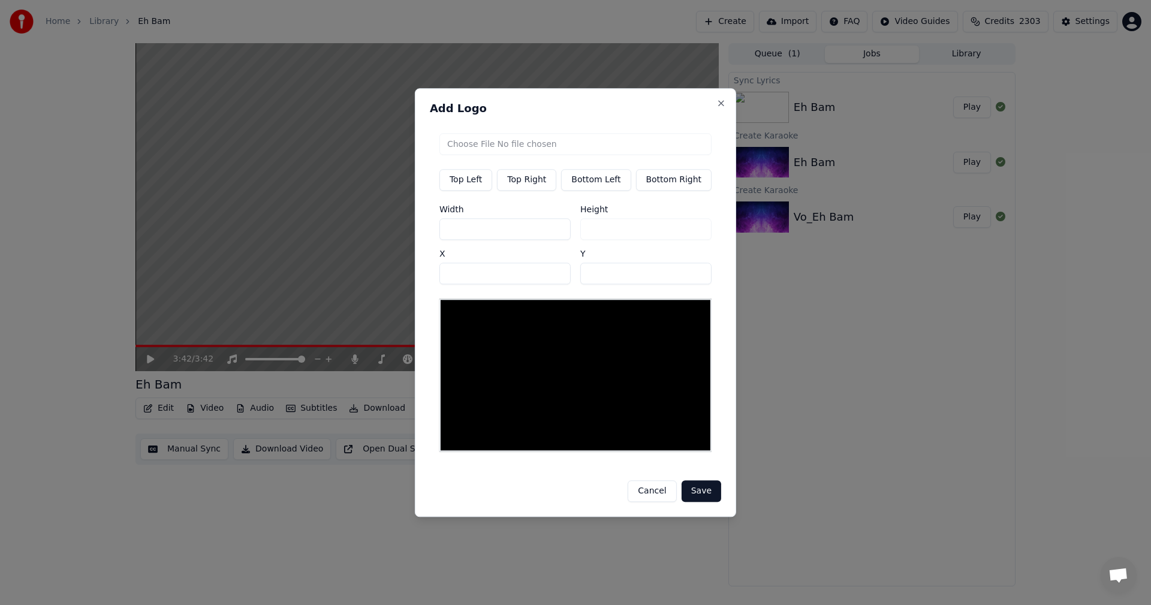
click at [544, 146] on input "file" at bounding box center [576, 144] width 272 height 22
type input "**********"
type input "***"
click at [482, 229] on input "***" at bounding box center [505, 229] width 131 height 22
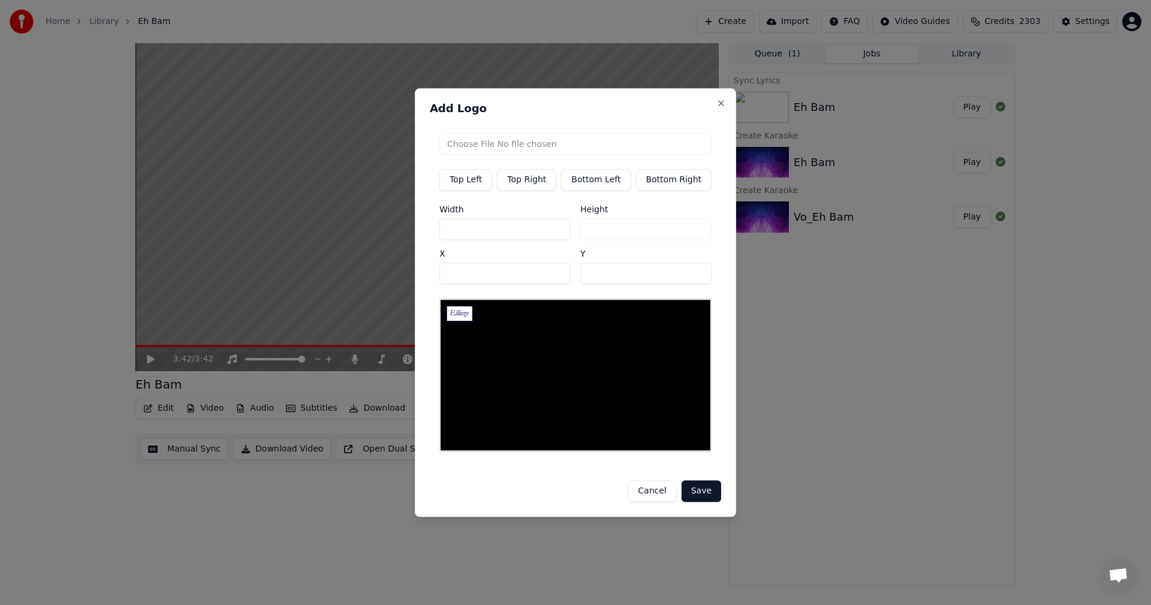
click at [482, 229] on input "***" at bounding box center [505, 229] width 131 height 22
type input "*"
type input "**"
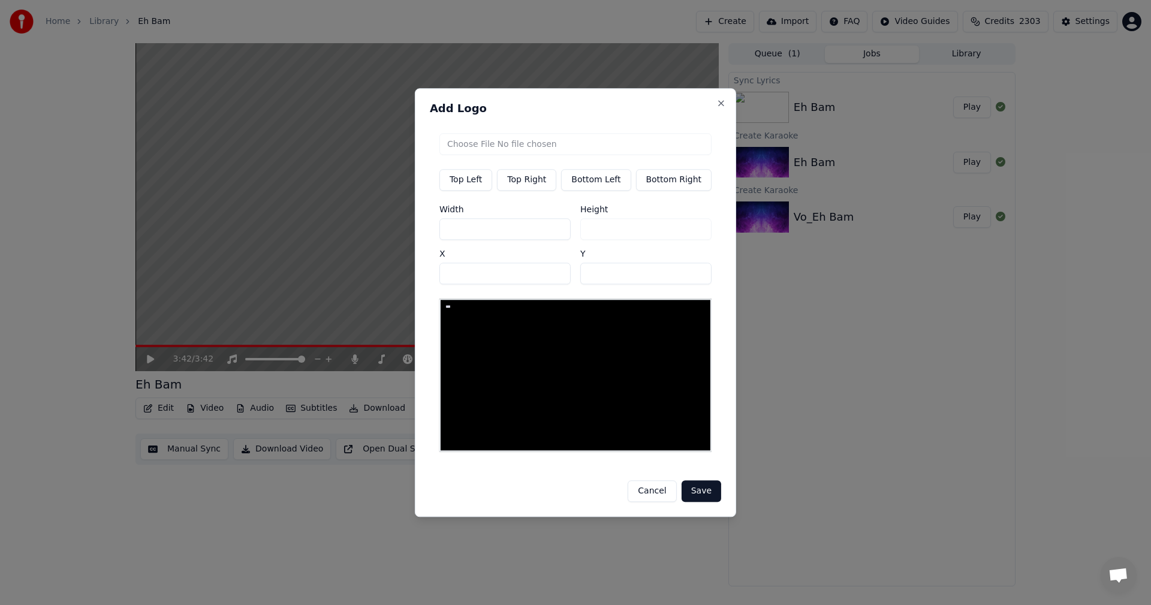
type input "***"
click at [697, 489] on button "Save" at bounding box center [702, 491] width 40 height 22
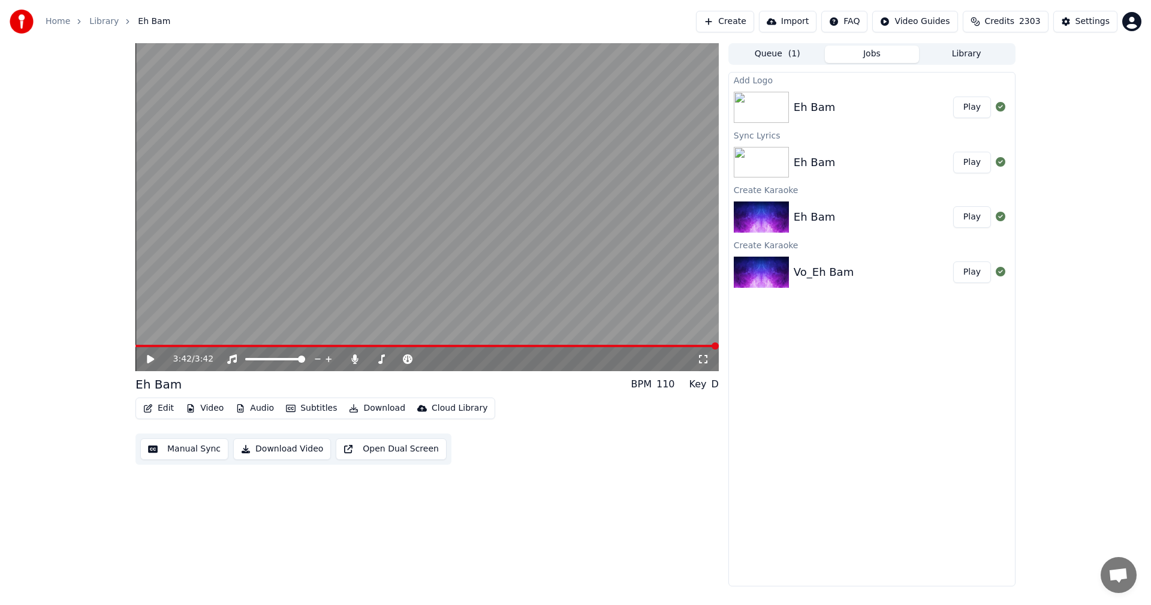
click at [965, 105] on button "Play" at bounding box center [972, 108] width 38 height 22
click at [359, 357] on icon at bounding box center [355, 359] width 12 height 10
click at [356, 357] on icon at bounding box center [355, 359] width 12 height 10
click at [149, 356] on icon at bounding box center [151, 359] width 6 height 7
click at [136, 347] on span at bounding box center [139, 345] width 7 height 7
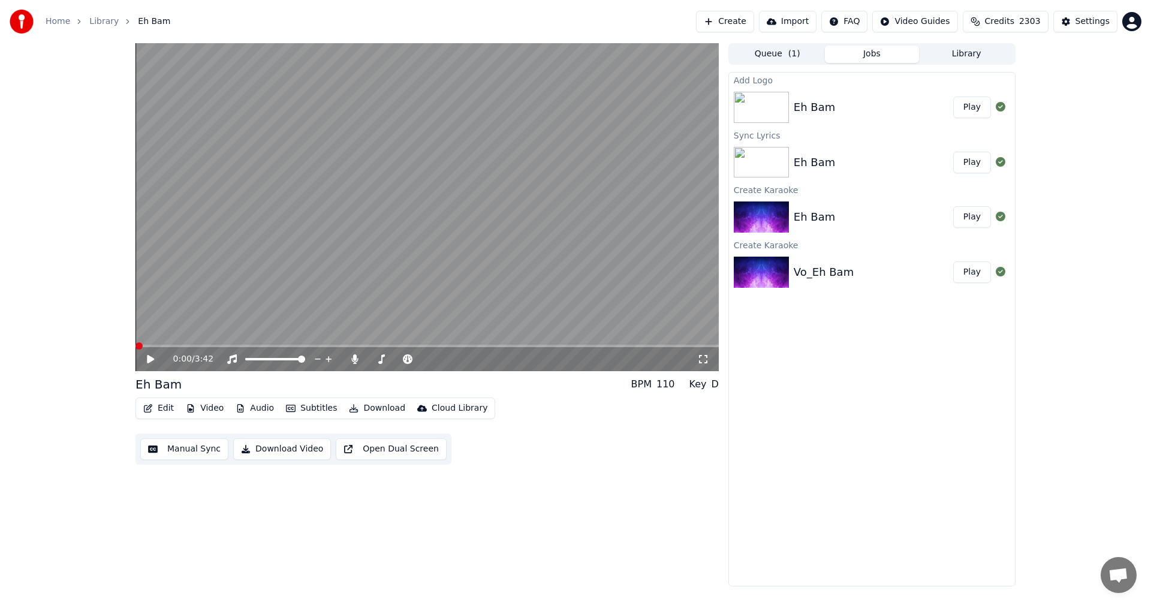
click at [153, 360] on icon at bounding box center [150, 359] width 7 height 8
click at [149, 357] on icon at bounding box center [151, 359] width 6 height 7
click at [272, 452] on button "Download Video" at bounding box center [282, 449] width 98 height 22
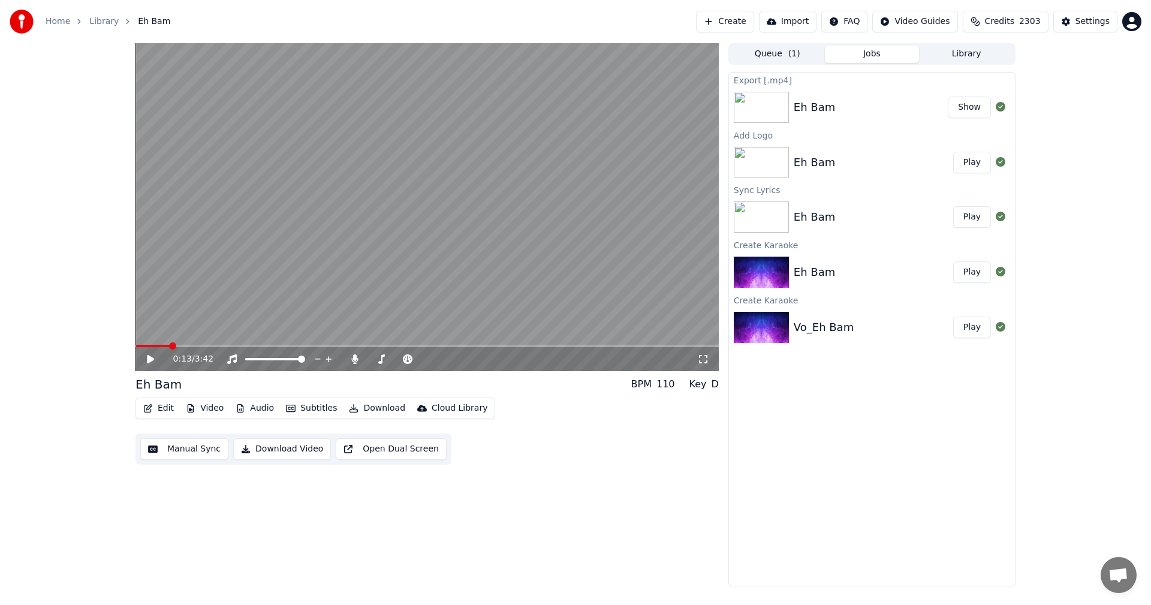
click at [963, 112] on button "Show" at bounding box center [969, 108] width 43 height 22
